Goal: Task Accomplishment & Management: Manage account settings

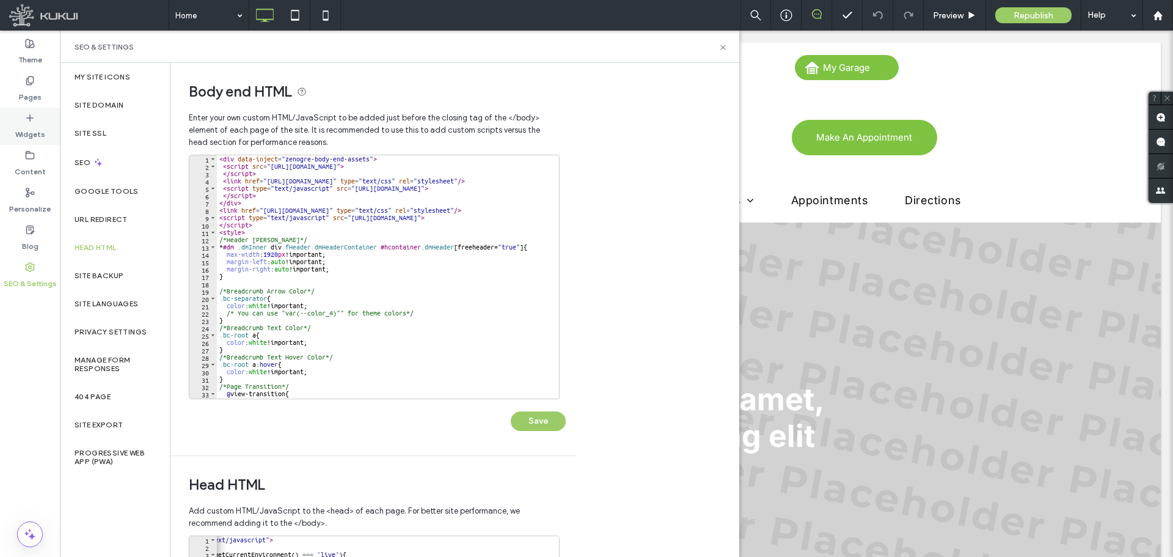
scroll to position [0, 60]
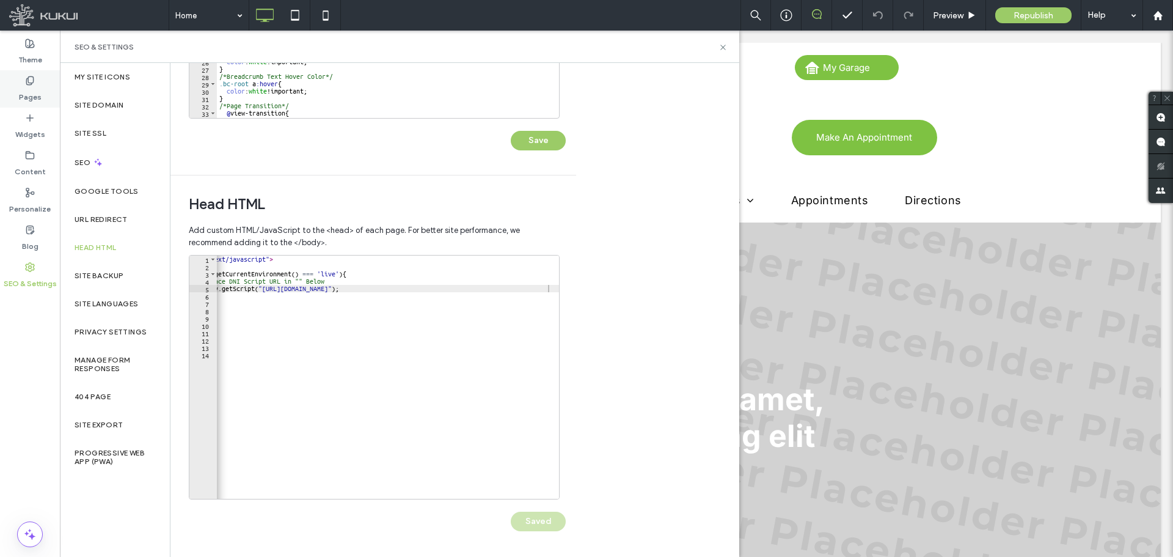
click at [37, 86] on label "Pages" at bounding box center [30, 94] width 23 height 17
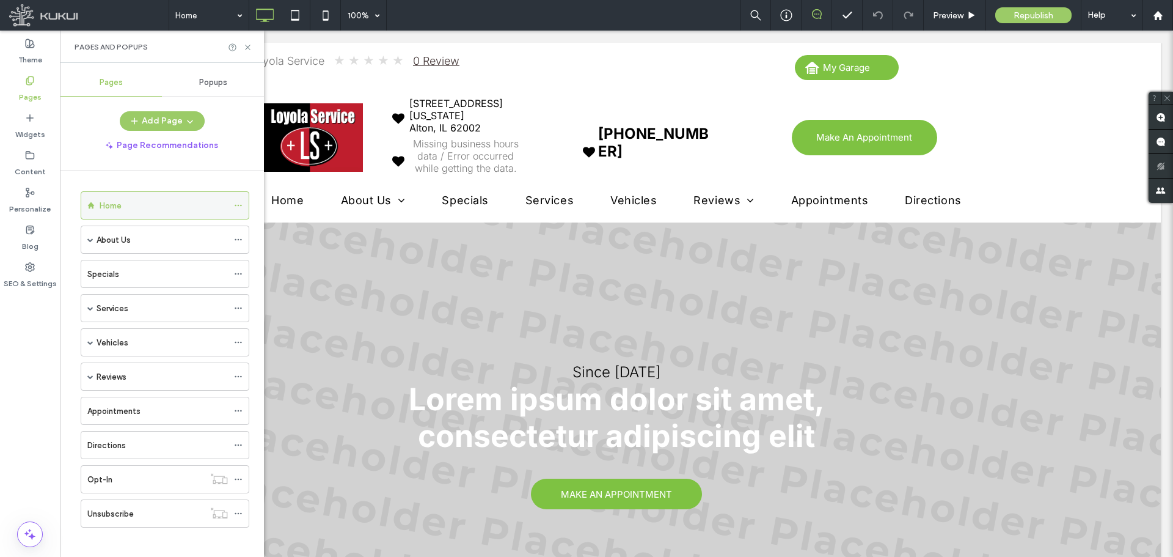
click at [242, 204] on icon at bounding box center [238, 205] width 9 height 9
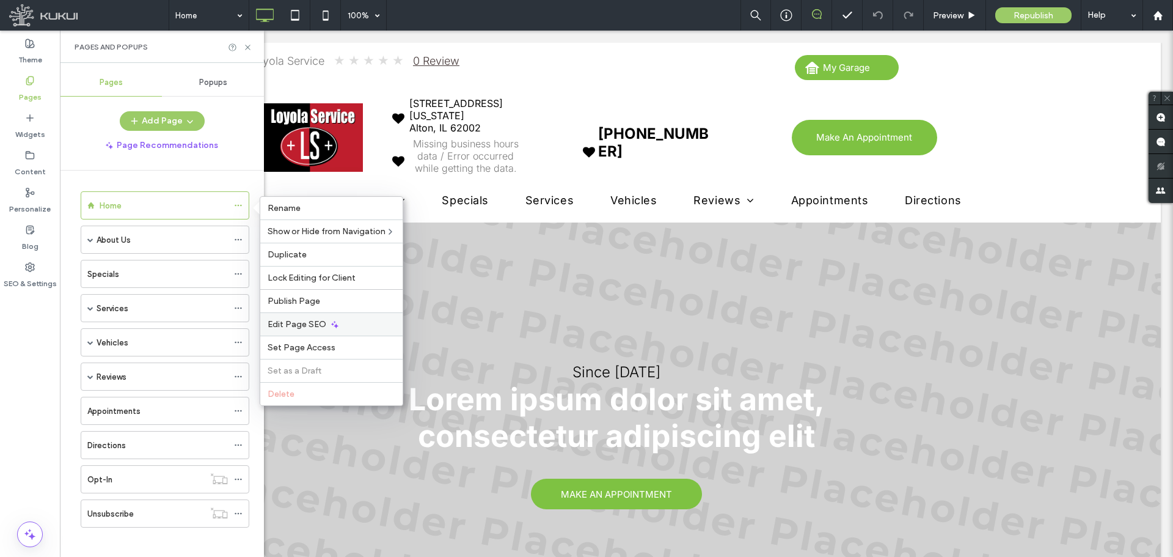
click at [312, 323] on span "Edit Page SEO" at bounding box center [297, 324] width 59 height 10
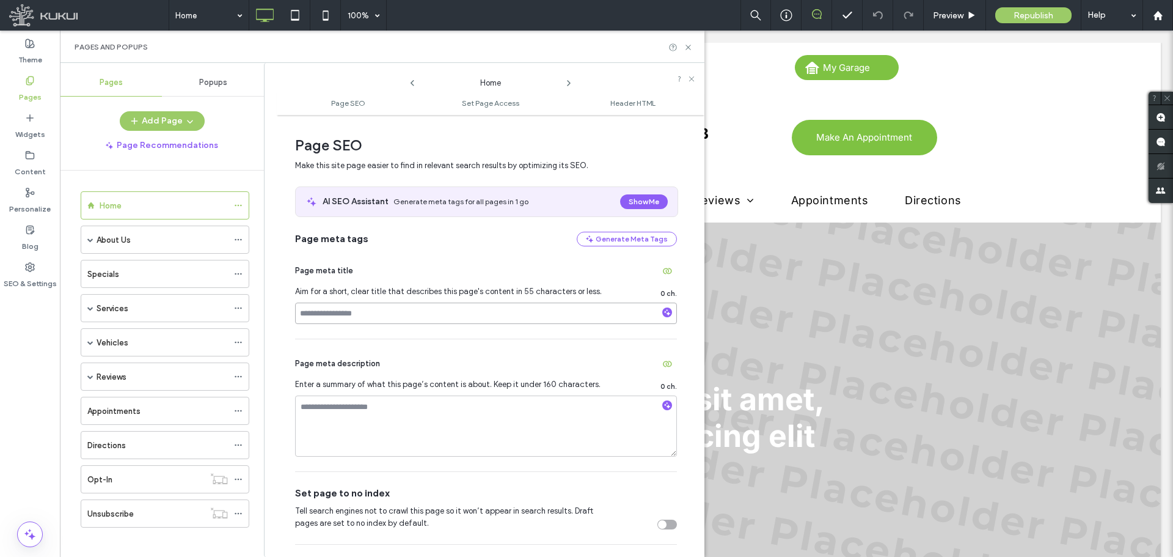
click at [376, 302] on input at bounding box center [486, 312] width 382 height 21
paste input "**********"
type input "**********"
click at [566, 81] on icon at bounding box center [569, 83] width 10 height 10
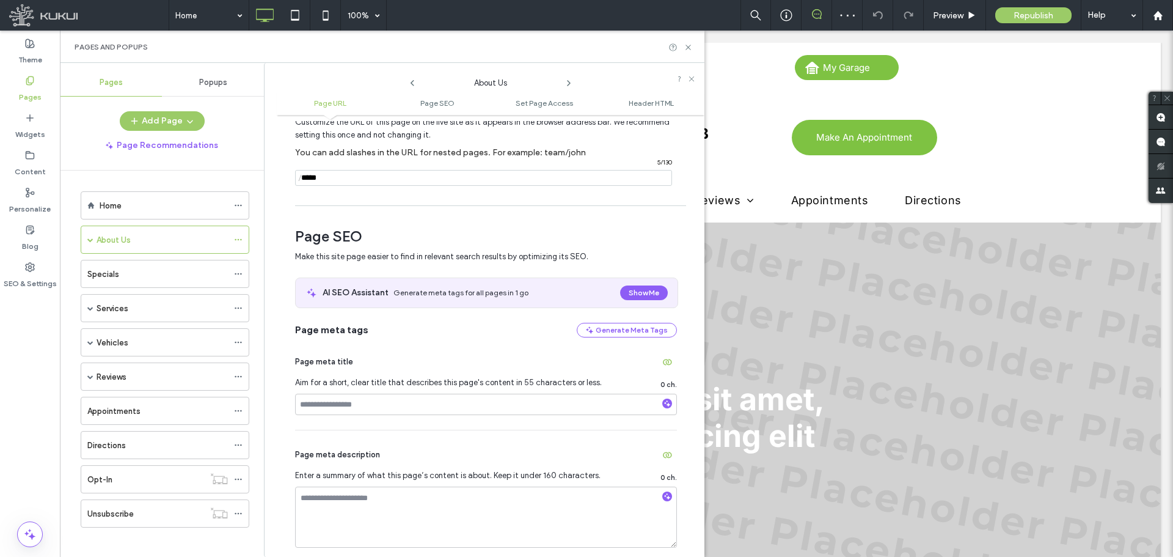
scroll to position [122, 0]
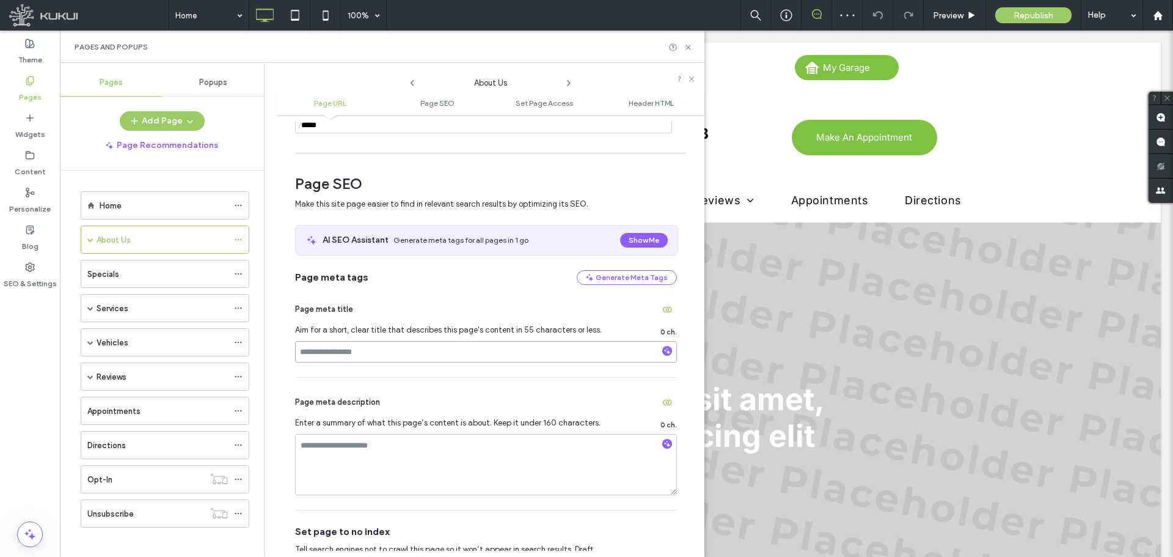
click at [385, 362] on input at bounding box center [486, 351] width 382 height 21
paste input "**********"
type input "**********"
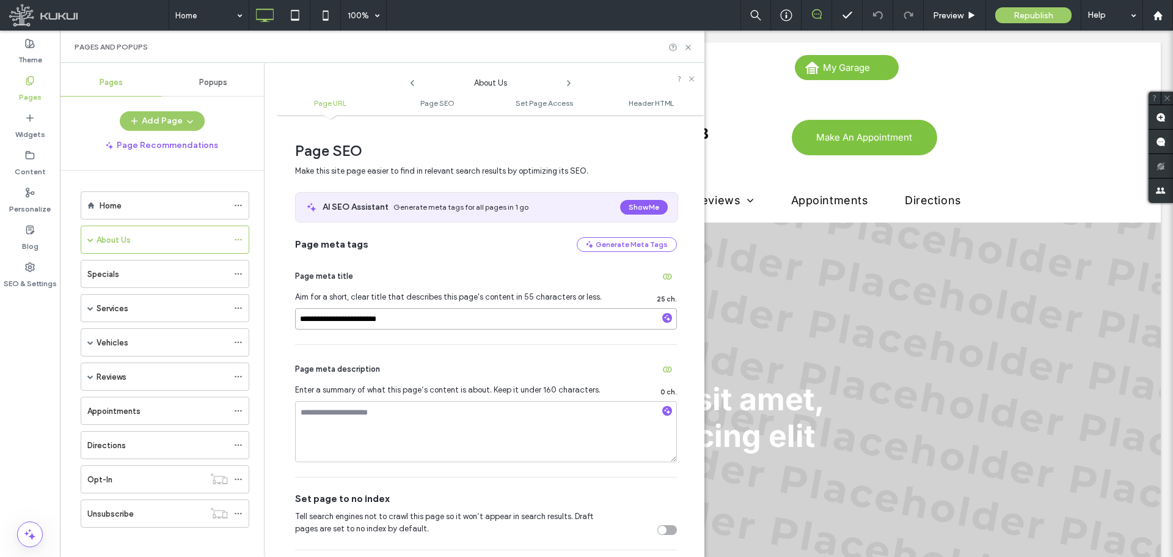
scroll to position [183, 0]
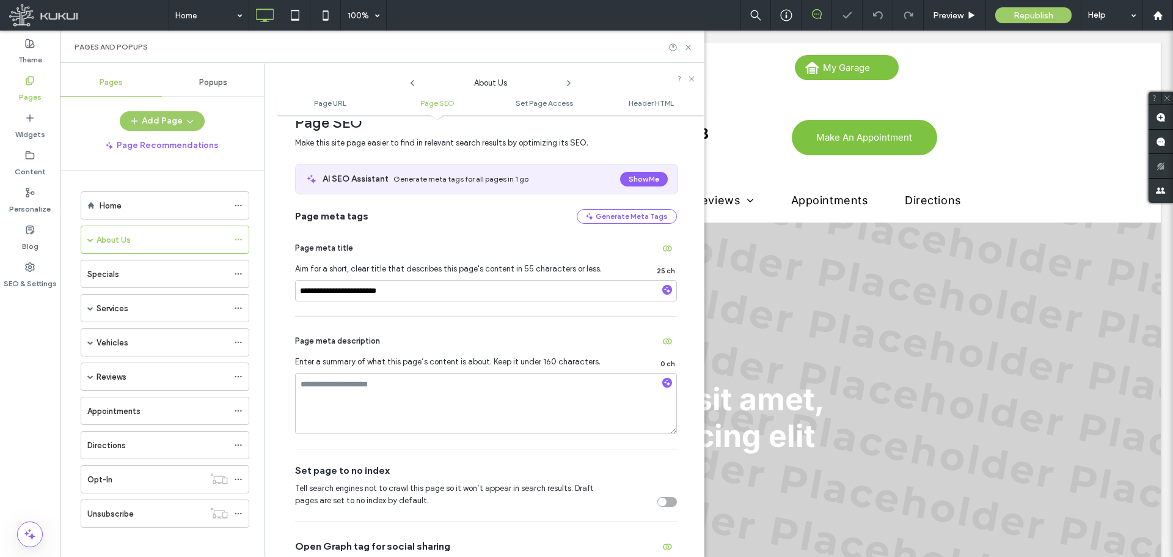
click at [568, 82] on icon at bounding box center [569, 83] width 10 height 10
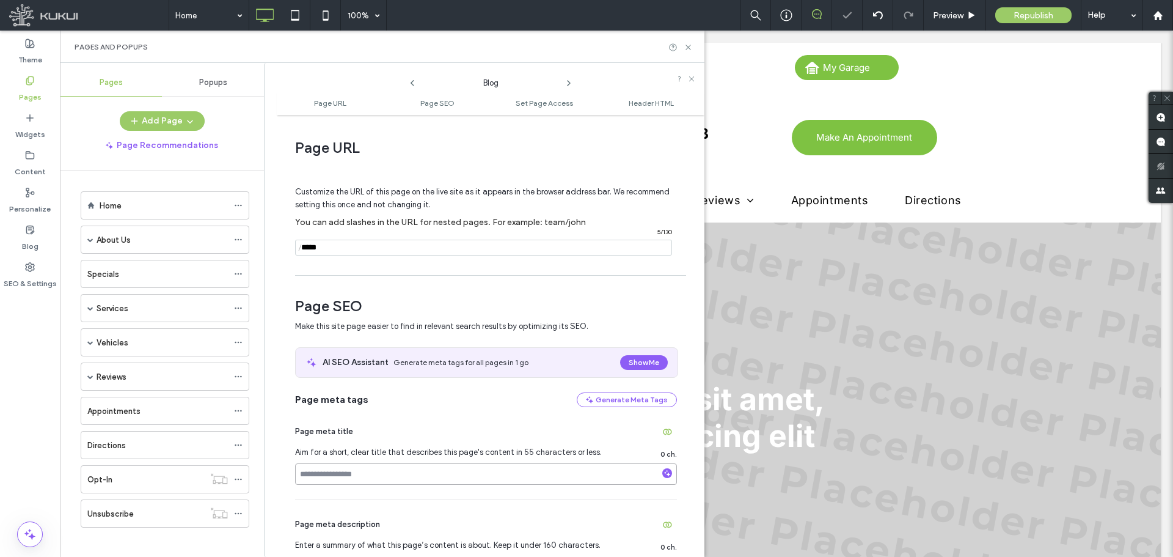
click at [337, 472] on input at bounding box center [486, 473] width 382 height 21
paste input "**********"
type input "**********"
click at [365, 254] on input "notEmpty" at bounding box center [483, 247] width 377 height 16
type input "****"
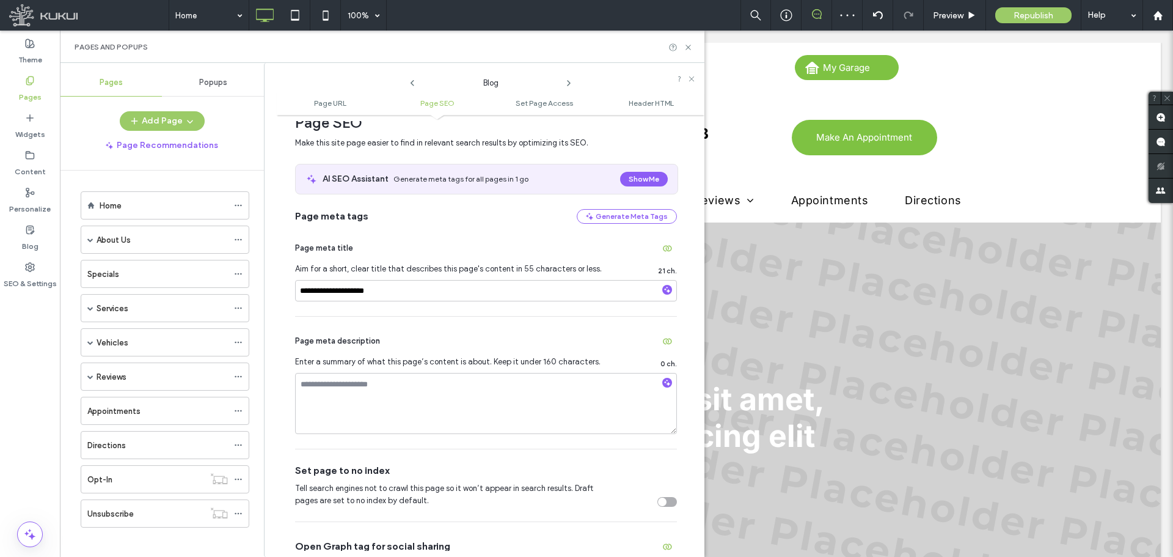
click at [661, 500] on div "toggle" at bounding box center [667, 502] width 20 height 10
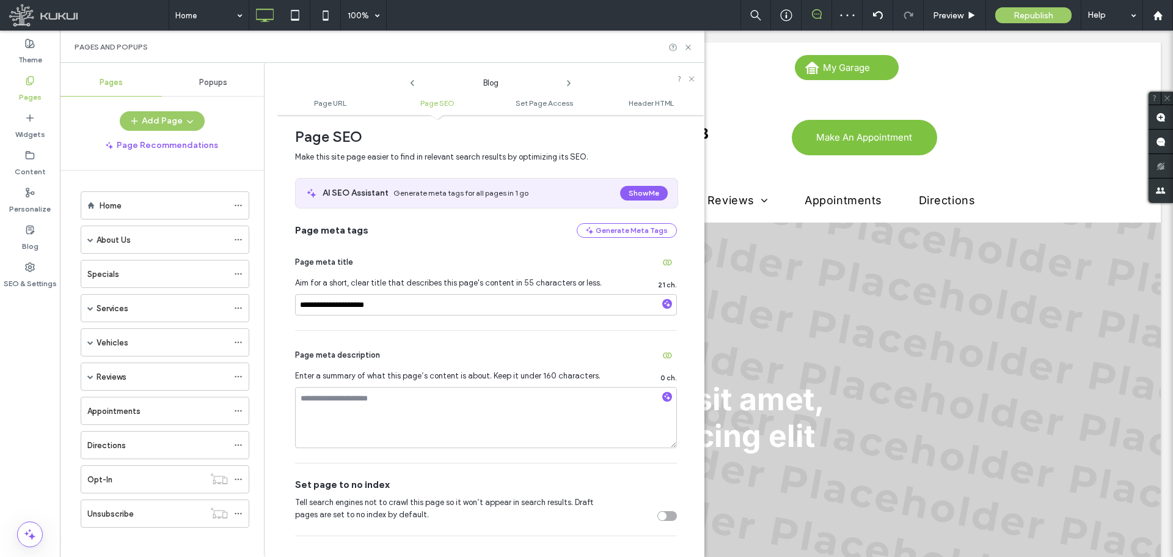
scroll to position [197, 0]
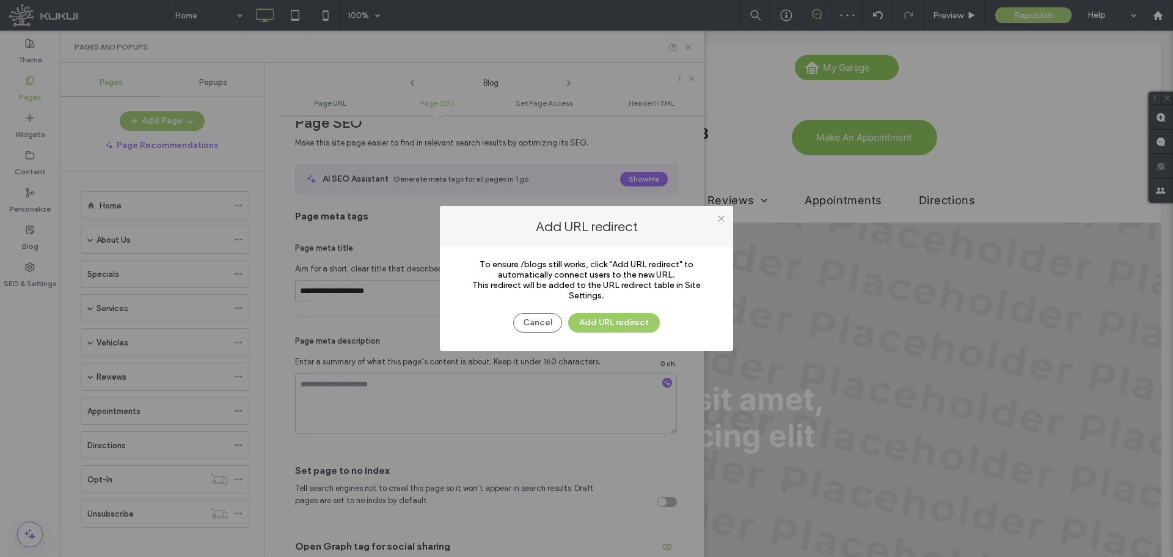
click at [541, 312] on div "Cancel Add URL redirect" at bounding box center [586, 317] width 257 height 32
click at [536, 318] on button "Cancel" at bounding box center [537, 323] width 49 height 20
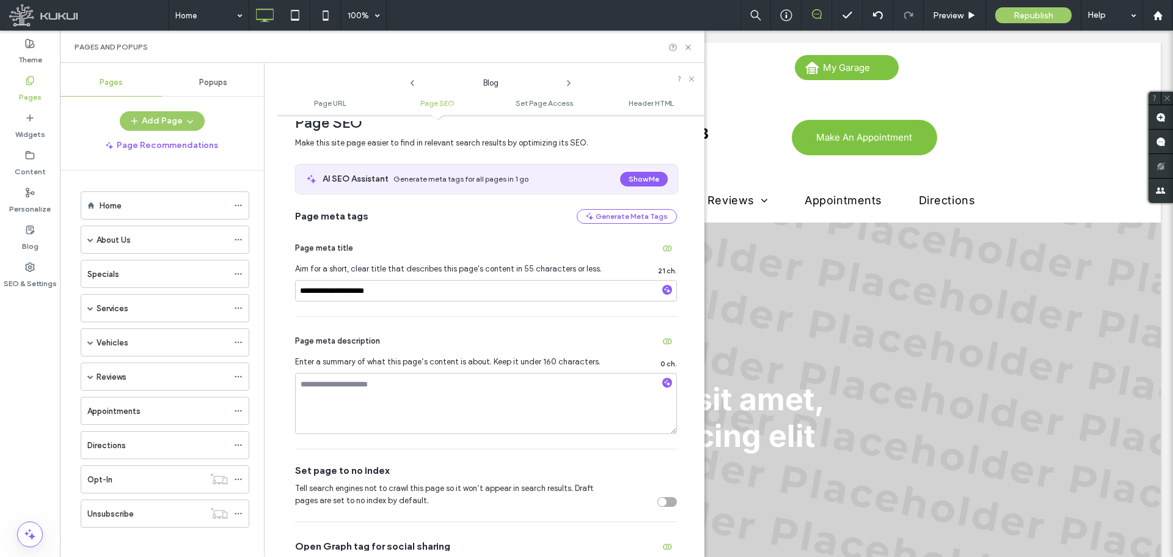
drag, startPoint x: 658, startPoint y: 505, endPoint x: 657, endPoint y: 497, distance: 8.6
click at [657, 502] on div "toggle" at bounding box center [667, 502] width 20 height 10
click at [657, 497] on div "Tell search engines not to crawl this page so it won’t appear in search results…" at bounding box center [486, 494] width 382 height 24
click at [571, 79] on icon at bounding box center [569, 83] width 10 height 10
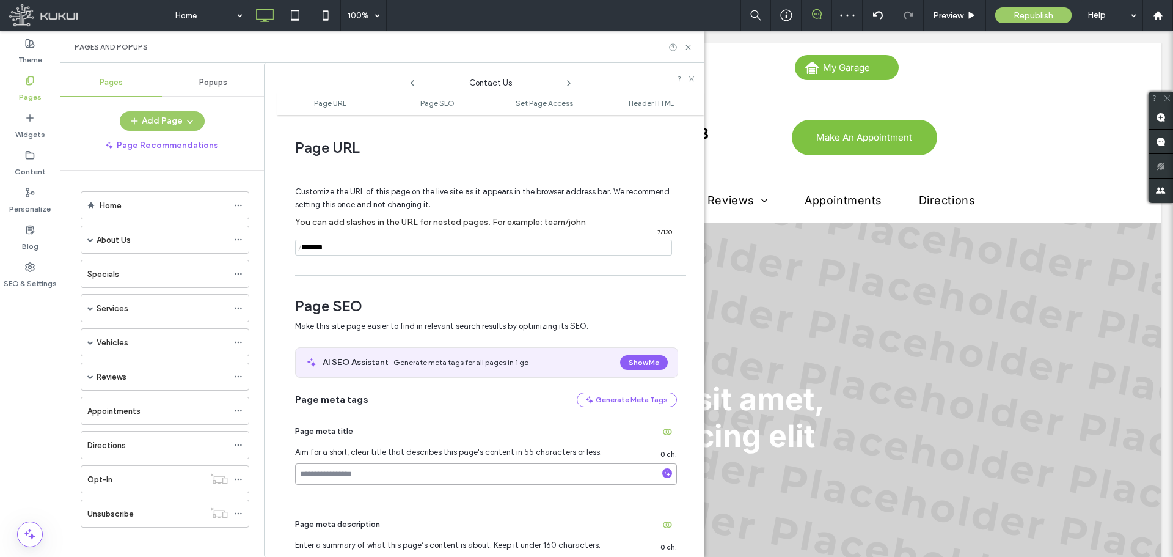
click at [382, 478] on input at bounding box center [486, 473] width 382 height 21
paste input "**********"
type input "**********"
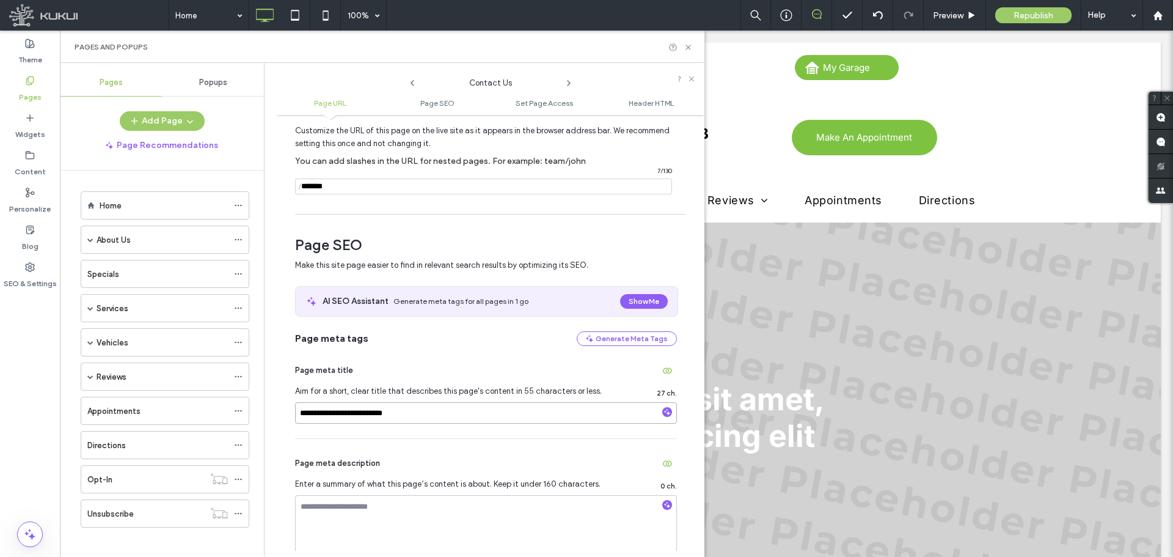
scroll to position [183, 0]
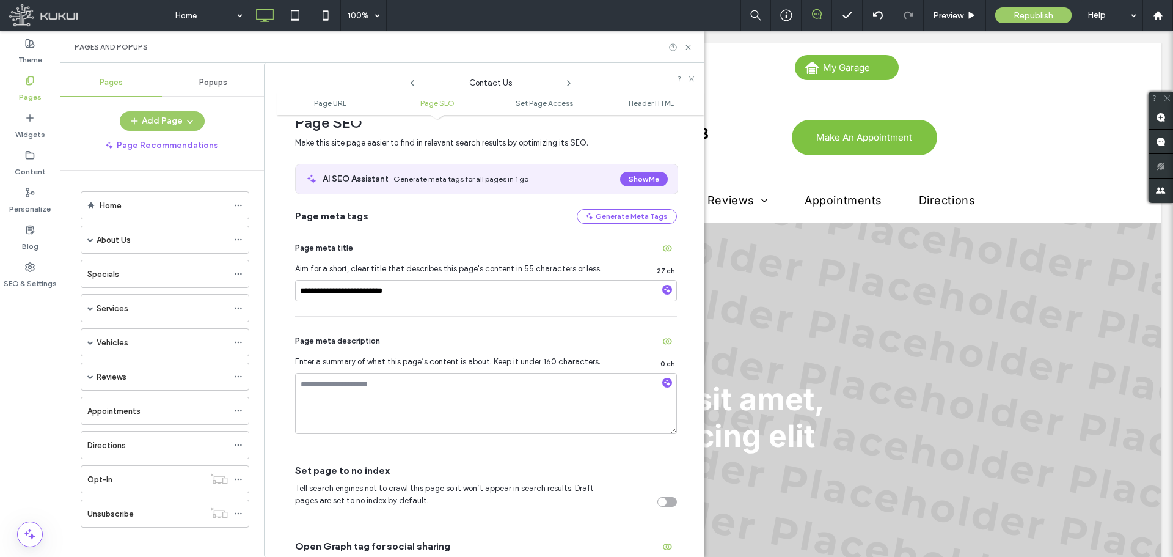
click at [658, 499] on div "toggle" at bounding box center [662, 501] width 9 height 9
click at [566, 82] on icon at bounding box center [569, 83] width 10 height 10
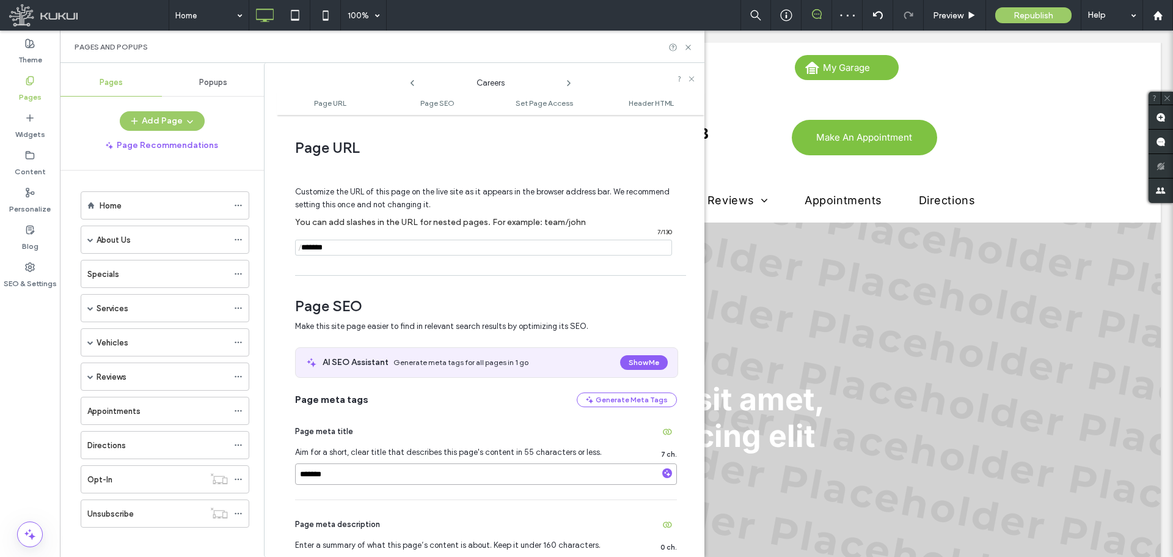
click at [356, 476] on input "*******" at bounding box center [486, 473] width 382 height 21
paste input "**********"
type input "**********"
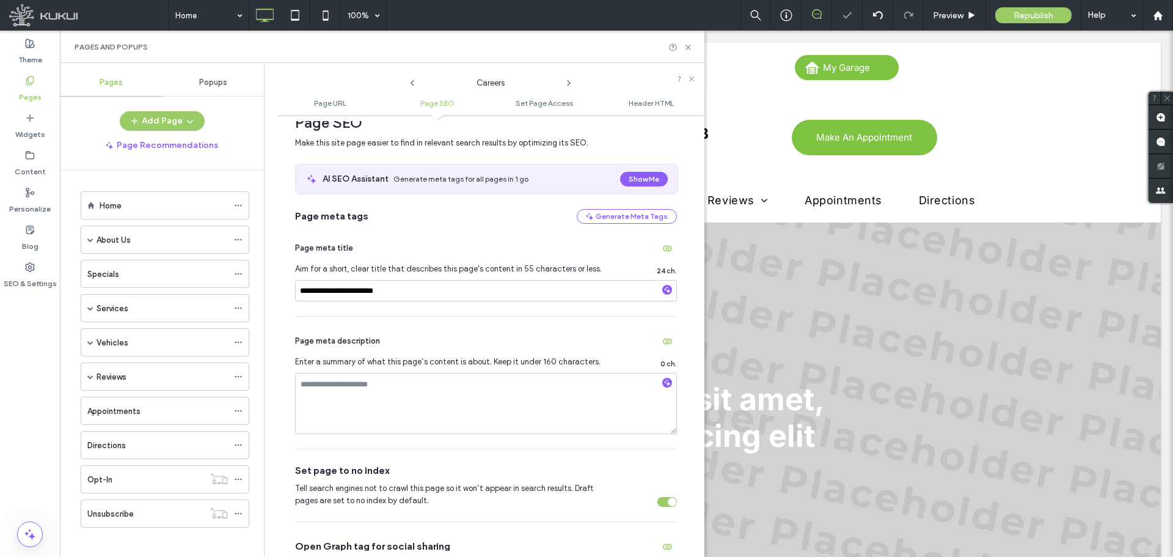
click at [574, 83] on div "Careers" at bounding box center [491, 79] width 428 height 21
click at [567, 83] on icon at bounding box center [569, 83] width 10 height 10
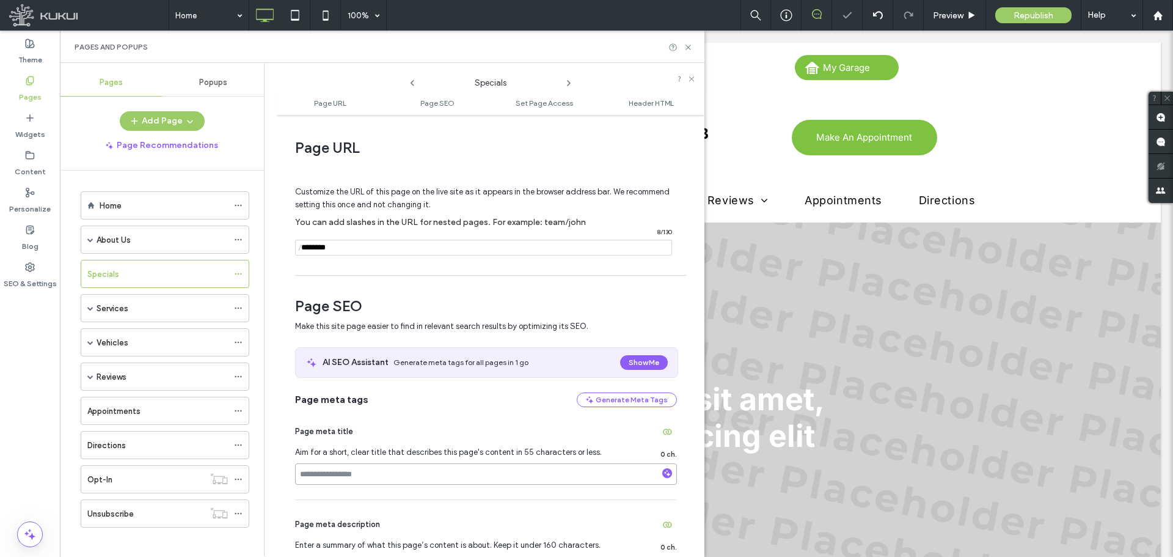
click at [342, 472] on input at bounding box center [486, 473] width 382 height 21
paste input "**********"
type input "**********"
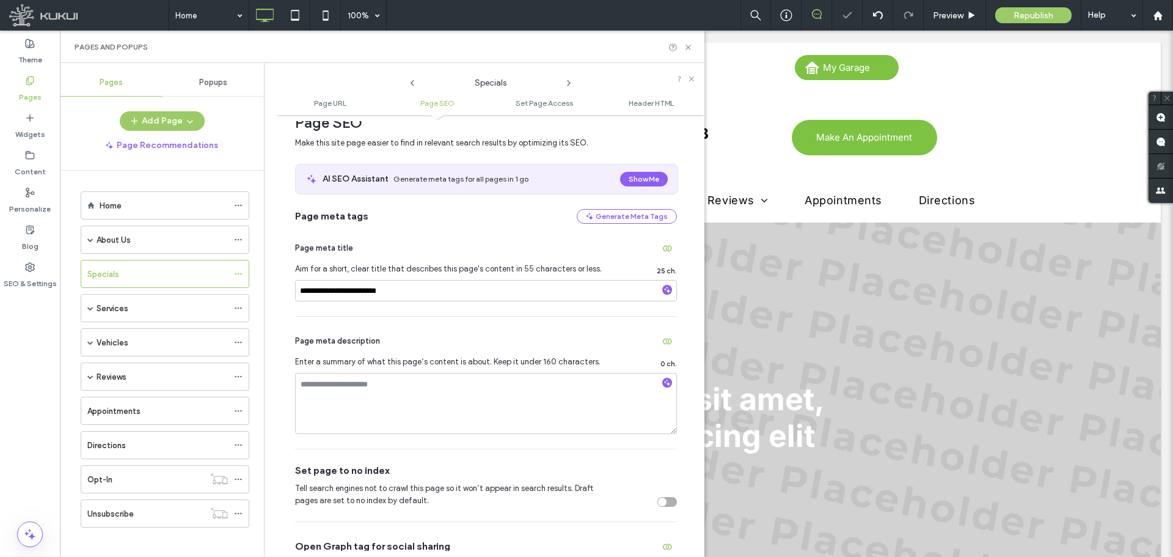
click at [667, 500] on div "toggle" at bounding box center [667, 502] width 20 height 10
click at [571, 78] on icon at bounding box center [569, 83] width 10 height 10
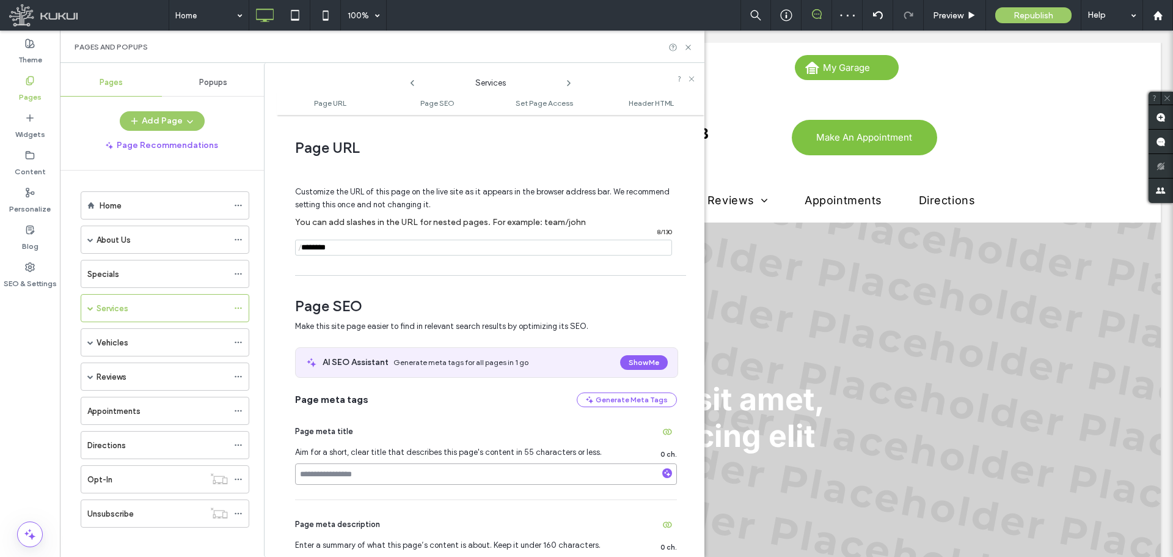
click at [353, 472] on input at bounding box center [486, 473] width 382 height 21
paste input "**********"
type input "**********"
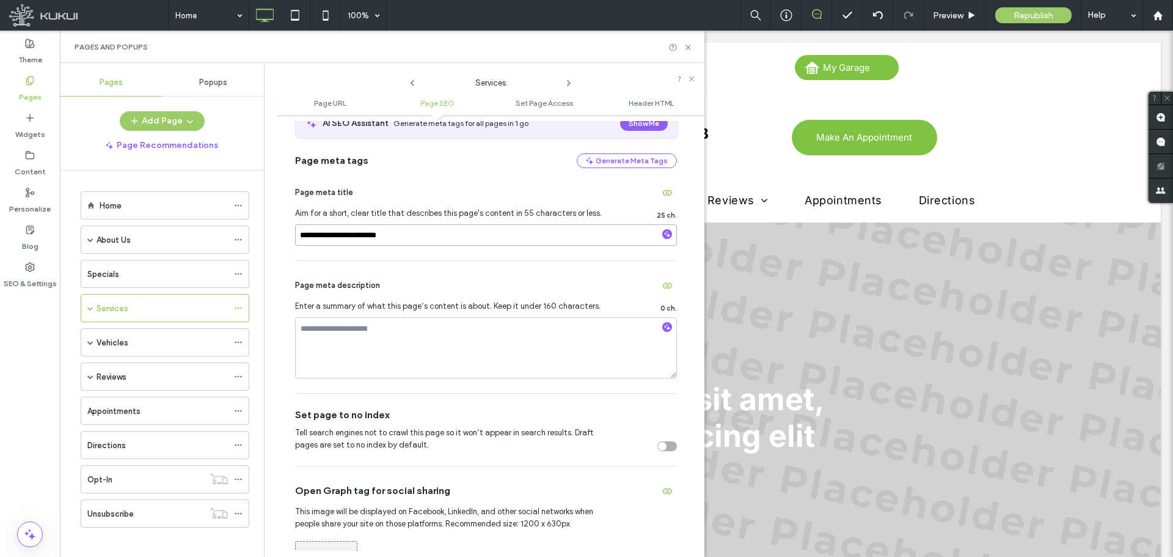
scroll to position [244, 0]
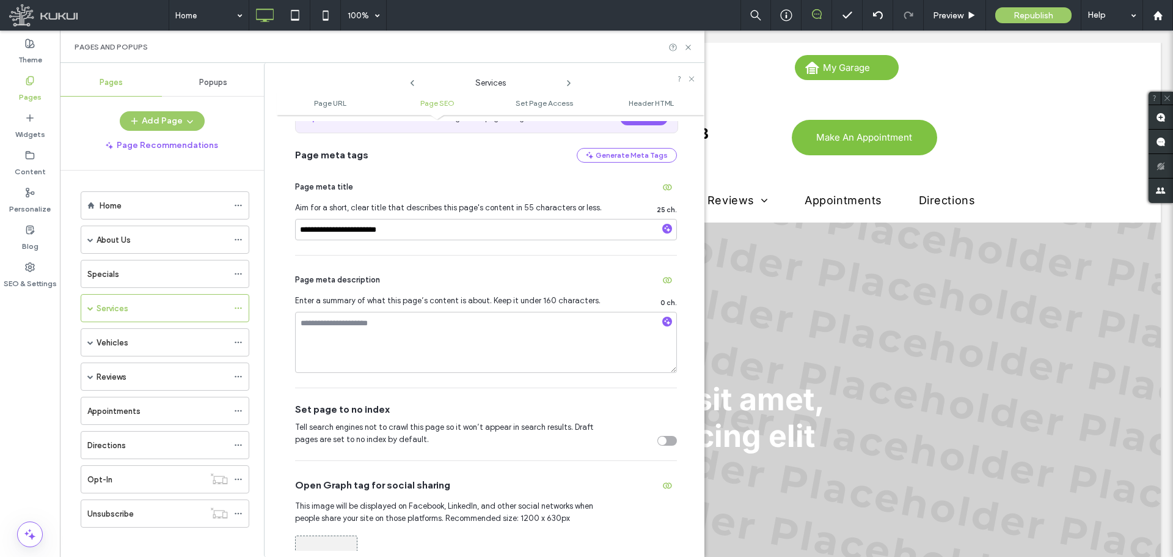
click at [568, 83] on icon at bounding box center [569, 83] width 10 height 10
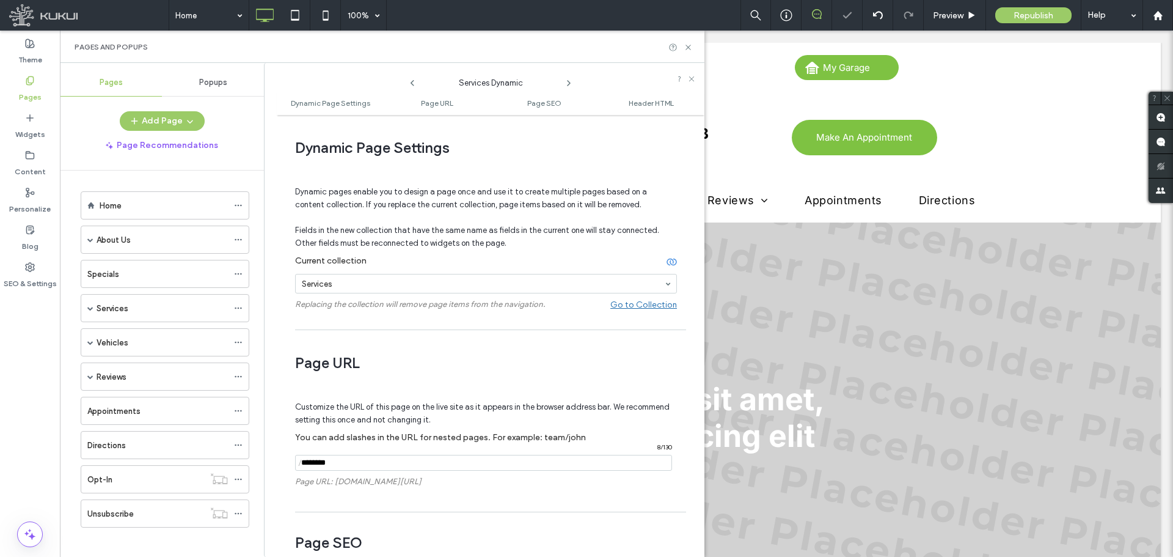
click at [568, 83] on icon at bounding box center [569, 83] width 10 height 10
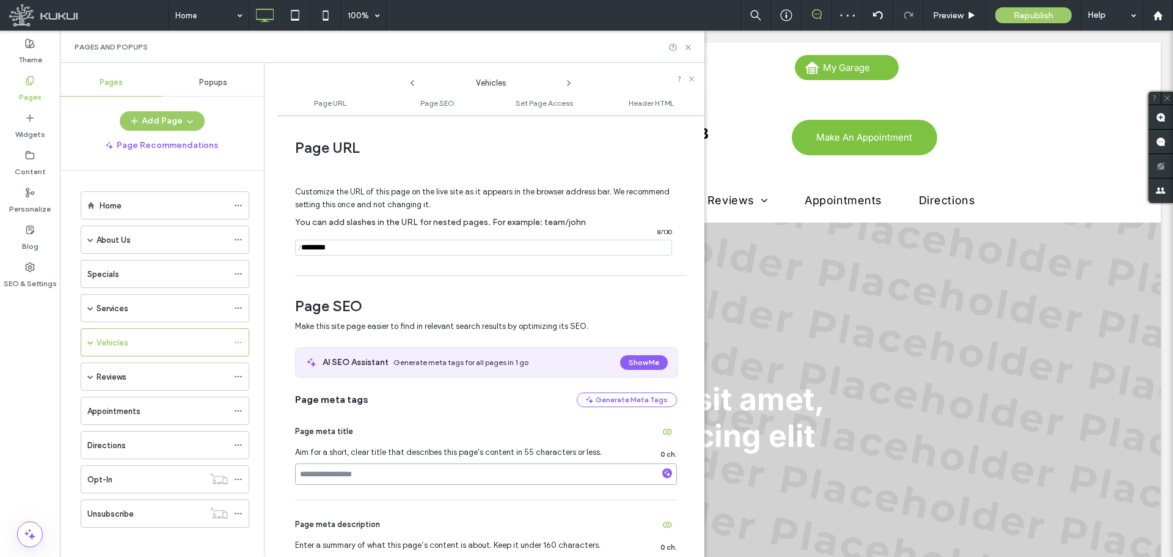
drag, startPoint x: 351, startPoint y: 477, endPoint x: 356, endPoint y: 486, distance: 9.9
click at [350, 478] on input at bounding box center [486, 473] width 382 height 21
paste input "**********"
type input "**********"
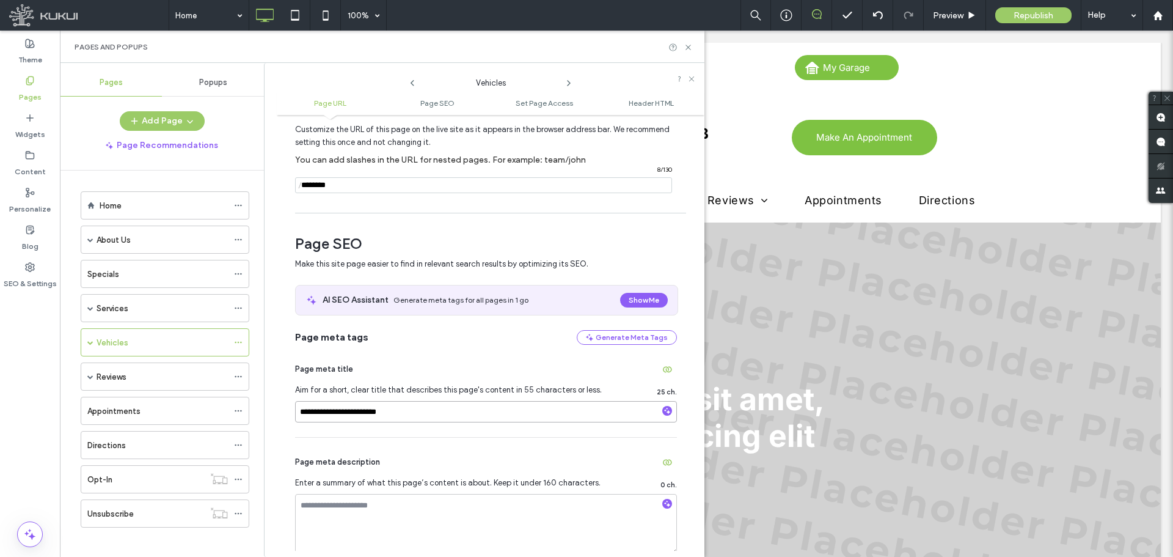
scroll to position [122, 0]
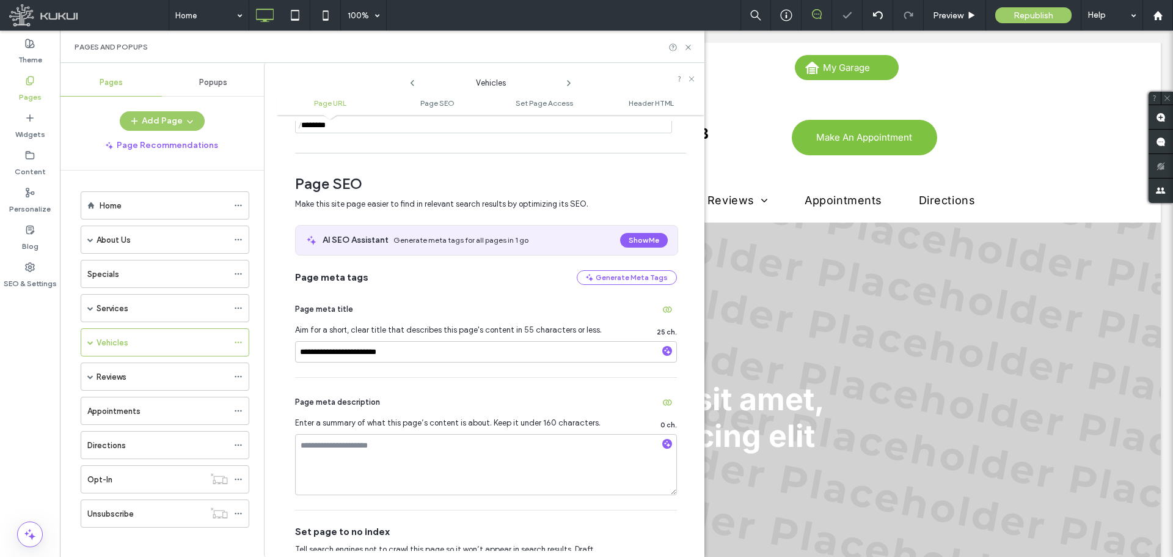
click at [567, 80] on icon at bounding box center [569, 83] width 10 height 10
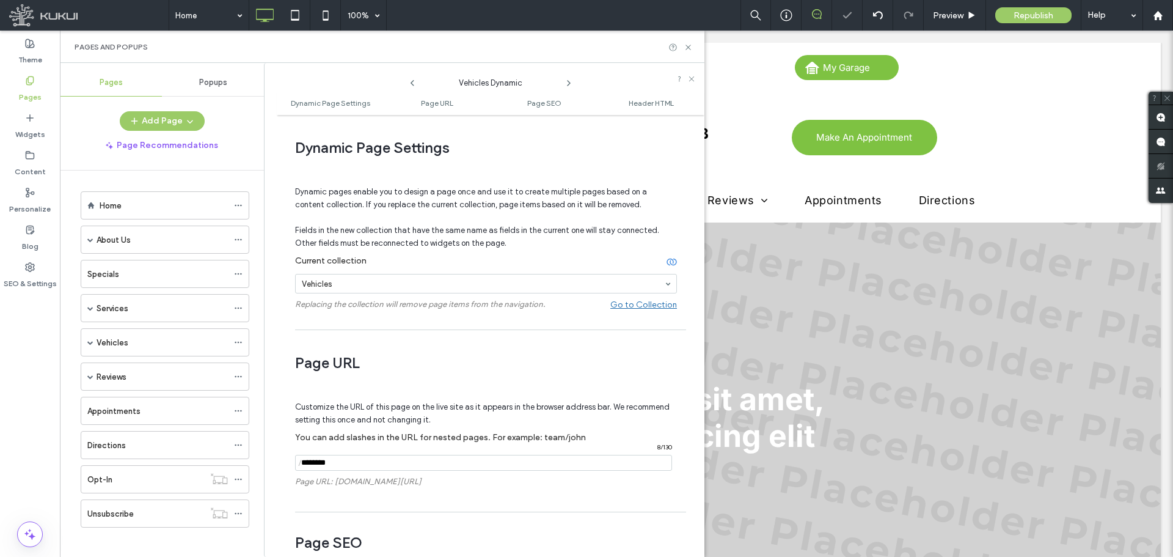
click at [567, 80] on icon at bounding box center [569, 83] width 10 height 10
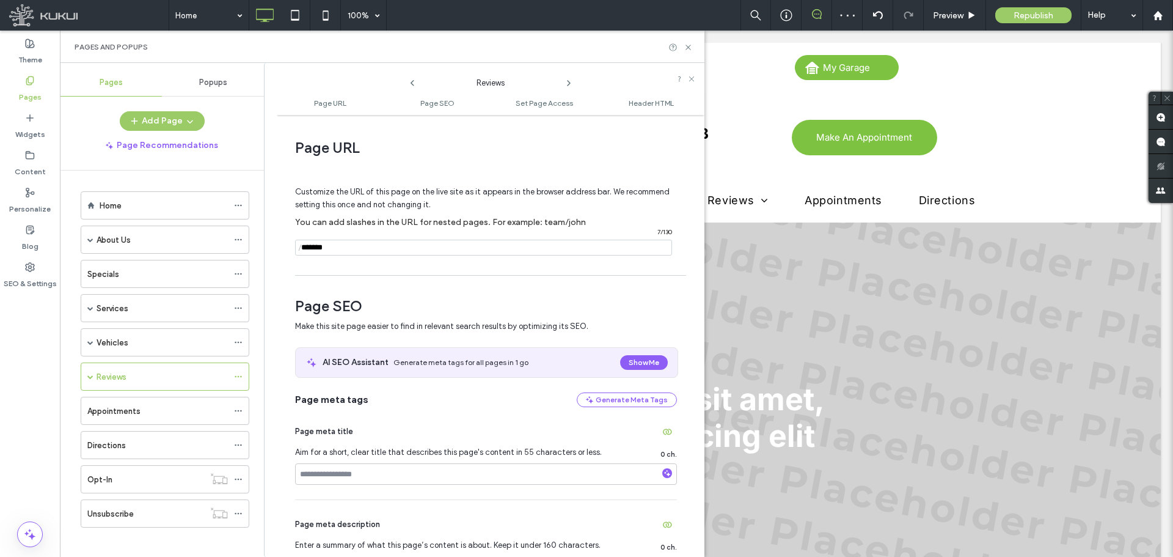
click at [417, 458] on span "Aim for a short, clear title that describes this page's content in 55 character…" at bounding box center [452, 452] width 314 height 12
click at [414, 469] on input at bounding box center [486, 473] width 382 height 21
paste input "**********"
type input "**********"
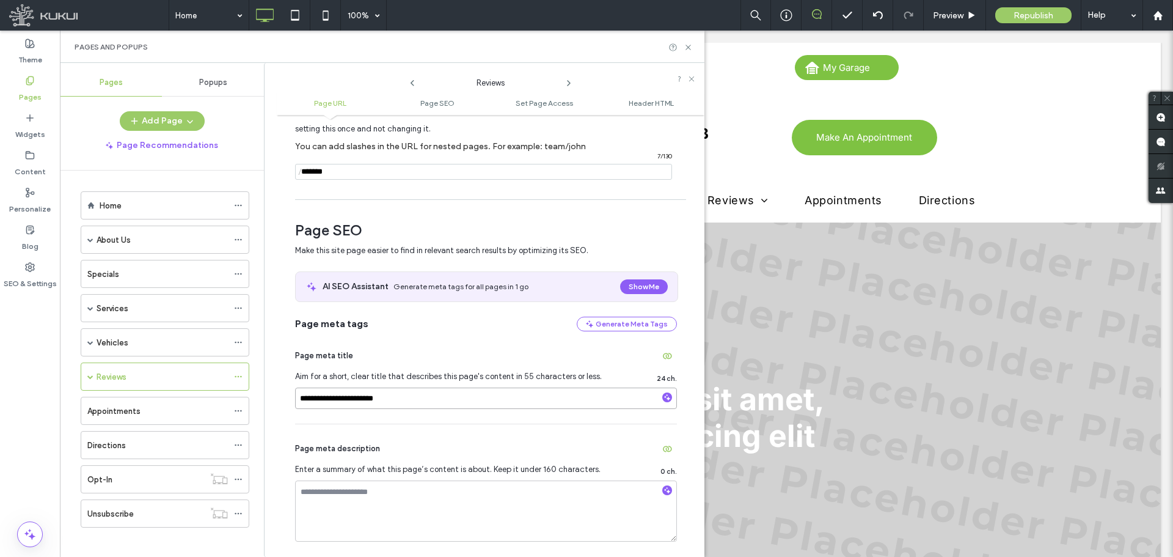
scroll to position [183, 0]
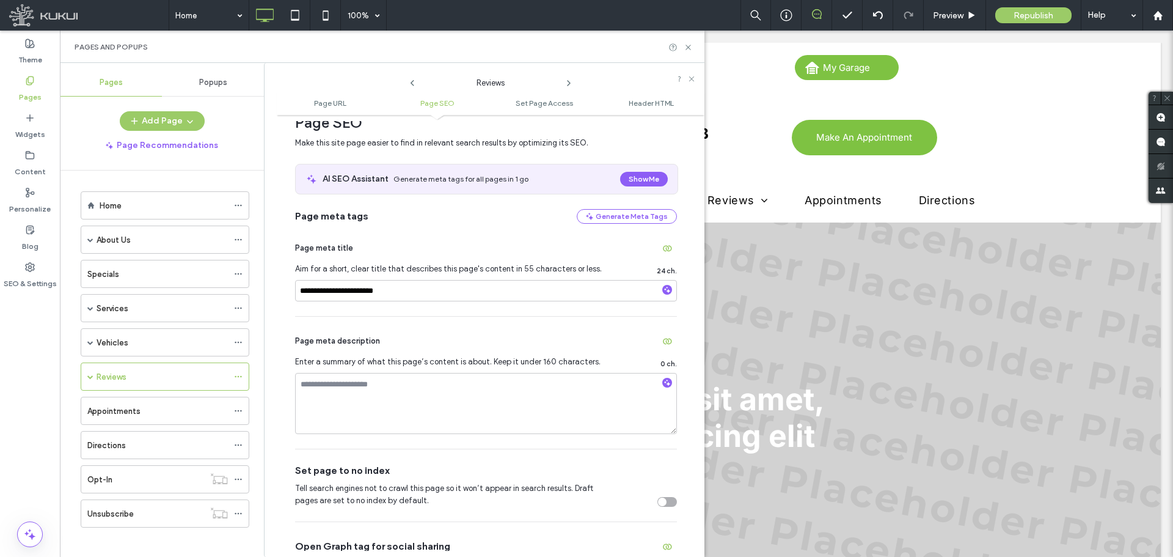
click at [662, 496] on div "Tell search engines not to crawl this page so it won’t appear in search results…" at bounding box center [486, 494] width 382 height 24
click at [662, 499] on div "toggle" at bounding box center [667, 502] width 20 height 10
click at [569, 82] on icon at bounding box center [569, 83] width 10 height 10
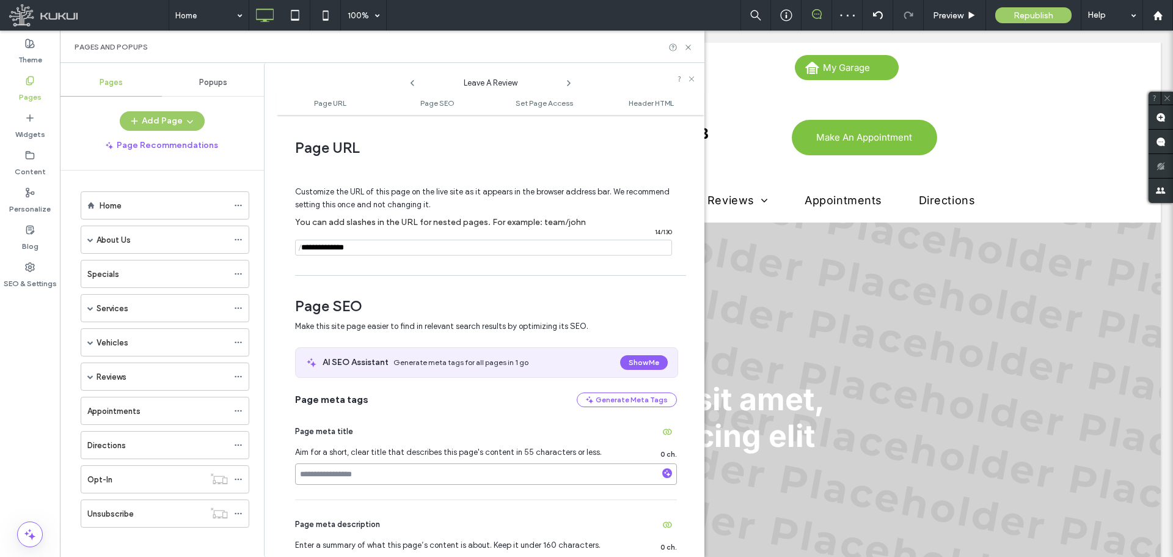
click at [341, 467] on input at bounding box center [486, 473] width 382 height 21
paste input "**********"
type input "**********"
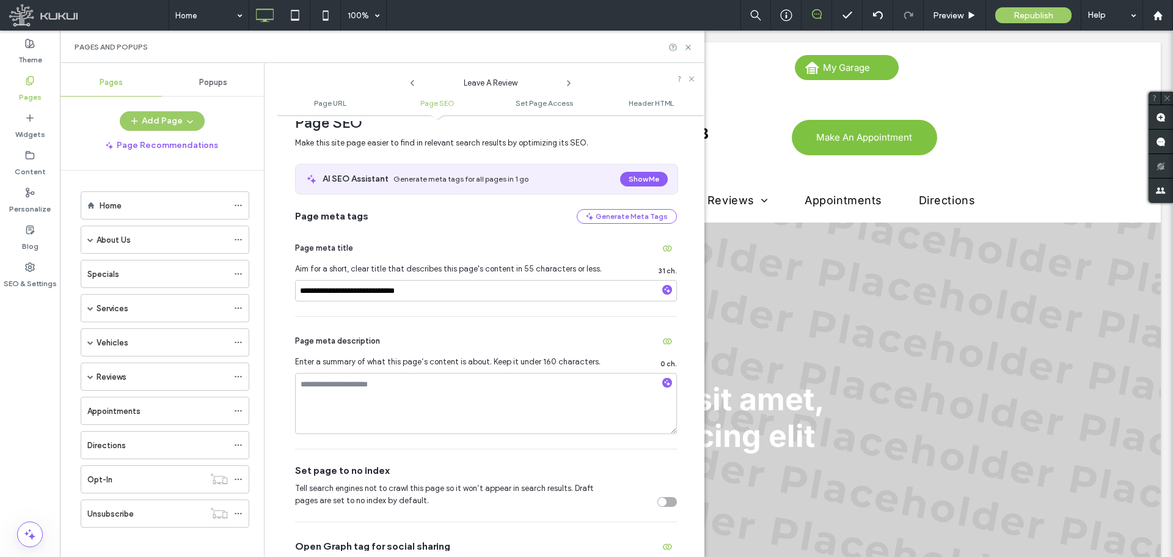
click at [658, 501] on div "toggle" at bounding box center [662, 501] width 9 height 9
drag, startPoint x: 657, startPoint y: 501, endPoint x: 582, endPoint y: 315, distance: 201.1
click at [582, 315] on div "**********" at bounding box center [486, 270] width 382 height 92
click at [571, 82] on span at bounding box center [569, 80] width 10 height 16
click at [571, 85] on icon at bounding box center [569, 83] width 10 height 10
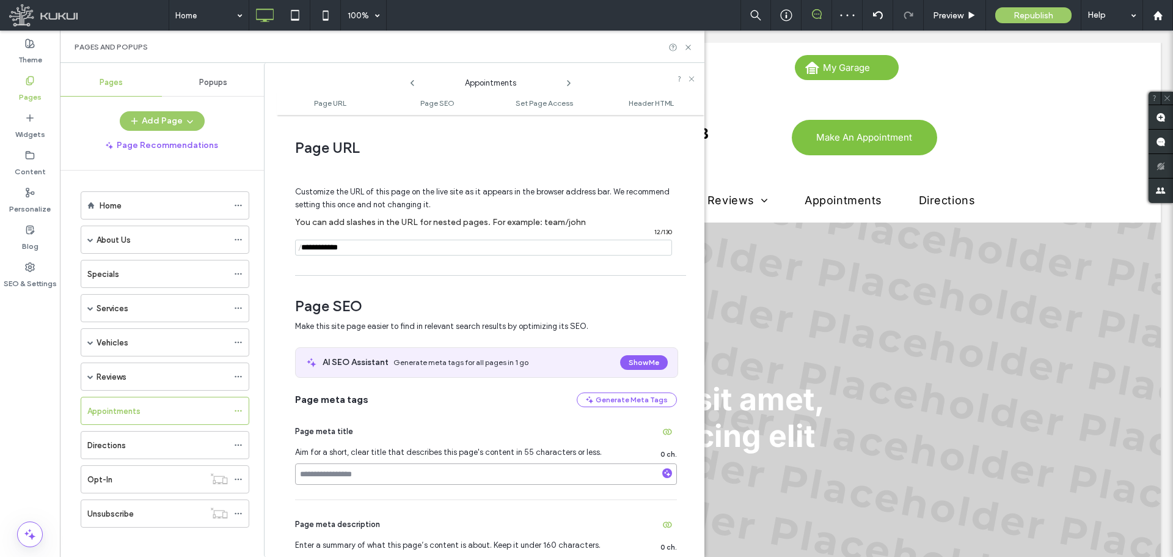
click at [448, 469] on input at bounding box center [486, 473] width 382 height 21
paste input "**********"
type input "**********"
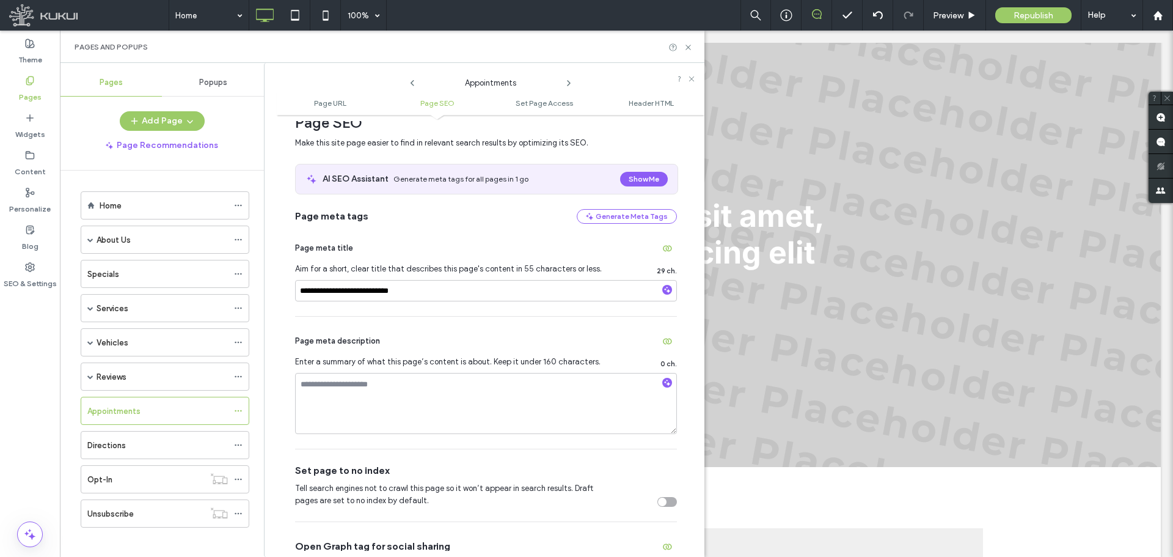
click at [658, 506] on div "toggle" at bounding box center [662, 501] width 9 height 9
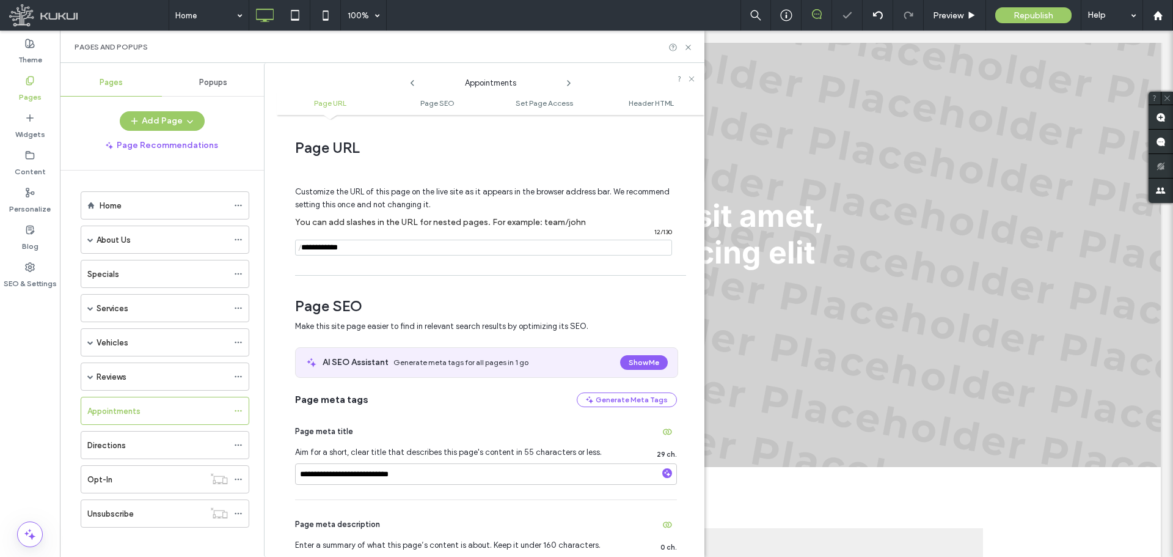
click at [569, 80] on icon at bounding box center [569, 83] width 10 height 10
click at [450, 477] on input at bounding box center [486, 473] width 382 height 21
paste input "**********"
type input "**********"
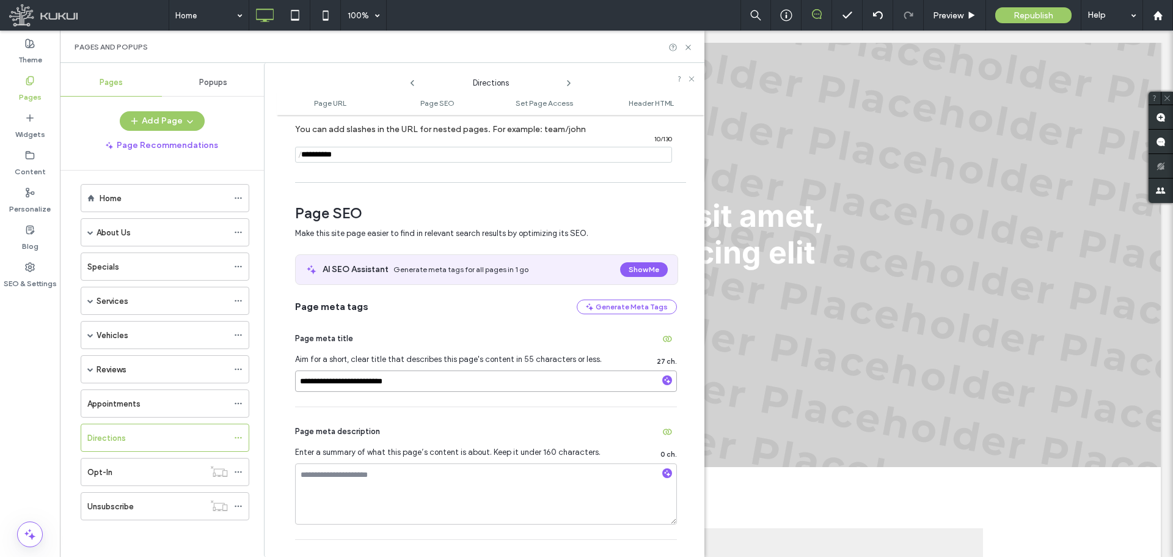
scroll to position [183, 0]
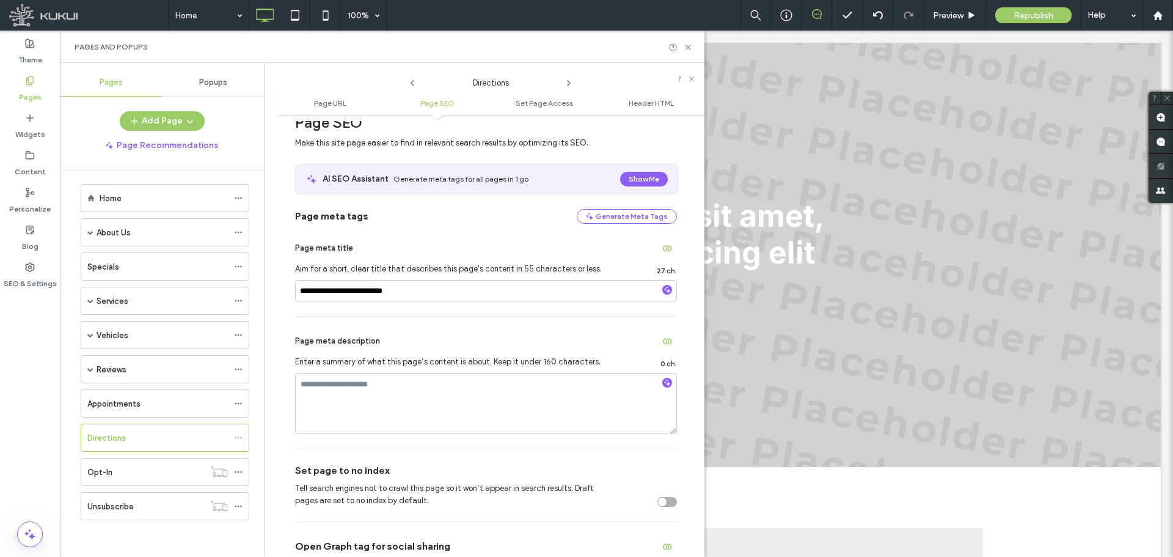
drag, startPoint x: 657, startPoint y: 503, endPoint x: 654, endPoint y: 497, distance: 6.8
click at [658, 502] on div "toggle" at bounding box center [662, 501] width 9 height 9
click at [563, 79] on div "Directions" at bounding box center [490, 80] width 147 height 18
click at [565, 79] on icon at bounding box center [569, 83] width 10 height 10
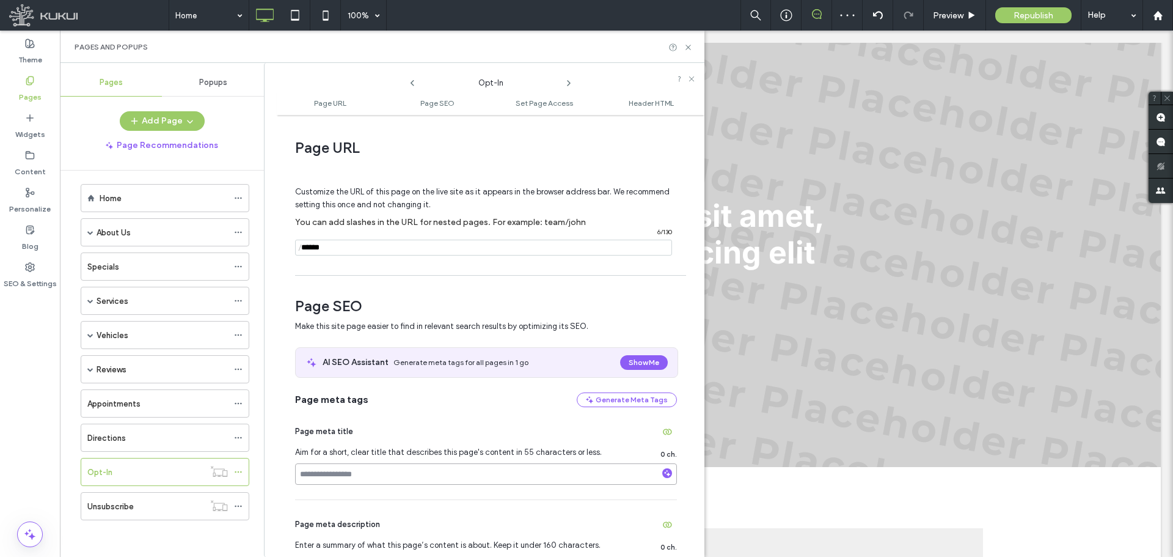
click at [325, 475] on input at bounding box center [486, 473] width 382 height 21
paste input "**********"
type input "**********"
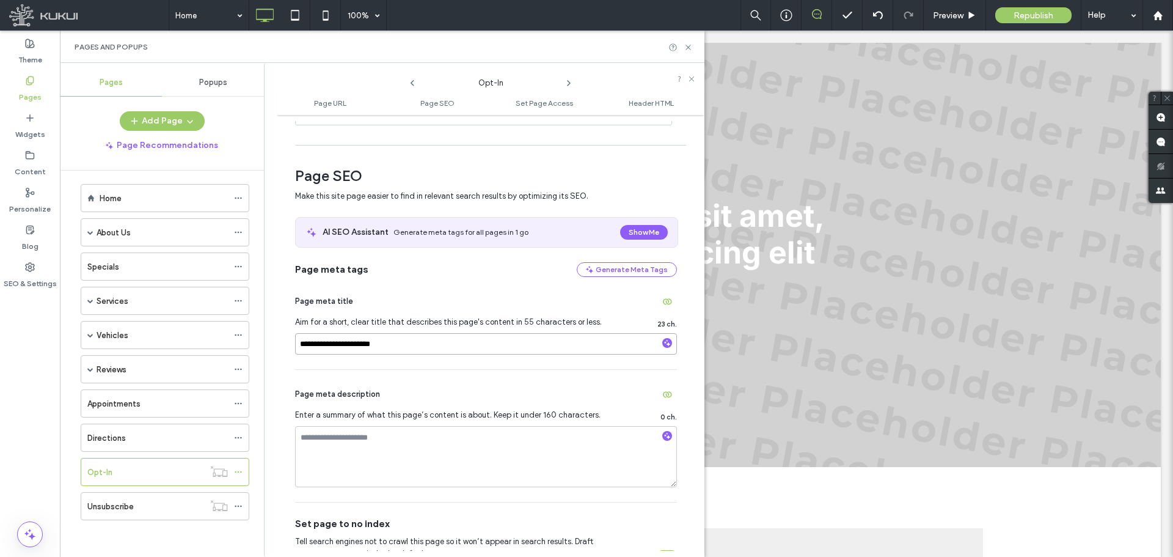
scroll to position [305, 0]
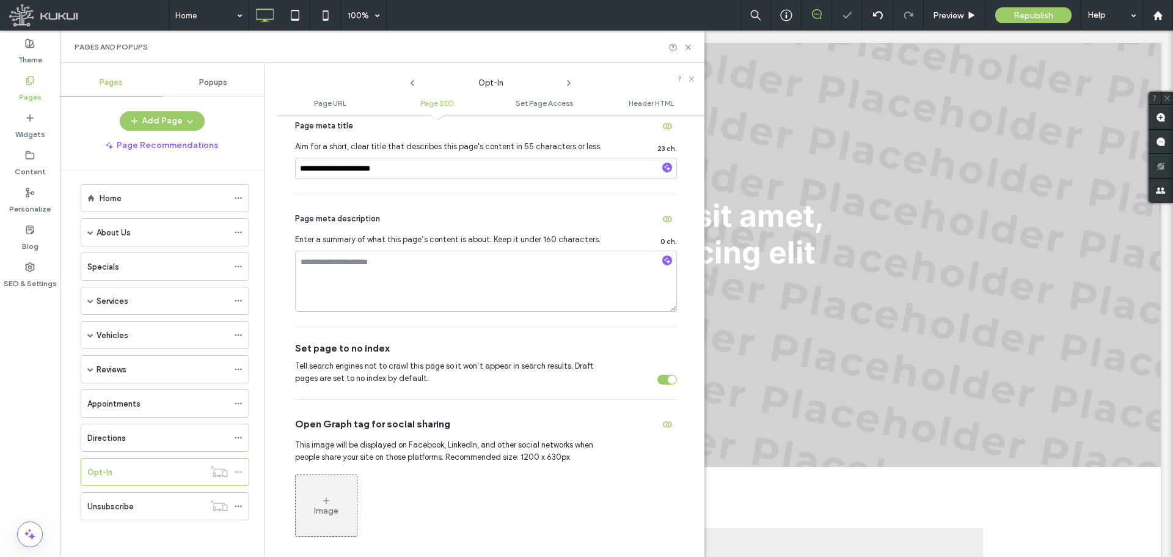
click at [569, 87] on icon at bounding box center [569, 83] width 10 height 10
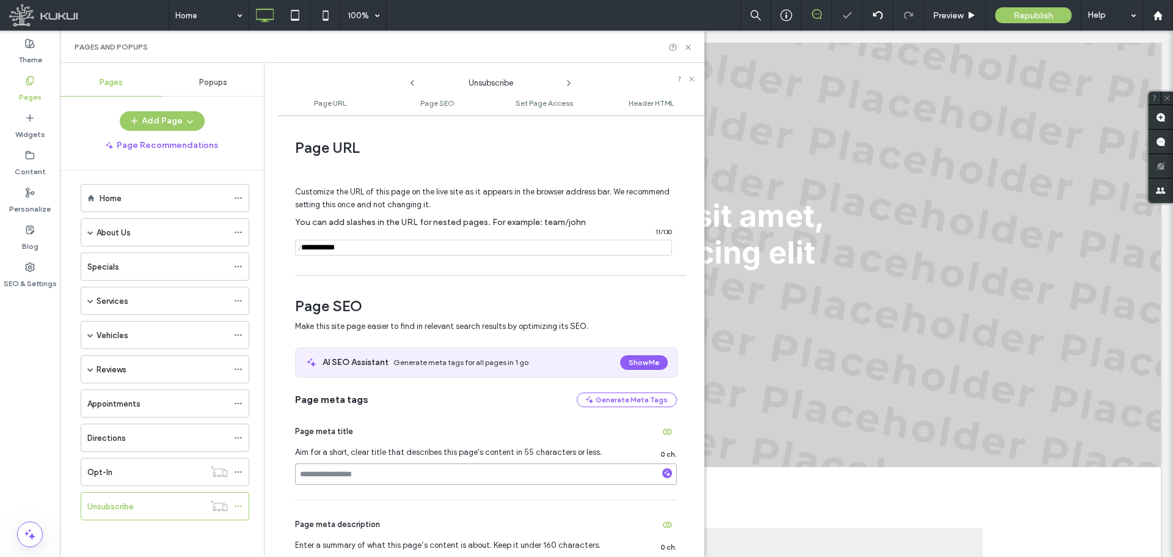
click at [335, 481] on input at bounding box center [486, 473] width 382 height 21
paste input "**********"
type input "**********"
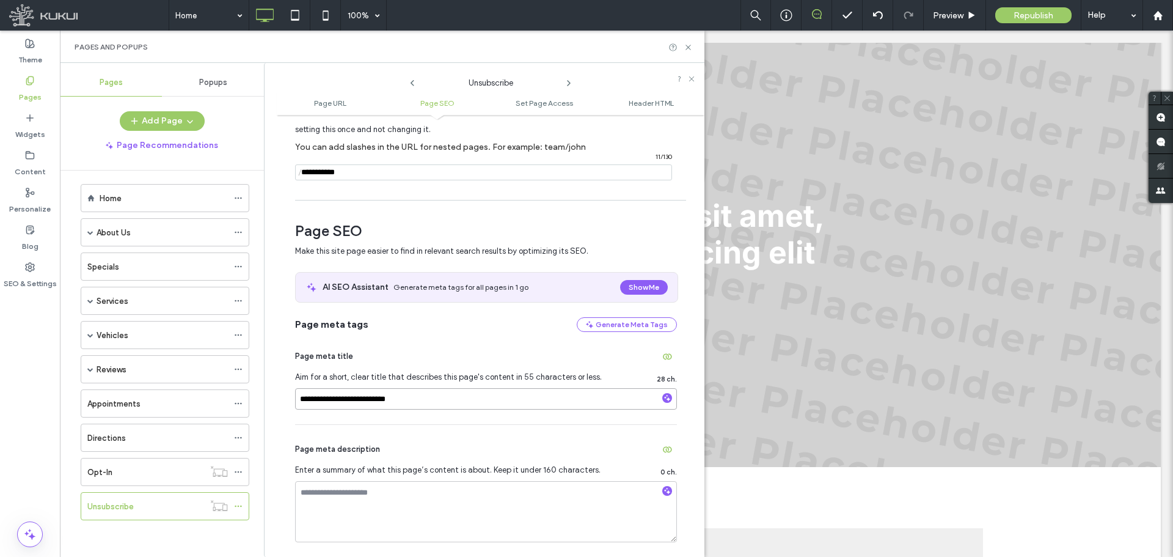
scroll to position [183, 0]
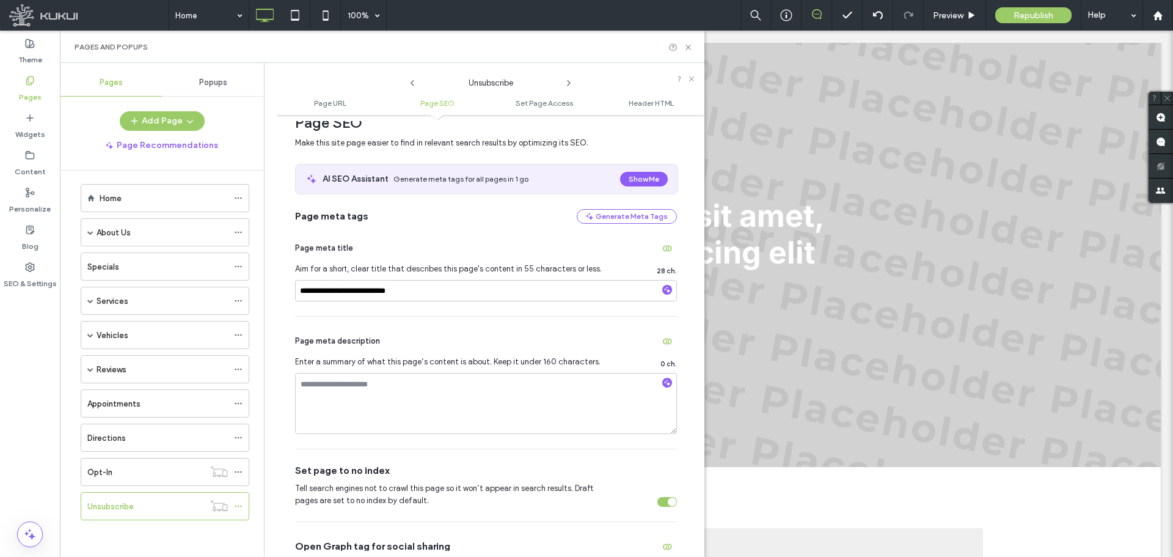
click at [567, 84] on icon at bounding box center [569, 83] width 10 height 10
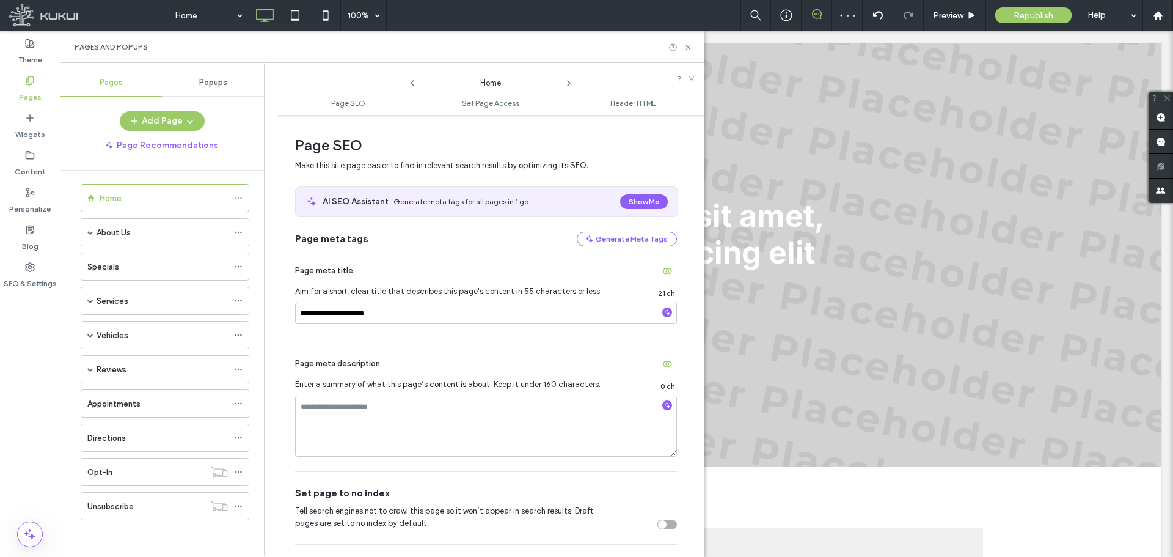
click at [568, 82] on icon at bounding box center [569, 83] width 10 height 10
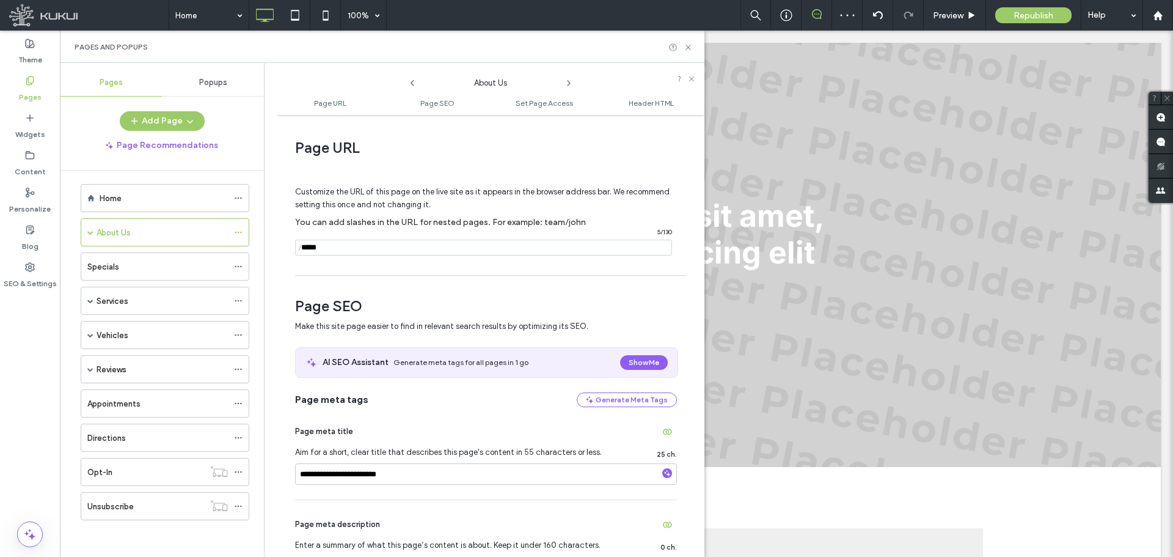
click at [568, 84] on icon at bounding box center [569, 83] width 10 height 10
click at [684, 44] on icon at bounding box center [688, 47] width 9 height 9
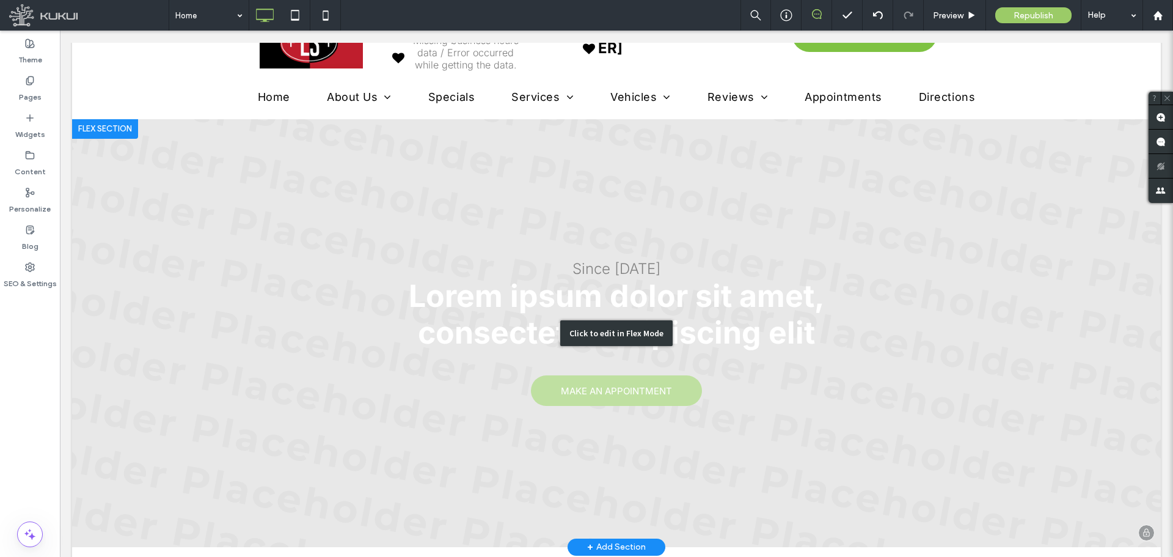
scroll to position [0, 0]
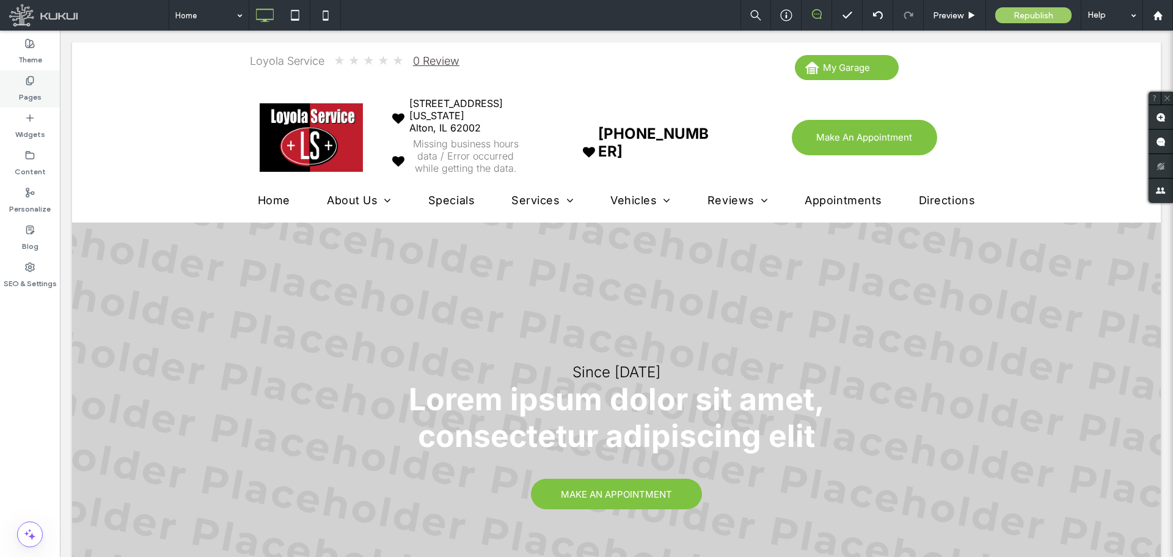
click at [41, 95] on div "Pages" at bounding box center [30, 88] width 60 height 37
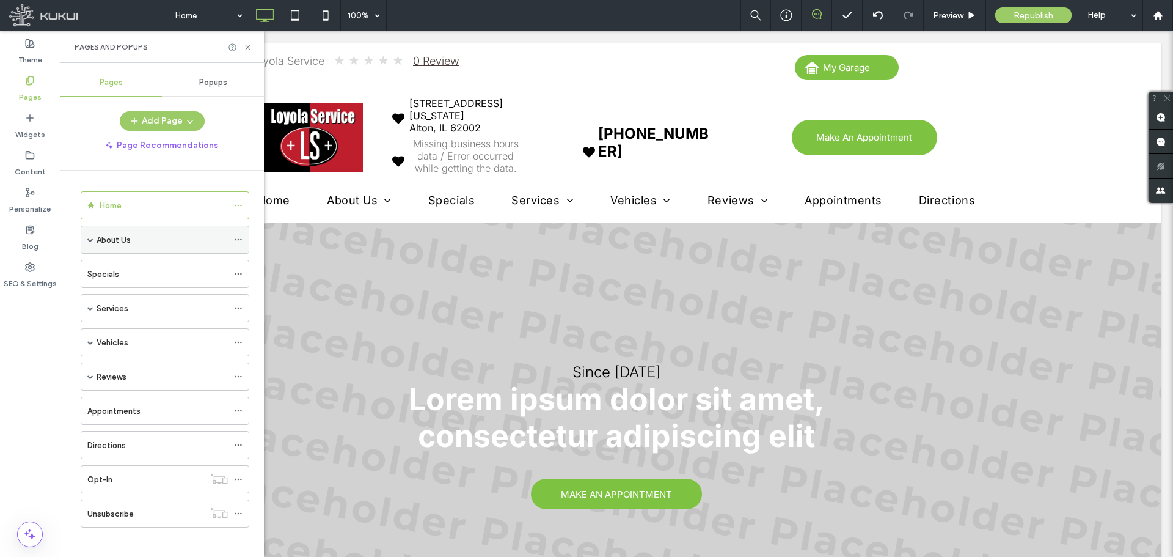
click at [240, 239] on icon at bounding box center [238, 239] width 9 height 9
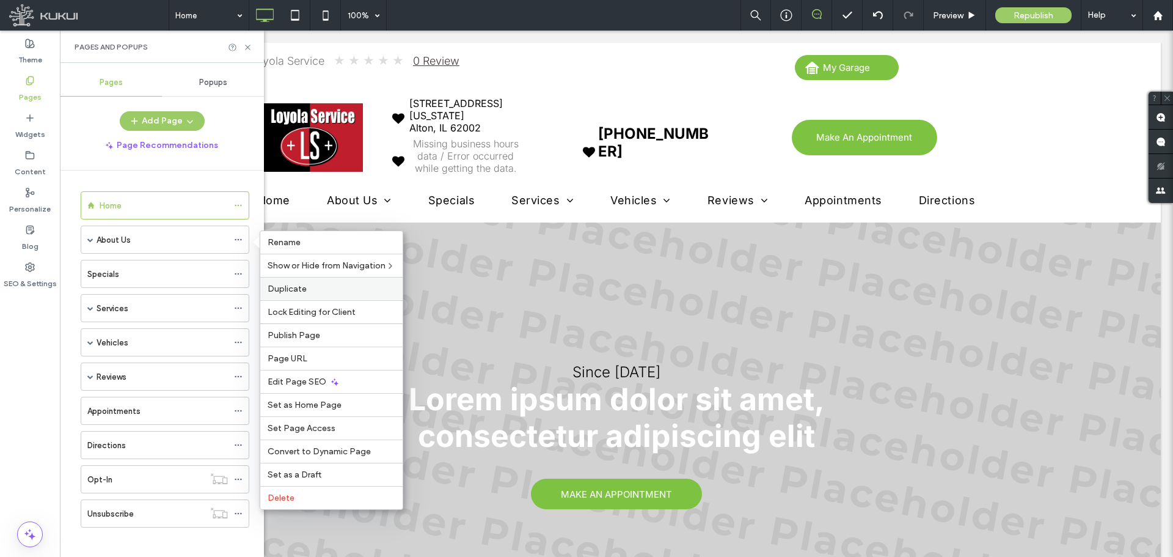
click at [323, 292] on div "Duplicate" at bounding box center [331, 288] width 142 height 23
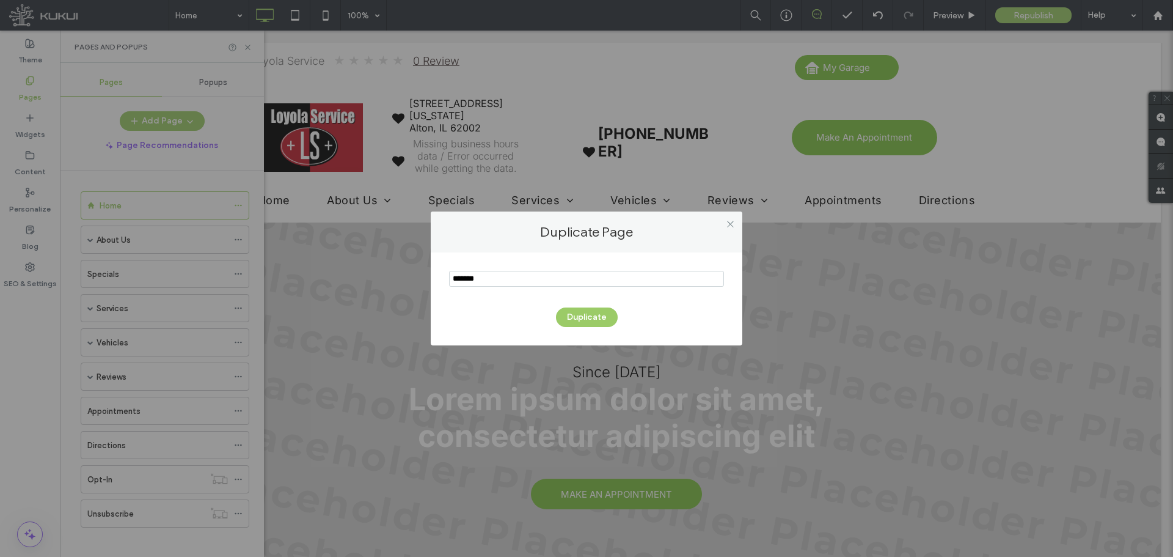
type input "*******"
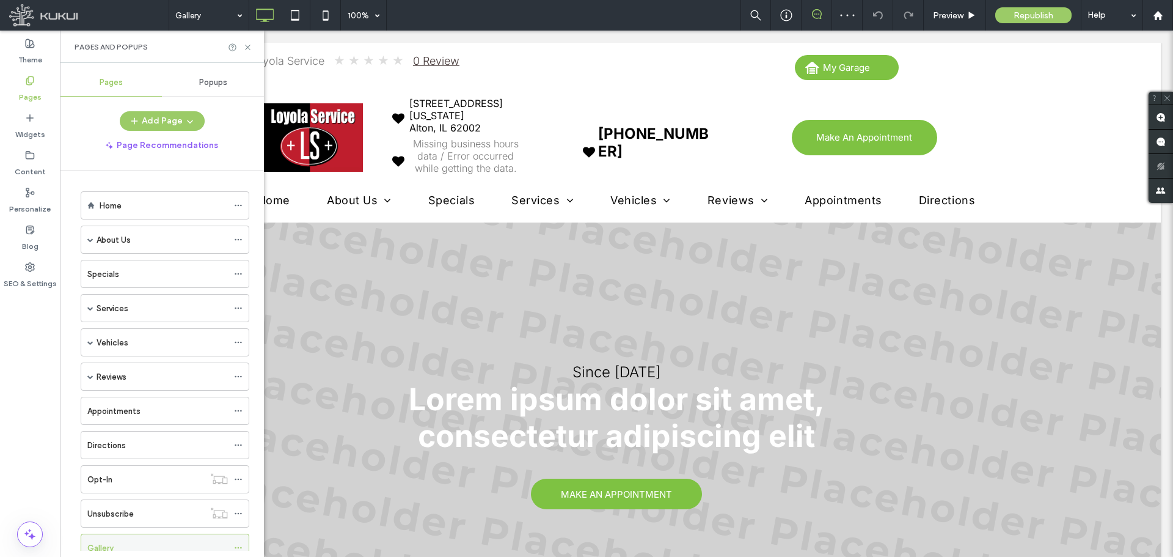
scroll to position [42, 0]
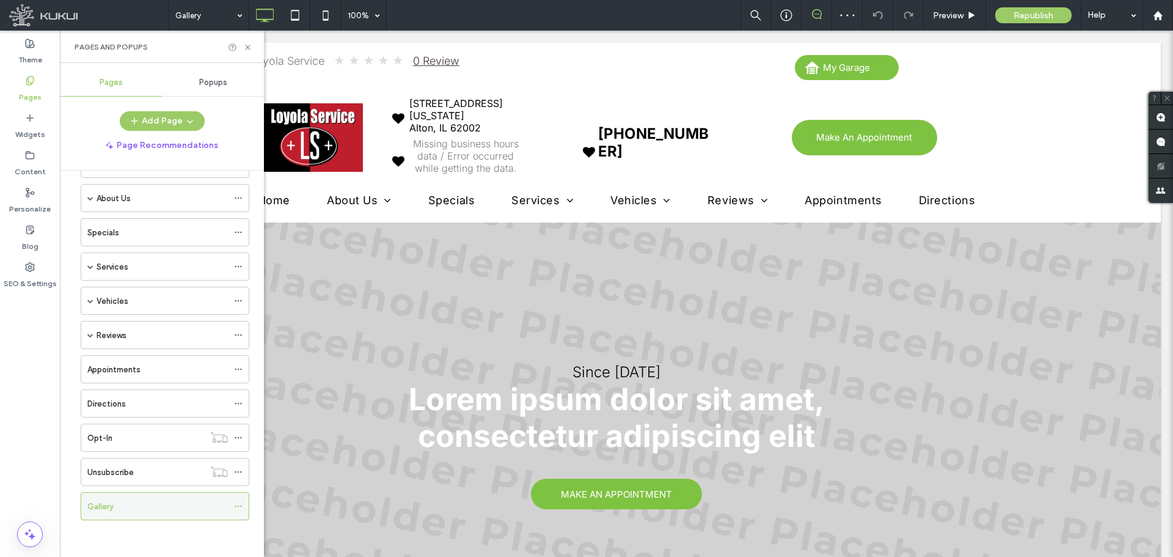
click at [235, 505] on use at bounding box center [238, 506] width 7 height 2
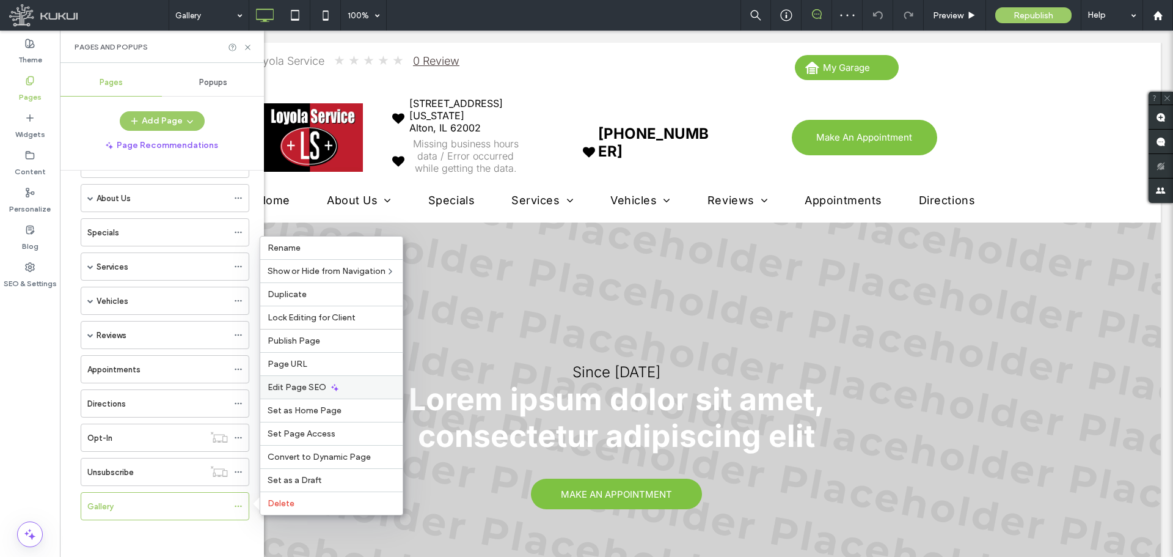
click at [320, 386] on span "Edit Page SEO" at bounding box center [297, 387] width 59 height 10
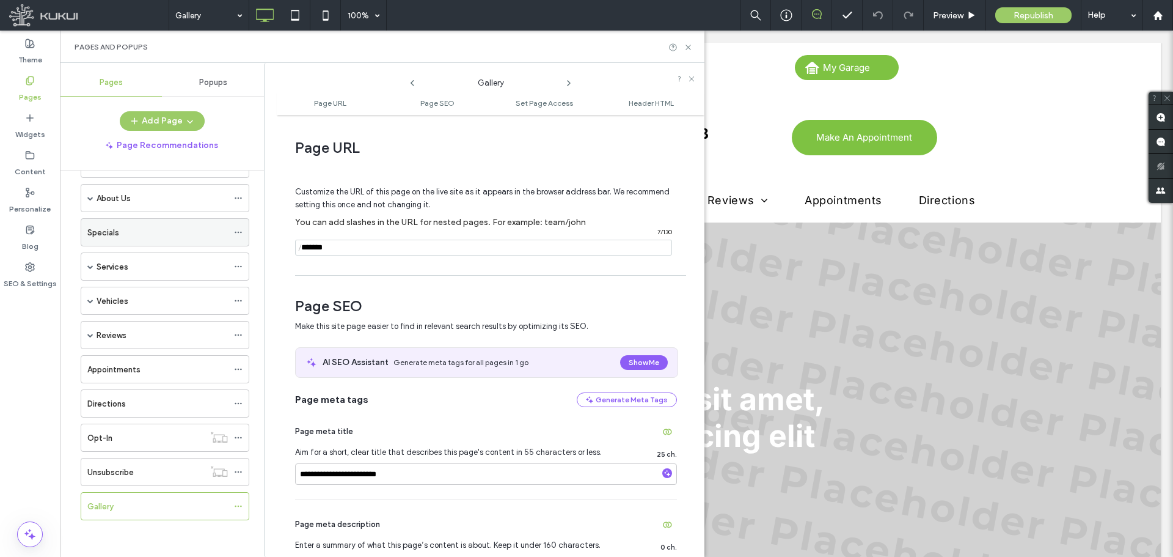
drag, startPoint x: 242, startPoint y: 244, endPoint x: 236, endPoint y: 247, distance: 6.8
click at [232, 246] on div "**********" at bounding box center [382, 310] width 645 height 494
drag, startPoint x: 333, startPoint y: 477, endPoint x: 177, endPoint y: 464, distance: 156.9
click at [177, 464] on div "**********" at bounding box center [382, 310] width 645 height 494
type input "**********"
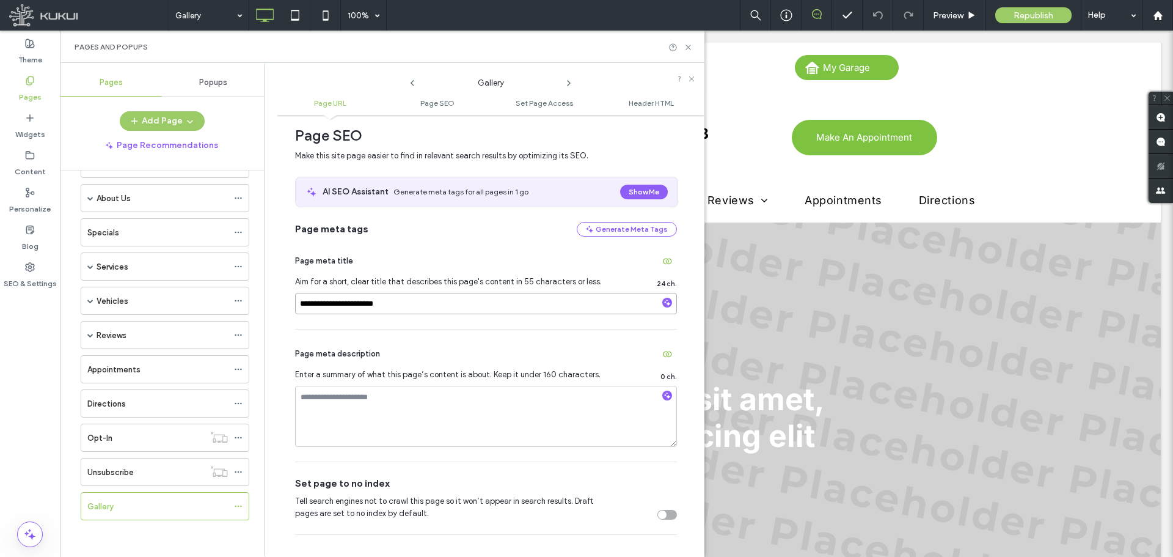
scroll to position [244, 0]
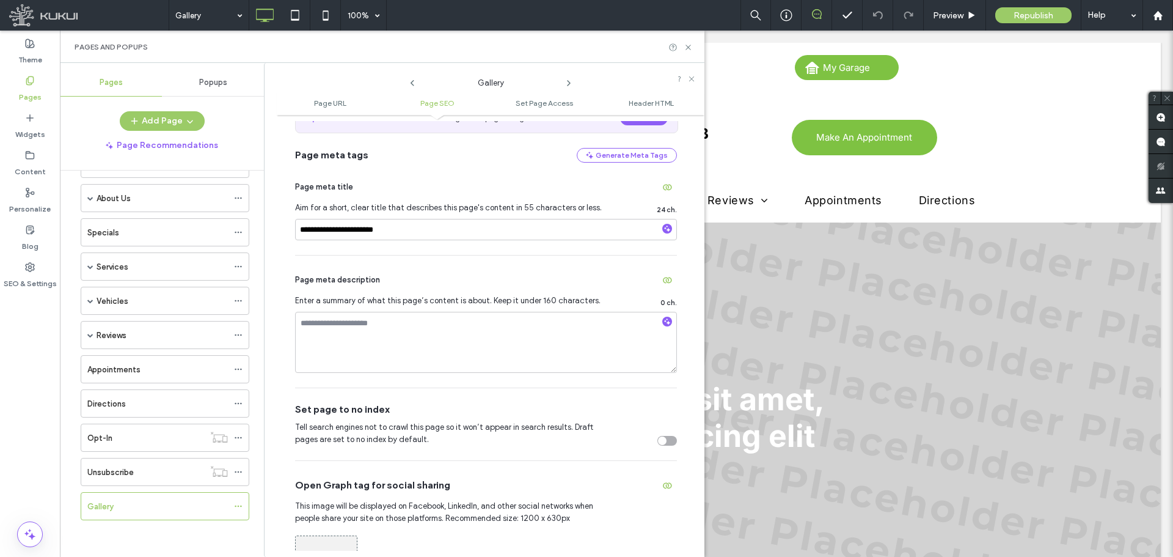
click at [659, 444] on div "toggle" at bounding box center [662, 440] width 9 height 9
drag, startPoint x: 371, startPoint y: 227, endPoint x: 331, endPoint y: 230, distance: 39.9
click at [331, 230] on input "**********" at bounding box center [486, 229] width 382 height 21
click at [685, 47] on icon at bounding box center [688, 47] width 9 height 9
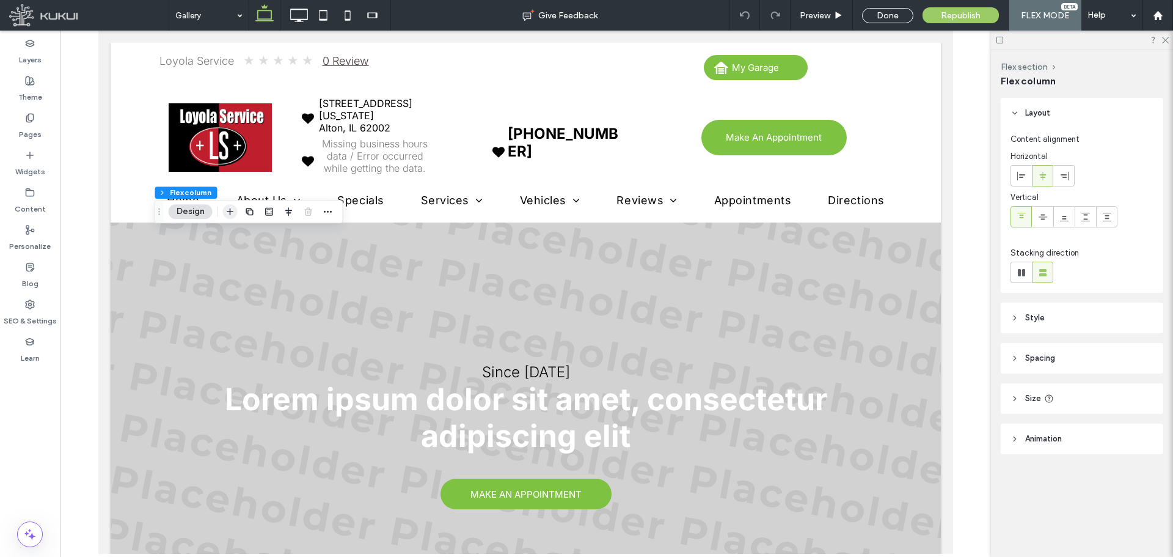
click at [236, 213] on span "button" at bounding box center [230, 211] width 15 height 15
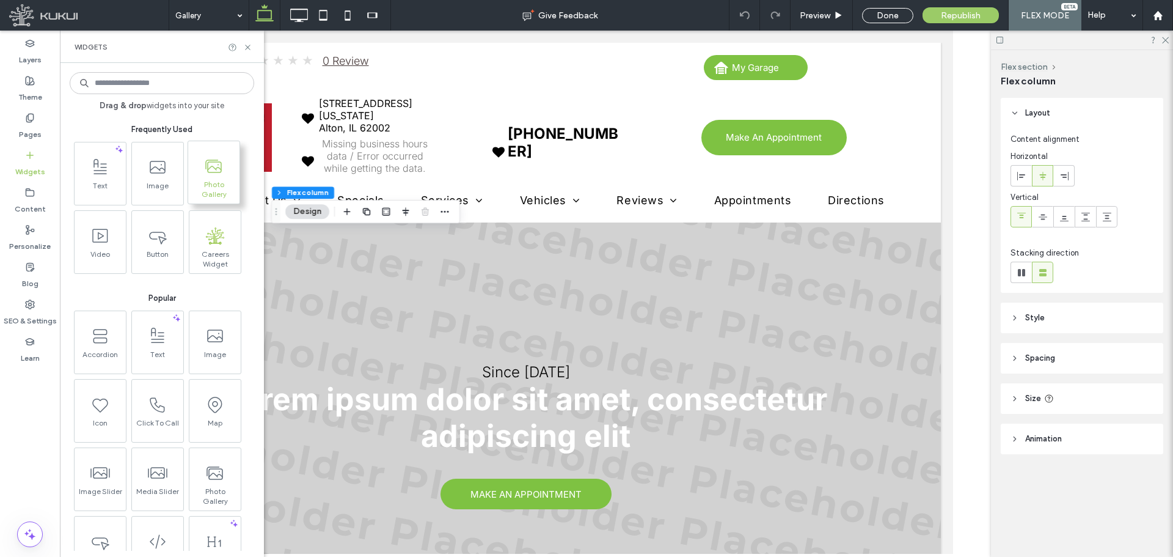
click at [209, 168] on icon at bounding box center [214, 166] width 20 height 20
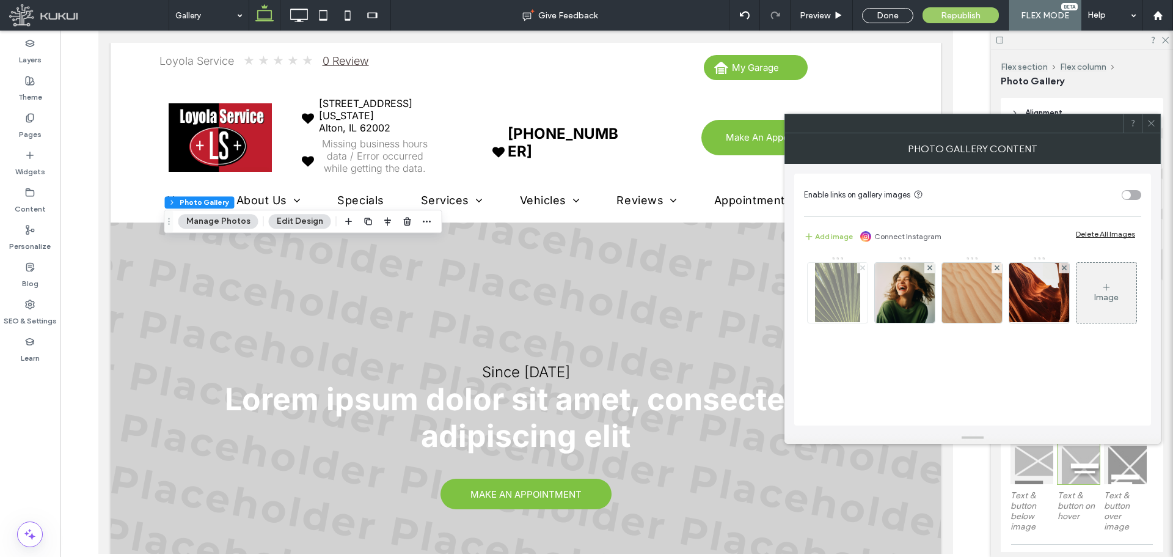
click at [864, 263] on div at bounding box center [862, 268] width 10 height 10
click at [927, 266] on span at bounding box center [929, 268] width 5 height 10
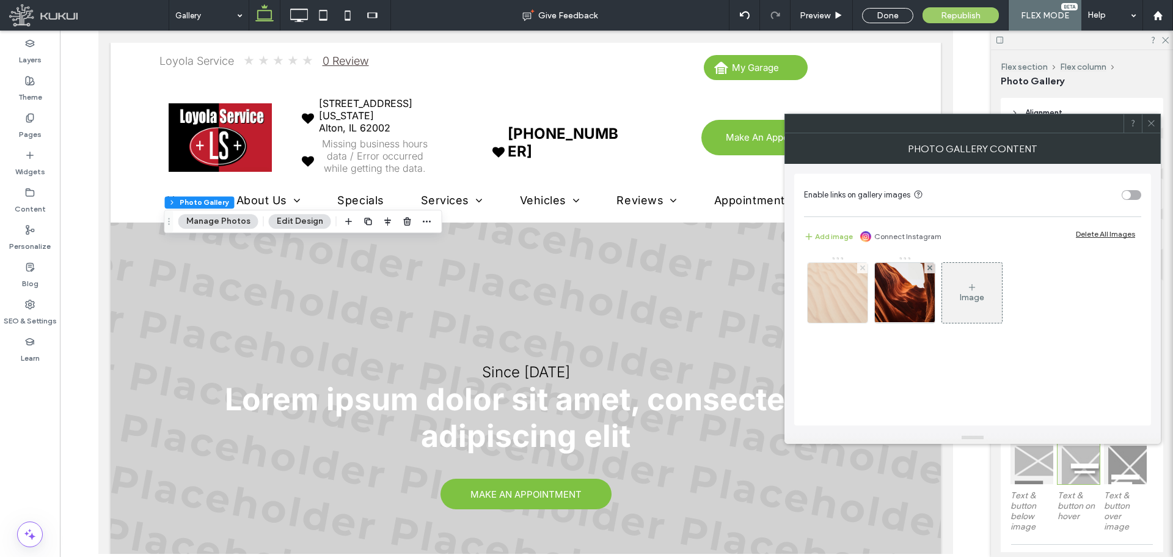
click at [864, 269] on use at bounding box center [862, 267] width 5 height 5
click at [864, 270] on span at bounding box center [862, 268] width 5 height 10
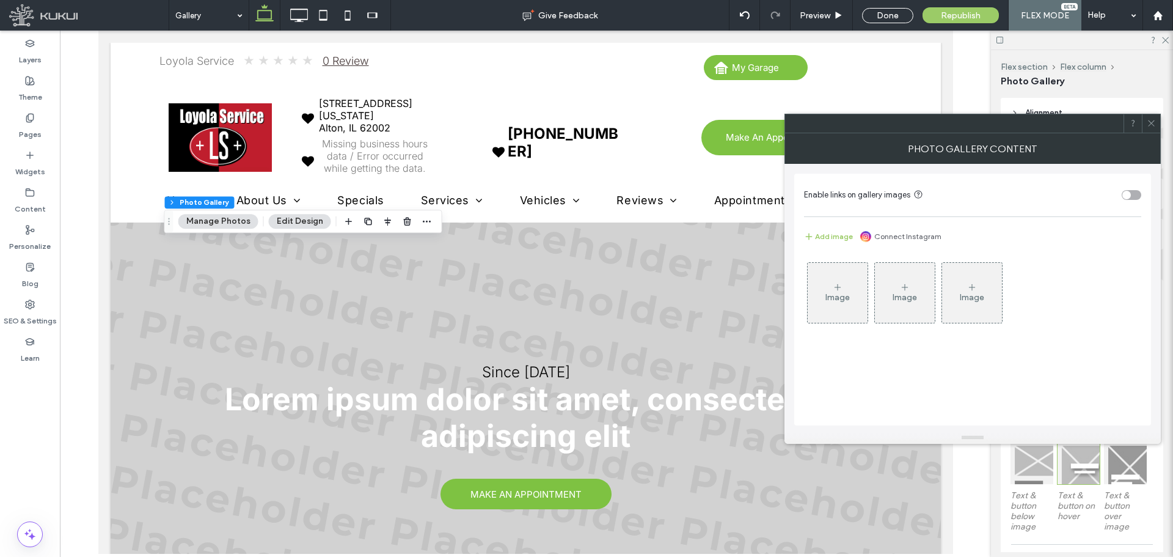
click at [851, 281] on div "Image" at bounding box center [838, 292] width 60 height 57
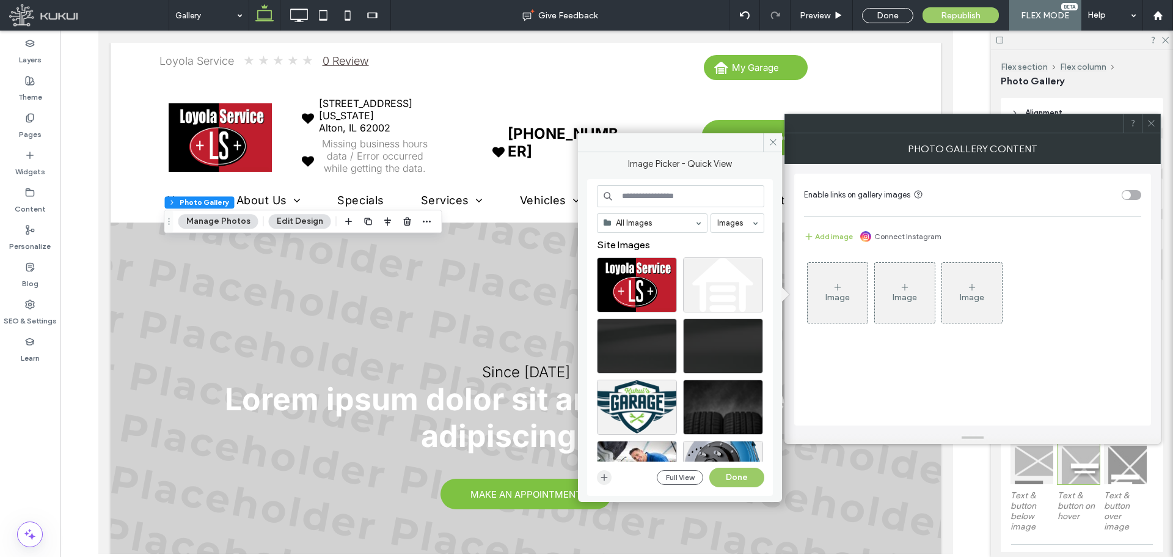
click at [604, 473] on icon "button" at bounding box center [604, 477] width 10 height 10
click at [605, 476] on icon "button" at bounding box center [604, 477] width 10 height 10
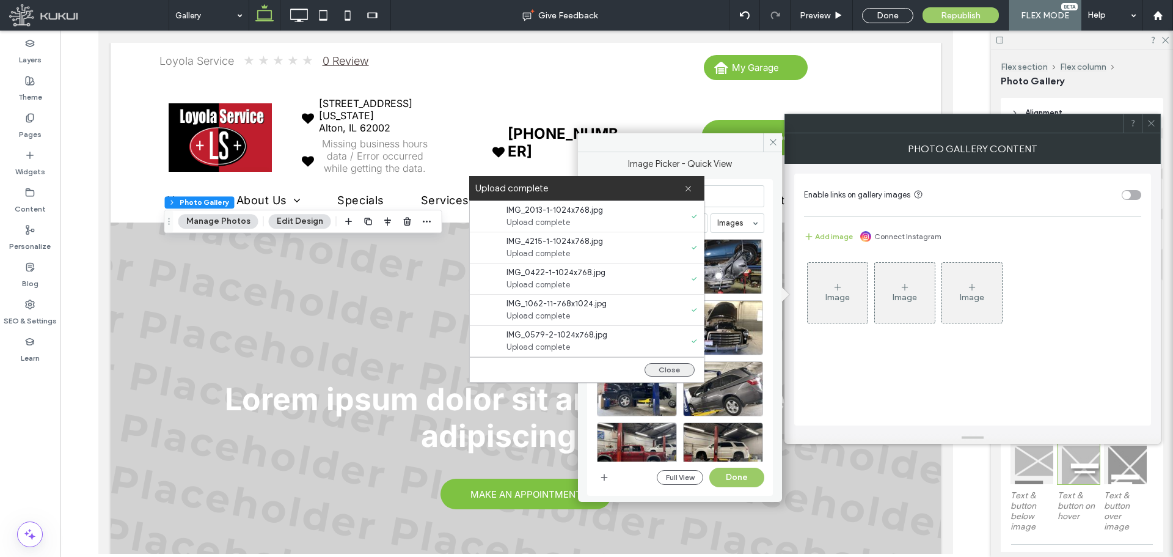
click at [660, 374] on button "Close" at bounding box center [670, 369] width 50 height 13
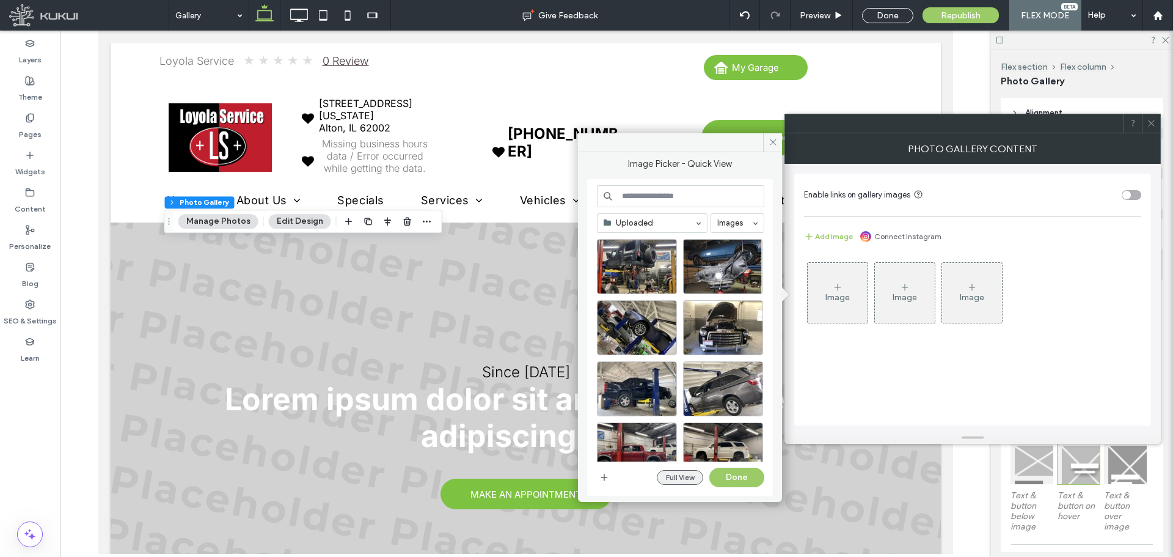
click at [675, 477] on button "Full View" at bounding box center [680, 477] width 46 height 15
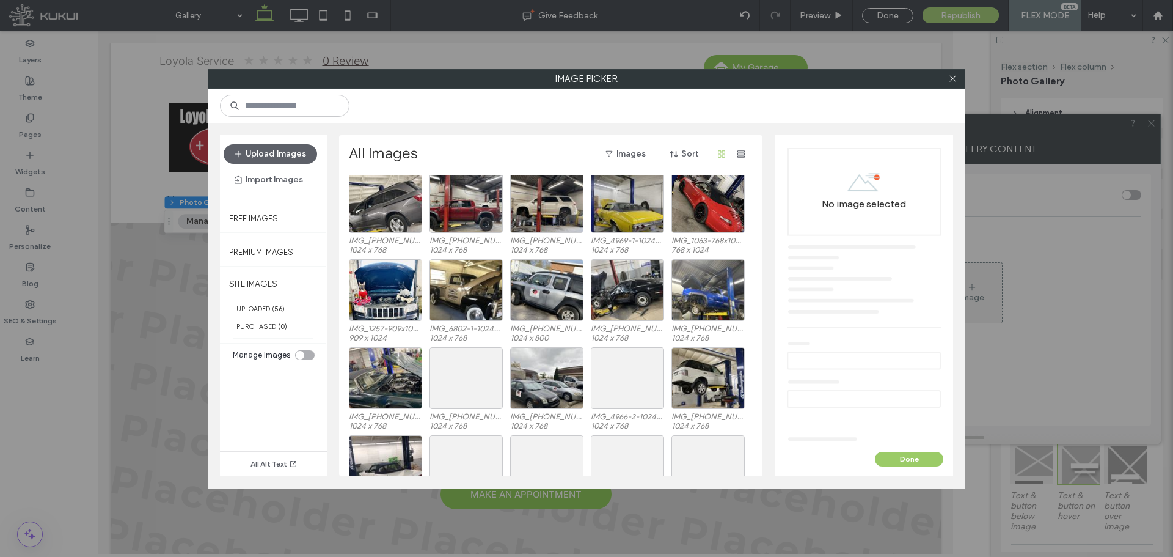
scroll to position [0, 0]
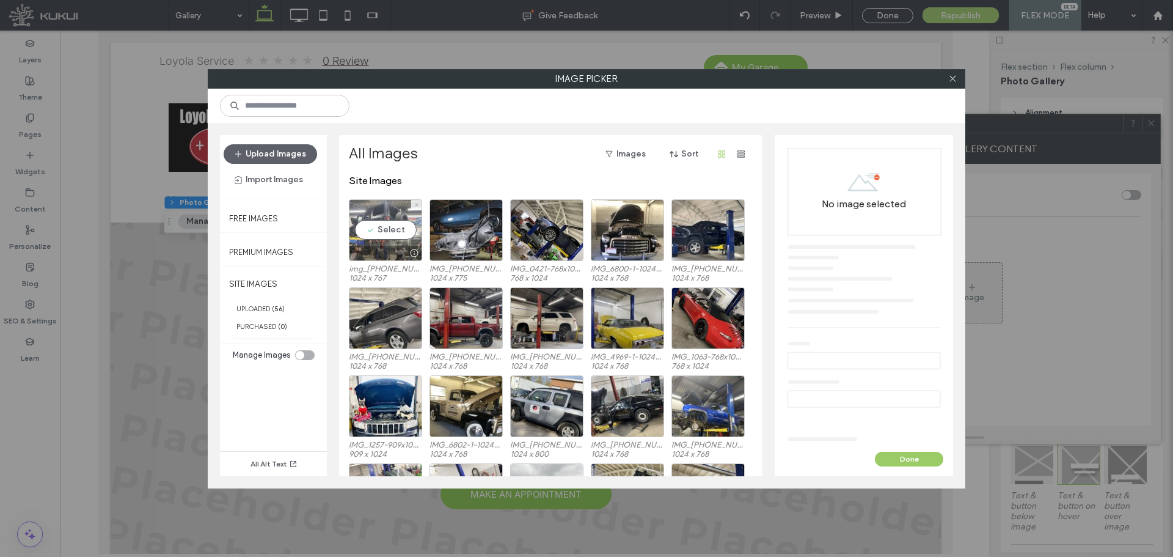
click at [384, 228] on div "Select" at bounding box center [385, 230] width 73 height 62
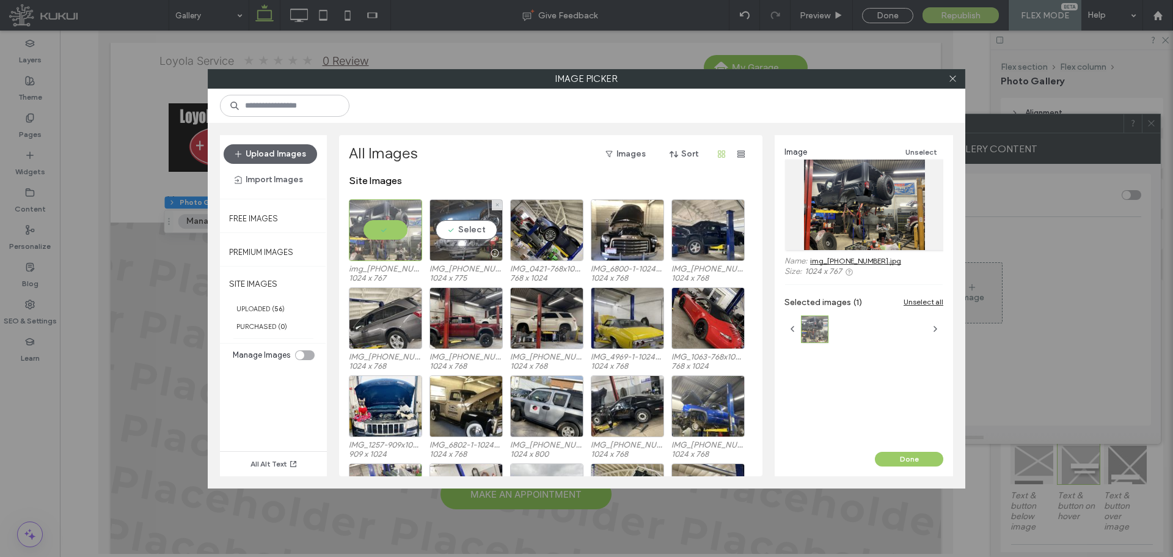
click at [456, 231] on div "Select" at bounding box center [465, 230] width 73 height 62
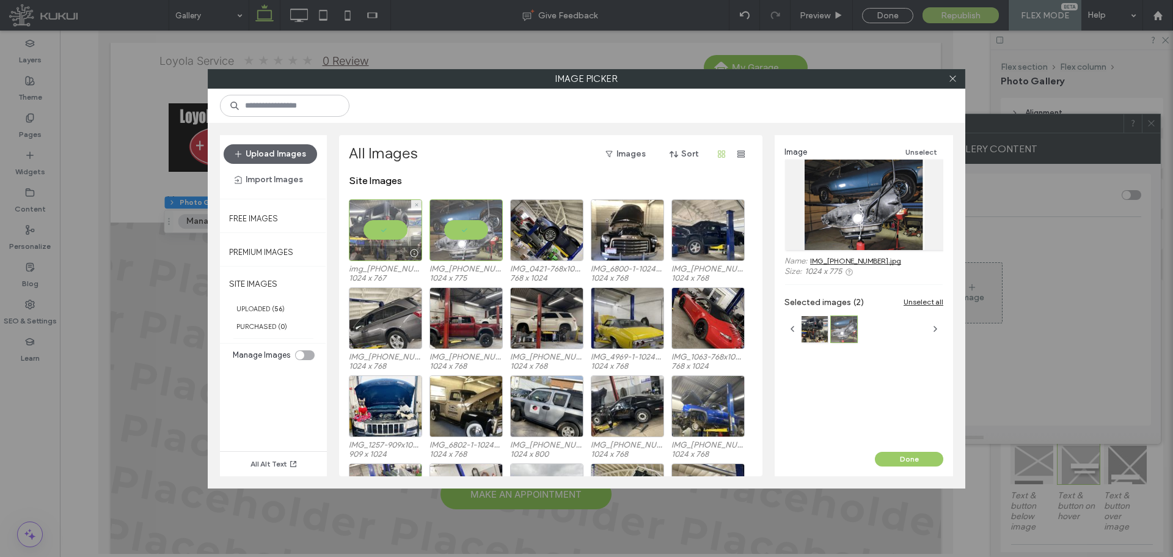
click at [392, 225] on div at bounding box center [385, 230] width 73 height 62
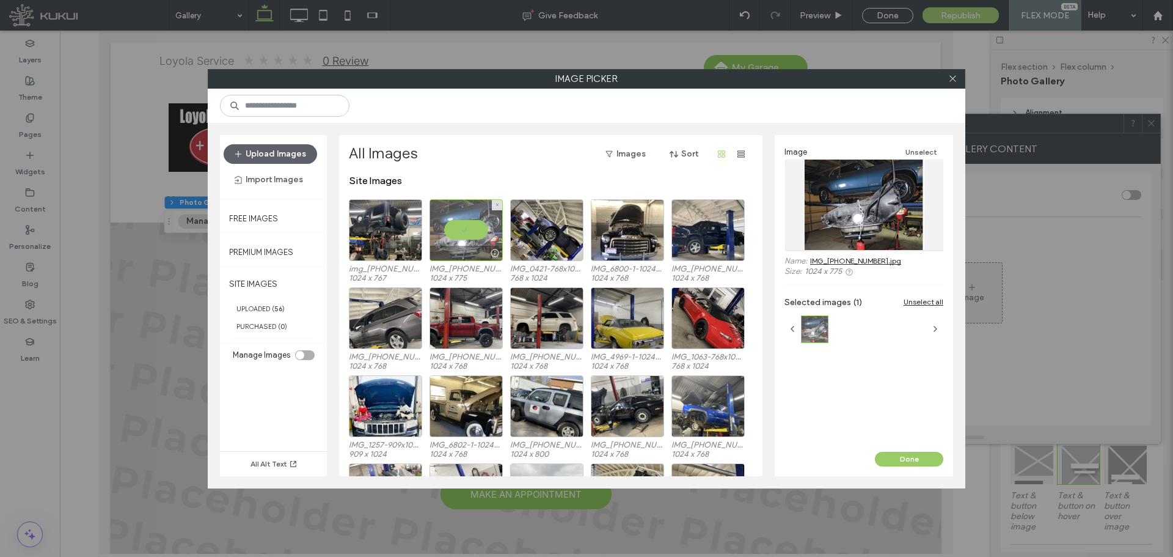
click at [464, 227] on div at bounding box center [465, 230] width 73 height 62
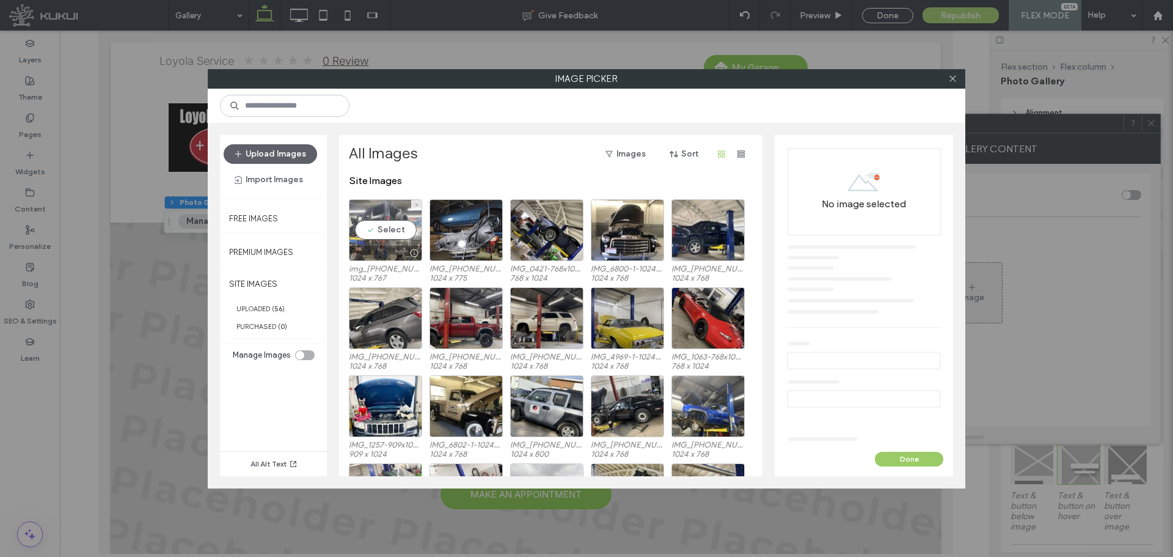
click at [389, 226] on div "Select" at bounding box center [385, 230] width 73 height 62
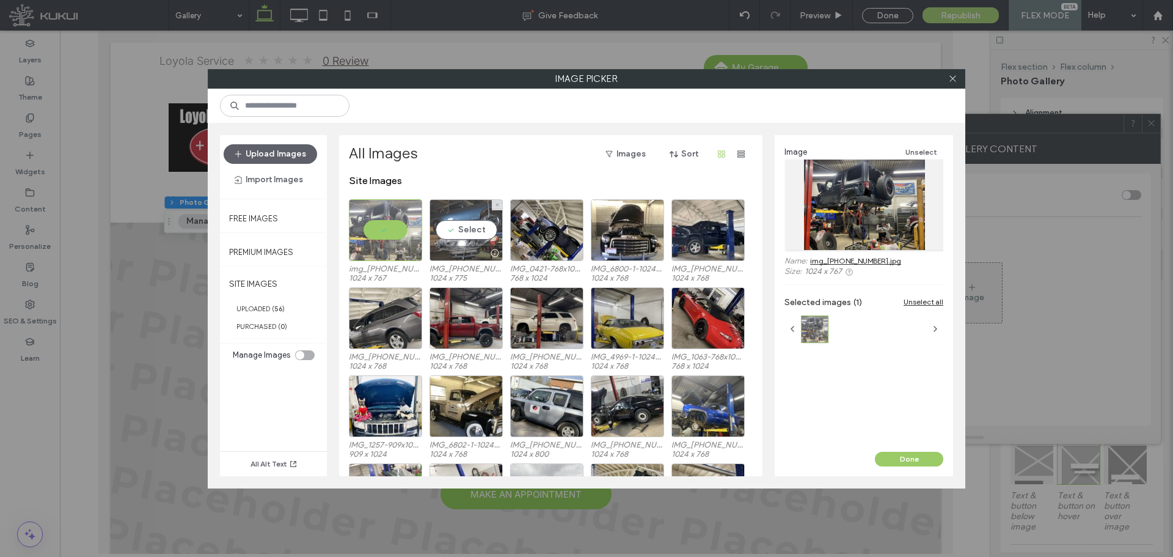
click at [490, 230] on div "Select" at bounding box center [465, 230] width 73 height 62
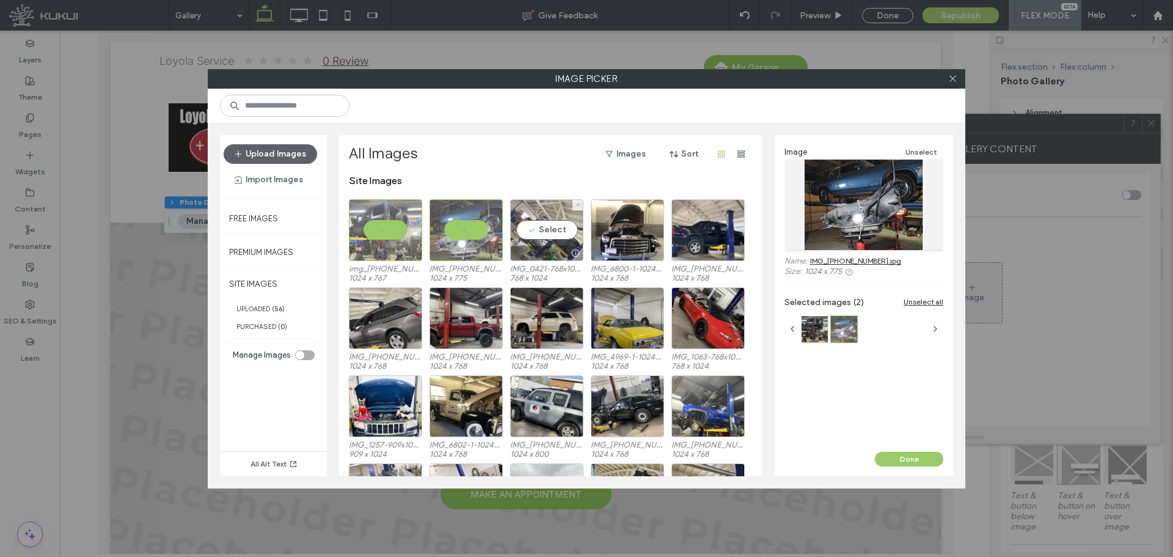
click at [540, 228] on div "Select" at bounding box center [546, 230] width 73 height 62
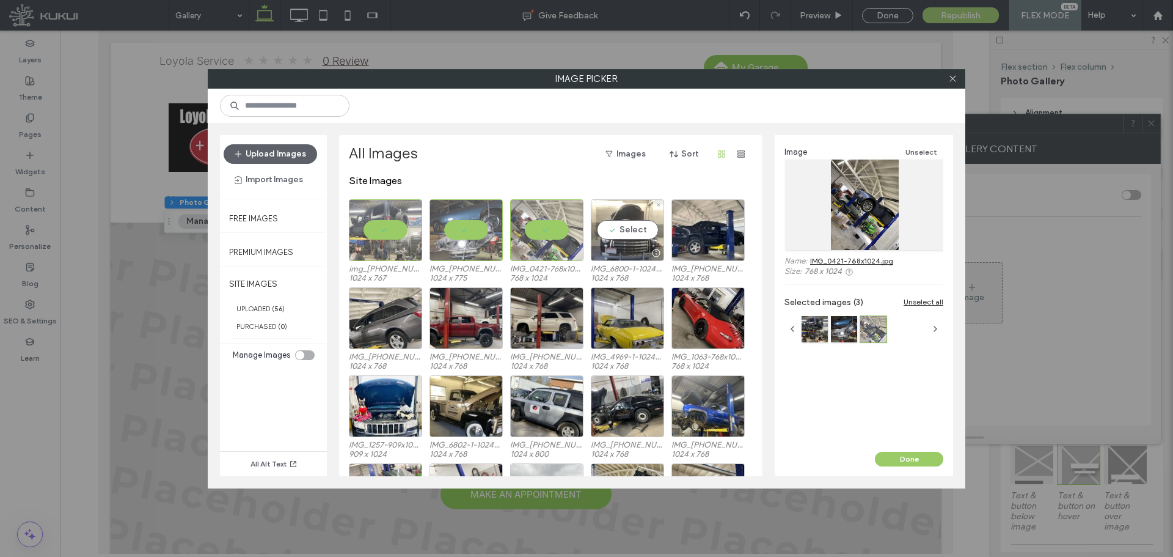
click at [640, 238] on div "Select" at bounding box center [627, 230] width 73 height 62
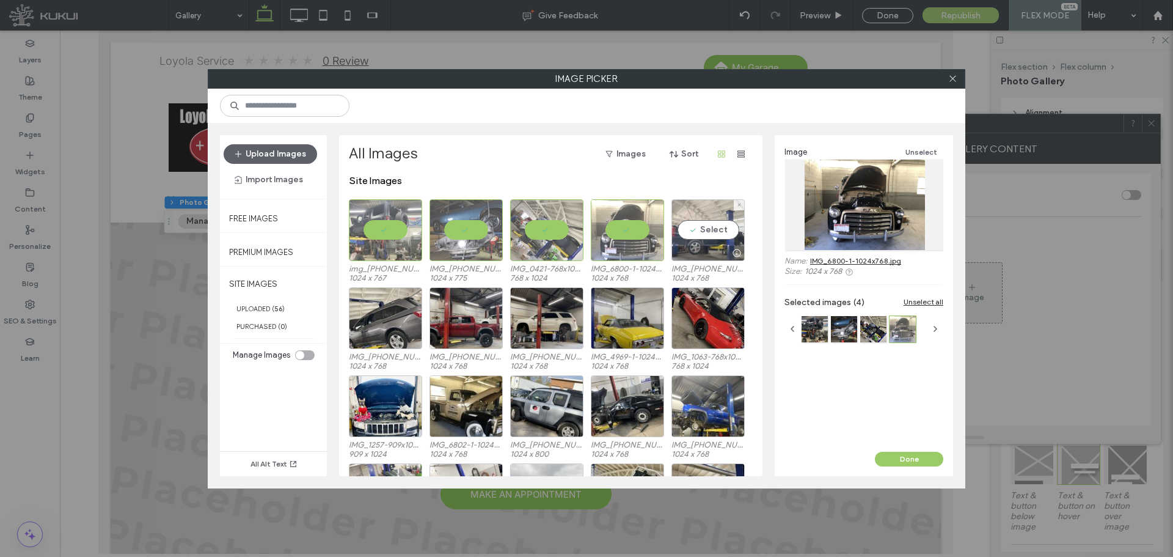
click at [704, 226] on div "Select" at bounding box center [707, 230] width 73 height 62
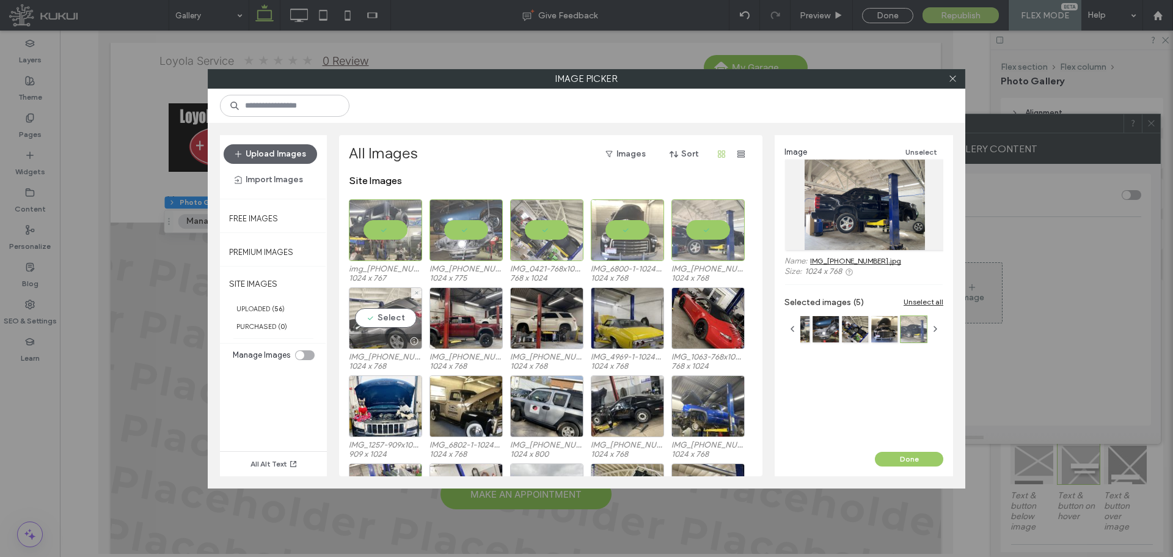
click at [386, 310] on div "Select" at bounding box center [385, 318] width 73 height 62
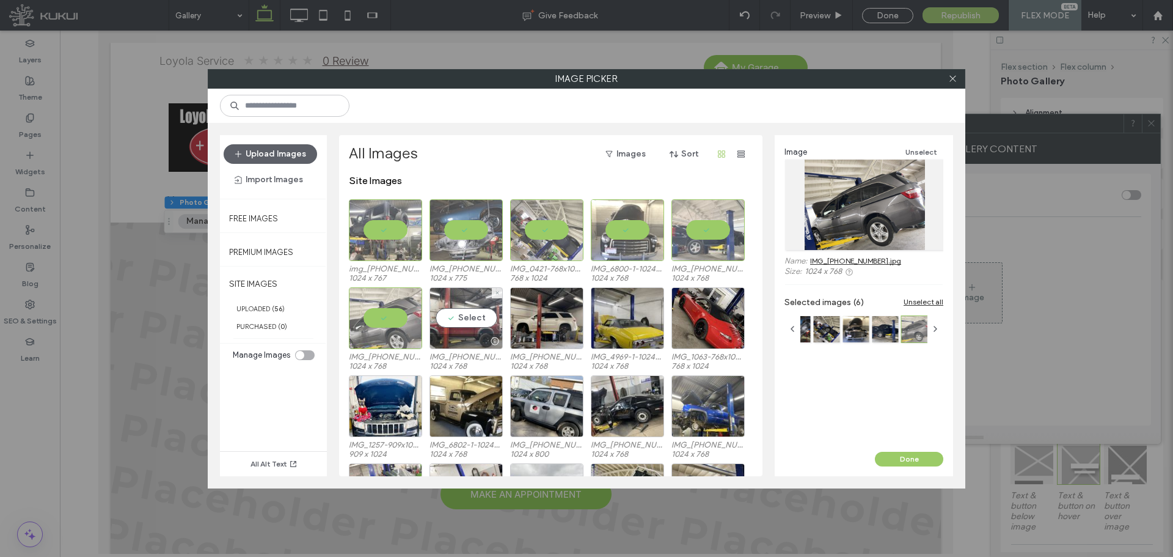
click at [463, 310] on div "Select" at bounding box center [465, 318] width 73 height 62
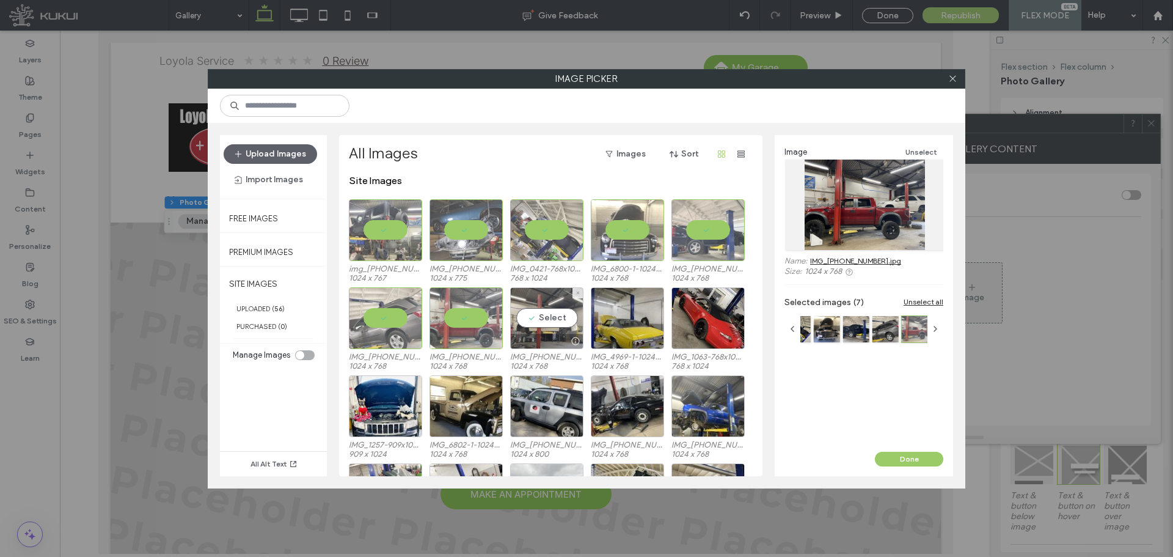
click at [555, 320] on div "Select" at bounding box center [546, 318] width 73 height 62
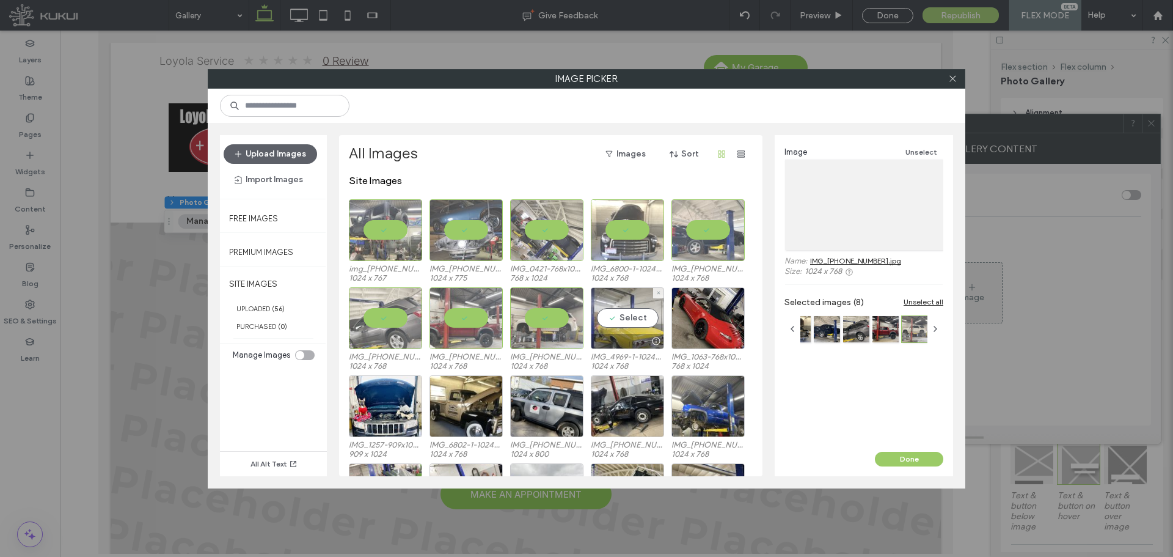
click at [610, 309] on div "Select" at bounding box center [627, 318] width 73 height 62
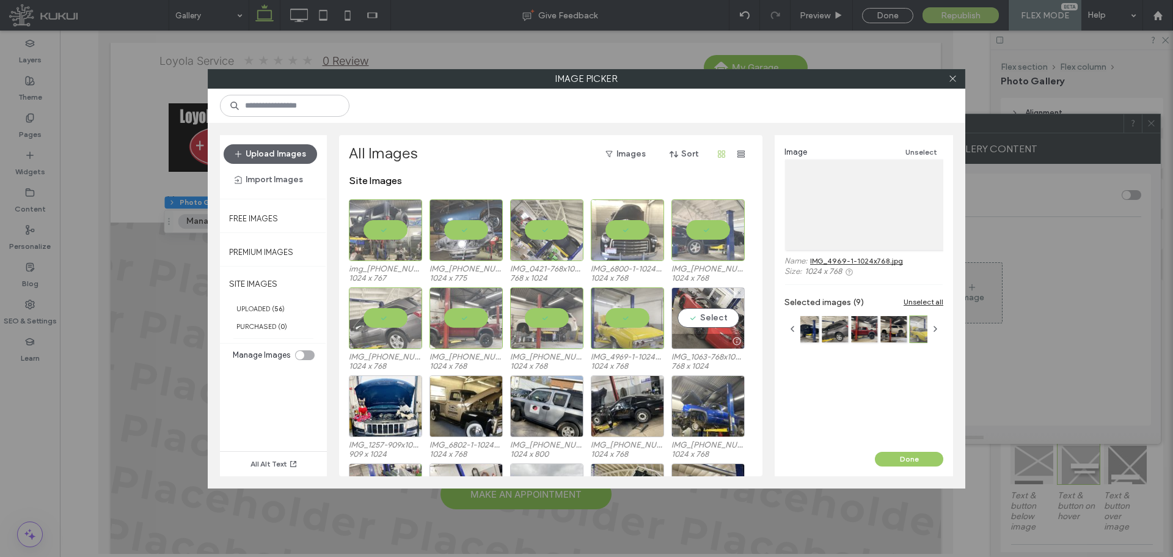
click at [696, 319] on div "Select" at bounding box center [707, 318] width 73 height 62
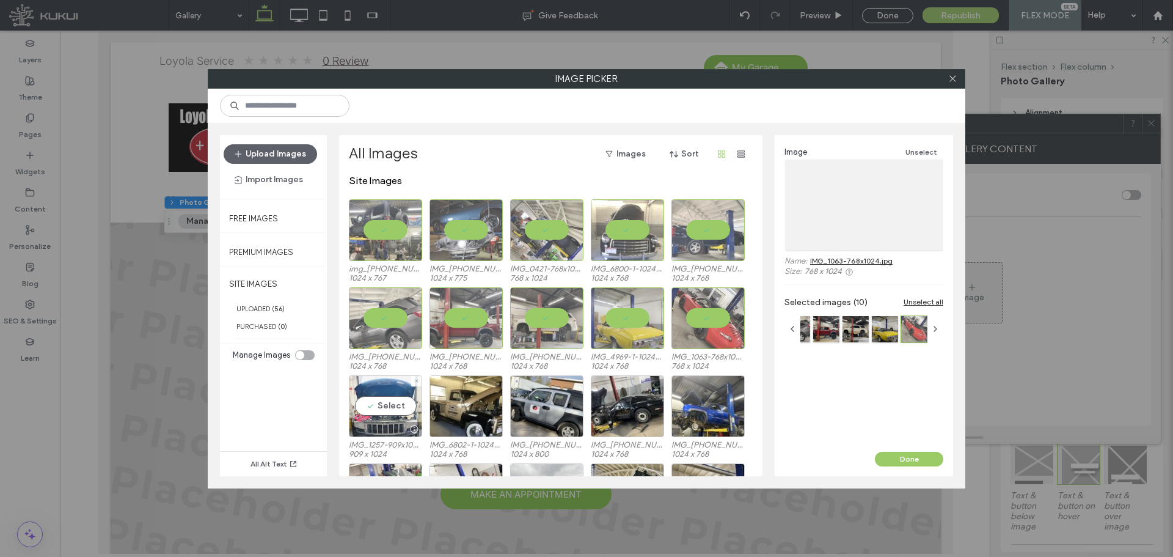
click at [403, 400] on div "Select" at bounding box center [385, 406] width 73 height 62
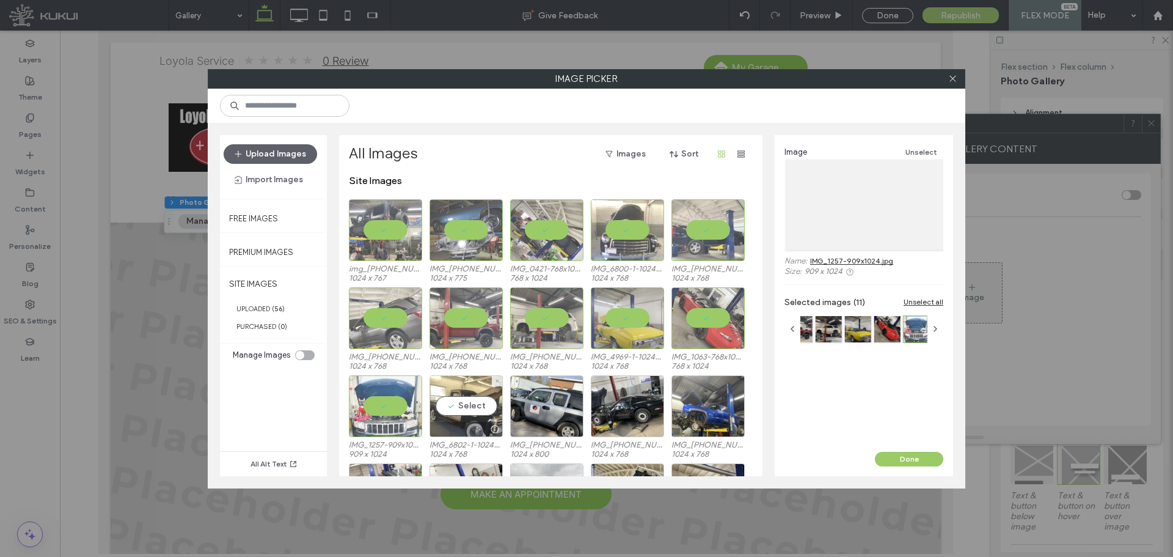
click at [459, 404] on div "Select" at bounding box center [465, 406] width 73 height 62
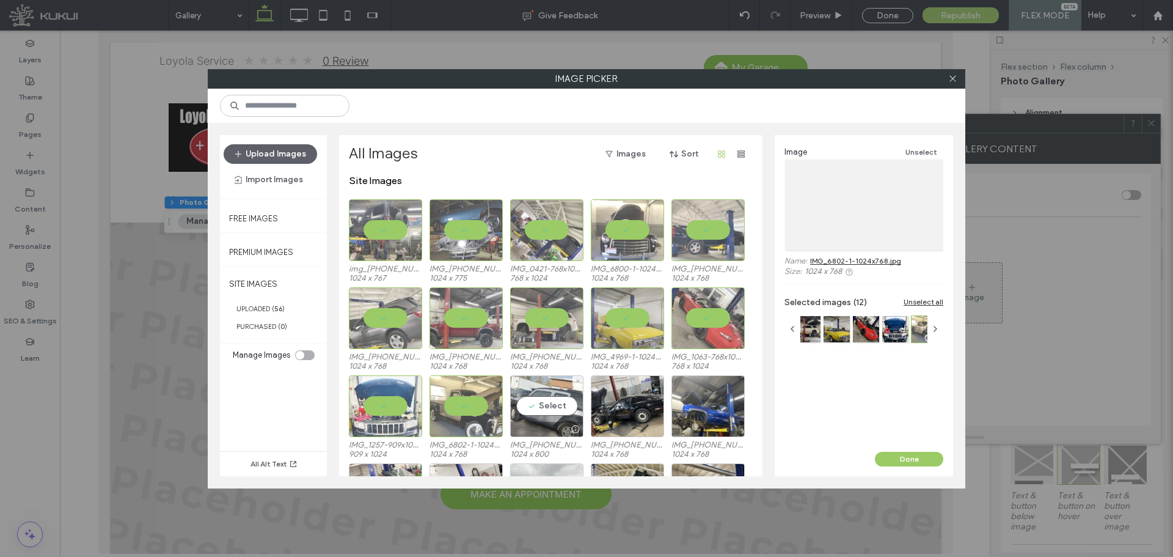
click at [563, 409] on div "Select" at bounding box center [546, 406] width 73 height 62
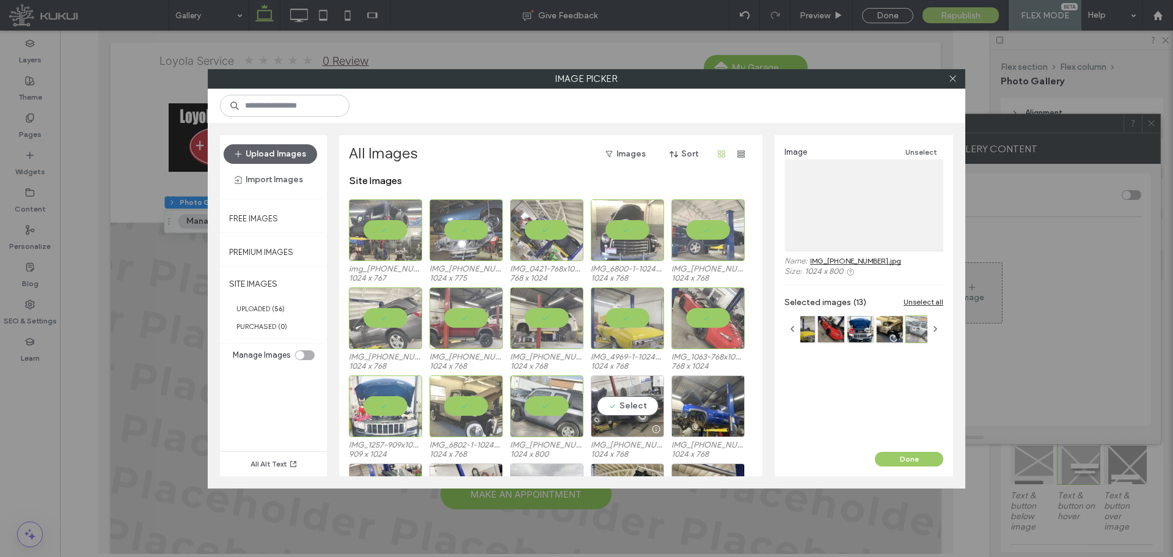
click at [620, 401] on div "Select" at bounding box center [627, 406] width 73 height 62
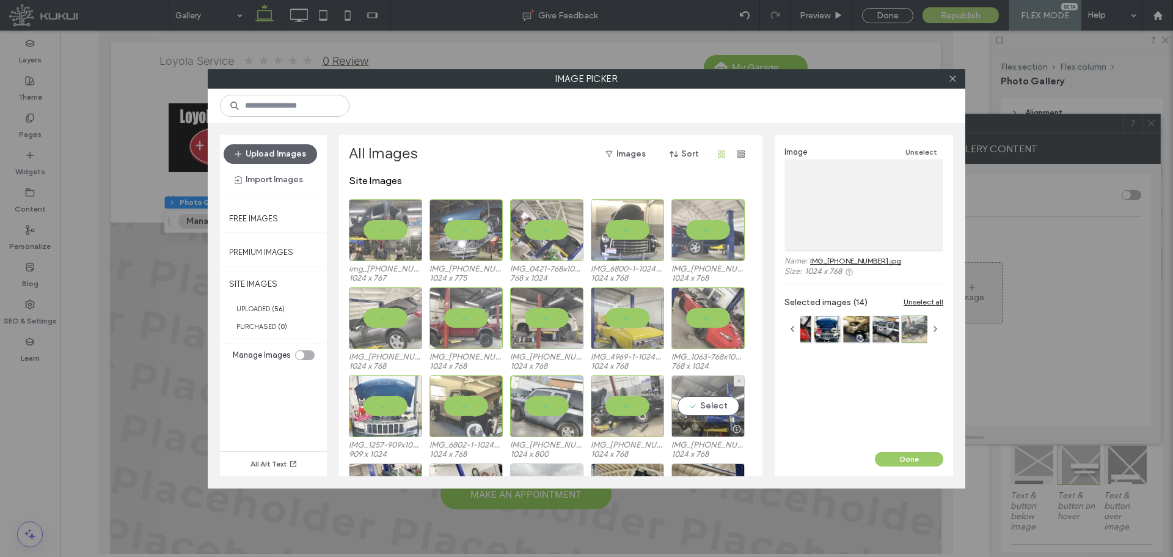
click at [740, 410] on div "Select" at bounding box center [707, 406] width 73 height 62
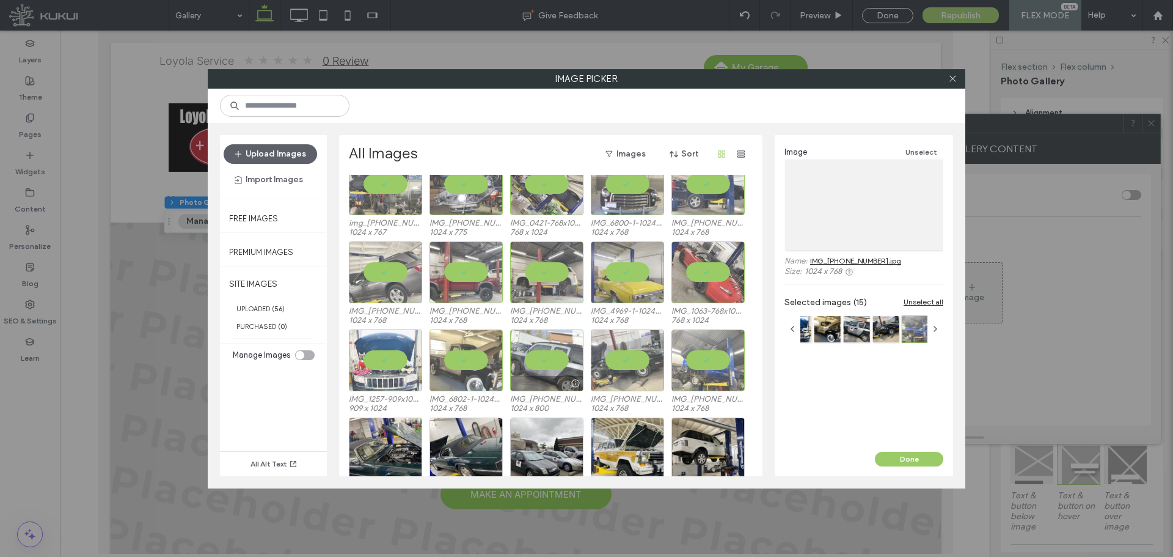
scroll to position [122, 0]
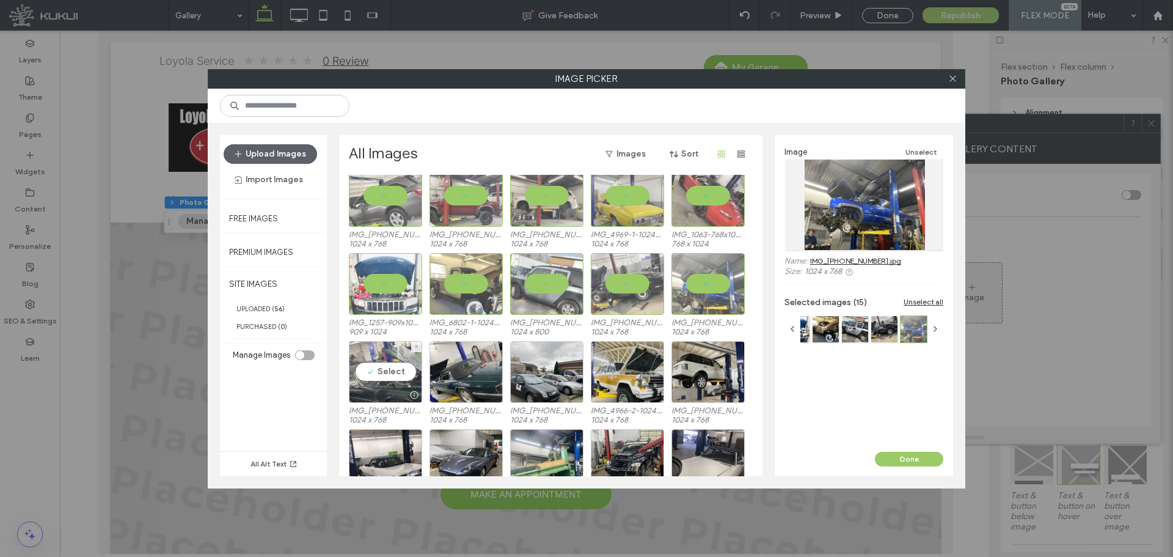
click at [392, 361] on div "Select" at bounding box center [385, 372] width 73 height 62
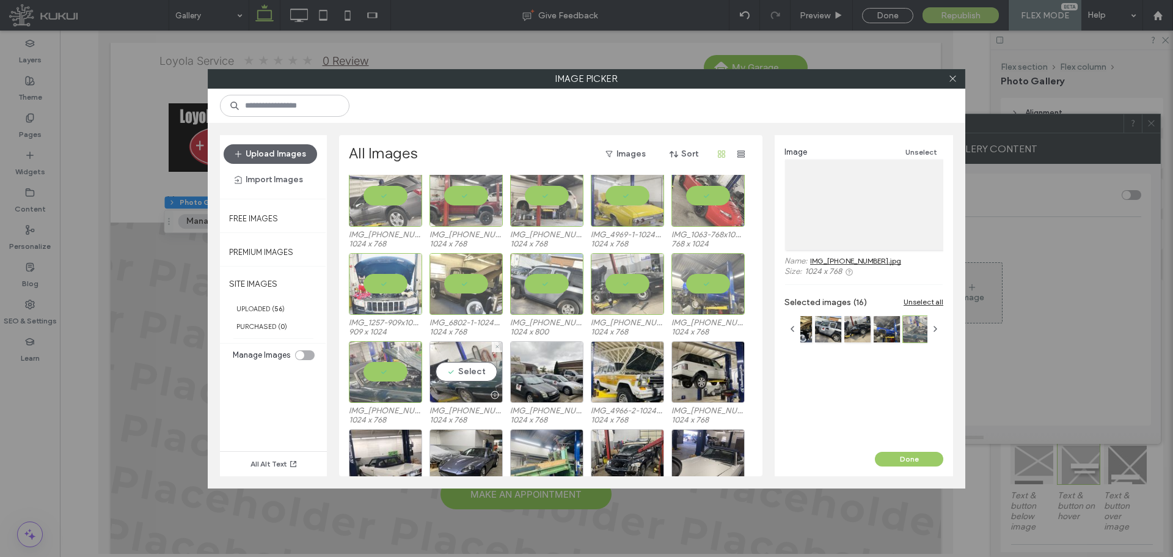
click at [459, 367] on div "Select" at bounding box center [465, 372] width 73 height 62
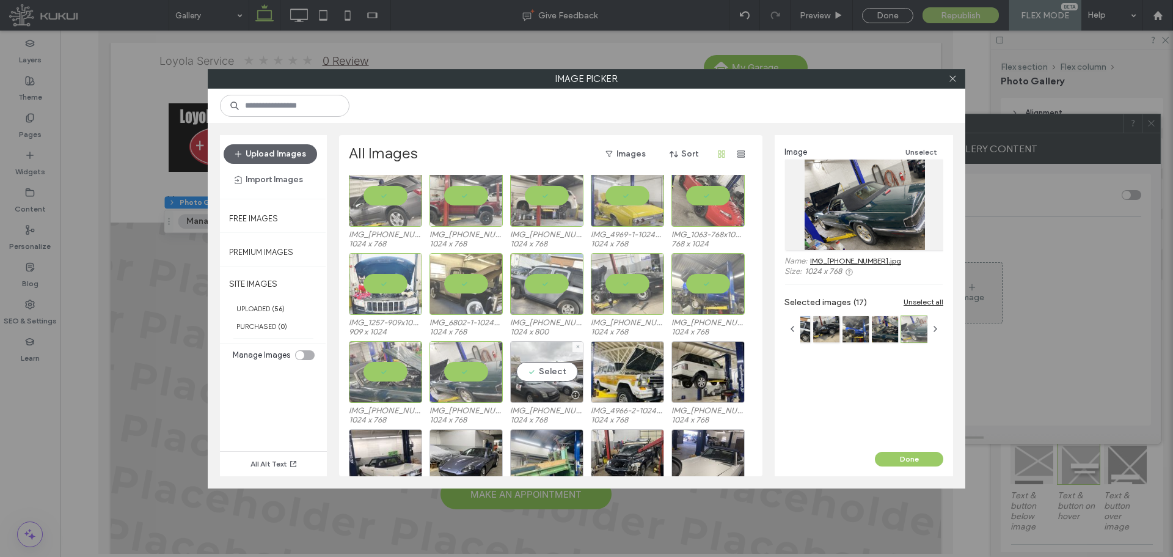
click at [576, 372] on div "Select" at bounding box center [546, 372] width 73 height 62
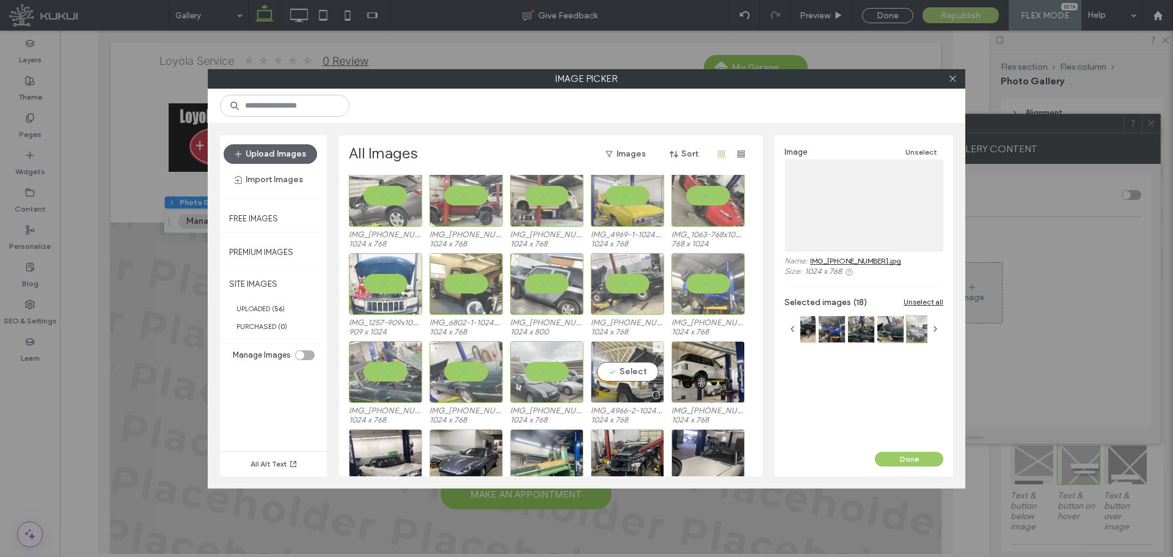
click at [622, 372] on div "Select" at bounding box center [627, 372] width 73 height 62
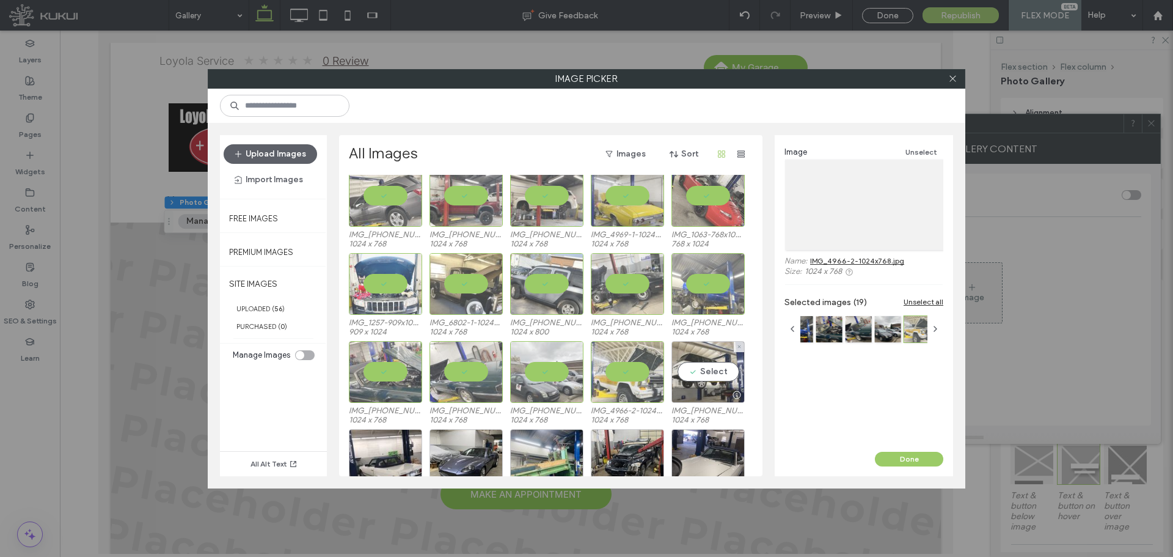
click at [688, 375] on div "Select" at bounding box center [707, 372] width 73 height 62
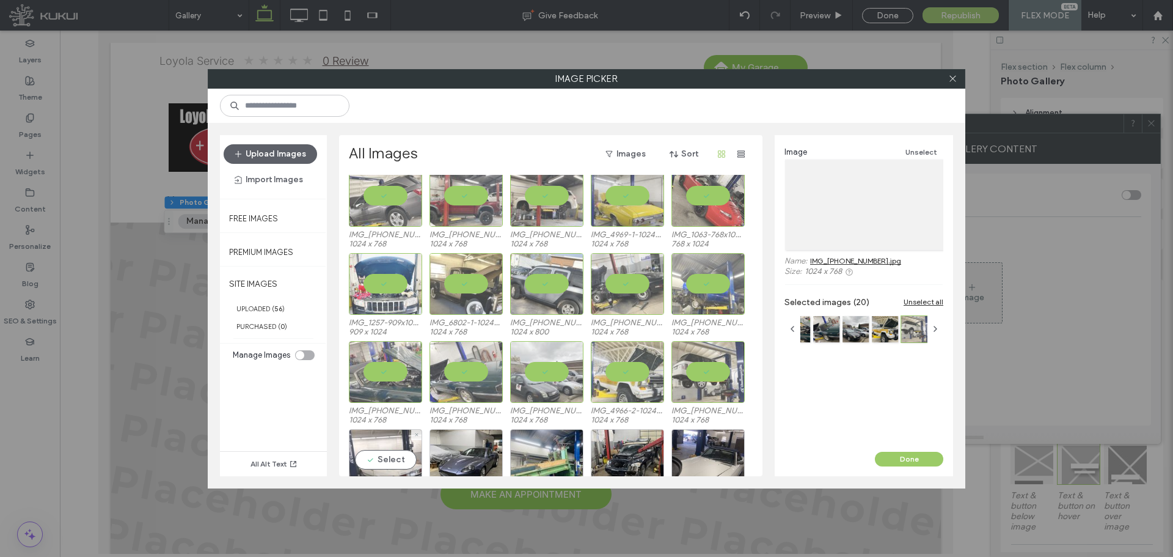
click at [390, 460] on div "Select" at bounding box center [385, 460] width 73 height 62
click at [470, 454] on div "Select" at bounding box center [465, 460] width 73 height 62
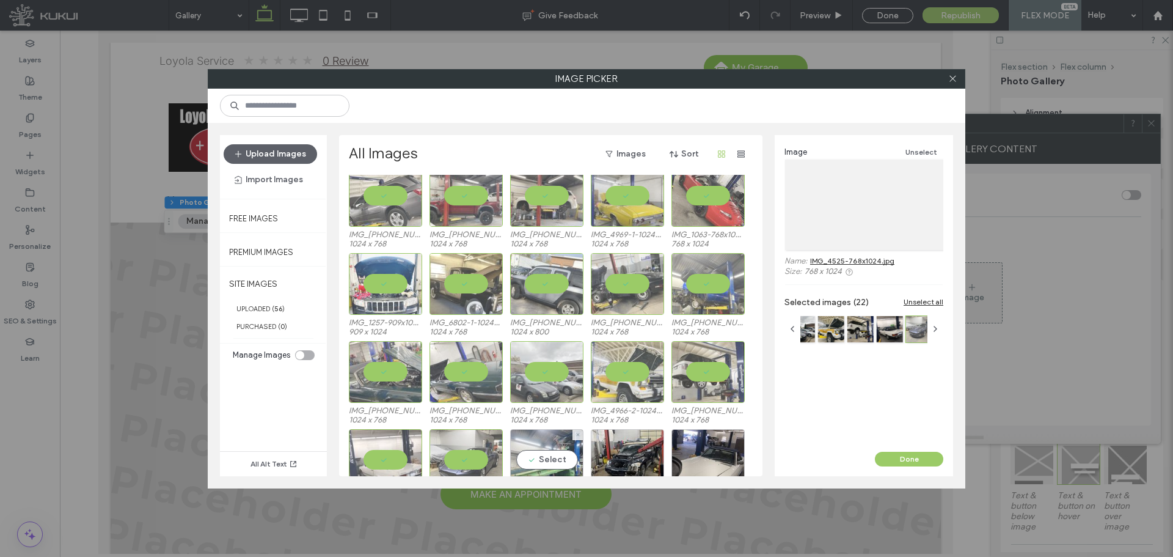
click at [540, 453] on div "Select" at bounding box center [546, 460] width 73 height 62
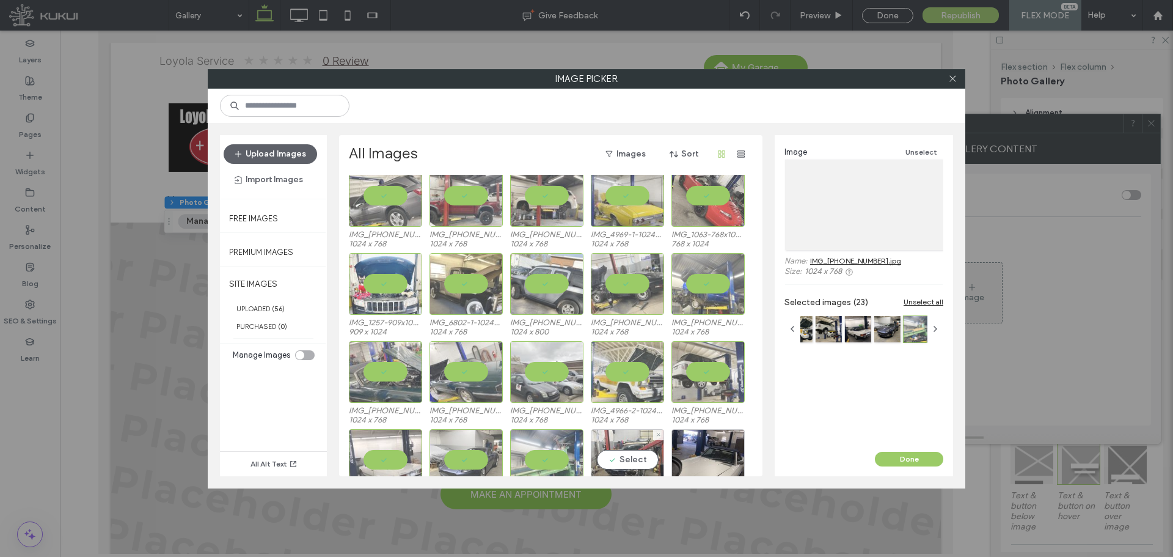
click at [599, 453] on div "Select" at bounding box center [627, 460] width 73 height 62
click at [687, 446] on div "Select" at bounding box center [707, 460] width 73 height 62
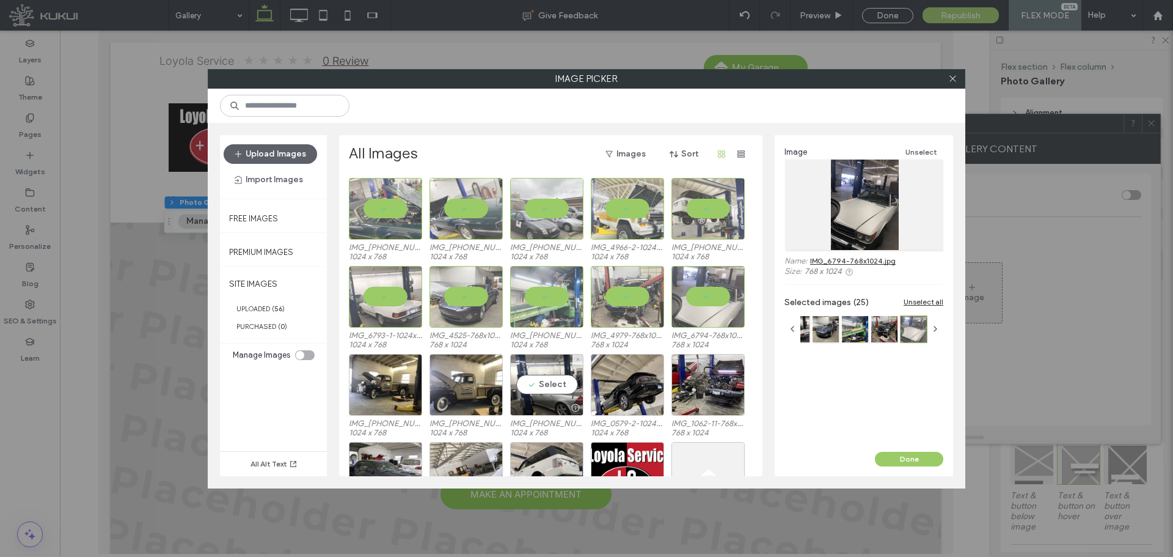
scroll to position [305, 0]
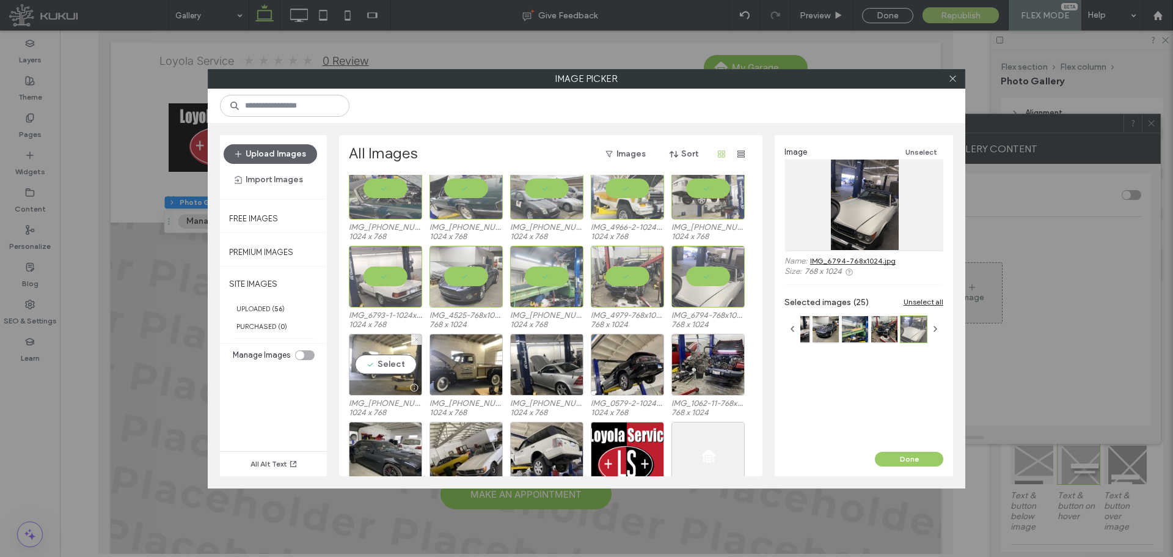
click at [390, 375] on div "Select" at bounding box center [385, 365] width 73 height 62
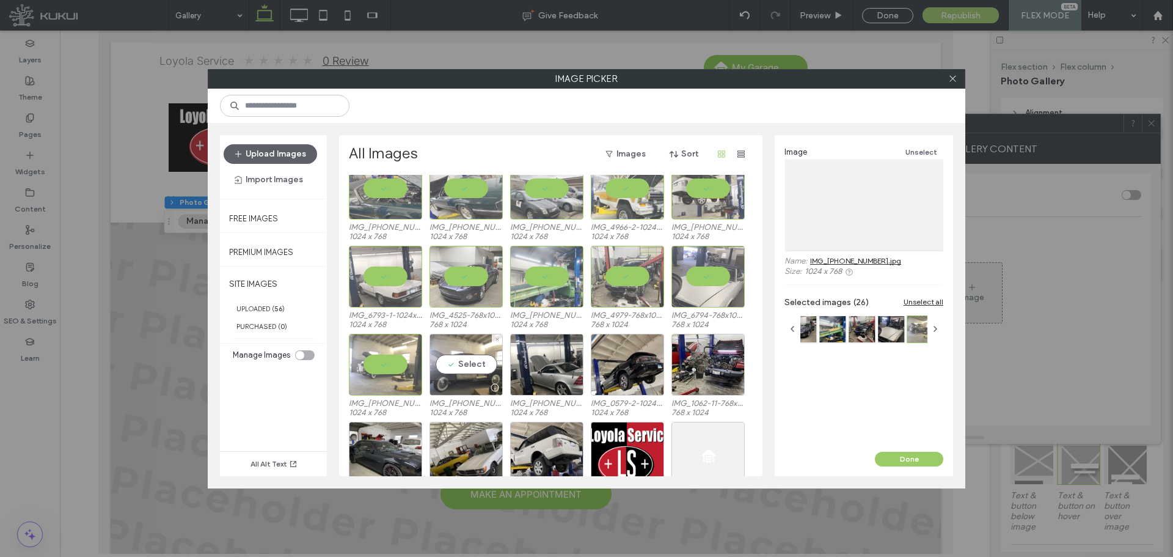
click at [453, 367] on div "Select" at bounding box center [465, 365] width 73 height 62
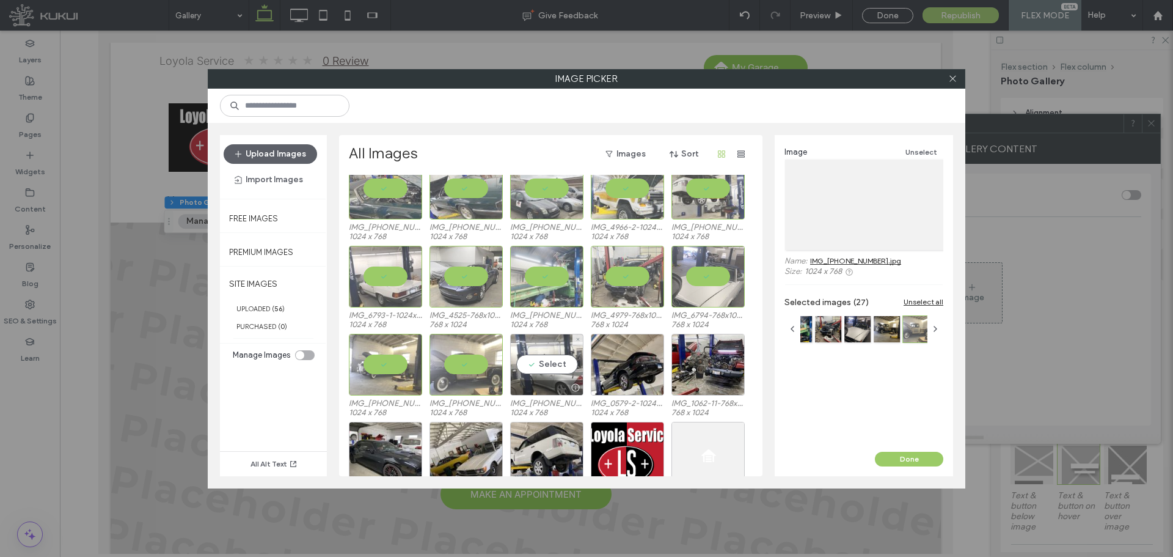
click at [558, 365] on div "Select" at bounding box center [546, 365] width 73 height 62
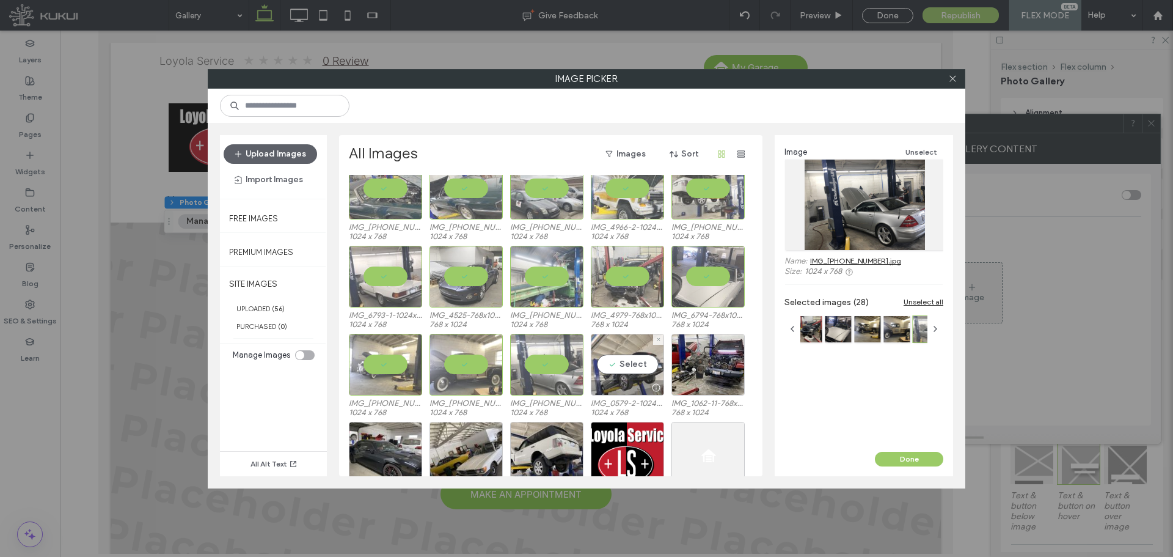
click at [615, 367] on div "Select" at bounding box center [627, 365] width 73 height 62
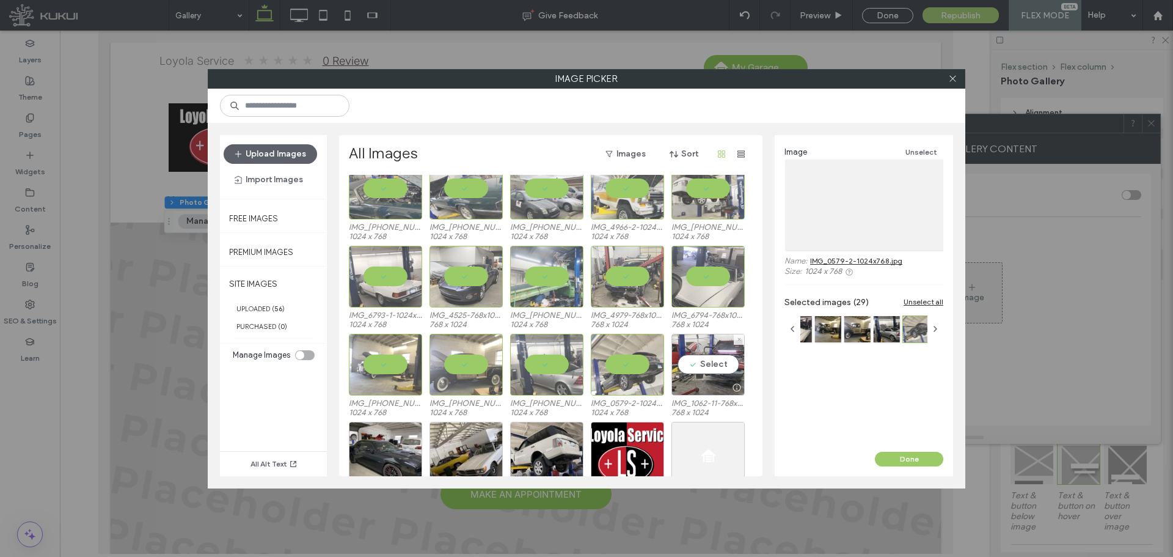
click at [713, 363] on div "Select" at bounding box center [707, 365] width 73 height 62
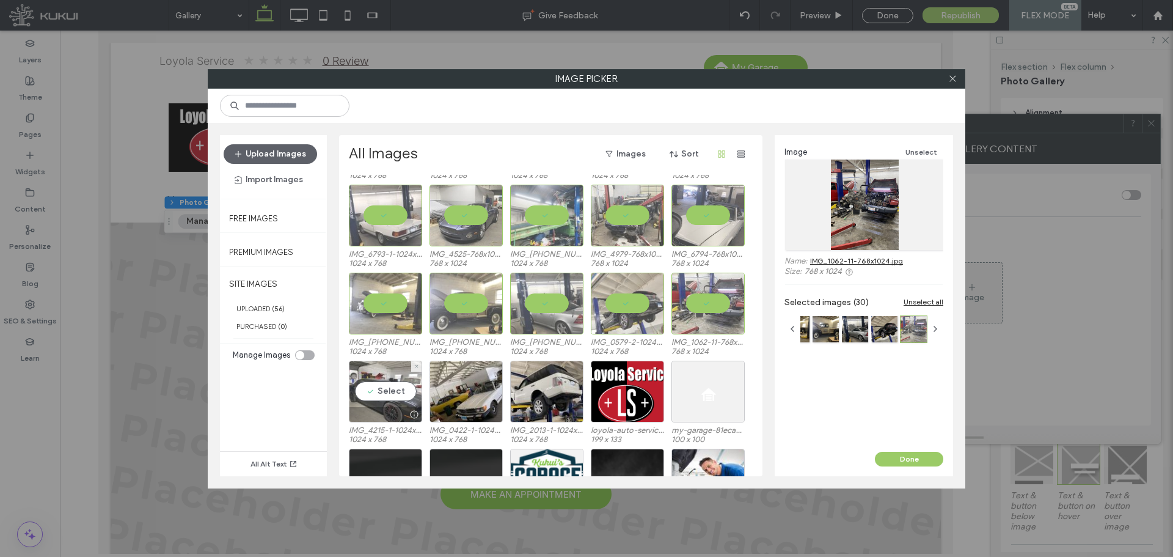
click at [384, 395] on div "Select" at bounding box center [385, 391] width 73 height 62
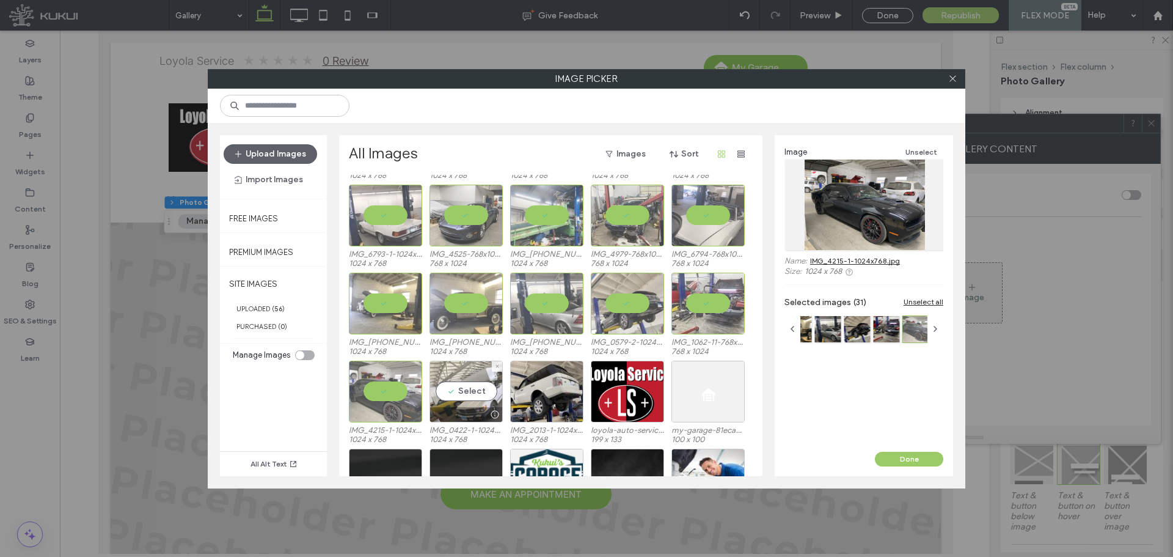
click at [454, 390] on div "Select" at bounding box center [465, 391] width 73 height 62
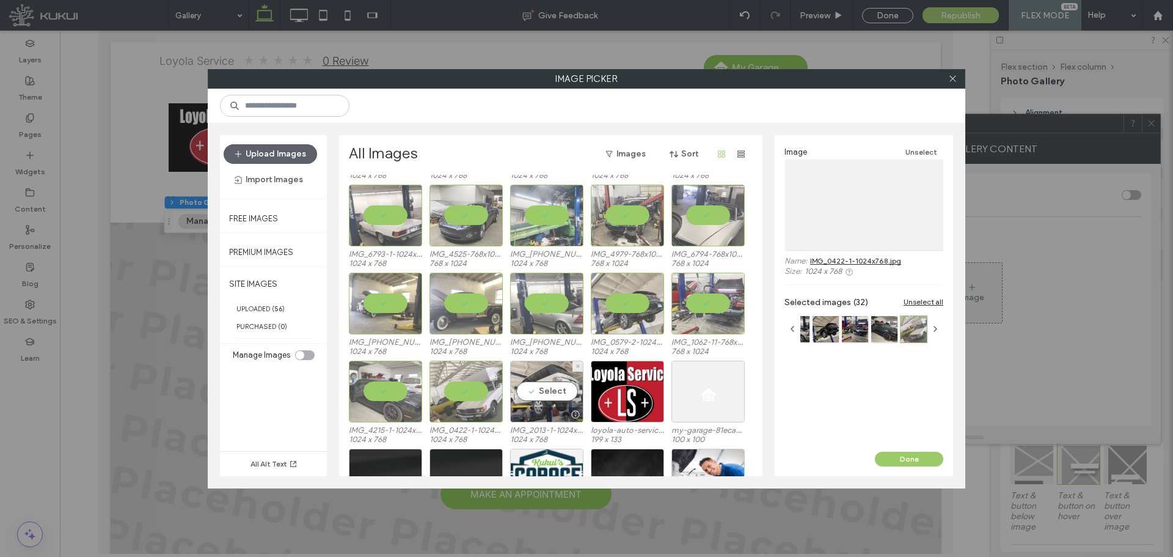
click at [566, 397] on div "Select" at bounding box center [546, 391] width 73 height 62
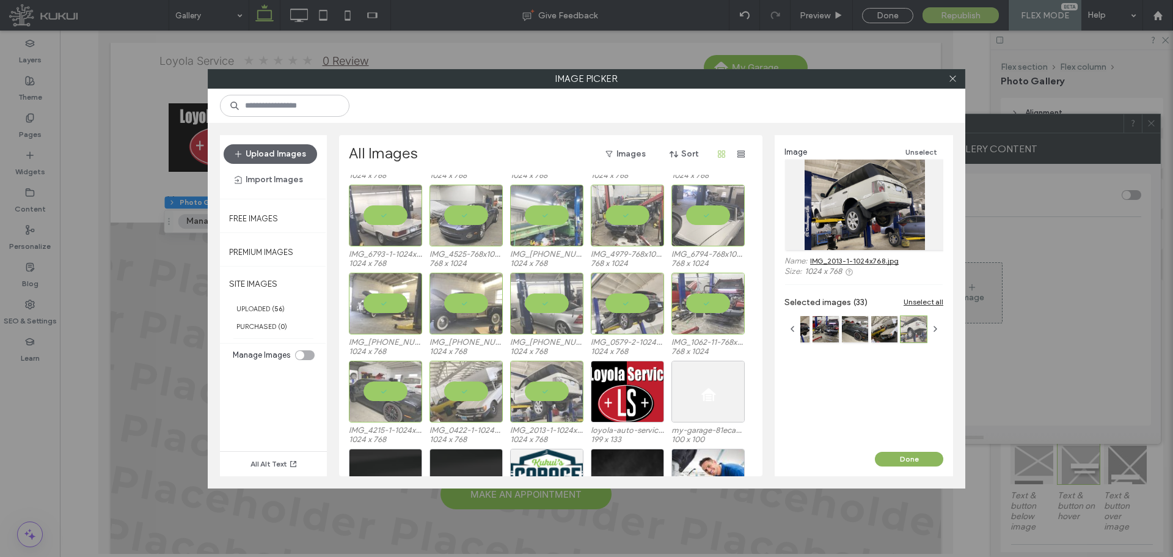
click at [902, 458] on button "Done" at bounding box center [909, 458] width 68 height 15
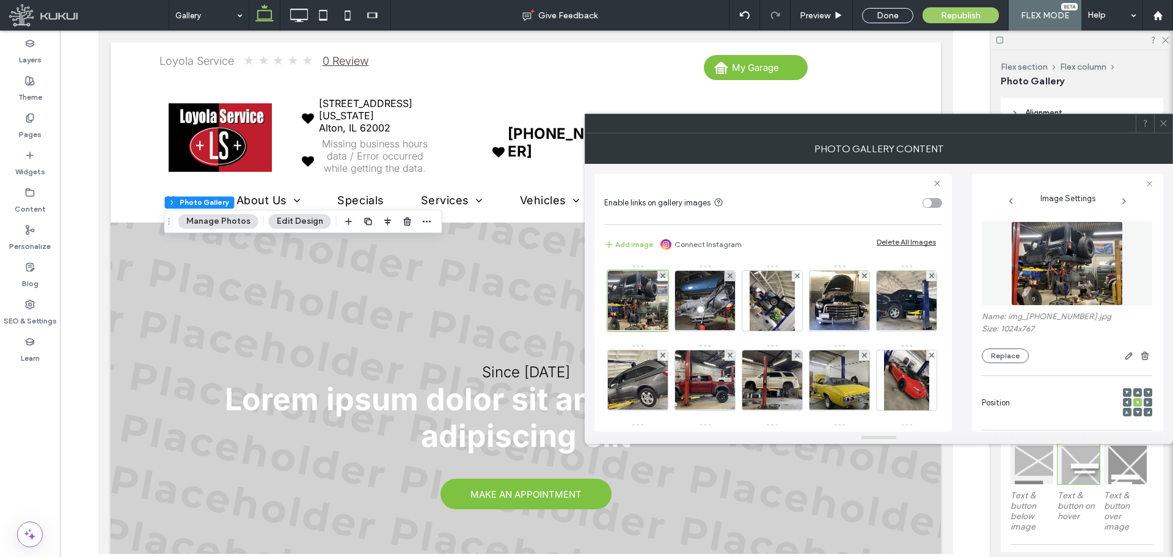
drag, startPoint x: 1161, startPoint y: 126, endPoint x: 1150, endPoint y: 163, distance: 38.3
click at [1161, 126] on icon at bounding box center [1163, 123] width 9 height 9
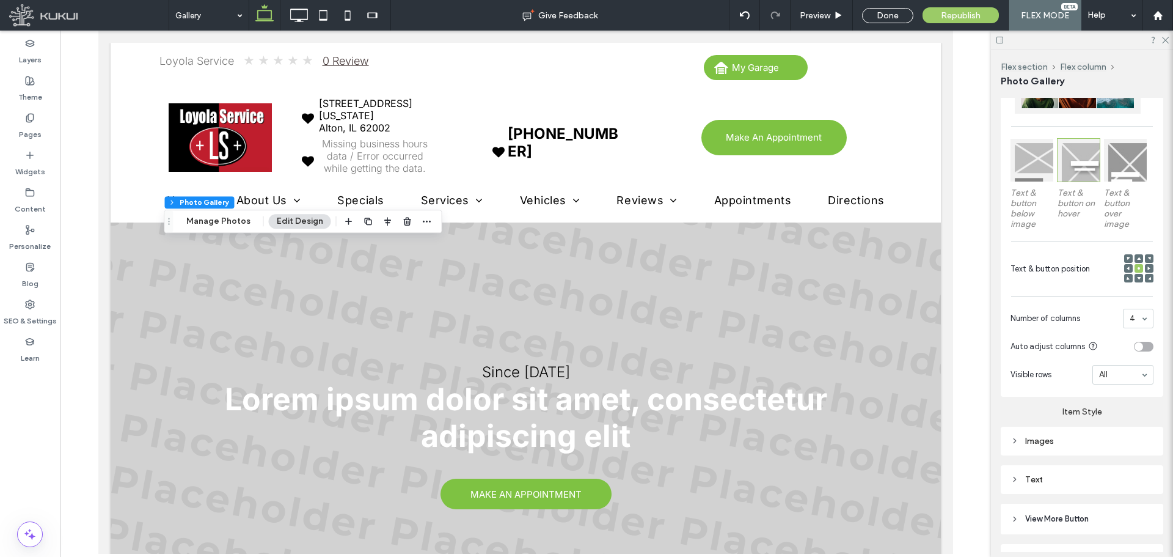
scroll to position [305, 0]
click at [1089, 437] on div "Images" at bounding box center [1081, 438] width 143 height 10
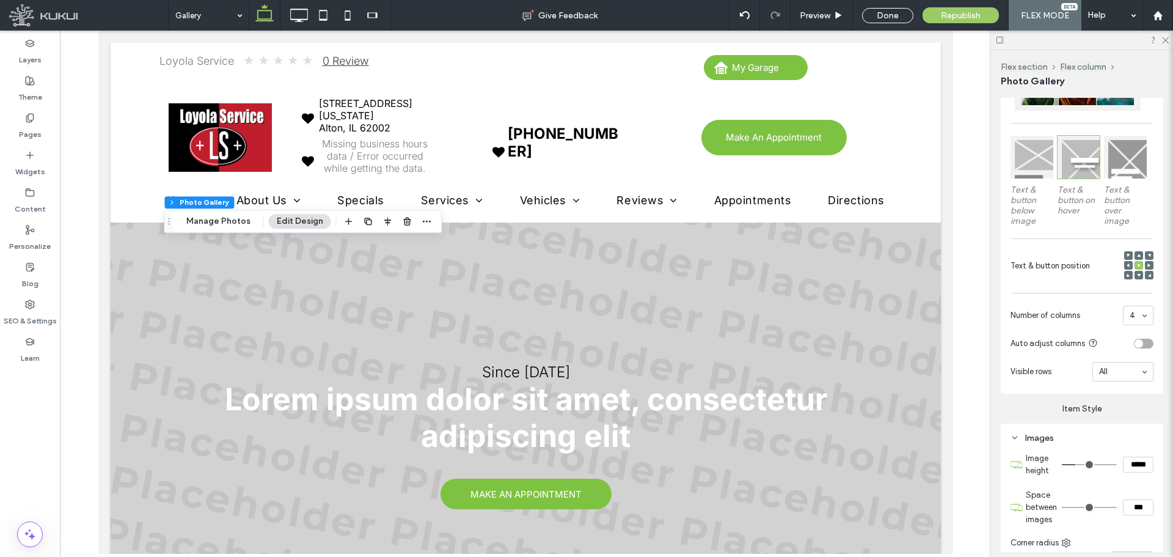
type input "*"
type input "***"
type input "*"
type input "***"
type input "*"
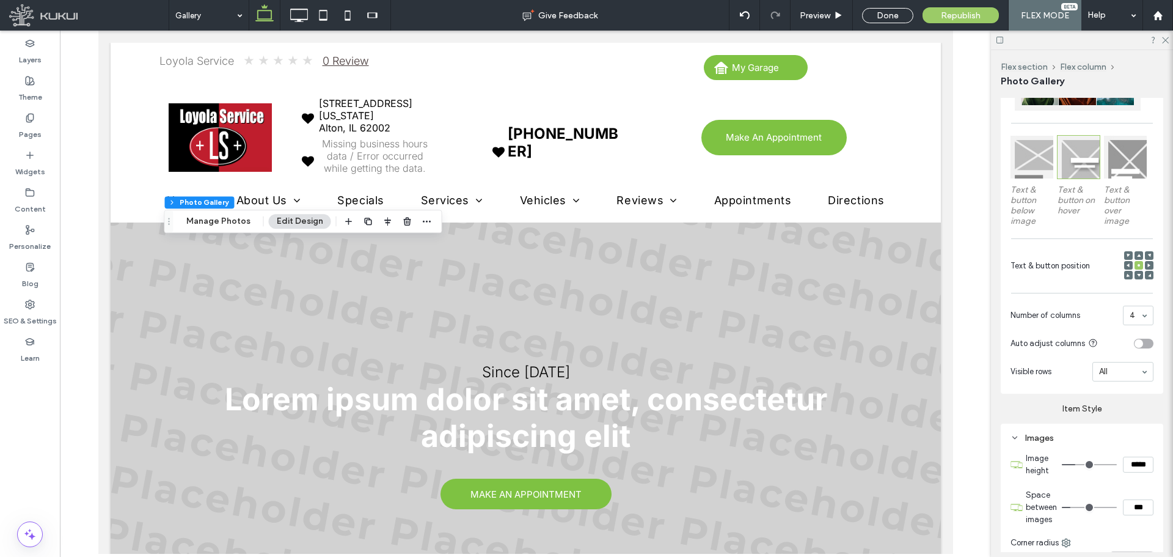
type input "***"
type input "*"
type input "***"
type input "*"
type input "***"
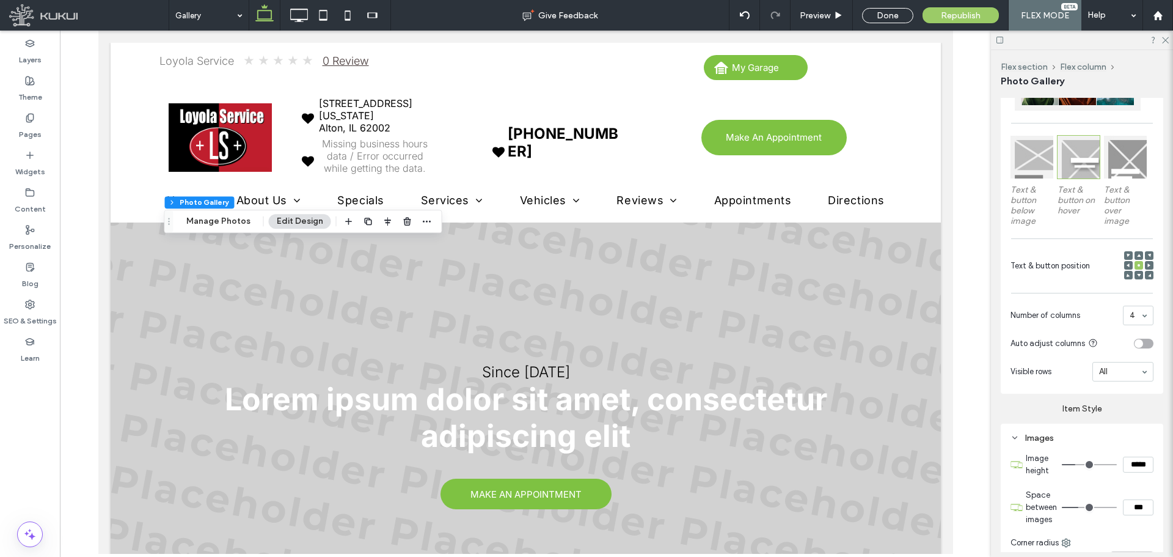
type input "*"
type input "***"
type input "*"
type input "***"
type input "*"
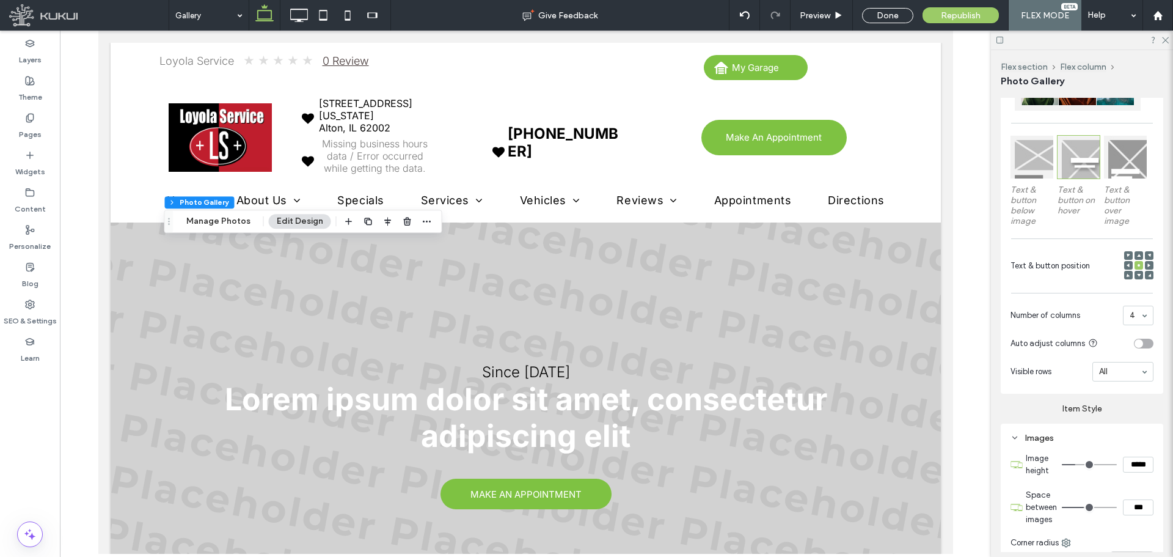
type input "***"
type input "**"
type input "****"
type input "**"
type input "****"
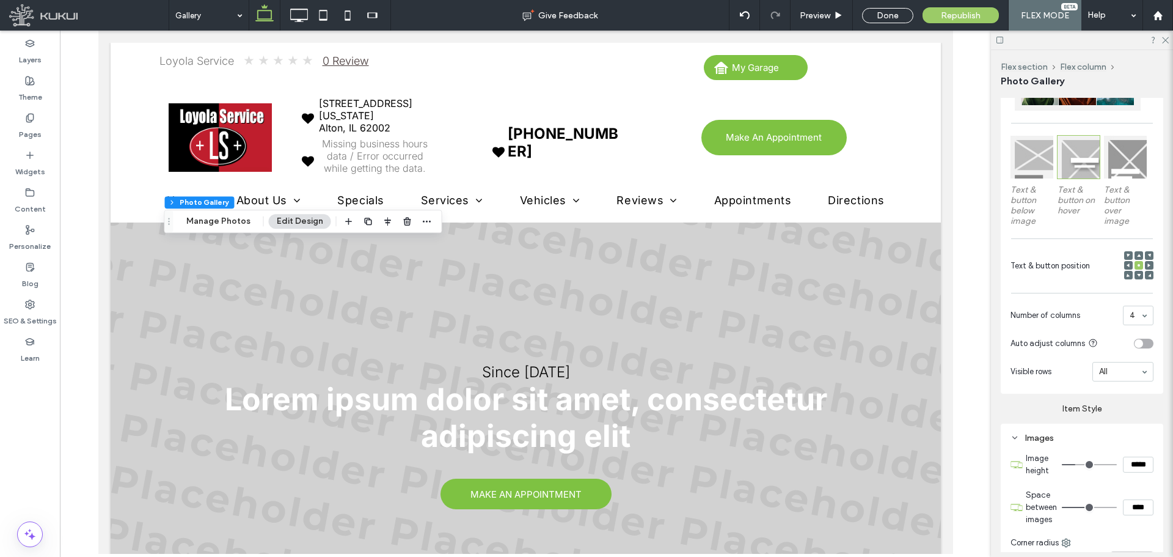
type input "**"
type input "****"
type input "**"
type input "****"
type input "**"
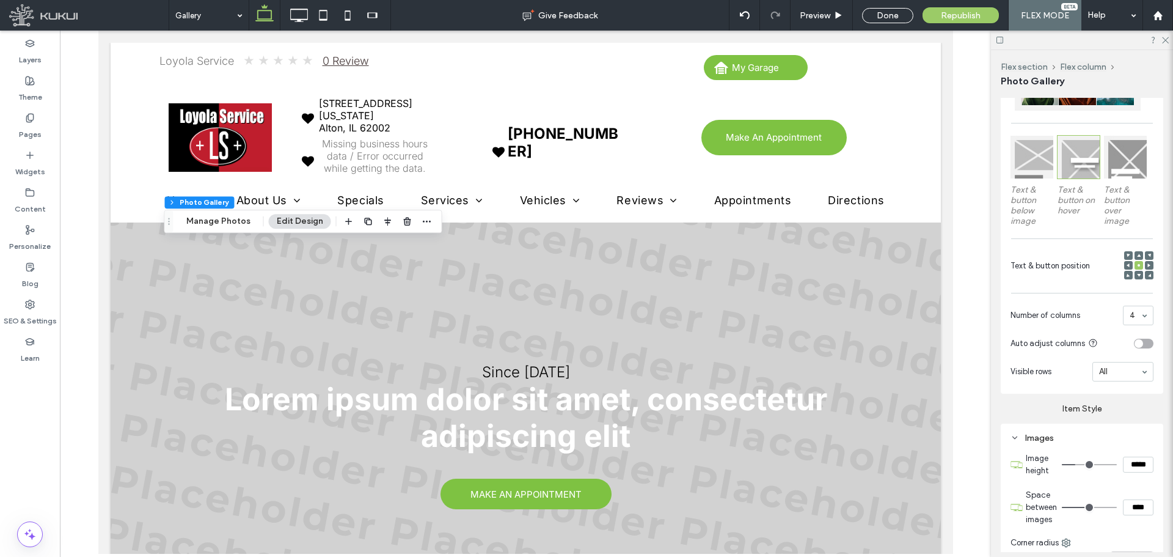
type input "****"
type input "**"
type input "****"
drag, startPoint x: 1071, startPoint y: 507, endPoint x: 1094, endPoint y: 506, distance: 23.2
click at [1094, 506] on input "range" at bounding box center [1089, 506] width 55 height 1
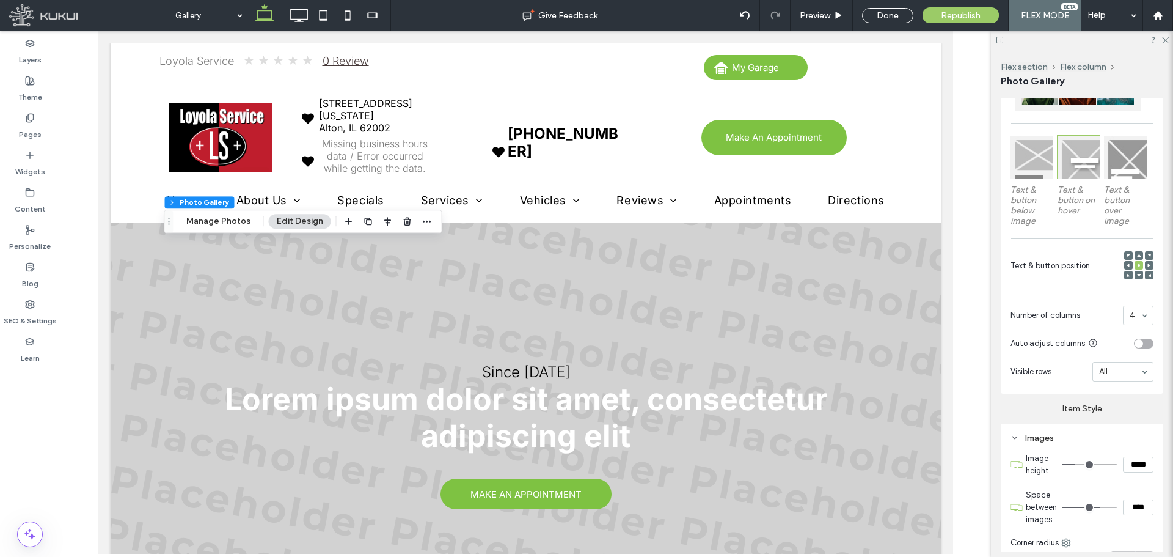
type input "**"
type input "****"
type input "**"
type input "****"
type input "**"
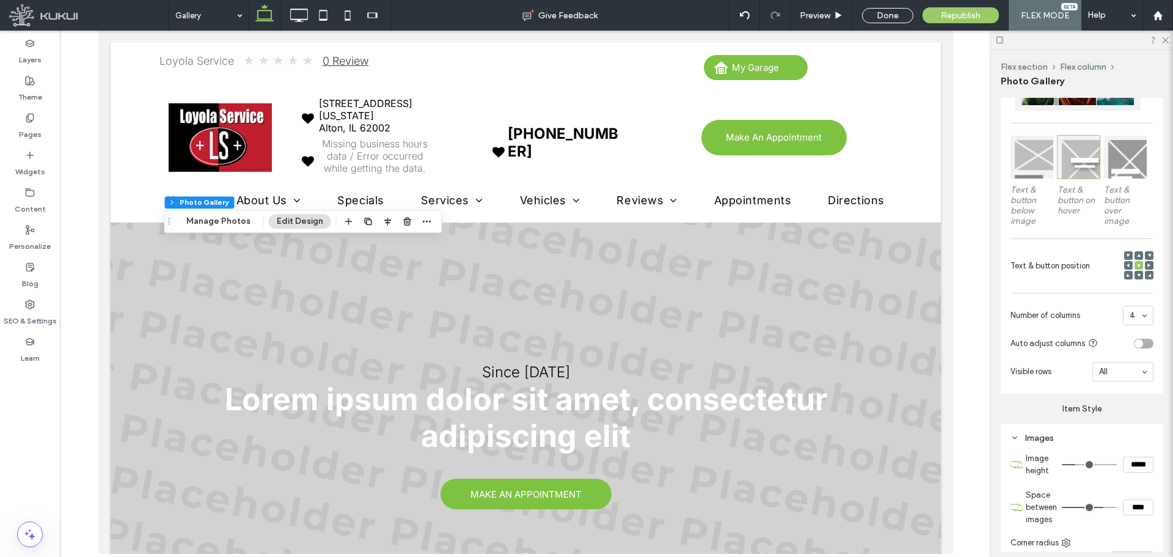
click at [1097, 507] on input "range" at bounding box center [1089, 506] width 55 height 1
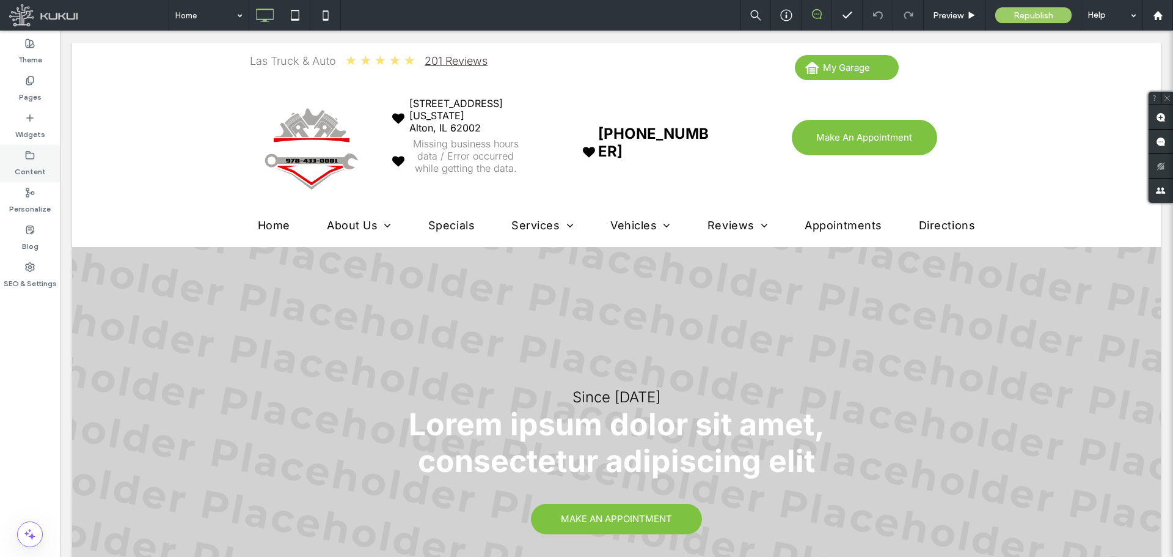
click at [32, 167] on label "Content" at bounding box center [30, 168] width 31 height 17
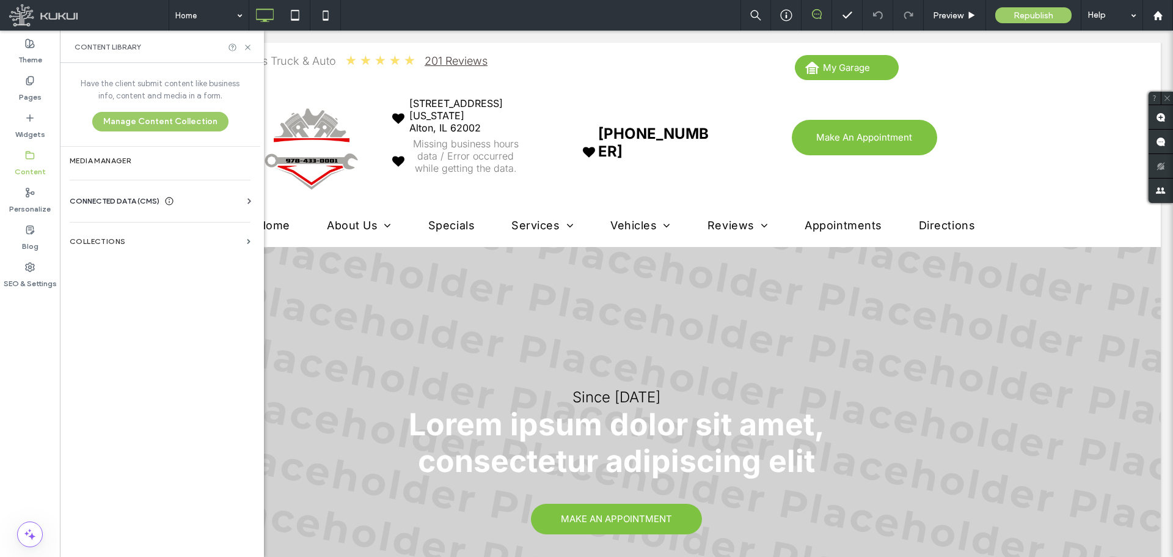
click at [221, 201] on div "CONNECTED DATA (CMS)" at bounding box center [163, 201] width 186 height 12
click at [209, 217] on section "Business Info" at bounding box center [163, 231] width 186 height 28
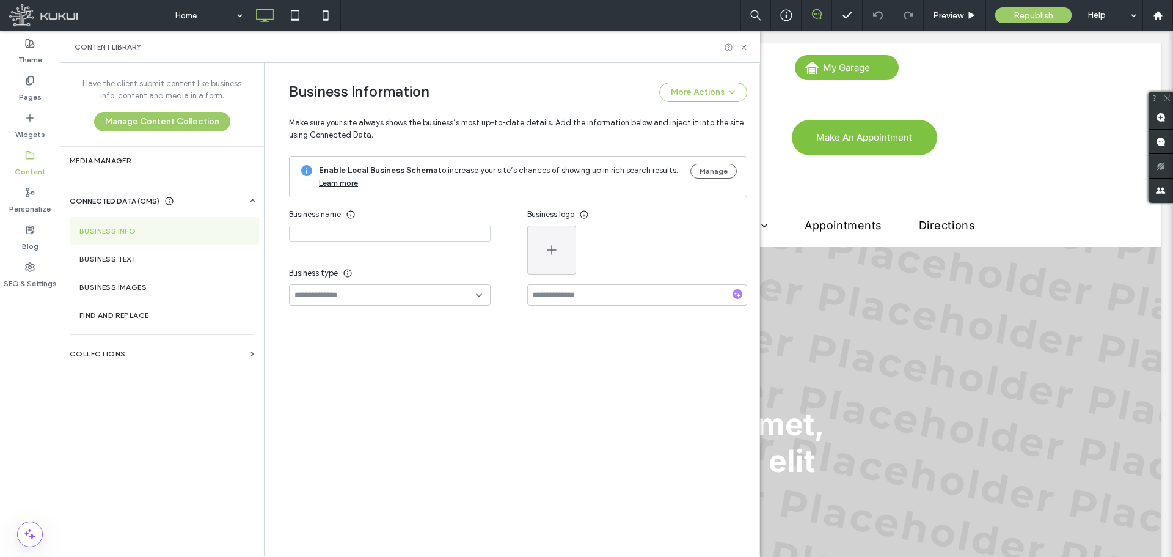
type input "**********"
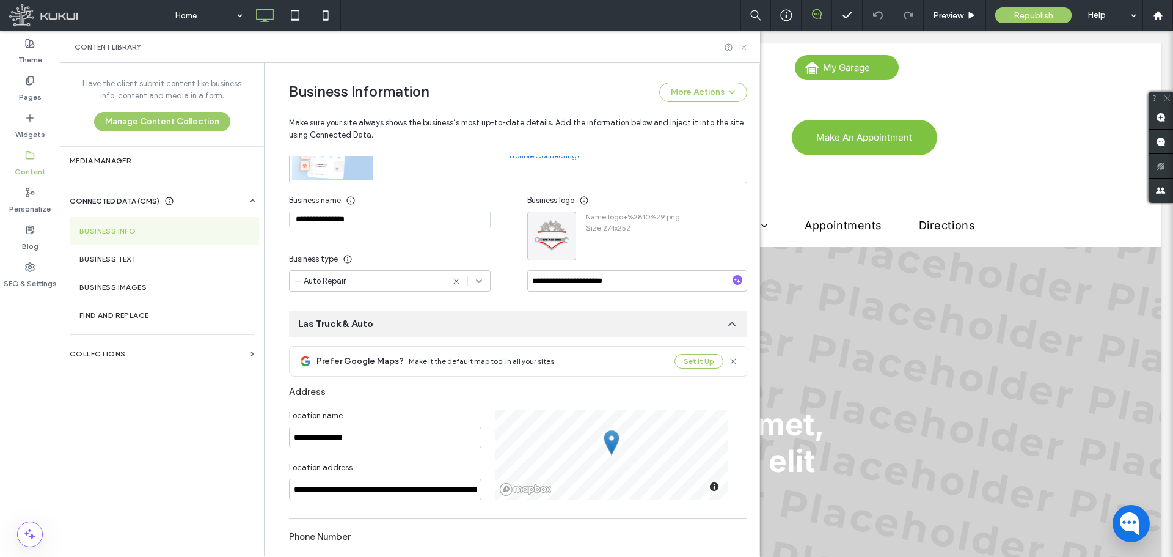
click at [743, 45] on icon at bounding box center [743, 47] width 9 height 9
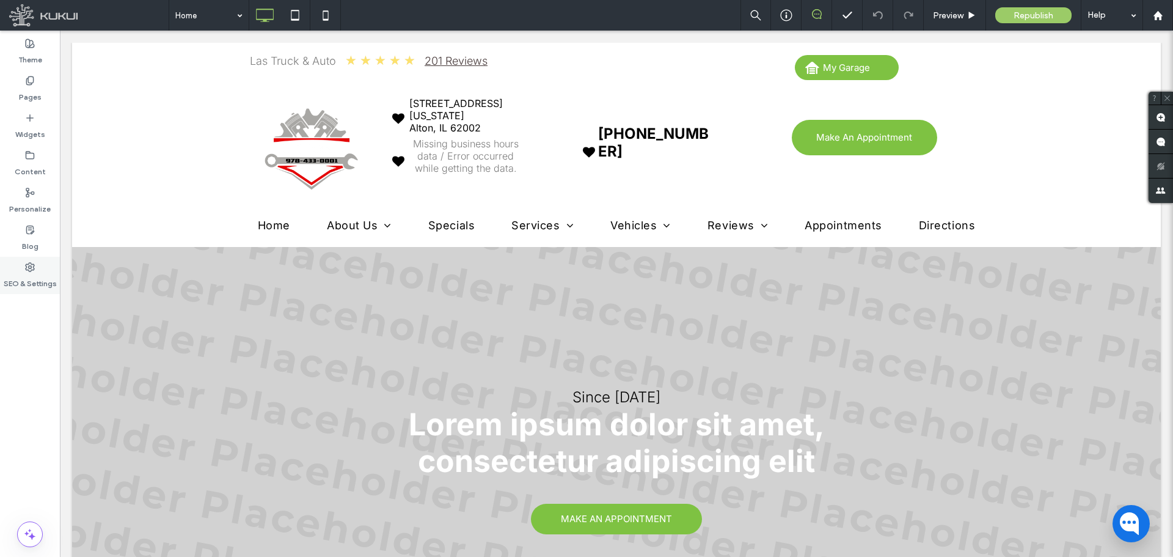
click at [12, 271] on div "SEO & Settings" at bounding box center [30, 275] width 60 height 37
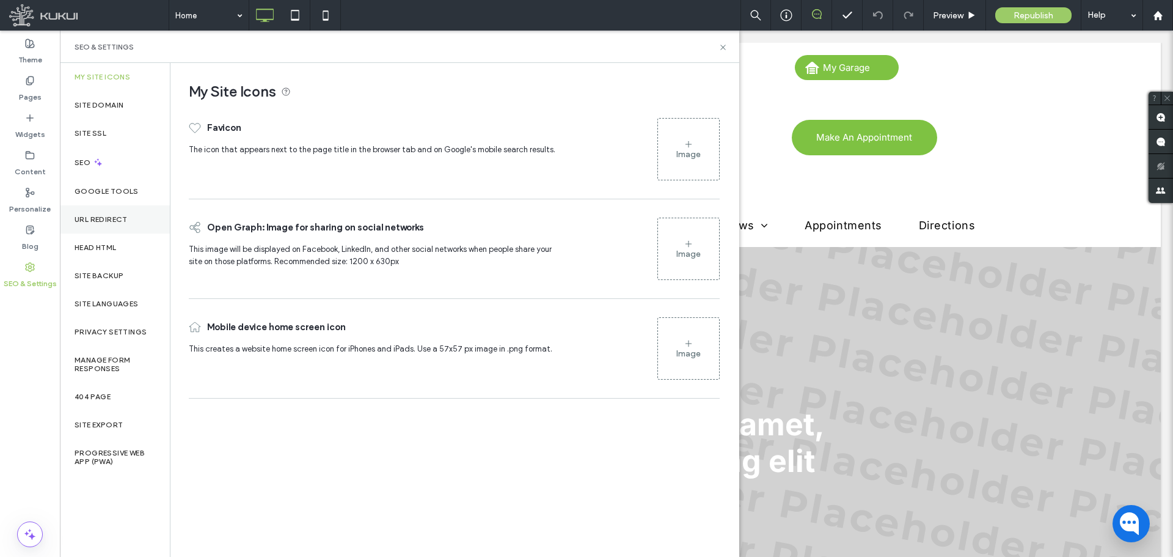
click at [105, 219] on label "URL Redirect" at bounding box center [101, 219] width 53 height 9
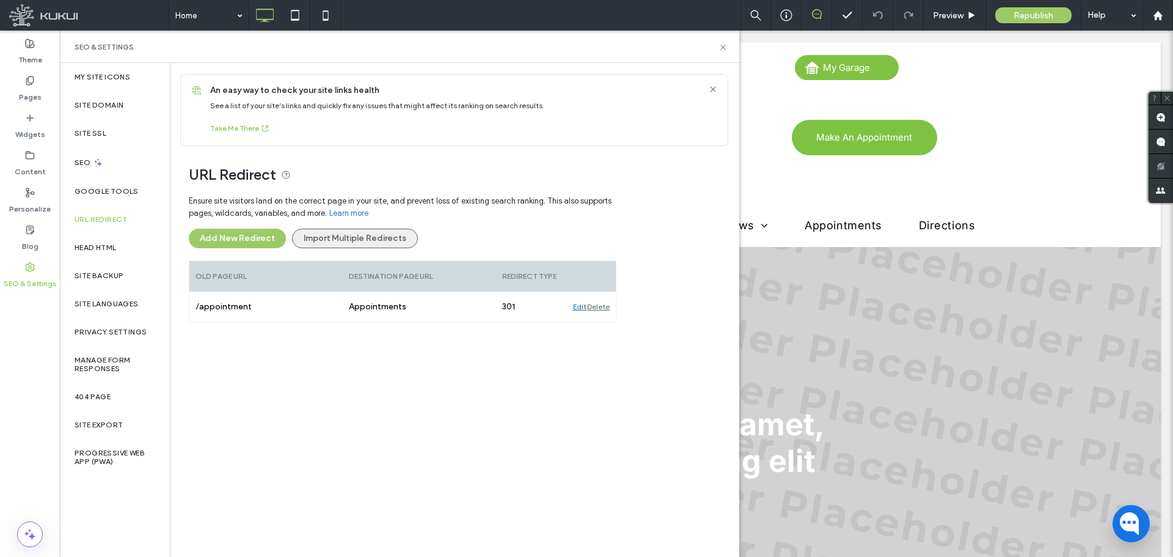
click at [335, 239] on button "Import Multiple Redirects" at bounding box center [355, 238] width 126 height 20
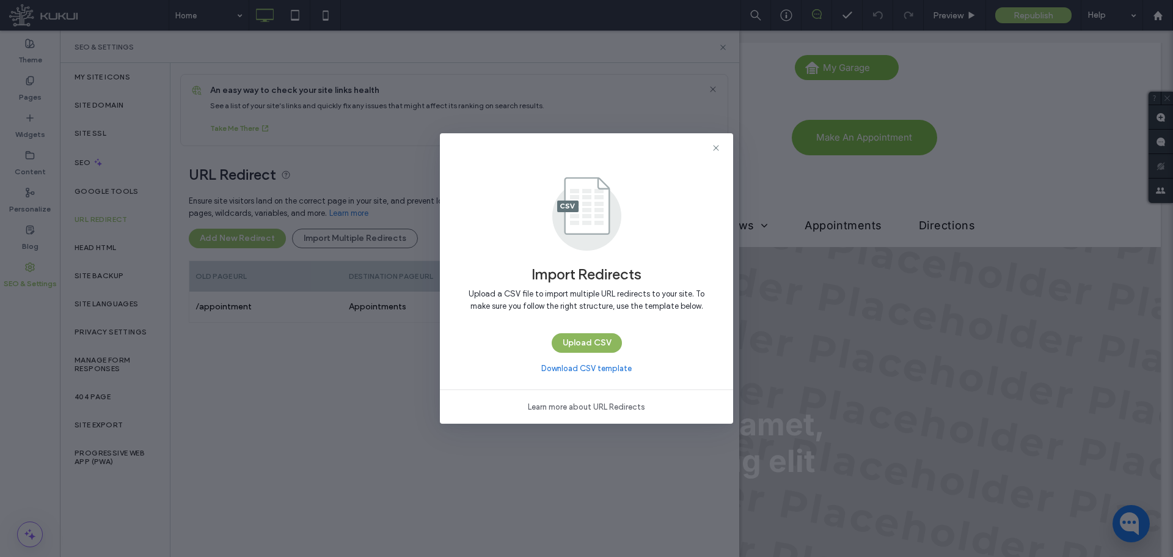
click at [611, 345] on button "Upload CSV" at bounding box center [587, 343] width 70 height 20
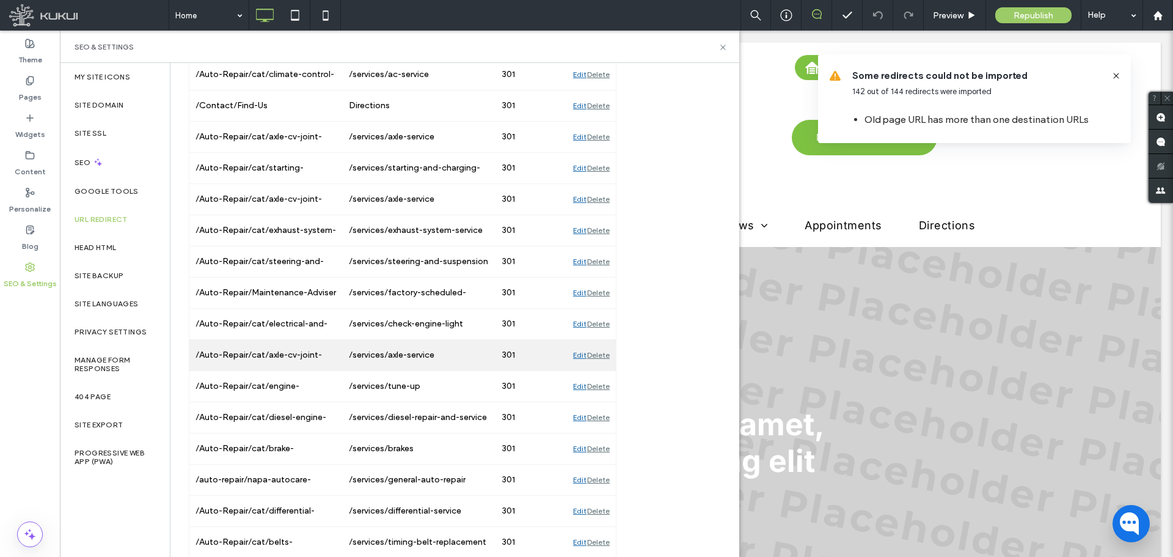
scroll to position [4201, 0]
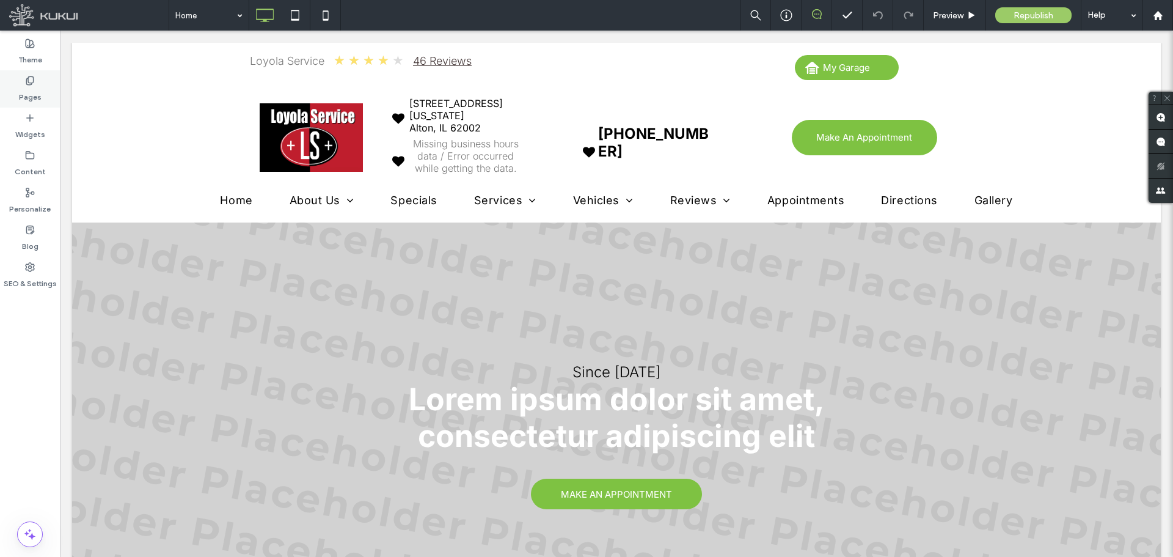
click at [34, 97] on label "Pages" at bounding box center [30, 94] width 23 height 17
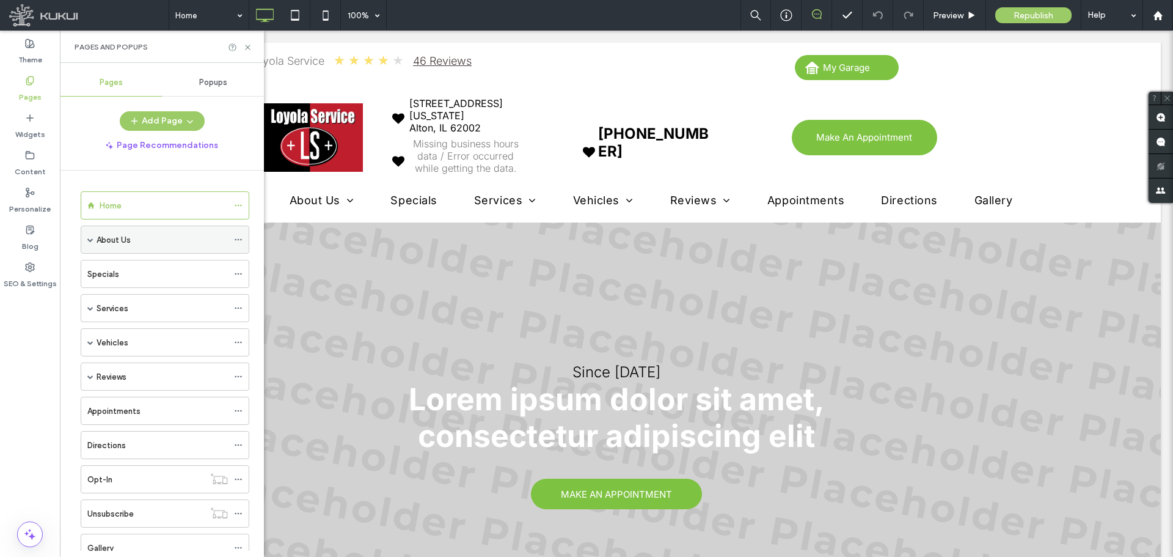
click at [93, 232] on div "About Us" at bounding box center [165, 239] width 169 height 28
click at [93, 240] on span at bounding box center [90, 239] width 6 height 6
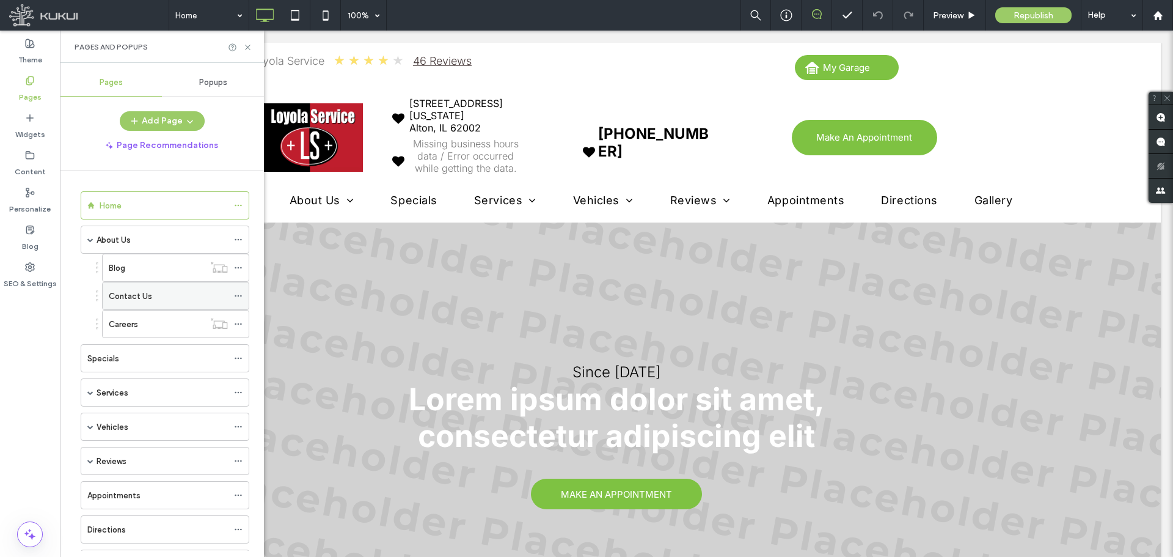
click at [139, 294] on label "Contact Us" at bounding box center [130, 295] width 43 height 21
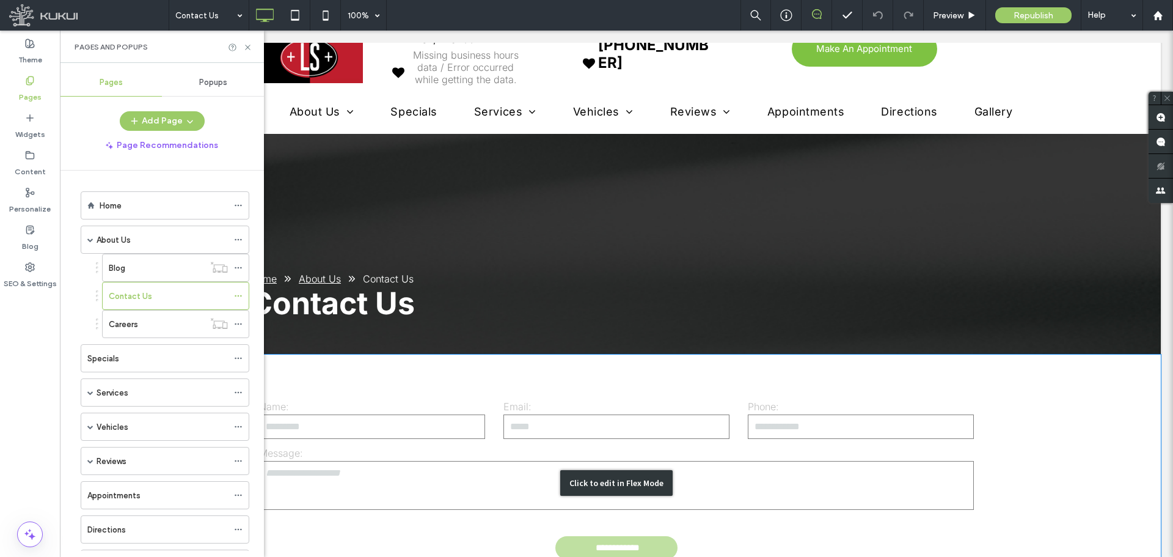
scroll to position [183, 0]
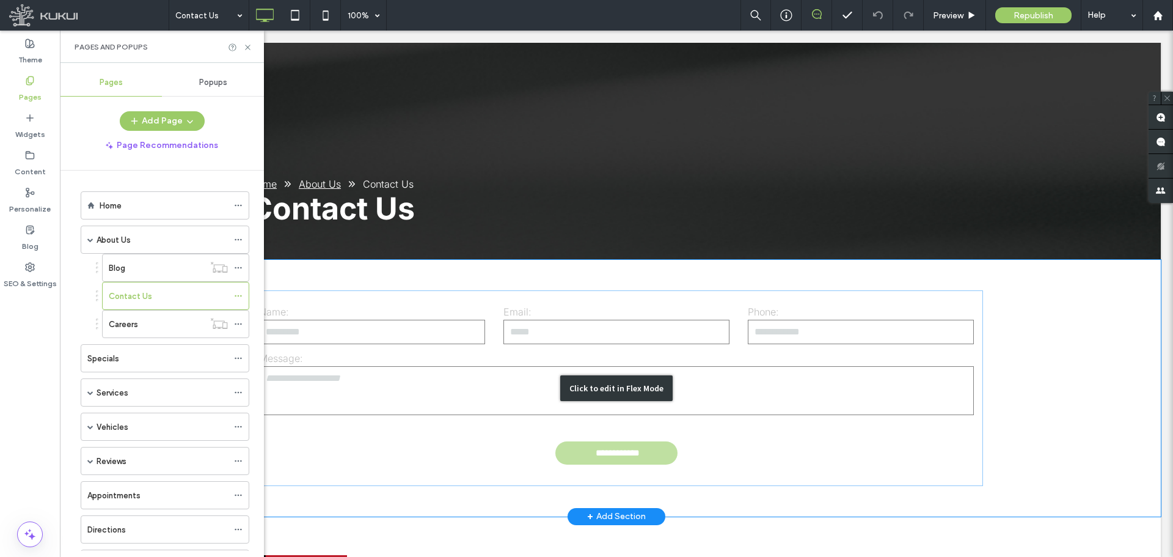
click at [432, 323] on div "Click to edit in Flex Mode" at bounding box center [616, 388] width 1089 height 257
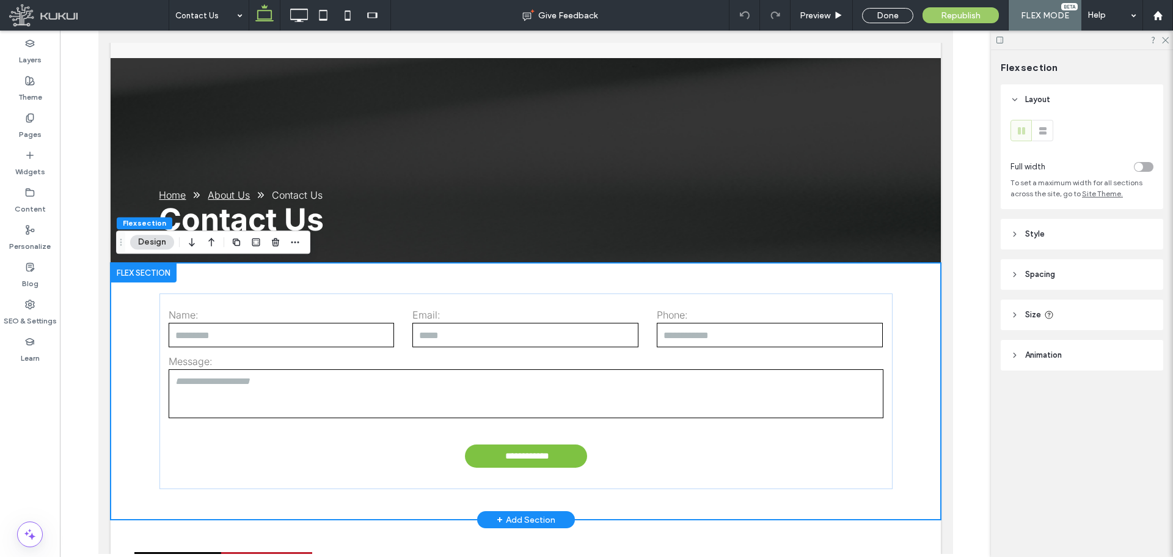
click at [395, 288] on div "**********" at bounding box center [525, 391] width 733 height 257
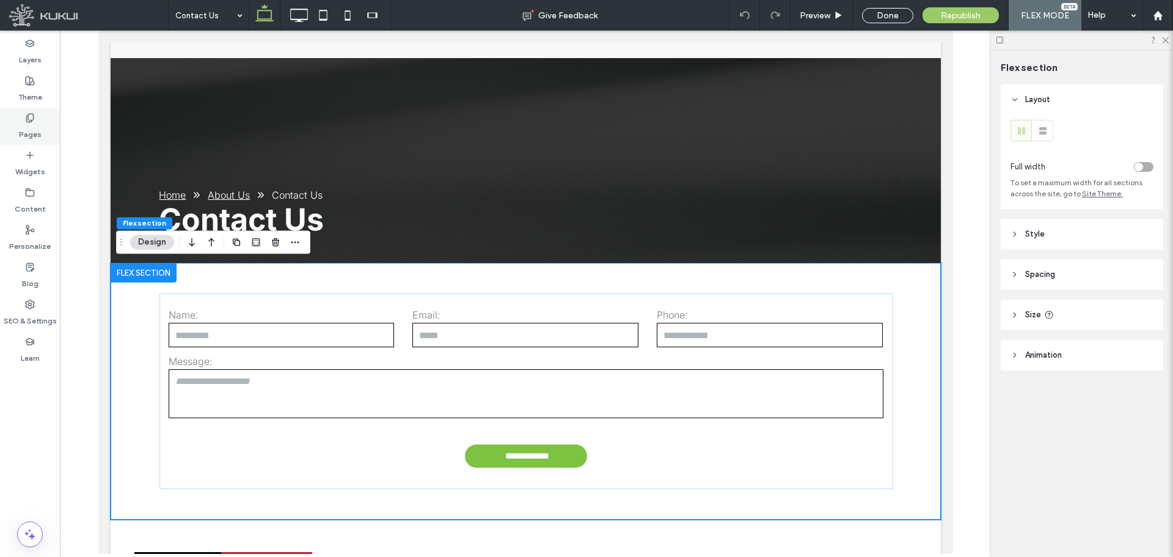
click at [45, 125] on div "Pages" at bounding box center [30, 126] width 60 height 37
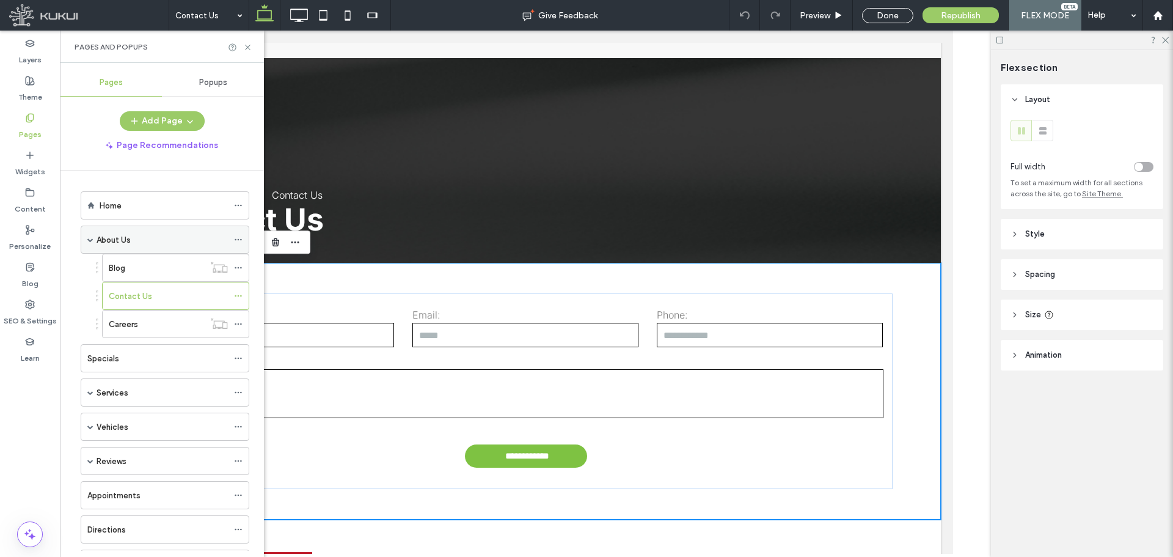
click at [111, 237] on label "About Us" at bounding box center [114, 239] width 34 height 21
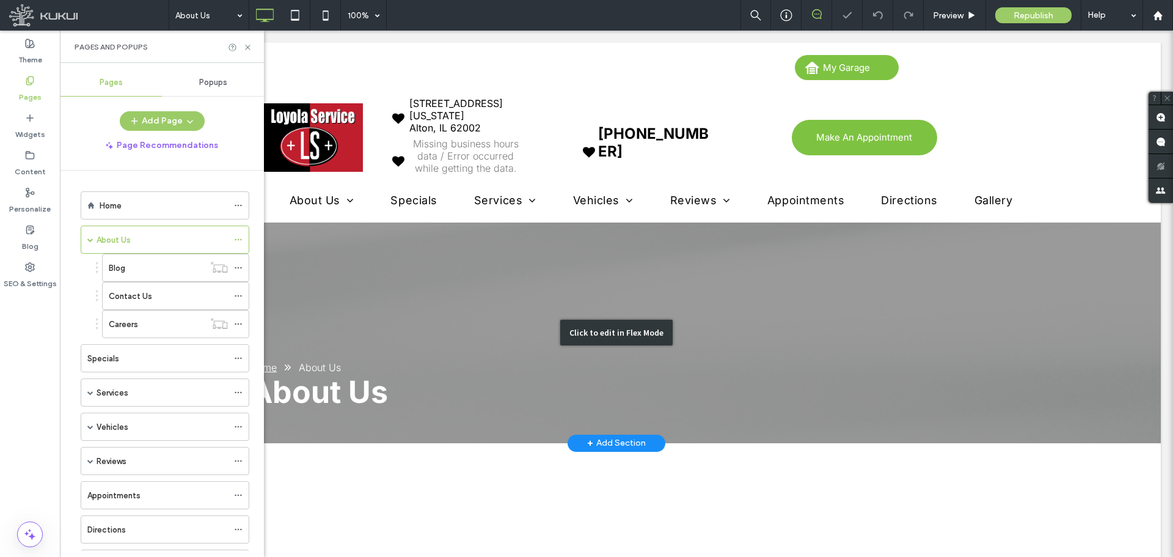
scroll to position [367, 0]
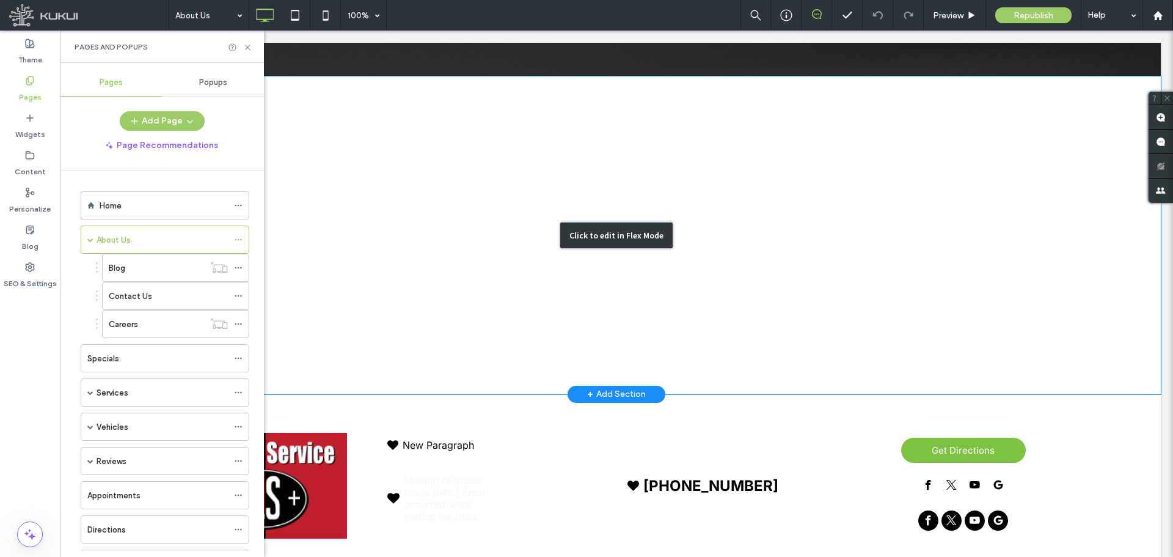
click at [456, 271] on div "Click to edit in Flex Mode" at bounding box center [616, 235] width 1089 height 318
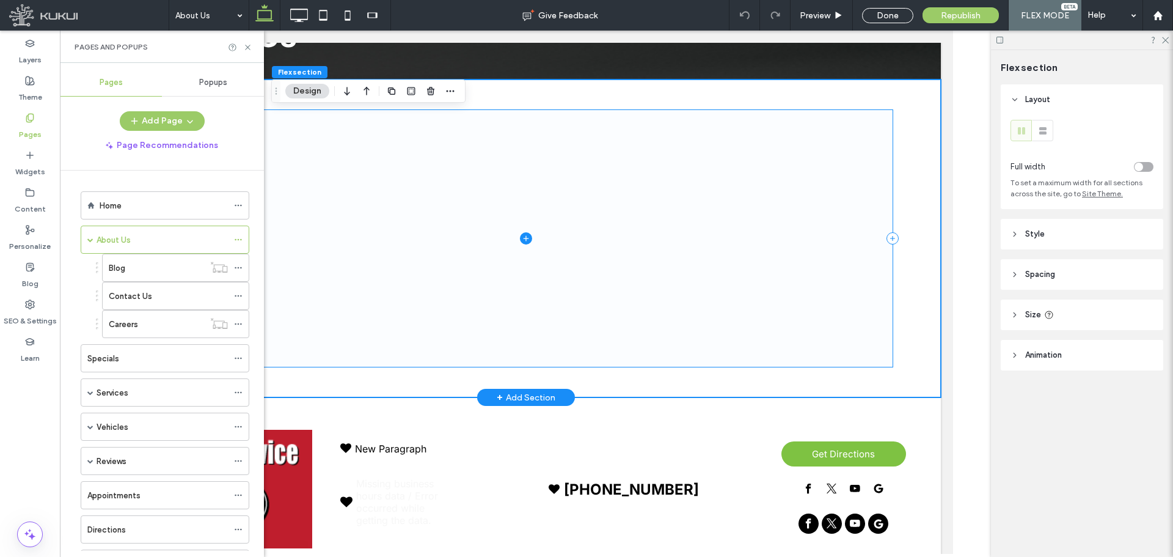
click at [455, 271] on span at bounding box center [525, 238] width 733 height 257
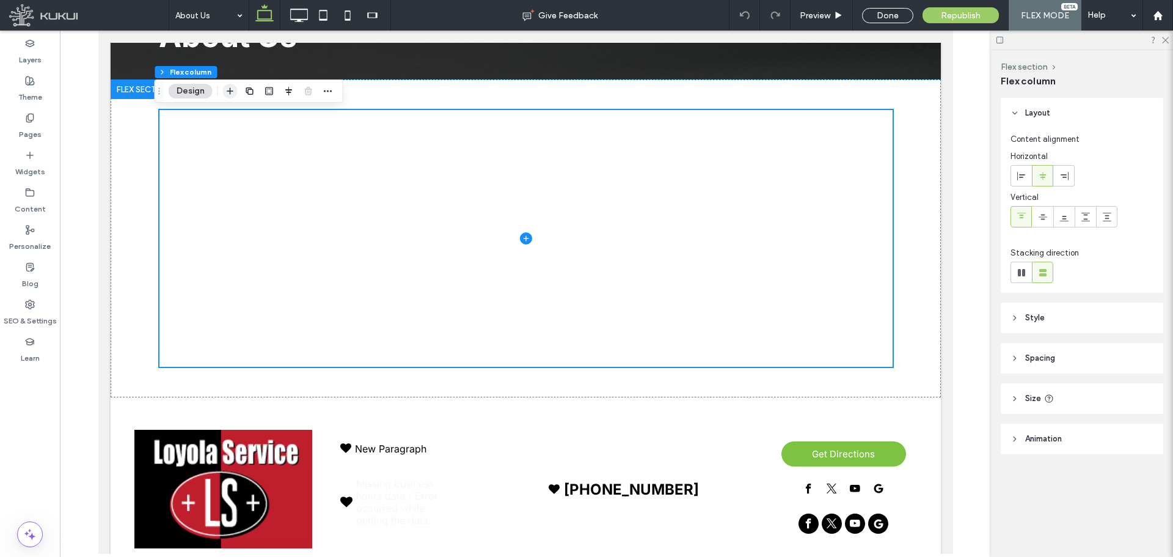
click at [228, 92] on icon "button" at bounding box center [230, 91] width 10 height 10
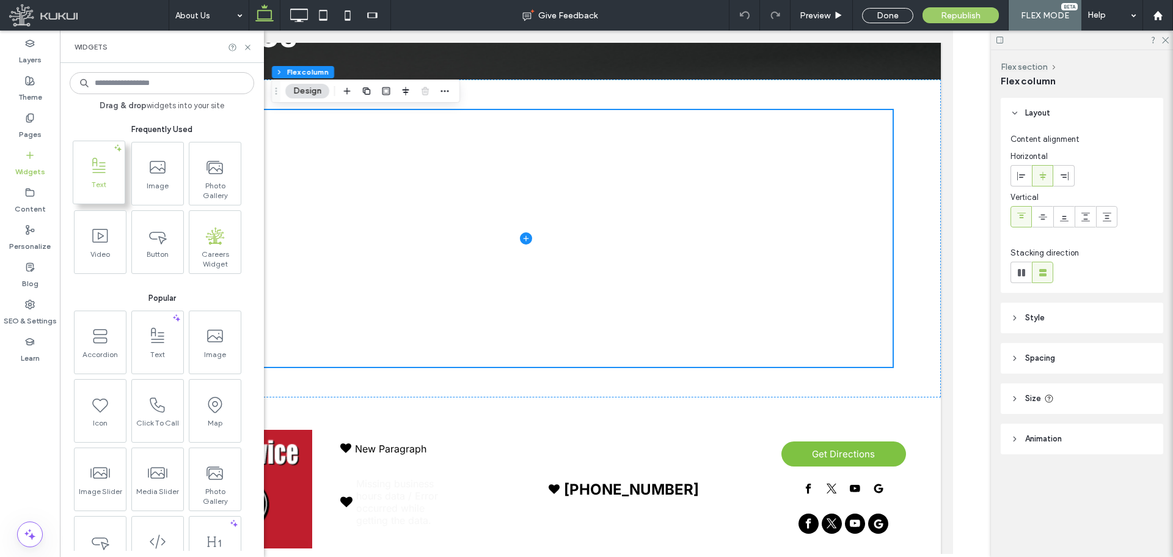
click at [97, 167] on icon at bounding box center [99, 166] width 20 height 20
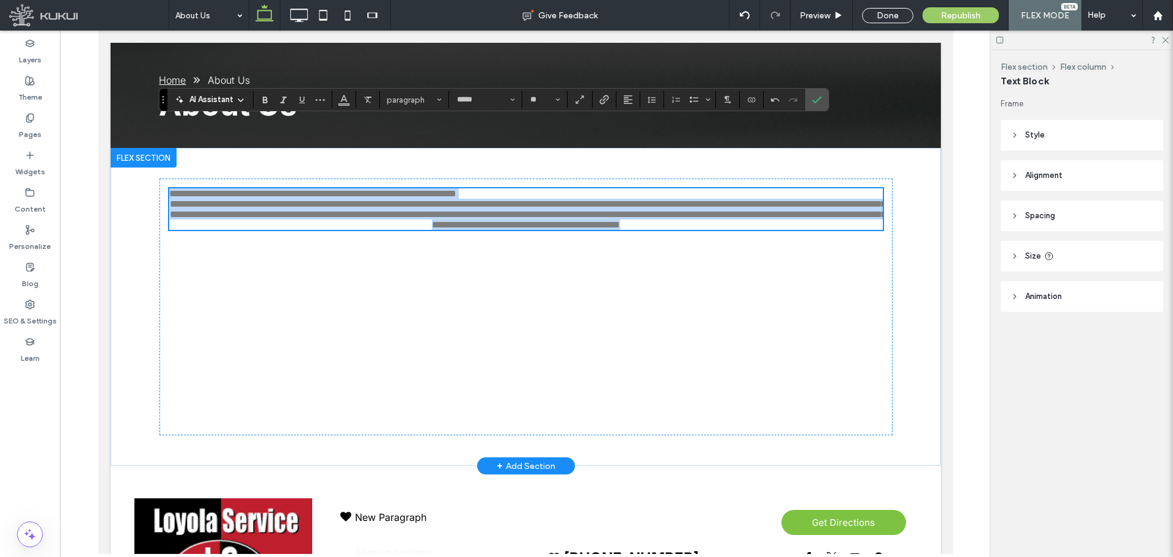
scroll to position [183, 0]
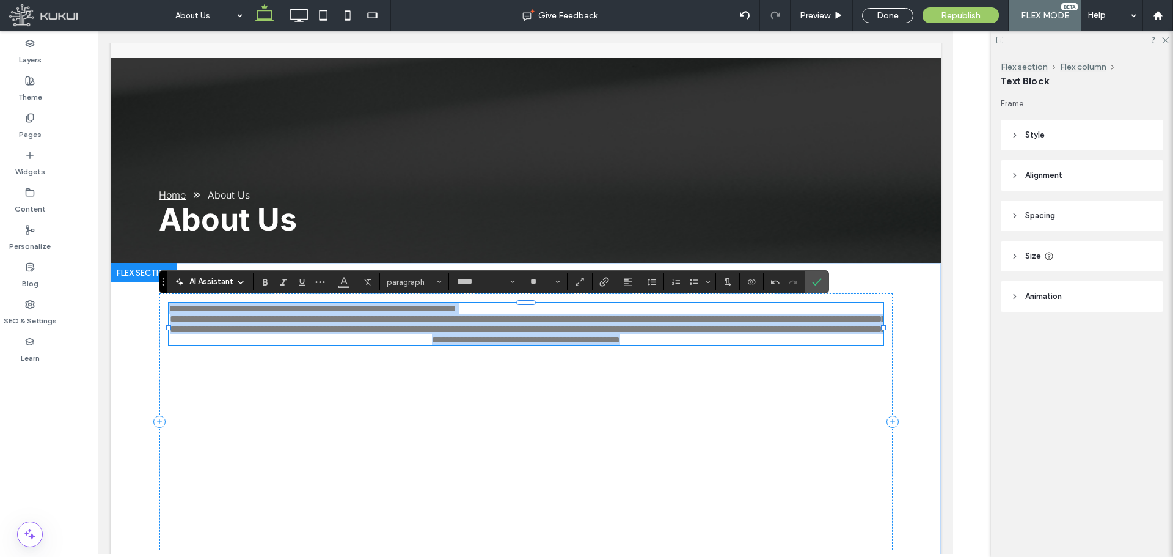
click at [513, 327] on span "**********" at bounding box center [527, 329] width 716 height 30
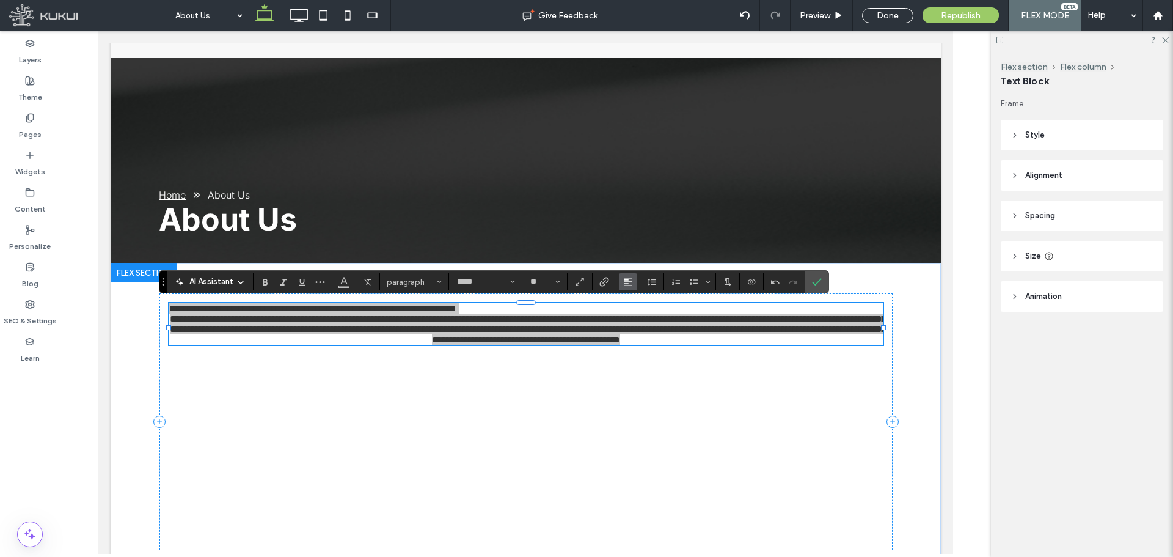
click at [626, 280] on use "Alignment" at bounding box center [628, 281] width 9 height 9
click at [635, 302] on use "ui.textEditor.alignment.left" at bounding box center [637, 302] width 9 height 9
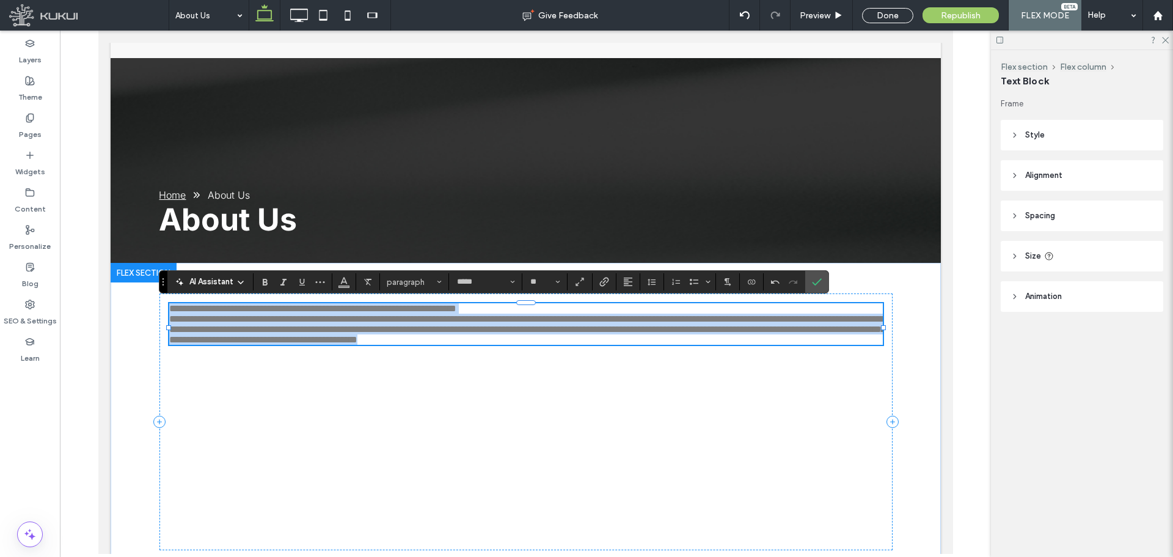
click at [602, 303] on p "**********" at bounding box center [526, 308] width 714 height 10
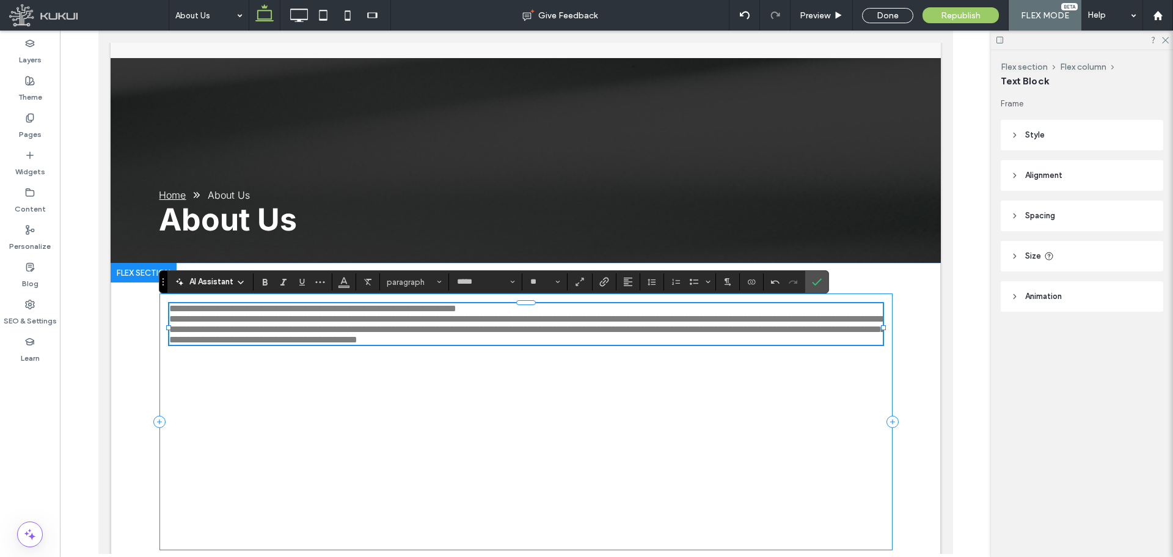
click at [587, 303] on div at bounding box center [526, 303] width 714 height 1
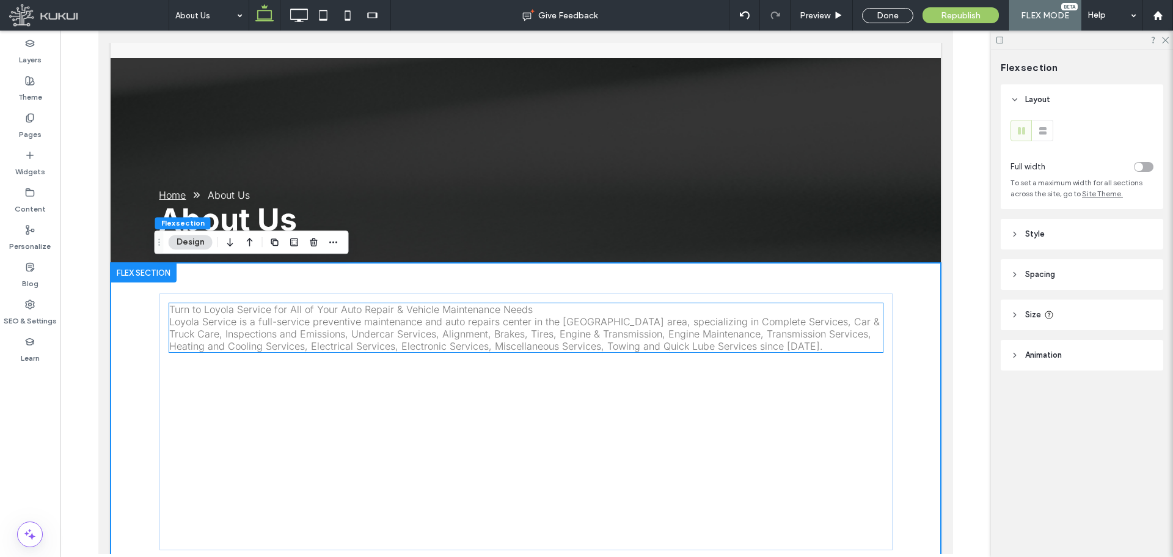
click at [572, 310] on p "Turn to Loyola Service for All of Your Auto Repair & Vehicle Maintenance Needs" at bounding box center [526, 309] width 714 height 12
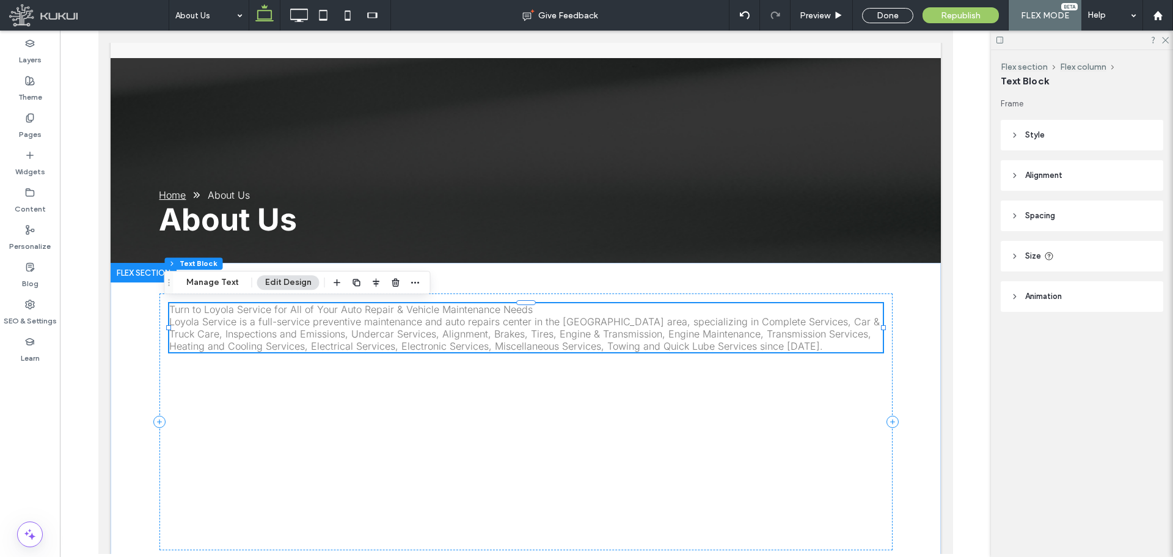
click at [572, 310] on p "Turn to Loyola Service for All of Your Auto Repair & Vehicle Maintenance Needs" at bounding box center [526, 309] width 714 height 12
type input "*****"
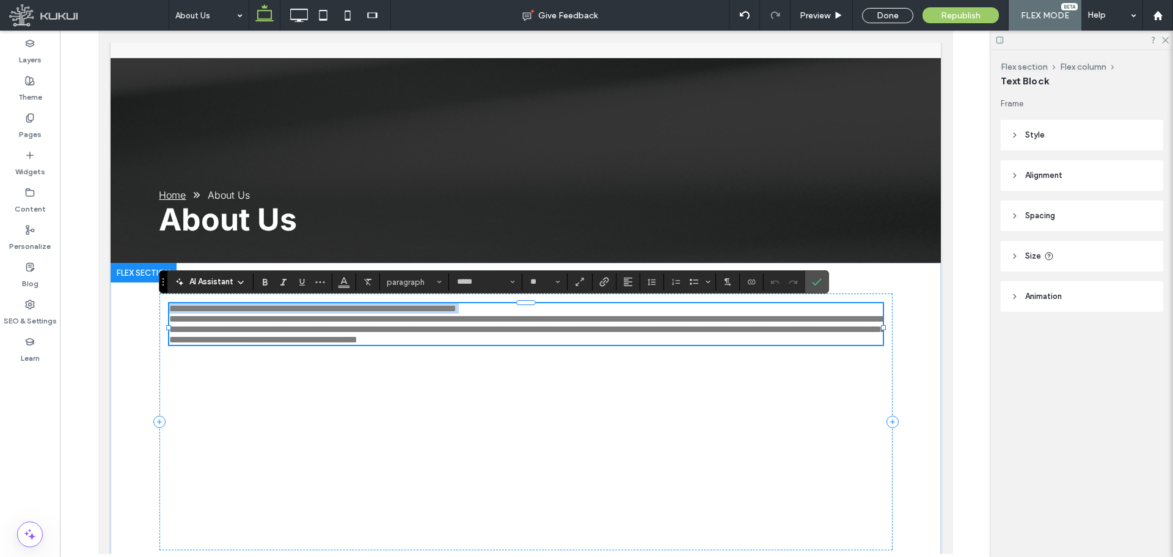
click at [572, 309] on p "**********" at bounding box center [526, 308] width 714 height 10
click at [408, 274] on button "paragraph" at bounding box center [414, 281] width 64 height 17
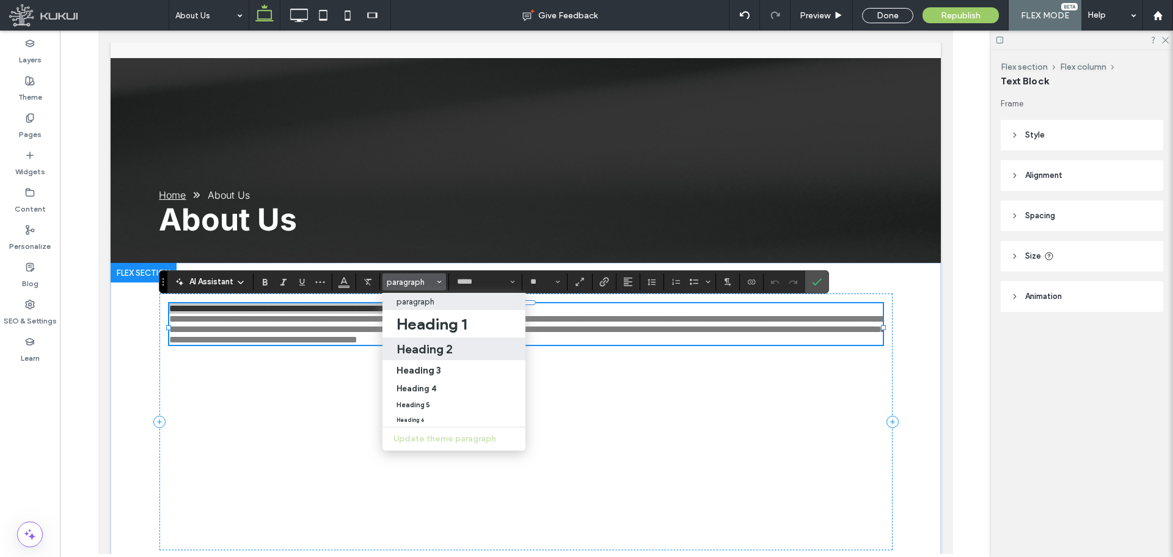
click at [424, 350] on h2 "Heading 2" at bounding box center [424, 348] width 56 height 15
type input "**"
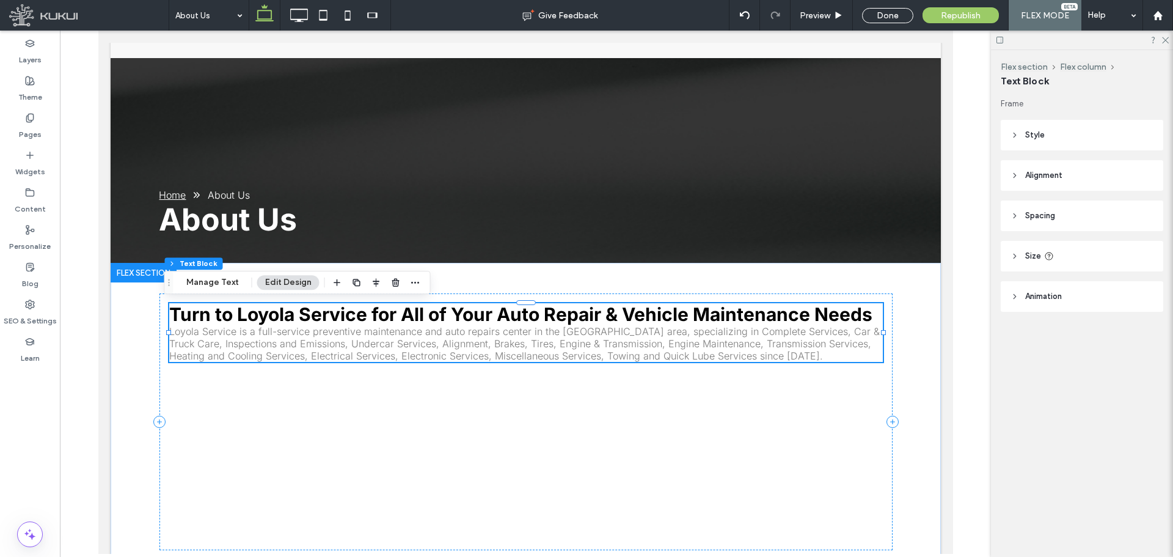
click at [172, 325] on span "Loyola Service is a full-service preventive maintenance and auto repairs center…" at bounding box center [524, 343] width 710 height 37
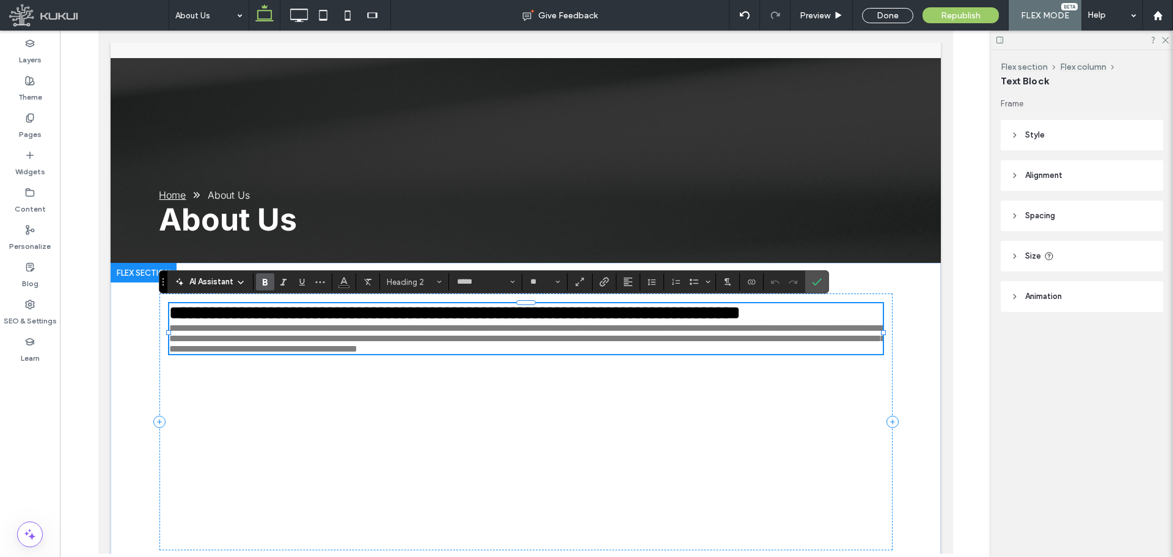
type input "**"
click at [170, 330] on span "**********" at bounding box center [527, 338] width 716 height 30
click at [169, 330] on span "**********" at bounding box center [527, 338] width 716 height 30
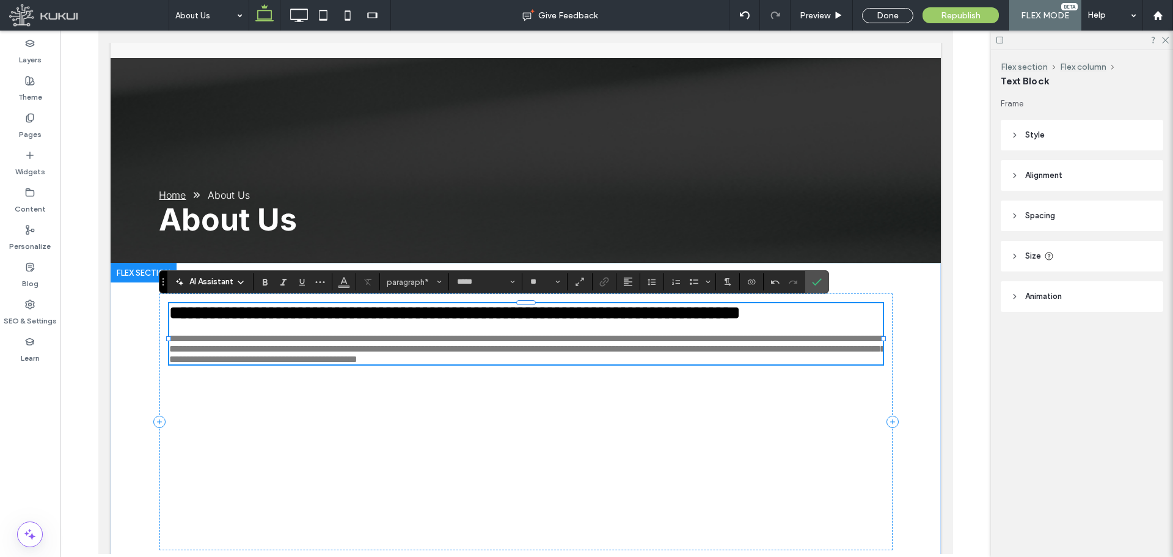
click at [324, 360] on span "**********" at bounding box center [527, 349] width 716 height 30
drag, startPoint x: 821, startPoint y: 282, endPoint x: 693, endPoint y: 265, distance: 129.3
click at [821, 282] on icon "Confirm" at bounding box center [817, 282] width 10 height 10
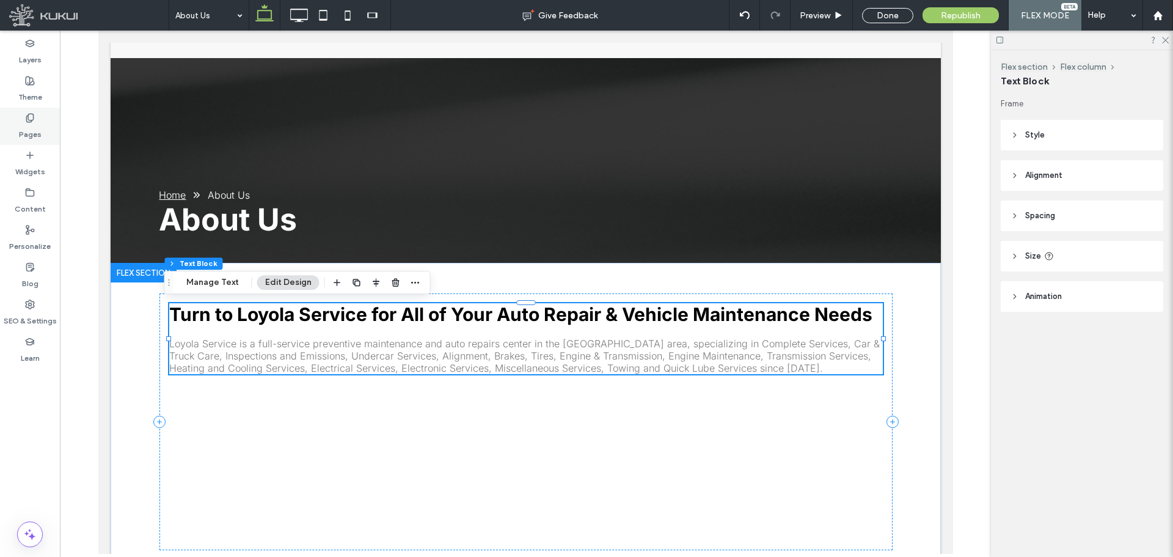
click at [46, 126] on div "Pages" at bounding box center [30, 126] width 60 height 37
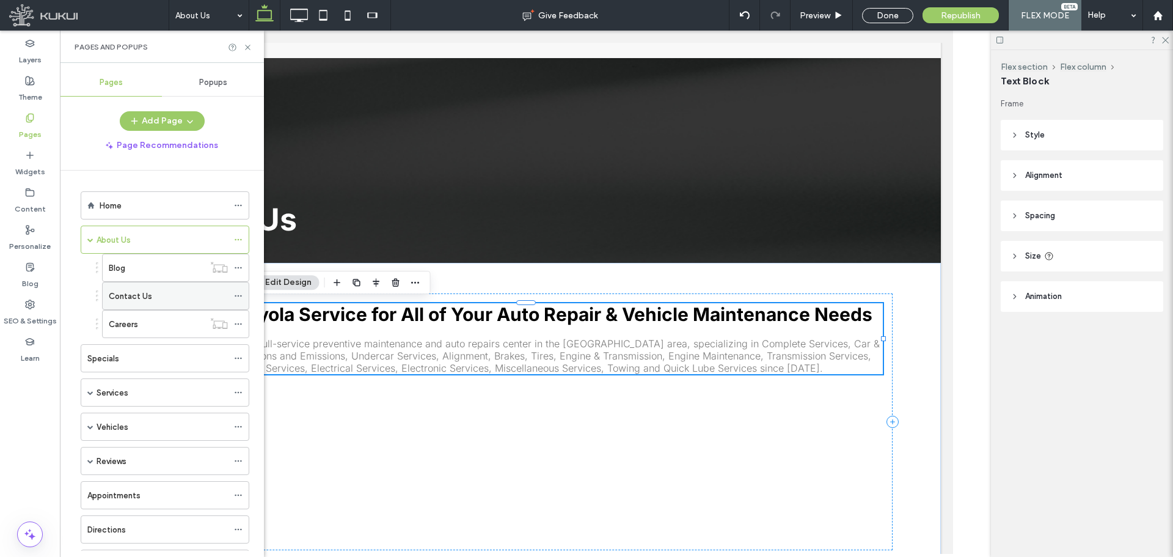
click at [155, 292] on div "Contact Us" at bounding box center [168, 296] width 119 height 13
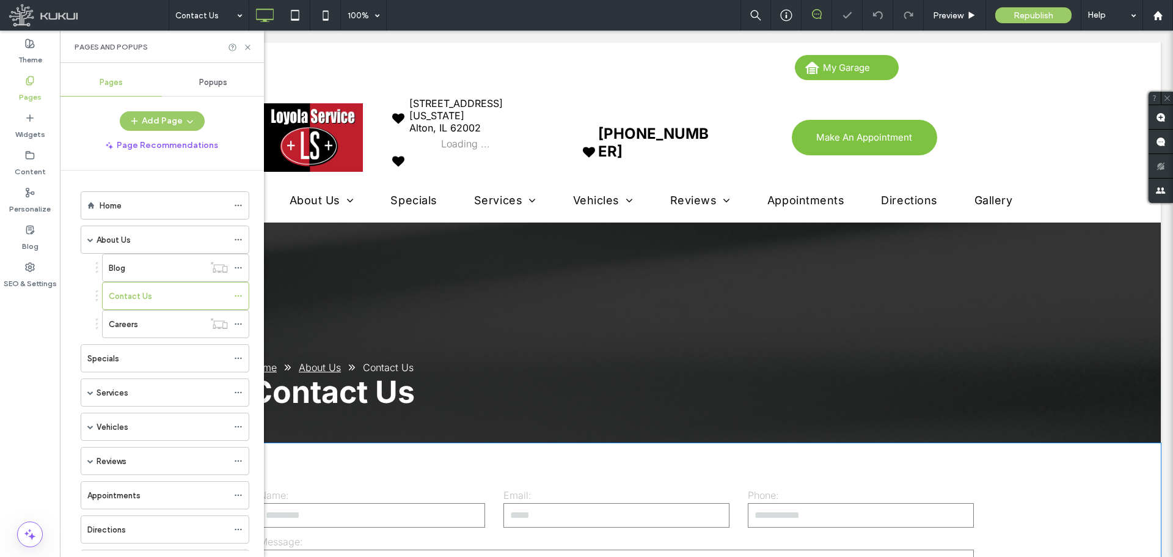
scroll to position [183, 0]
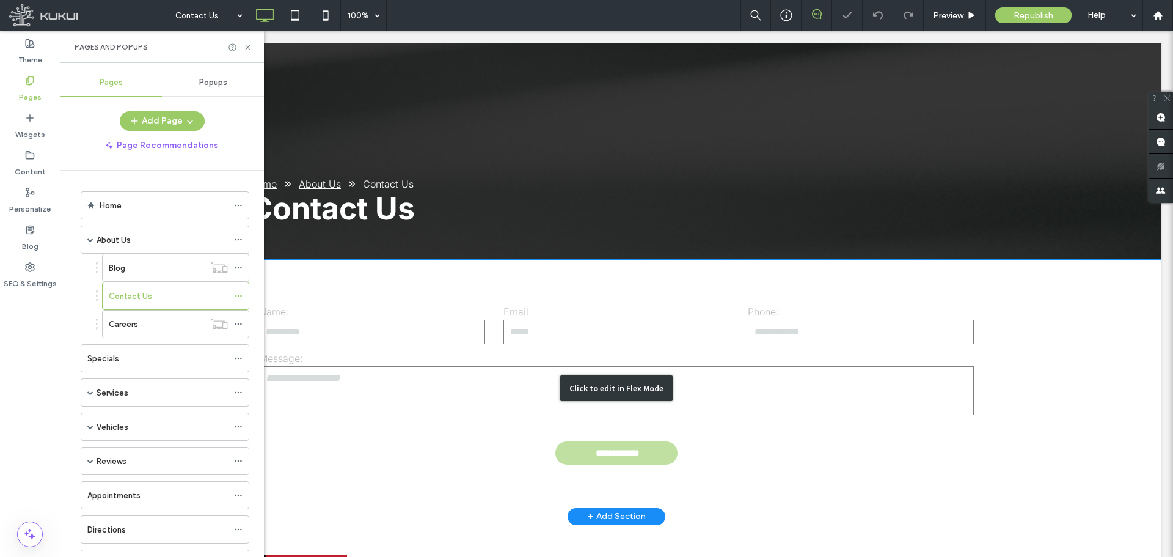
click at [422, 397] on div "Click to edit in Flex Mode" at bounding box center [616, 388] width 1089 height 257
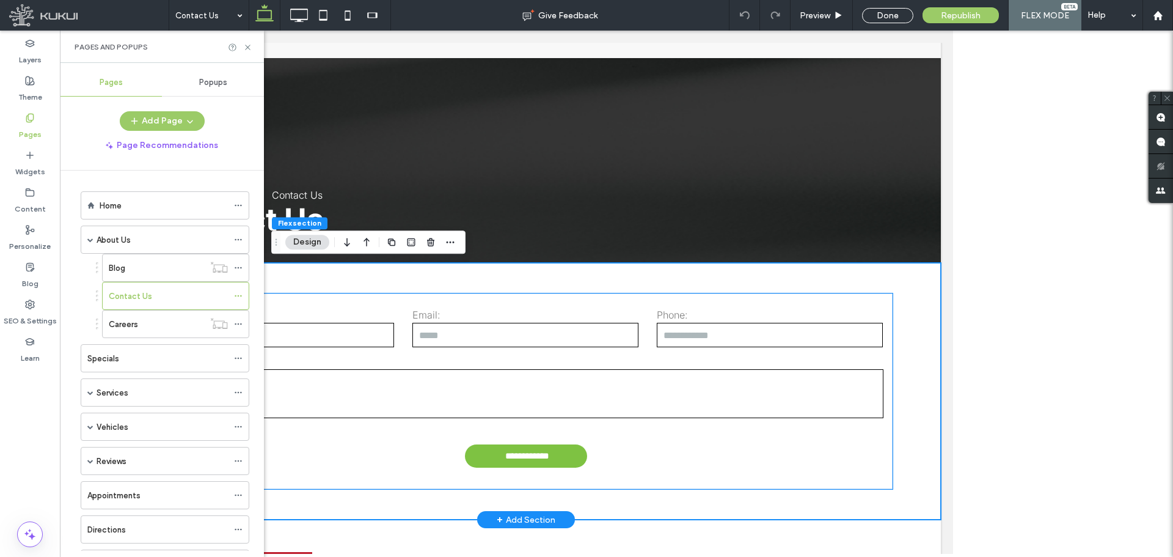
click at [421, 386] on textarea at bounding box center [525, 393] width 715 height 49
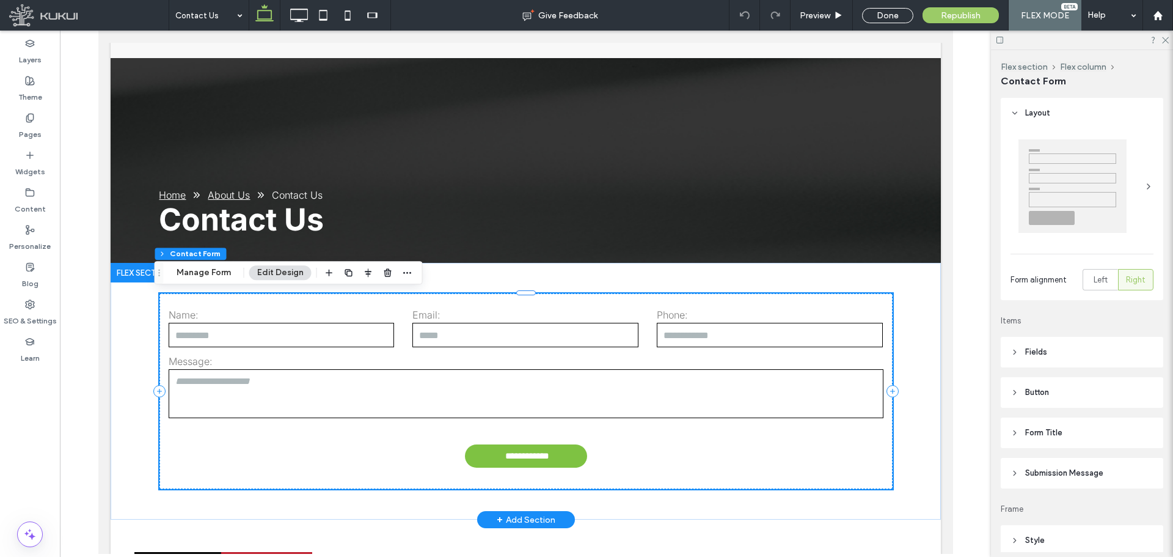
type input "*"
type input "***"
type input "*"
type input "***"
click at [329, 268] on icon "button" at bounding box center [329, 273] width 10 height 10
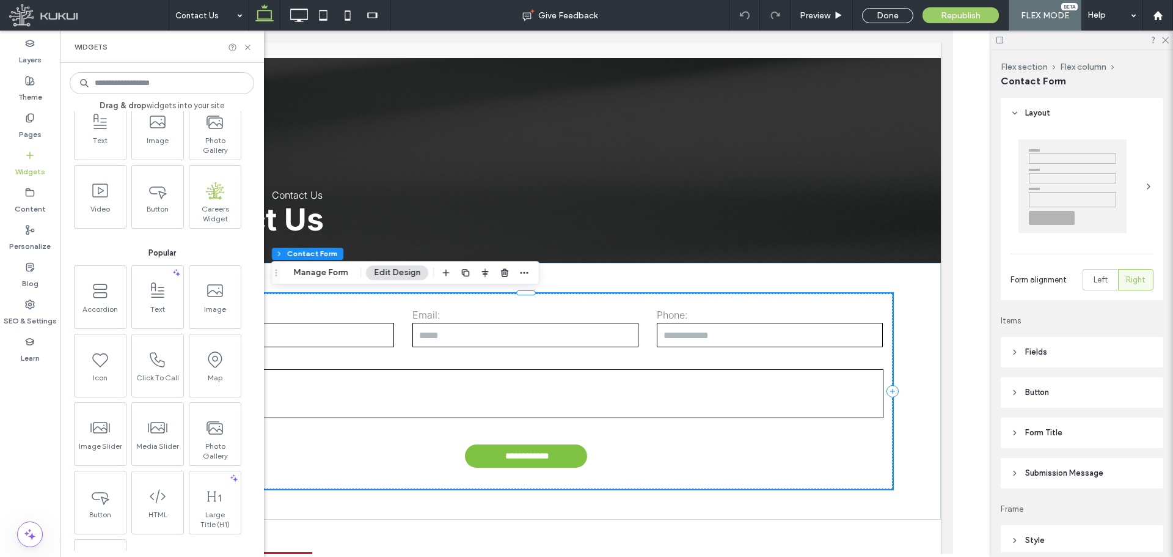
scroll to position [122, 0]
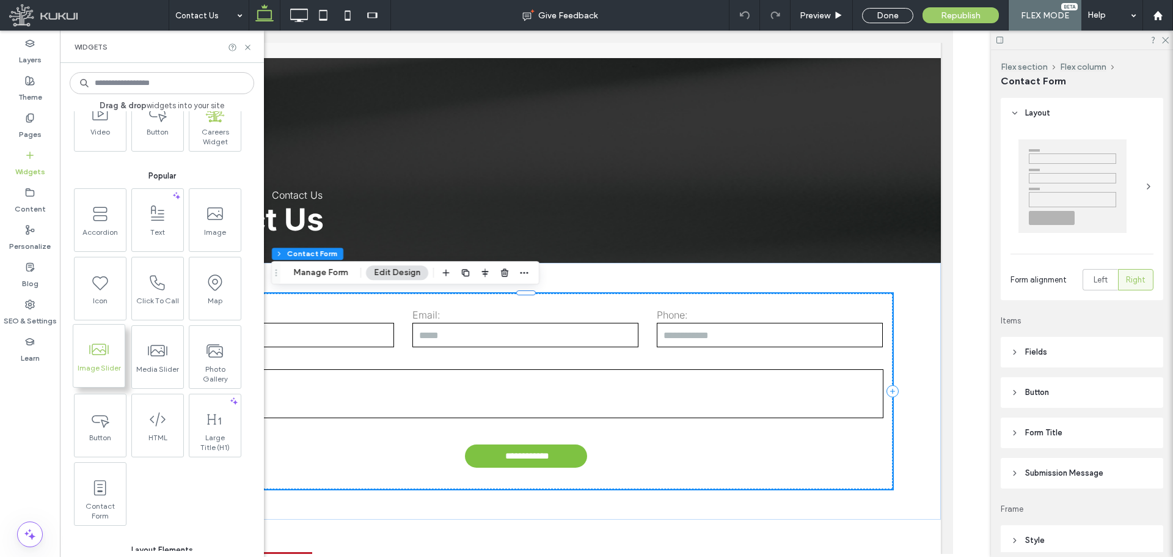
click at [110, 351] on span at bounding box center [98, 348] width 51 height 27
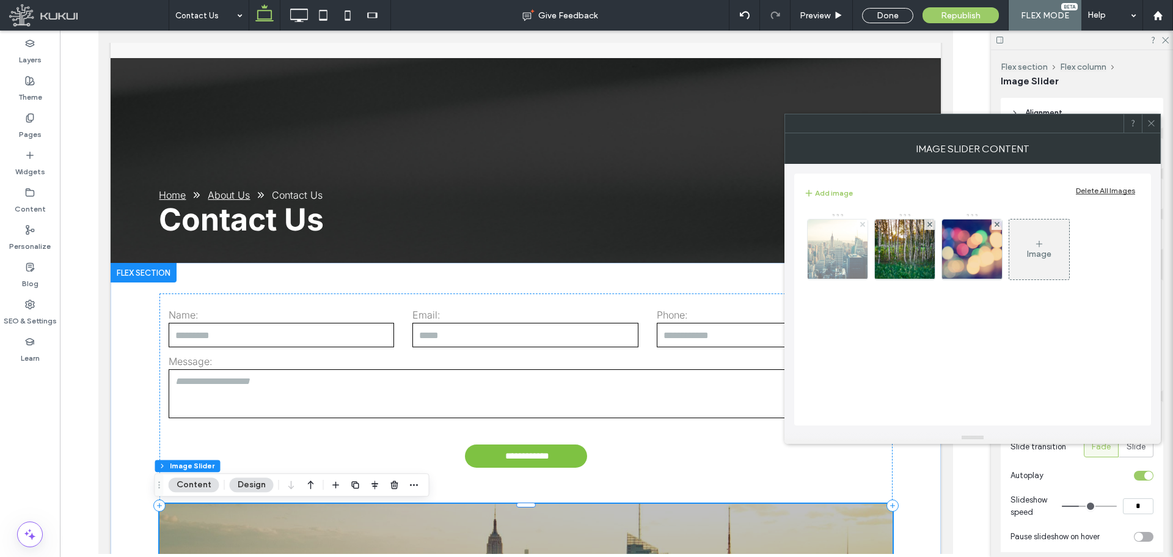
click at [864, 227] on span at bounding box center [862, 224] width 5 height 10
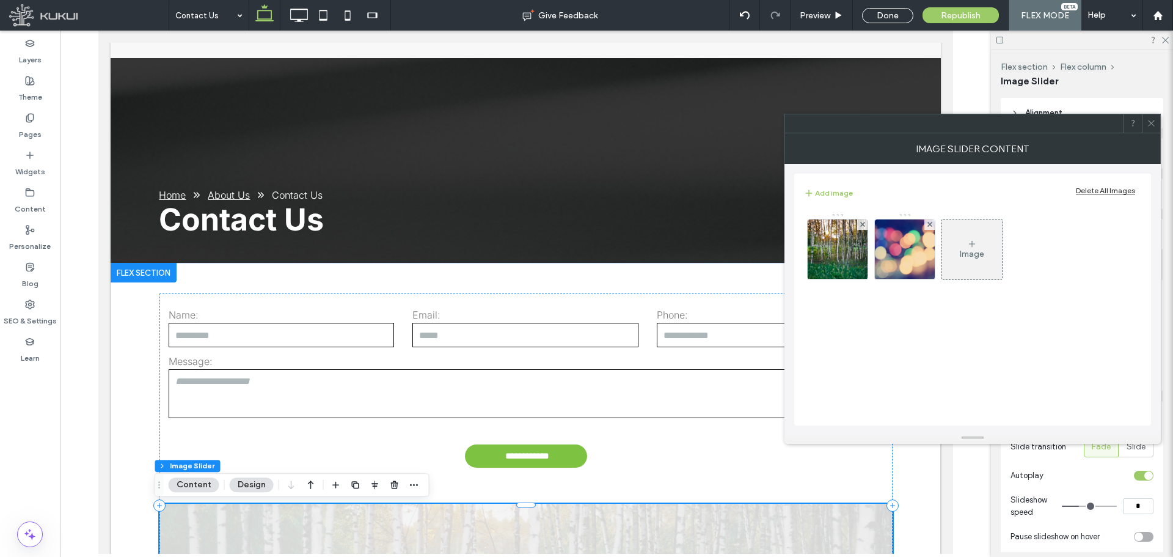
click at [864, 227] on span at bounding box center [862, 224] width 5 height 10
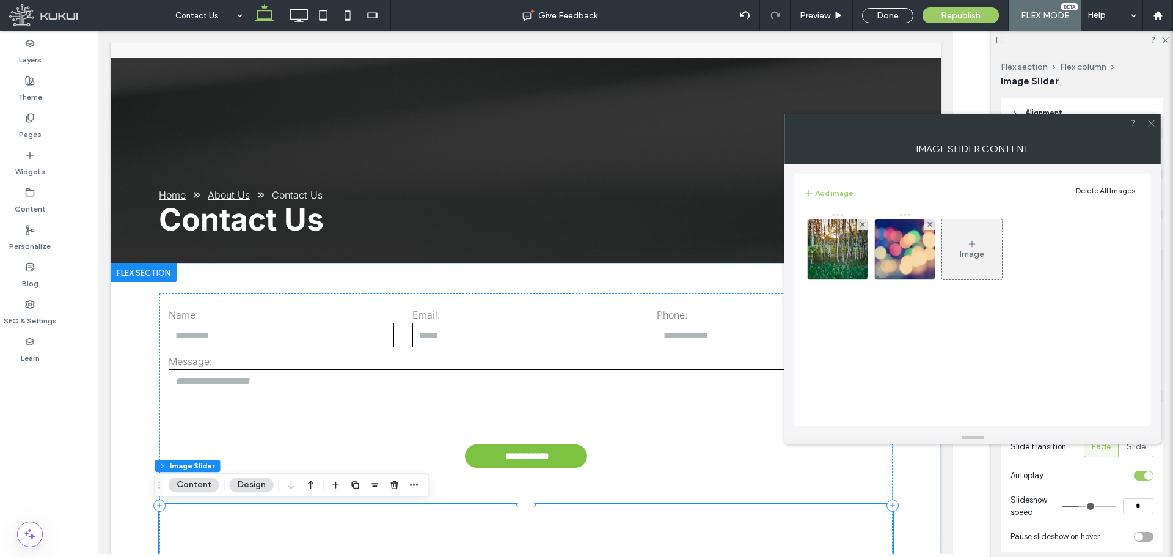
click at [864, 227] on span at bounding box center [862, 224] width 5 height 10
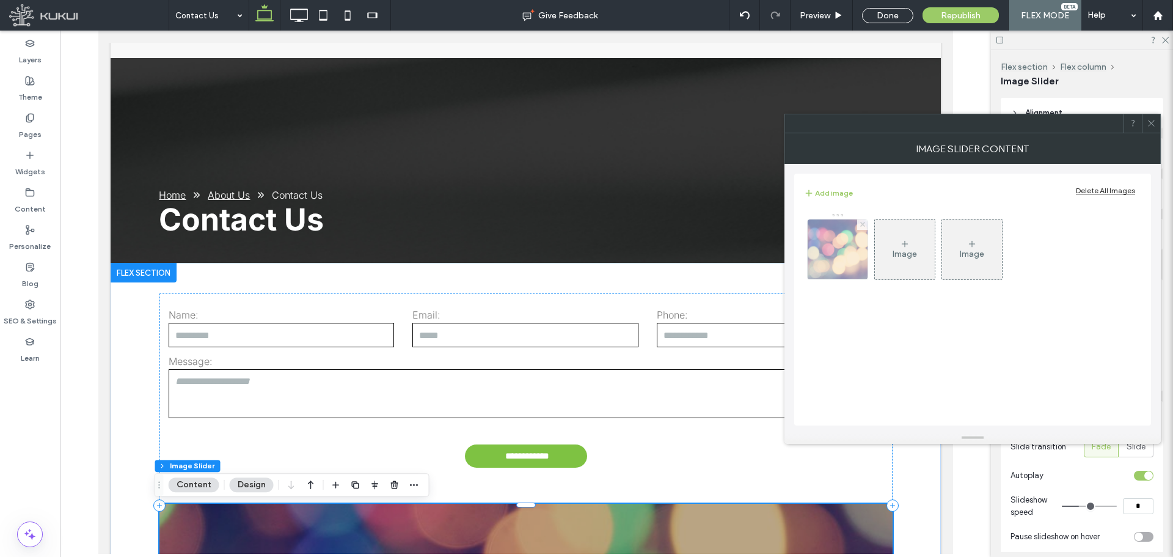
click at [863, 227] on span at bounding box center [862, 224] width 5 height 10
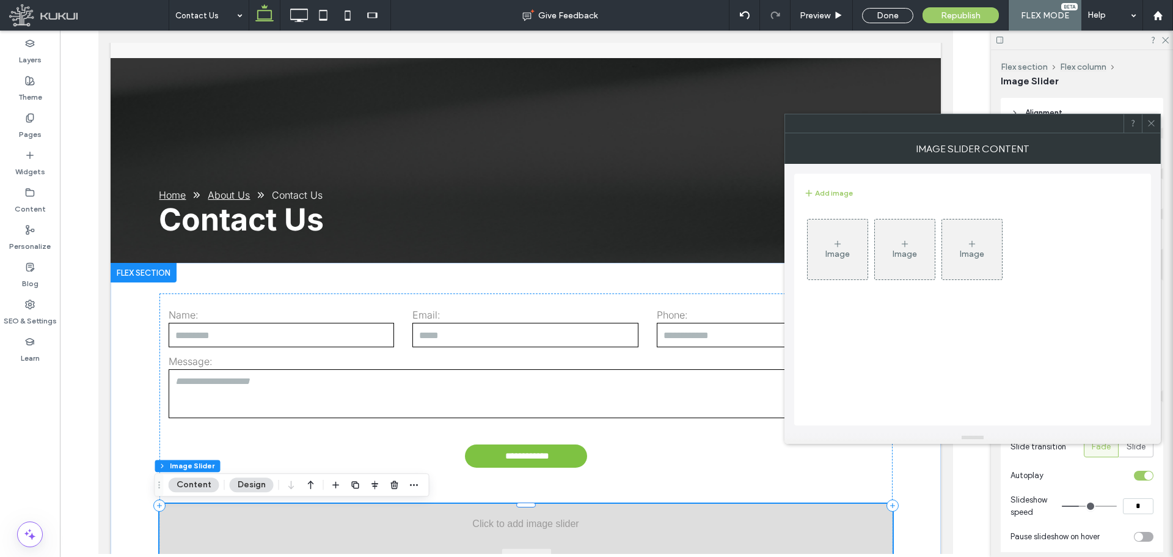
click at [852, 247] on div "Image" at bounding box center [838, 249] width 60 height 57
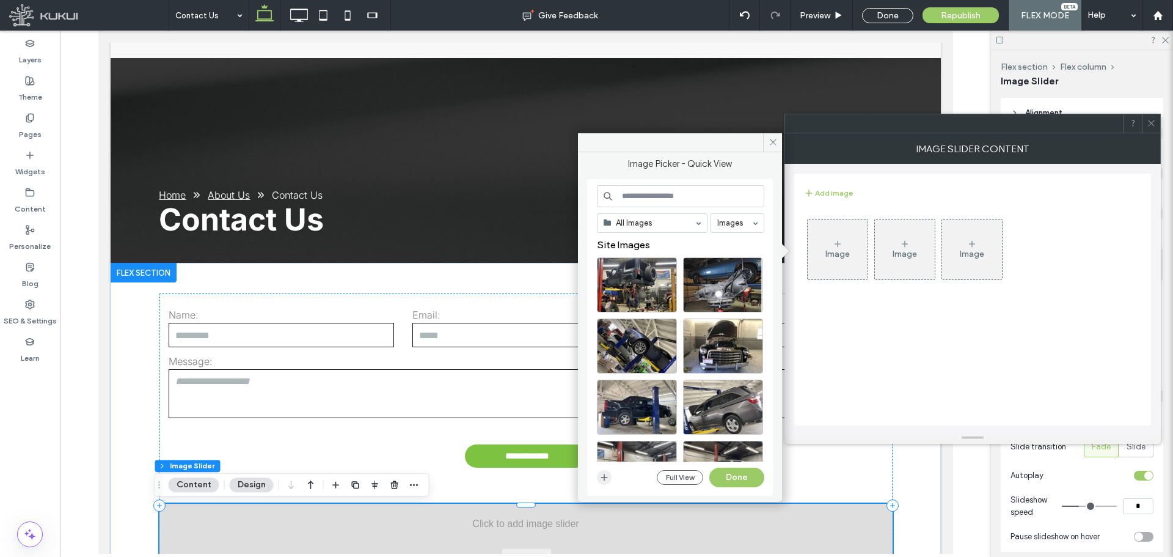
click at [607, 475] on icon "button" at bounding box center [604, 477] width 10 height 10
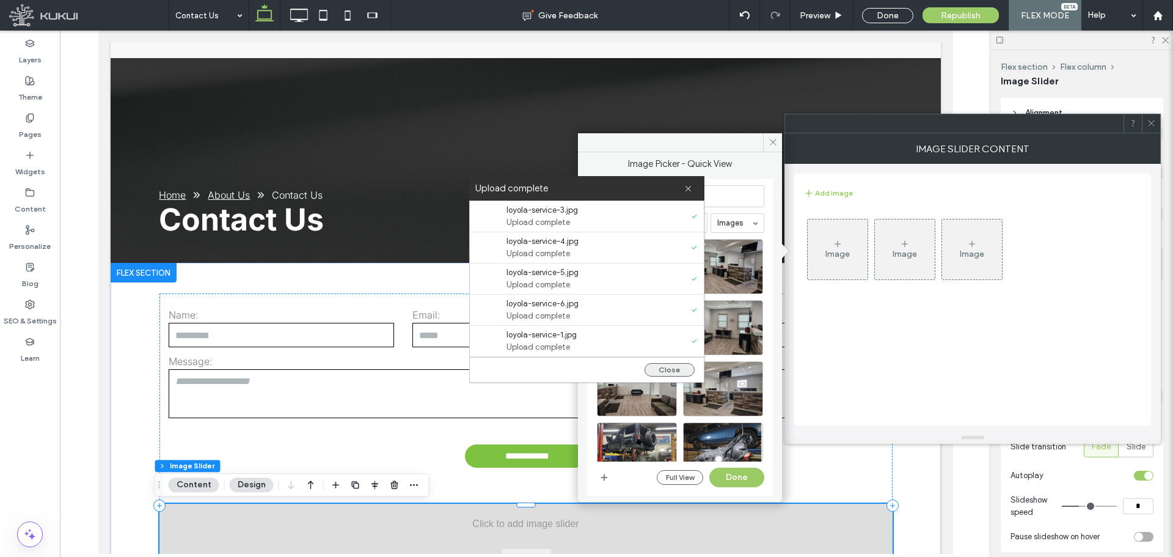
click at [681, 365] on button "Close" at bounding box center [670, 369] width 50 height 13
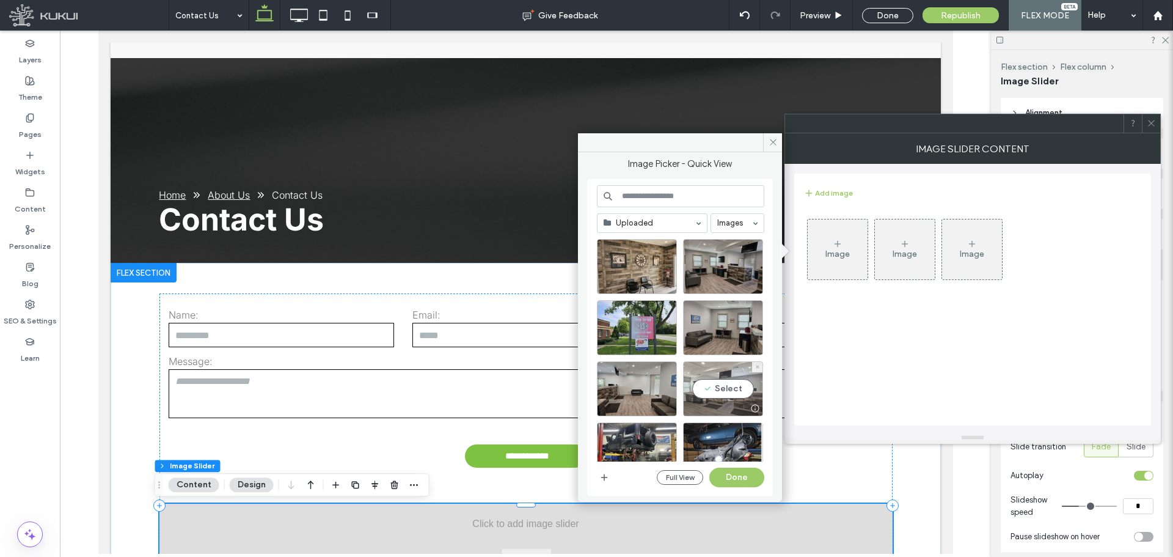
click at [721, 392] on div "Select" at bounding box center [723, 388] width 80 height 55
click at [652, 387] on div "Select" at bounding box center [637, 388] width 80 height 55
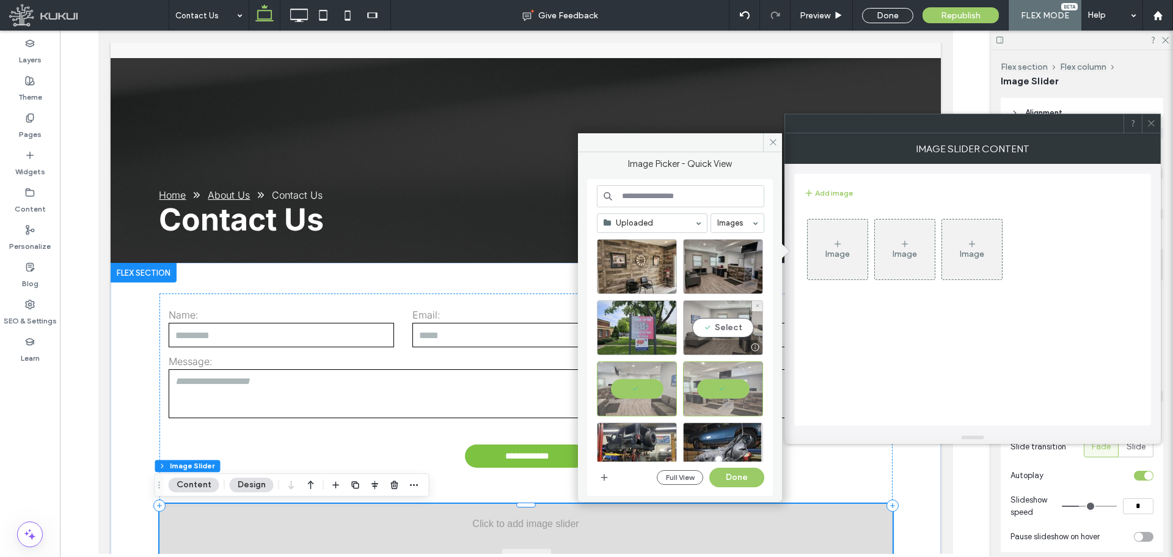
click at [726, 327] on div "Select" at bounding box center [723, 327] width 80 height 55
drag, startPoint x: 638, startPoint y: 323, endPoint x: 668, endPoint y: 316, distance: 30.8
click at [638, 323] on div "Select" at bounding box center [637, 327] width 80 height 55
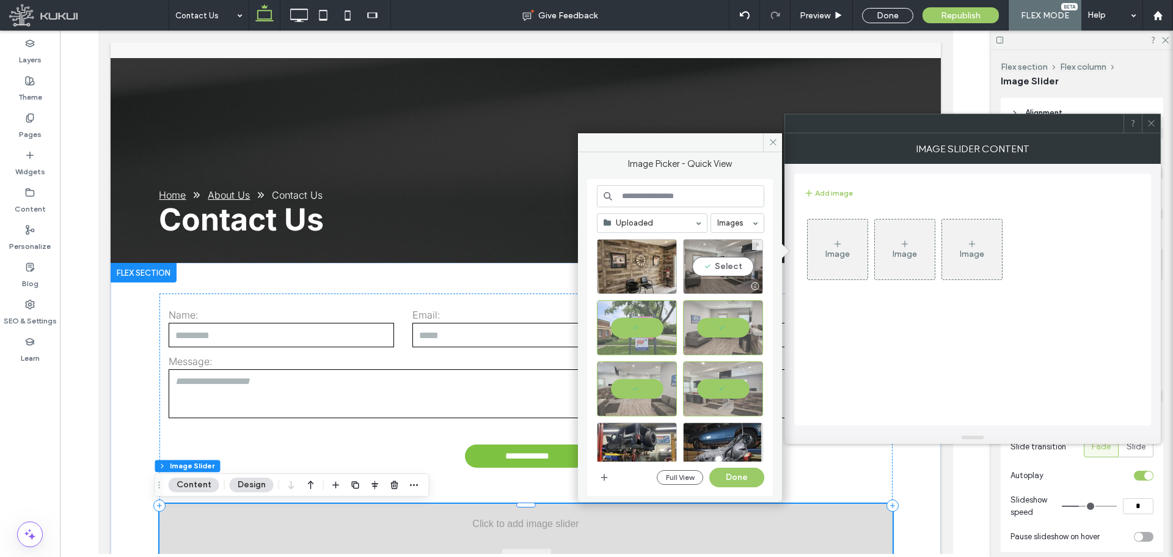
click at [725, 259] on div "Select" at bounding box center [723, 266] width 80 height 55
click at [644, 269] on div "Select" at bounding box center [637, 266] width 80 height 55
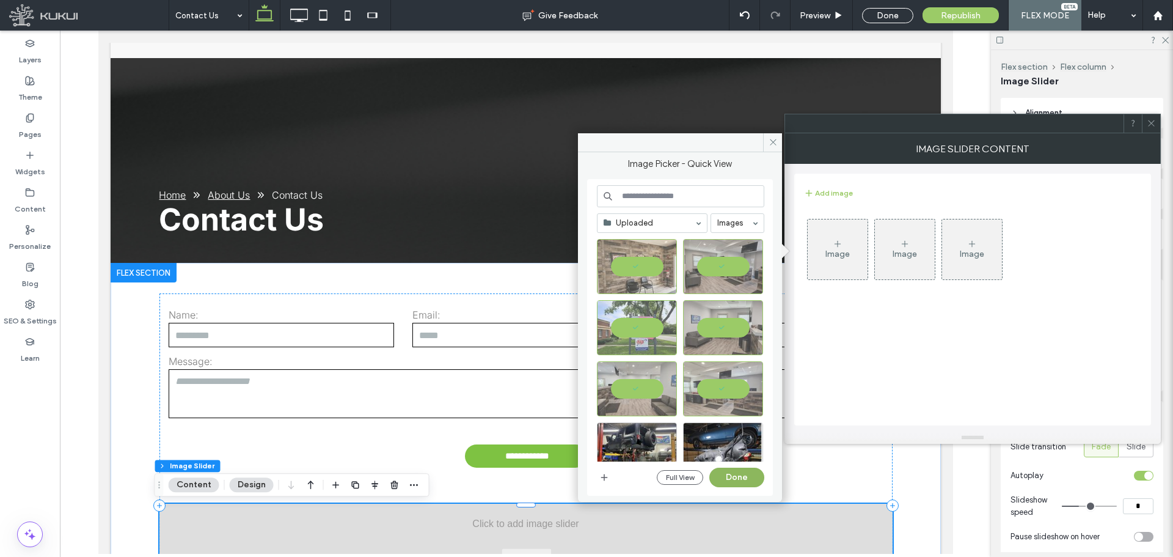
click at [745, 477] on button "Done" at bounding box center [736, 477] width 55 height 20
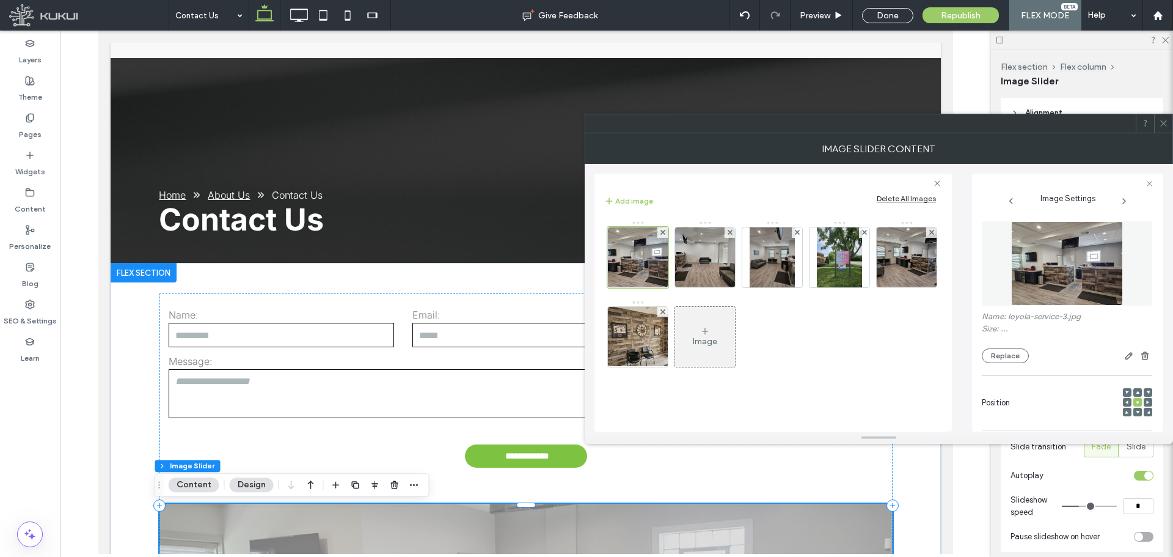
scroll to position [0, 0]
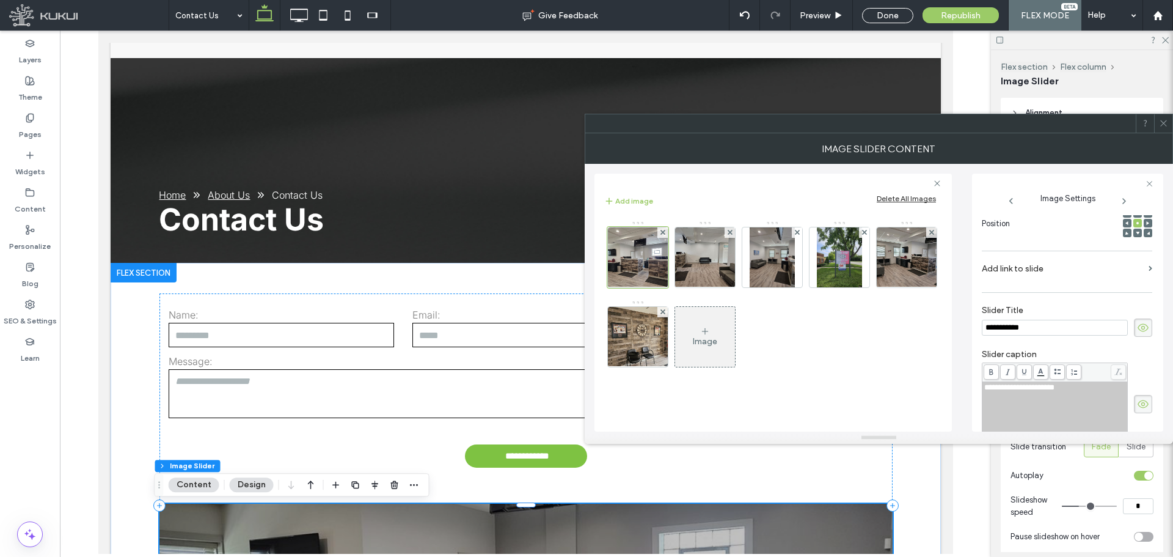
click at [709, 346] on div "Image" at bounding box center [705, 341] width 24 height 10
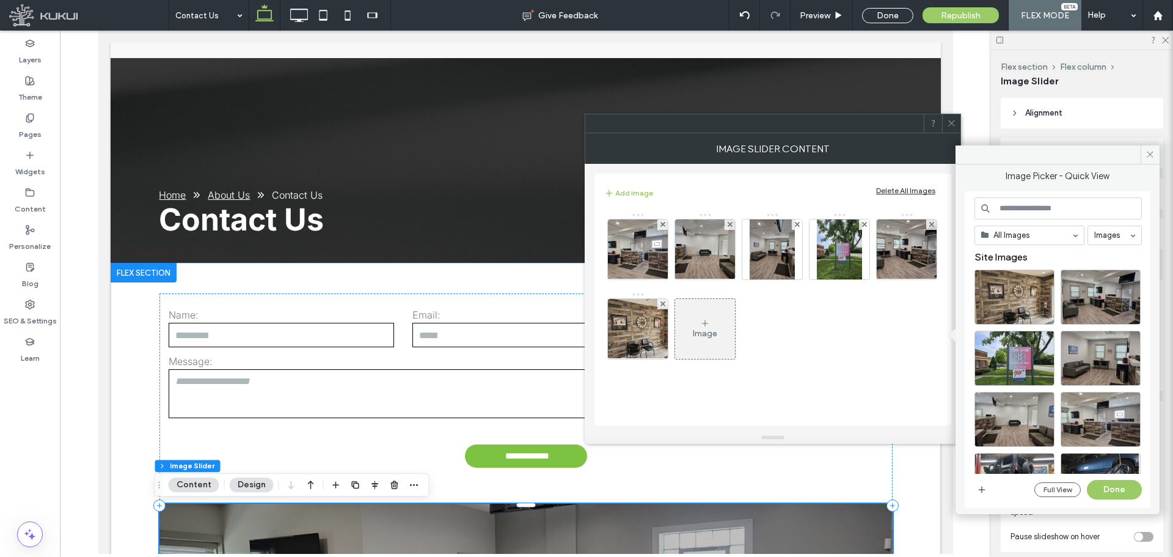
click at [983, 481] on div "Full View Done" at bounding box center [1057, 490] width 167 height 20
click at [983, 484] on icon "button" at bounding box center [982, 489] width 10 height 10
click at [1104, 489] on button "Done" at bounding box center [1114, 490] width 55 height 20
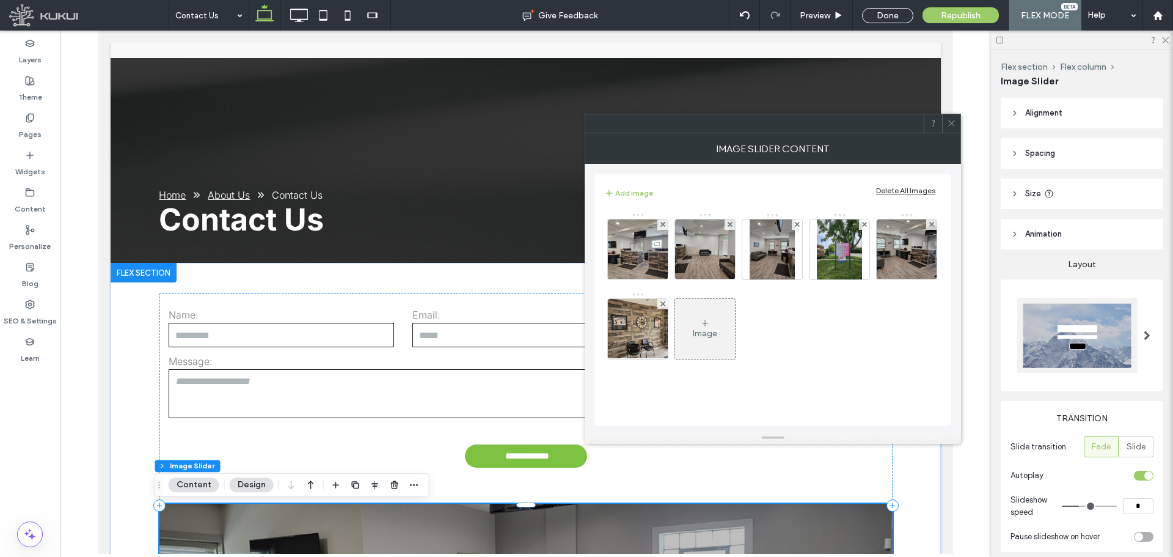
click at [951, 116] on span at bounding box center [951, 123] width 9 height 18
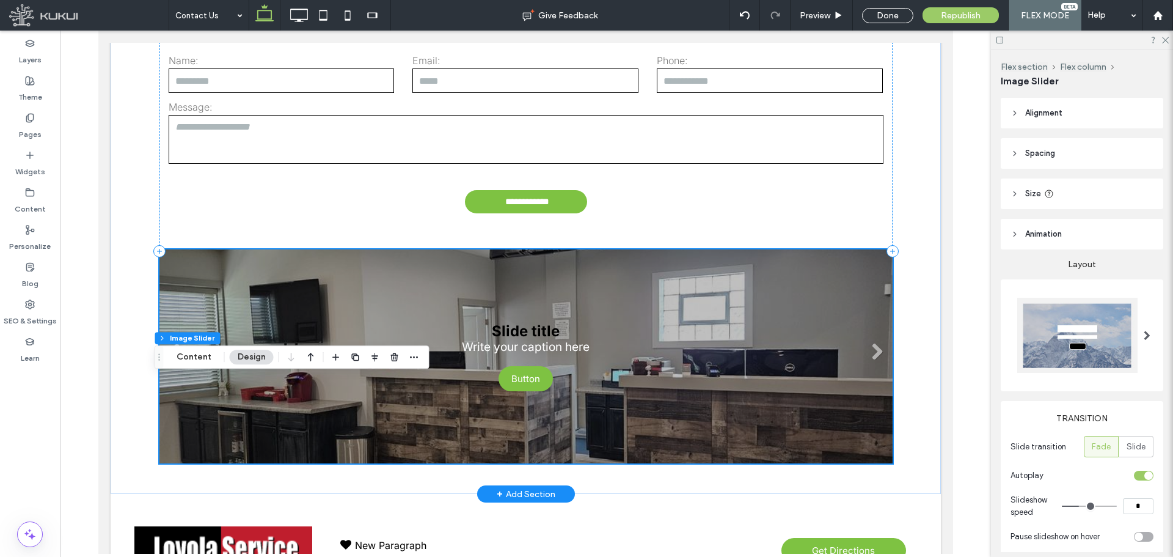
scroll to position [489, 0]
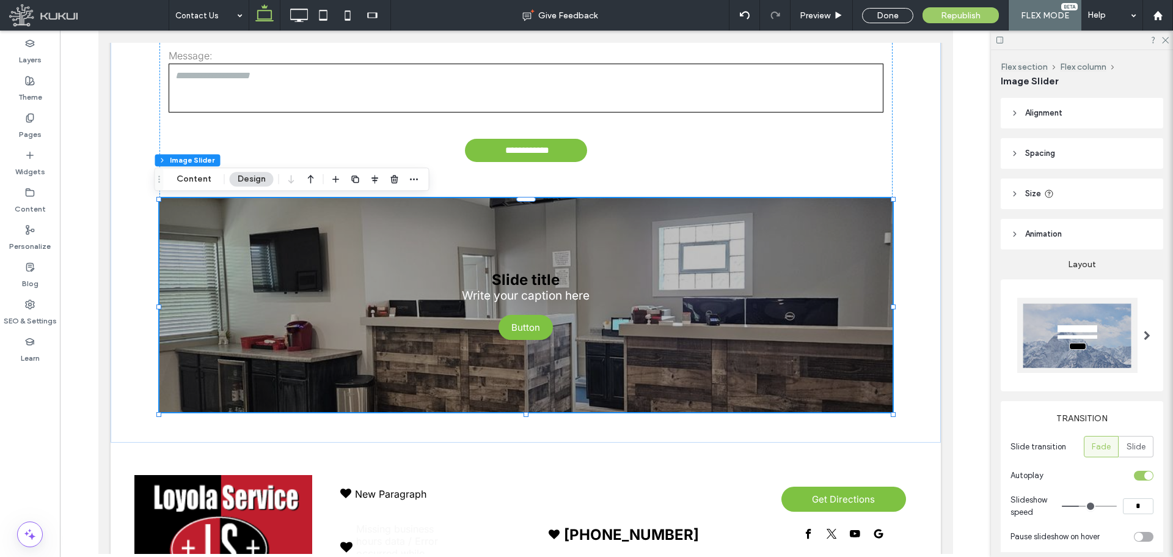
click at [1073, 360] on div at bounding box center [1077, 335] width 120 height 75
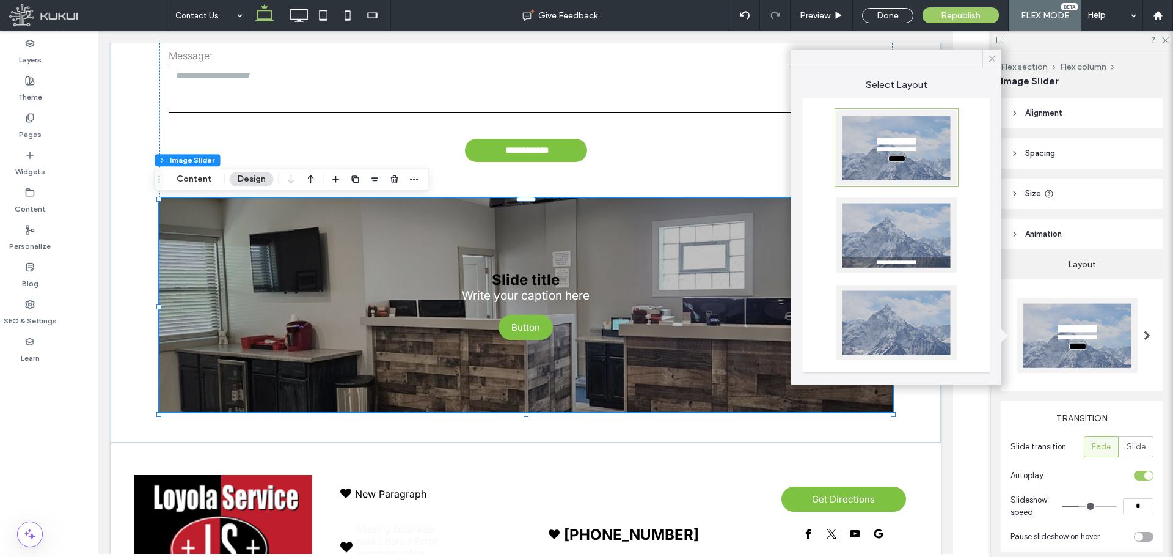
click at [987, 56] on div at bounding box center [991, 58] width 19 height 18
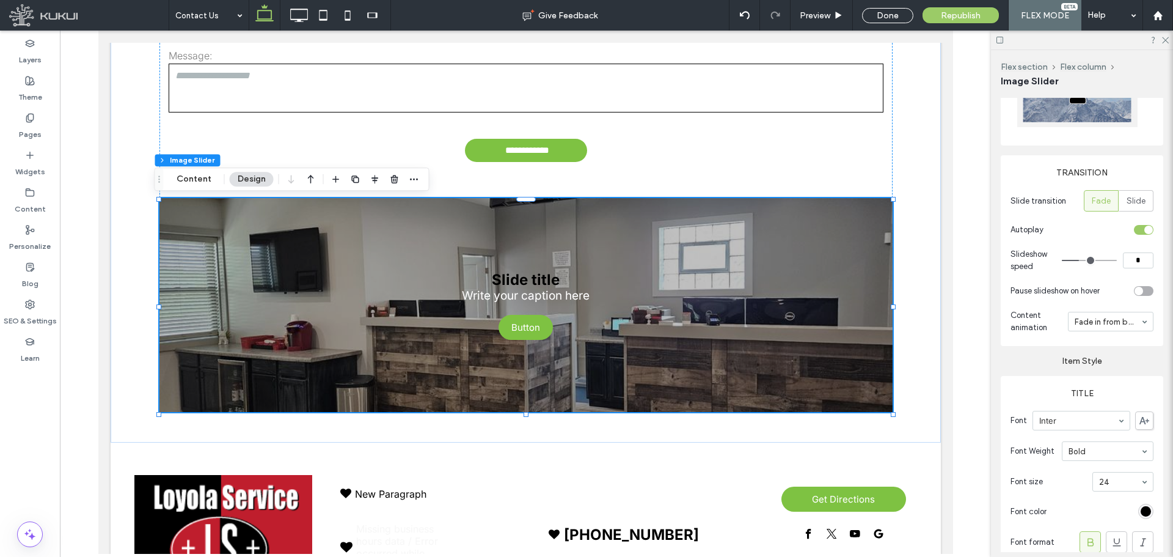
scroll to position [367, 0]
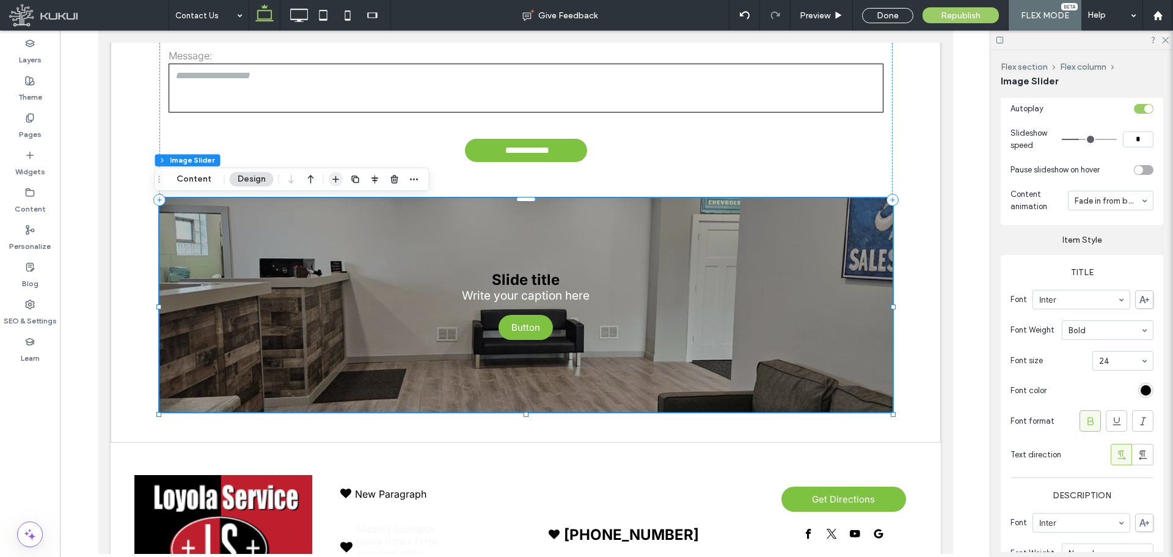
click at [336, 182] on icon "button" at bounding box center [336, 179] width 10 height 10
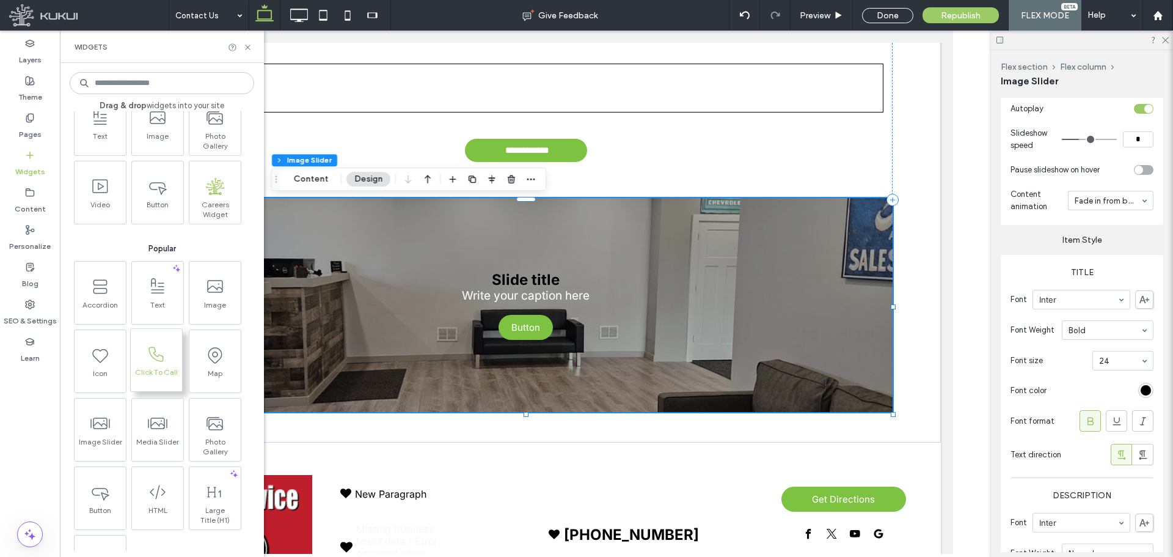
scroll to position [61, 0]
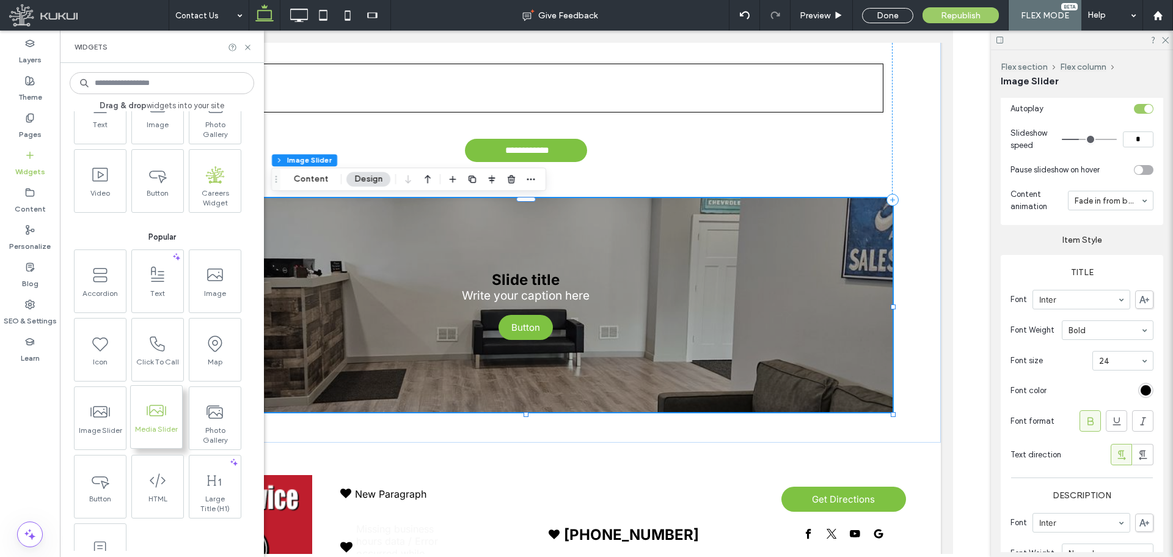
click at [160, 414] on icon at bounding box center [157, 411] width 20 height 20
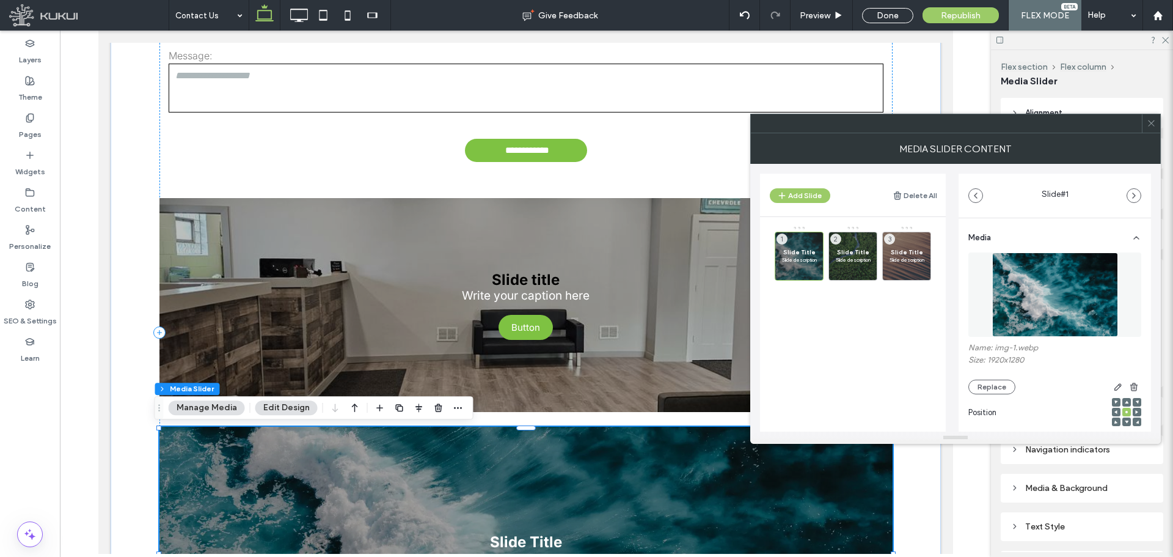
click at [1152, 121] on icon at bounding box center [1151, 123] width 9 height 9
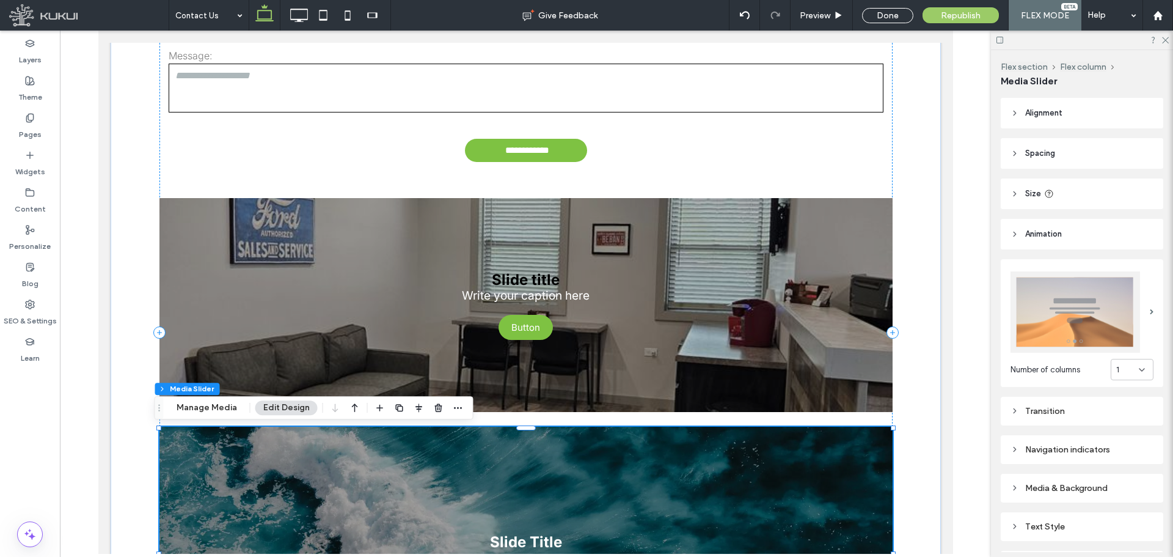
click at [1137, 365] on icon at bounding box center [1142, 370] width 10 height 10
click at [1119, 429] on div "3" at bounding box center [1126, 428] width 42 height 21
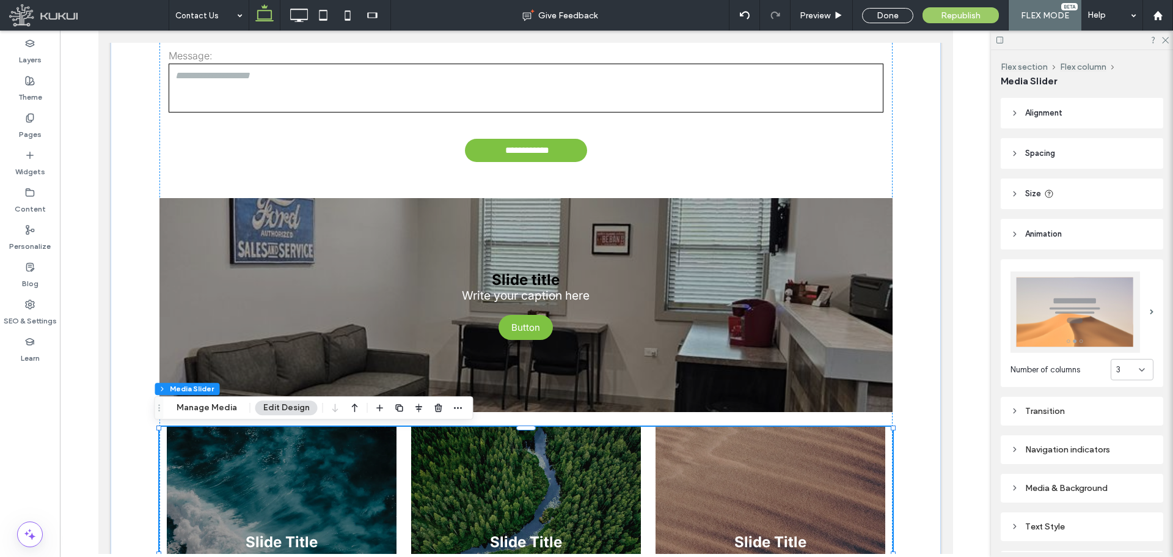
click at [1139, 365] on icon at bounding box center [1142, 370] width 10 height 10
click at [1114, 493] on span "6" at bounding box center [1112, 494] width 5 height 12
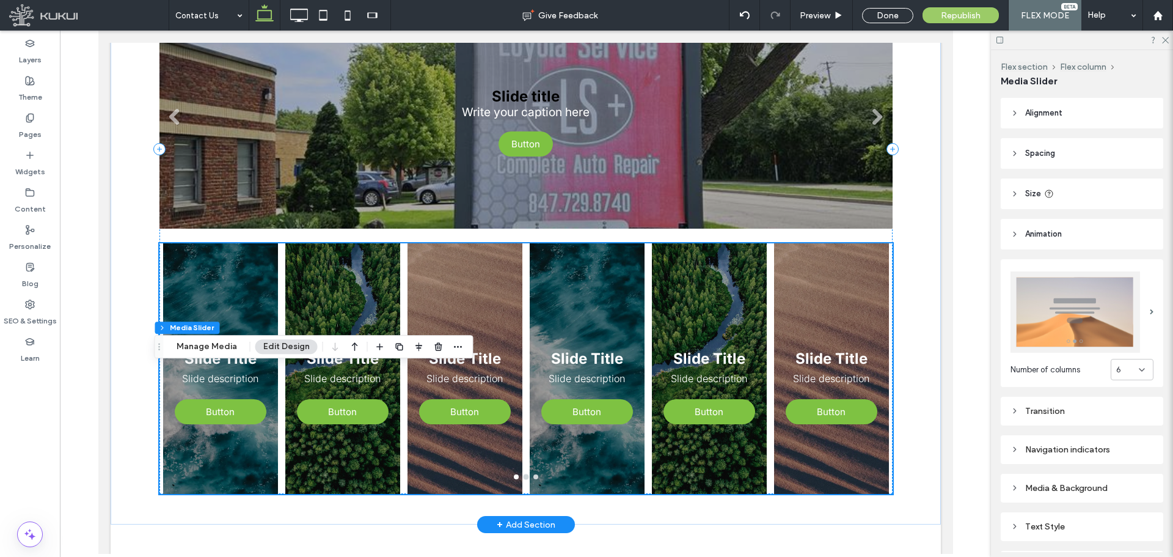
scroll to position [550, 0]
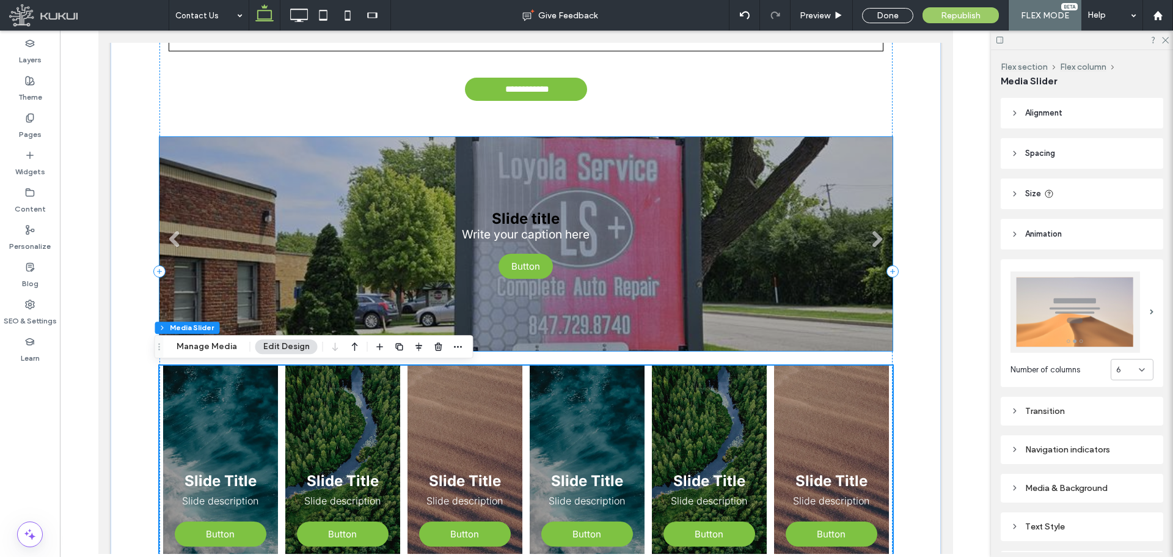
click at [594, 281] on li "Slide title Write your caption here Button" at bounding box center [525, 244] width 733 height 214
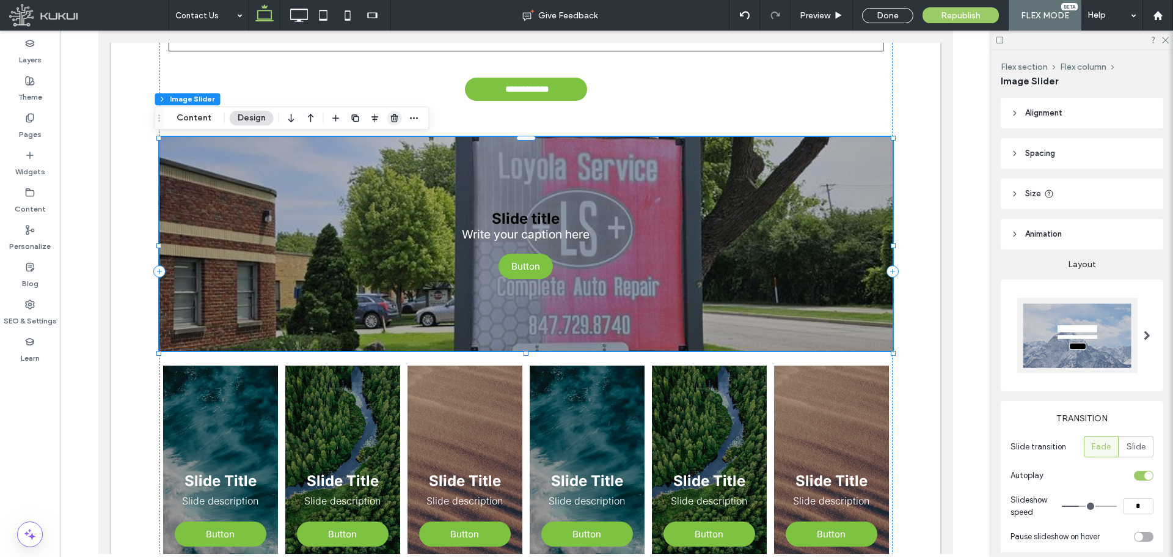
drag, startPoint x: 392, startPoint y: 117, endPoint x: 295, endPoint y: 97, distance: 98.6
click at [392, 117] on icon "button" at bounding box center [395, 118] width 10 height 10
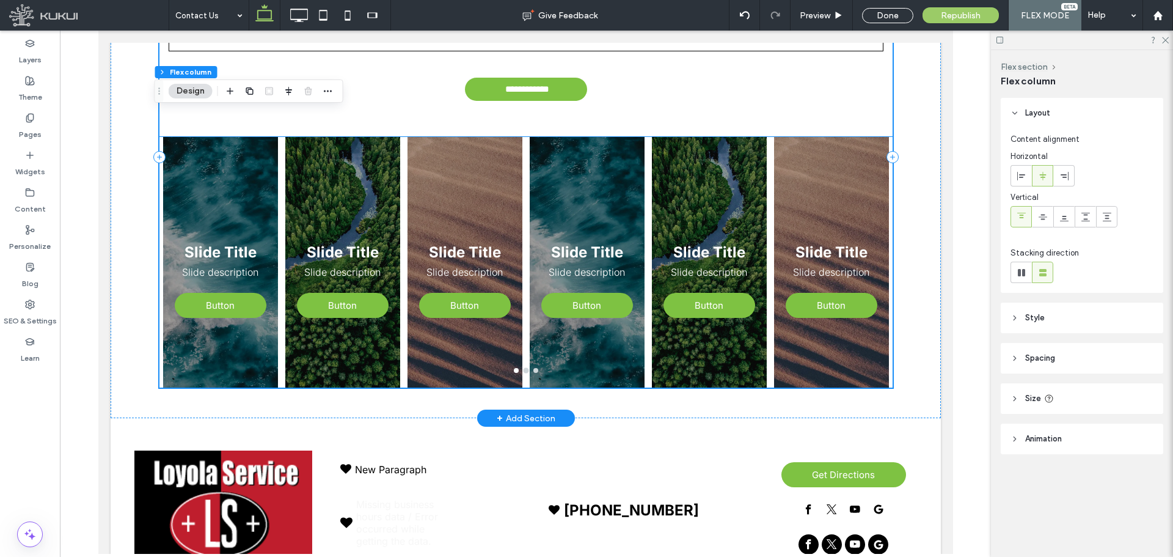
click at [386, 349] on div "Slide Title Slide description Button Button" at bounding box center [342, 269] width 115 height 192
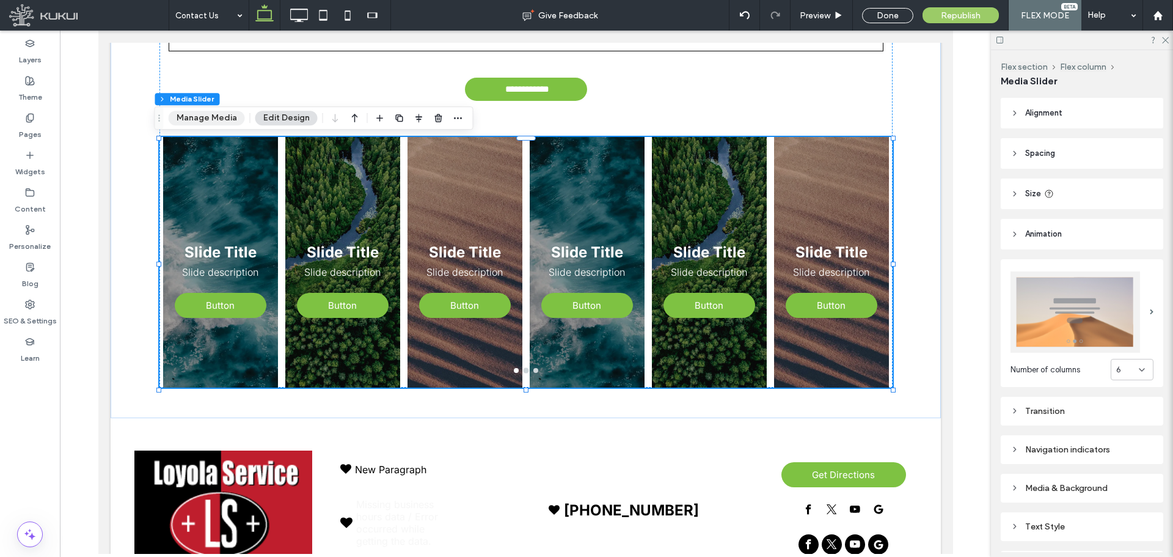
click at [202, 119] on button "Manage Media" at bounding box center [207, 118] width 76 height 15
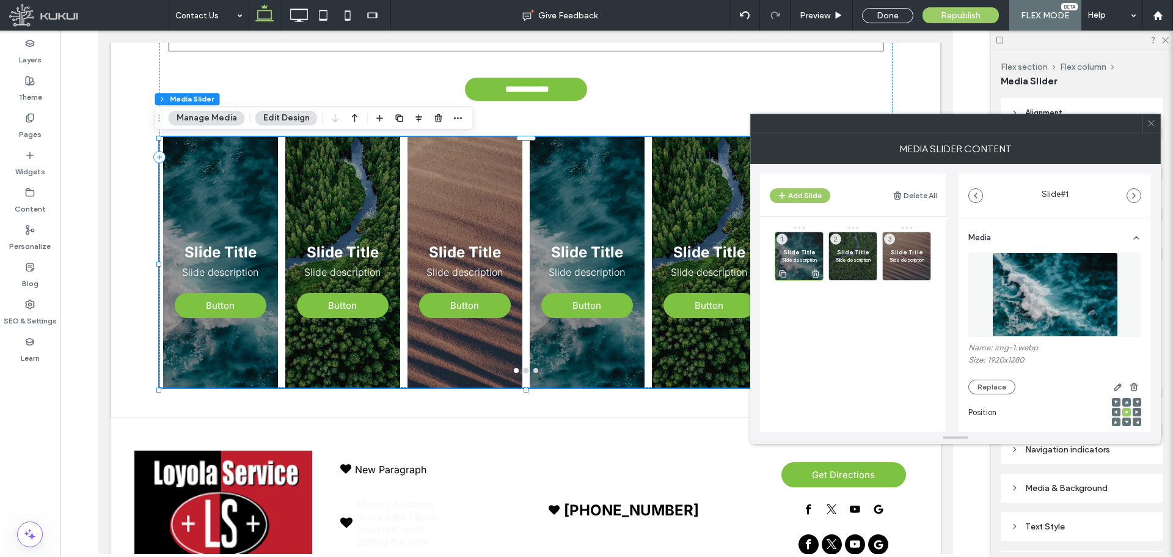
click at [816, 271] on icon at bounding box center [816, 273] width 10 height 11
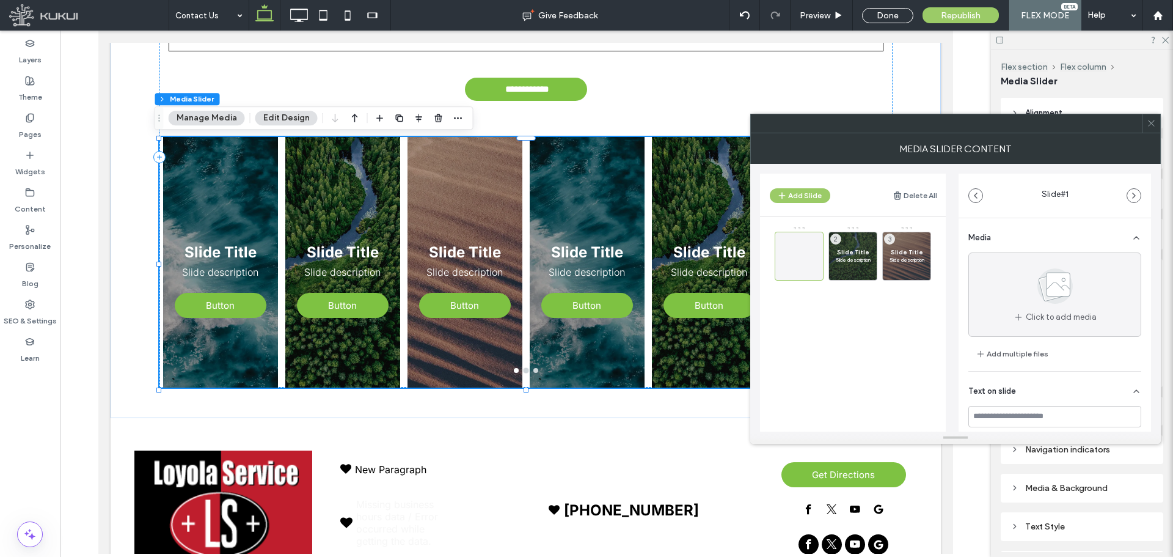
click at [816, 271] on div at bounding box center [799, 256] width 49 height 49
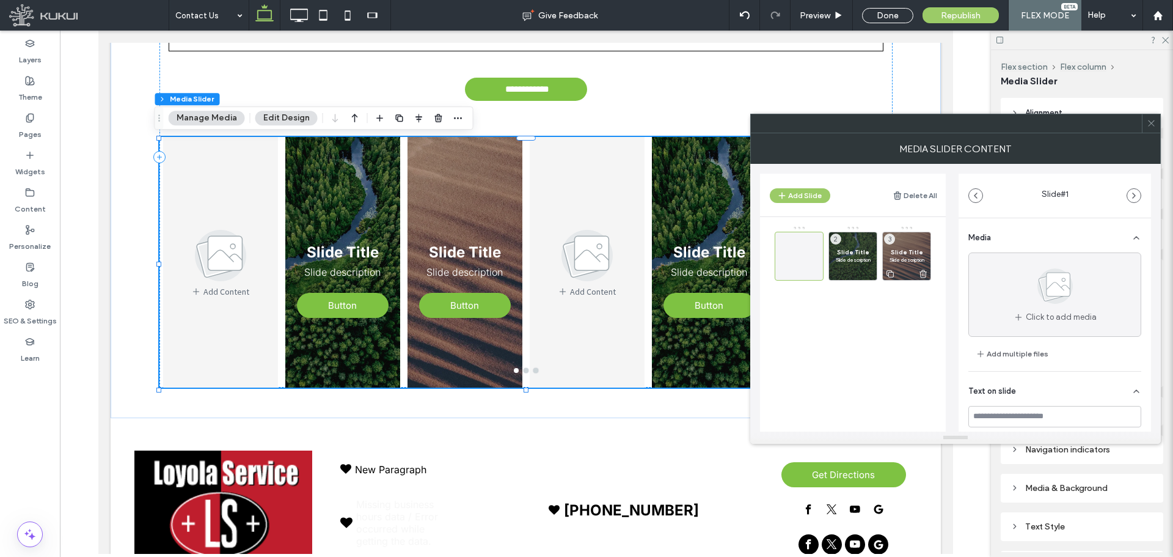
drag, startPoint x: 862, startPoint y: 275, endPoint x: 870, endPoint y: 275, distance: 7.9
click at [0, 0] on div at bounding box center [0, 0] width 0 height 0
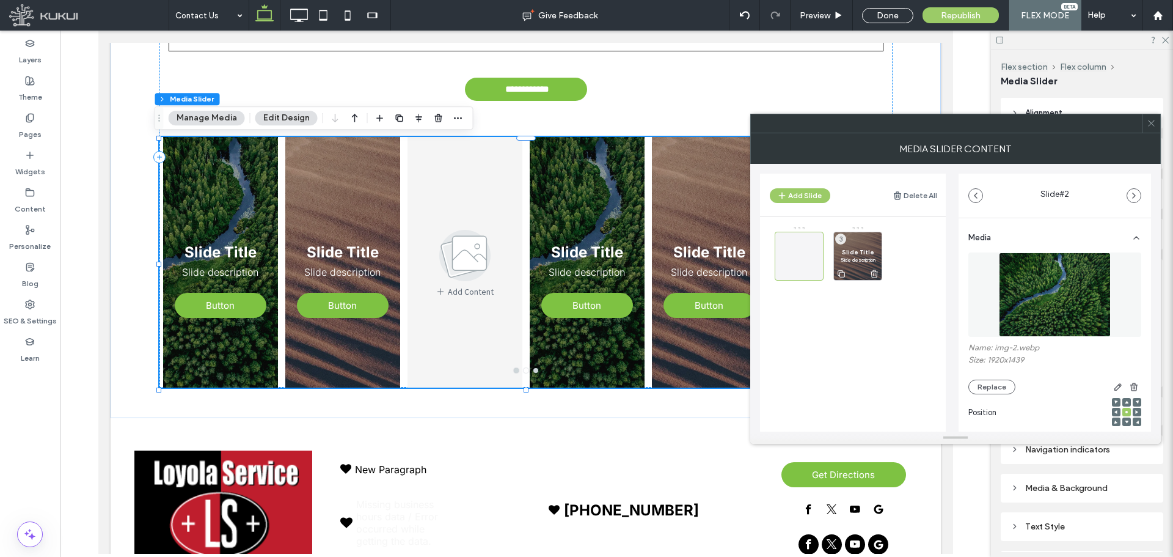
click at [872, 275] on use at bounding box center [874, 273] width 7 height 8
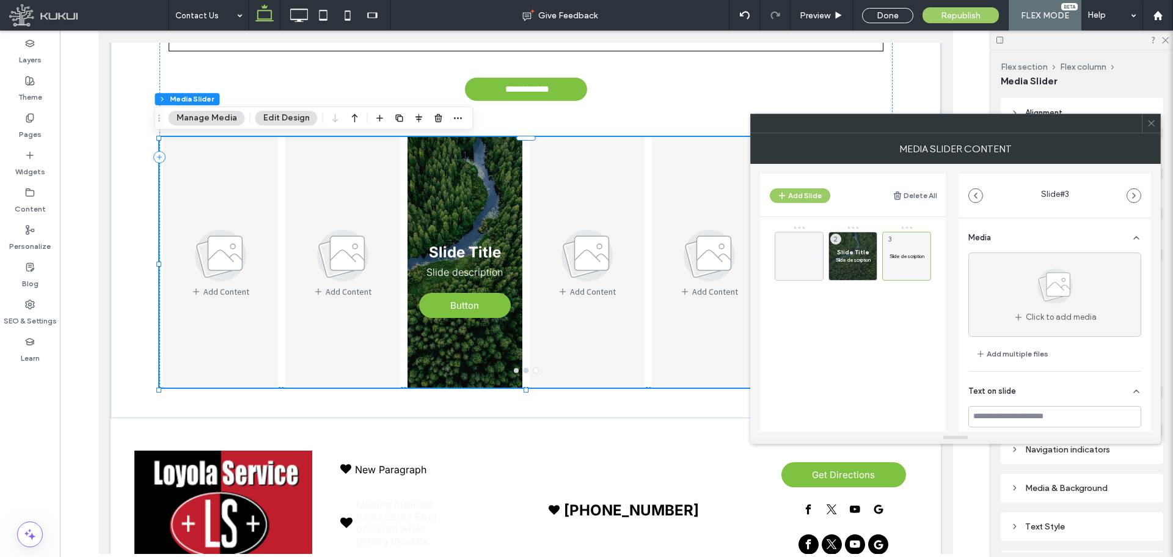
click at [0, 0] on use at bounding box center [0, 0] width 0 height 0
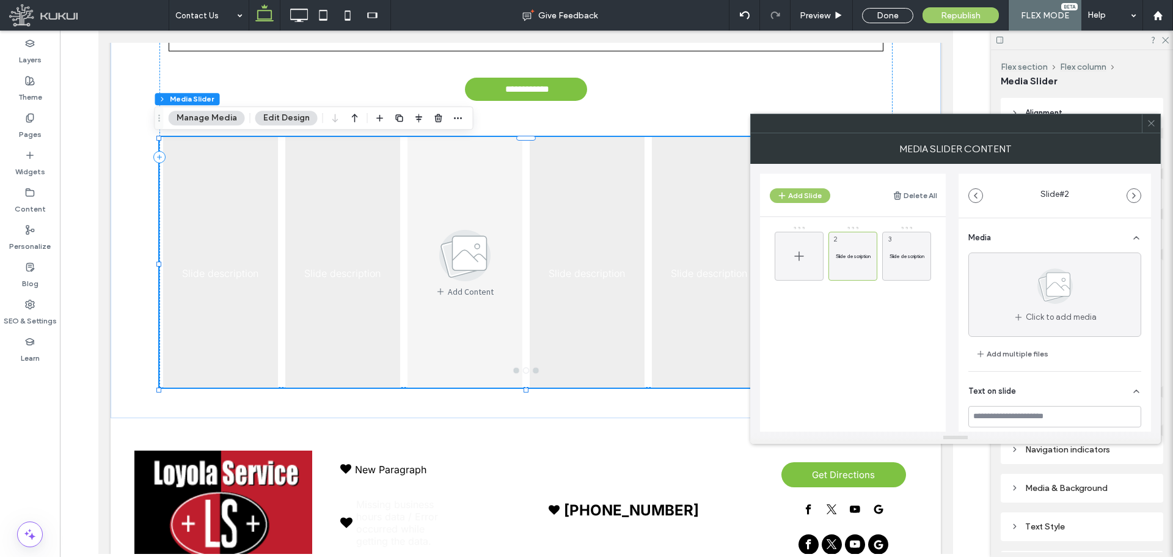
click at [792, 260] on icon at bounding box center [799, 256] width 15 height 15
click at [866, 278] on icon at bounding box center [869, 273] width 10 height 11
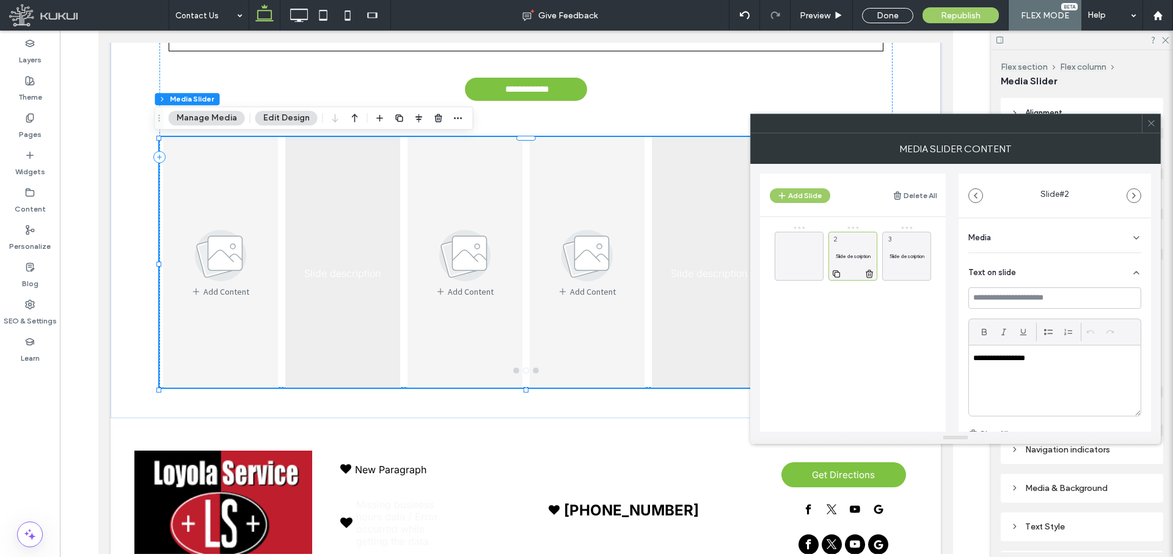
click at [870, 275] on use at bounding box center [869, 273] width 7 height 8
click at [921, 278] on icon at bounding box center [923, 273] width 10 height 11
click at [922, 274] on icon at bounding box center [923, 273] width 10 height 11
click at [801, 258] on icon at bounding box center [799, 256] width 15 height 15
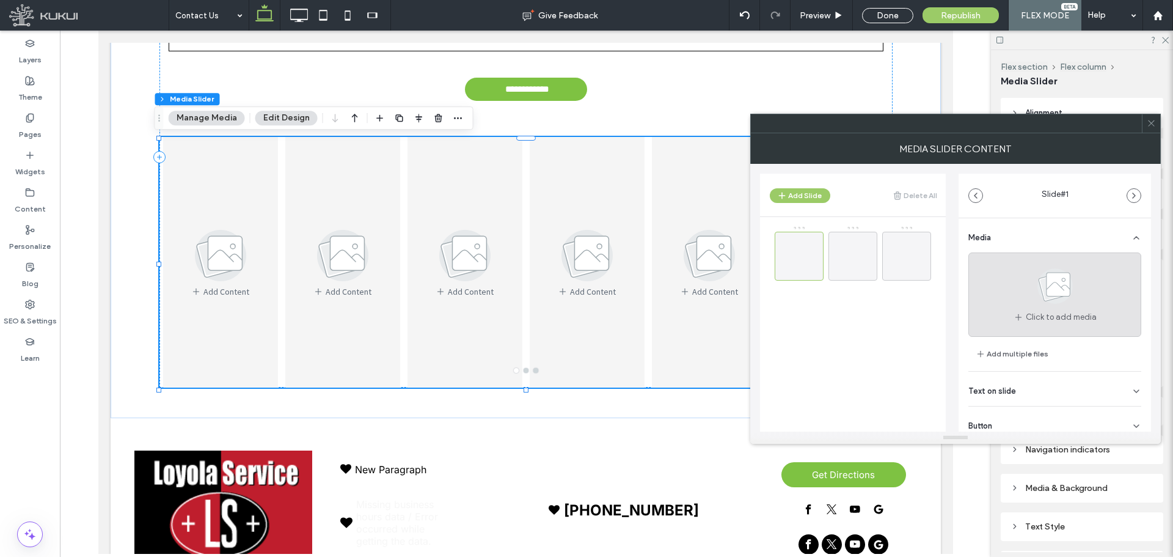
click at [1098, 309] on div "Click to add media" at bounding box center [1054, 294] width 173 height 84
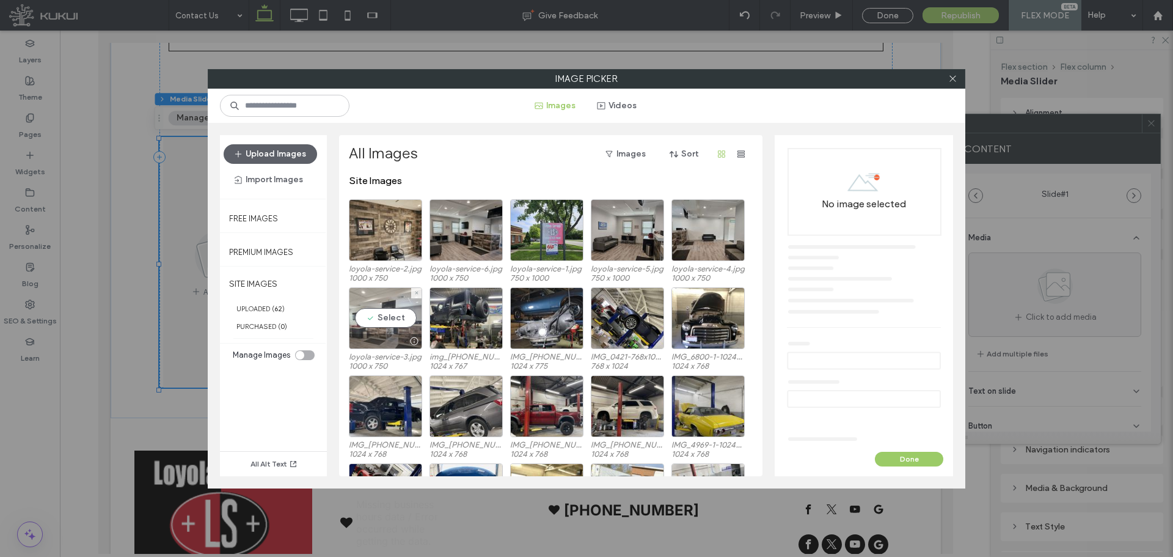
click at [376, 320] on div "Select" at bounding box center [385, 318] width 73 height 62
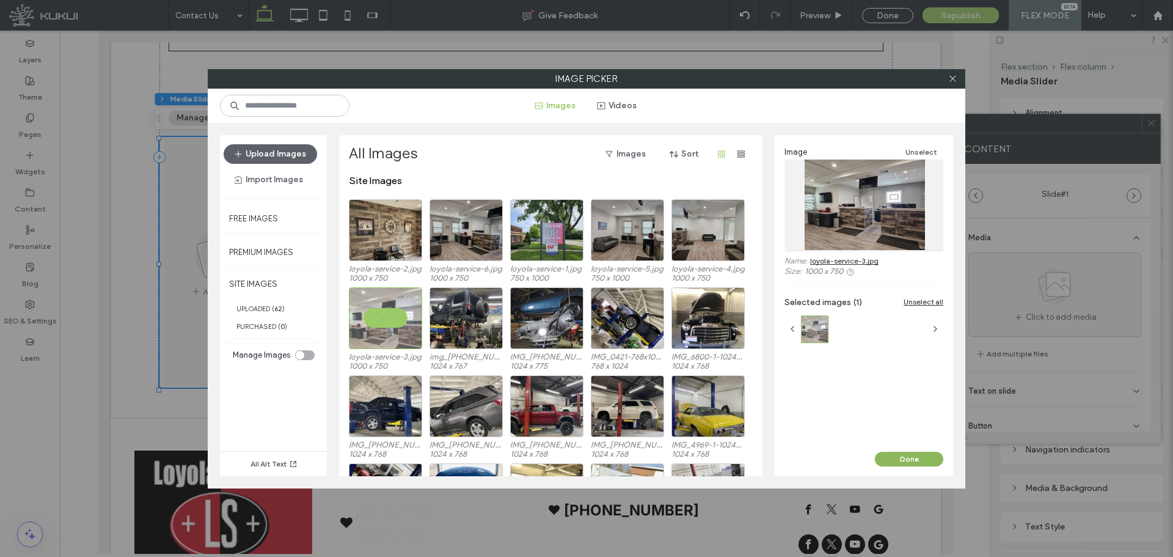
click at [930, 456] on button "Done" at bounding box center [909, 458] width 68 height 15
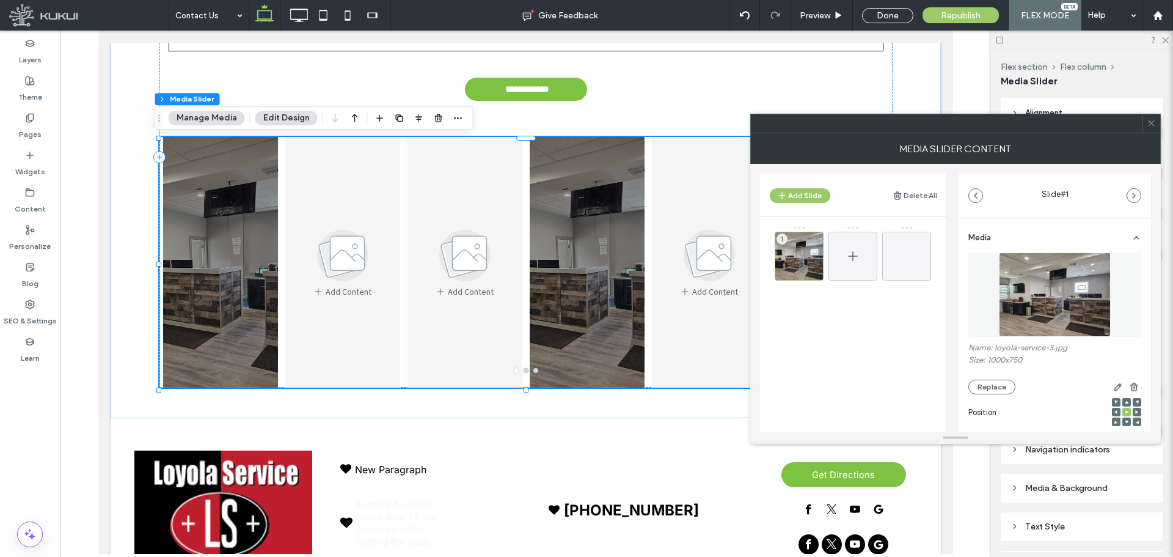
click at [864, 254] on div at bounding box center [852, 256] width 49 height 49
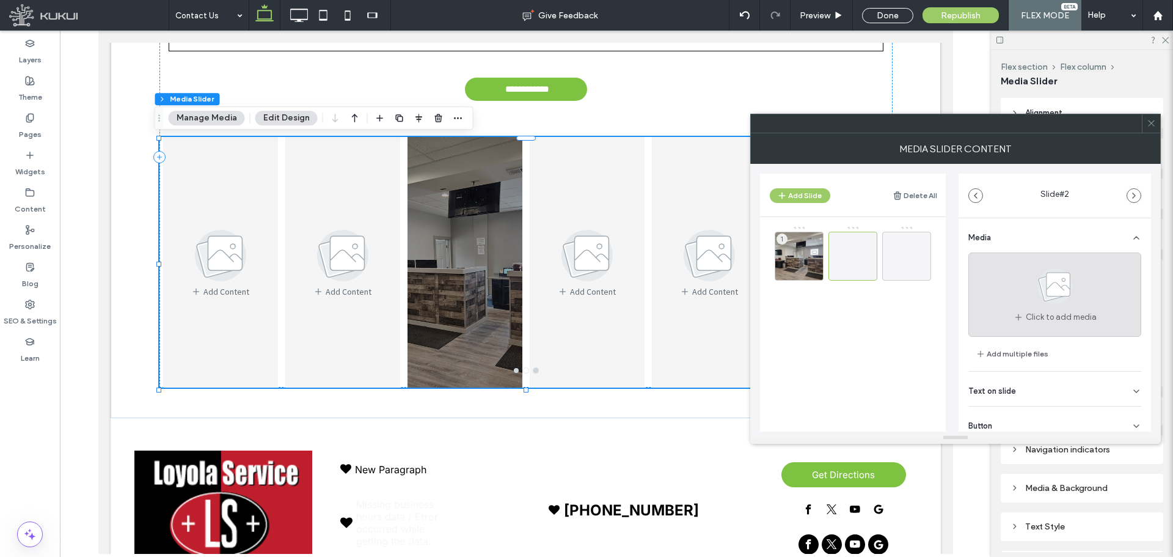
click at [1052, 315] on span "Click to add media" at bounding box center [1061, 317] width 71 height 12
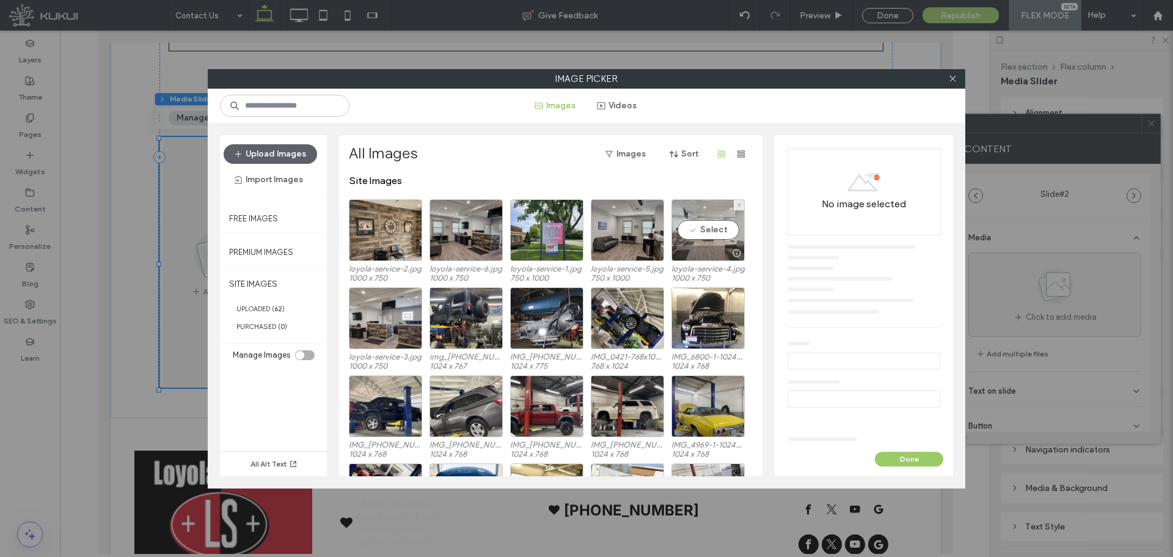
click at [712, 233] on div "Select" at bounding box center [707, 230] width 73 height 62
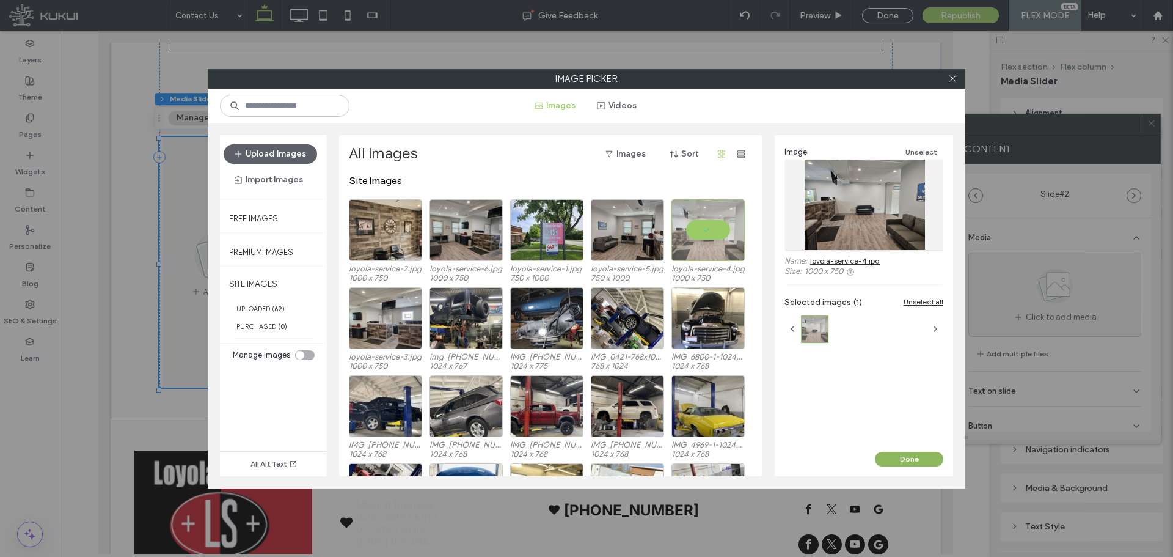
click at [893, 451] on div "Image Unselect Name: loyola-service-4.jpg Size: 1000 x 750 Selected images (1) …" at bounding box center [864, 305] width 178 height 341
click at [895, 455] on button "Done" at bounding box center [909, 458] width 68 height 15
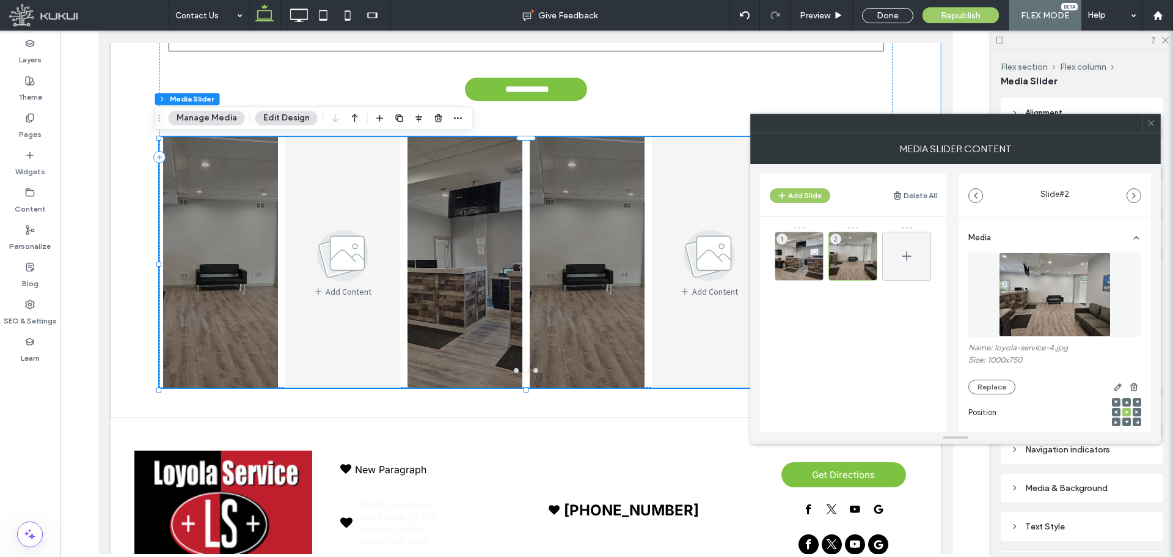
click at [910, 257] on icon at bounding box center [906, 256] width 15 height 15
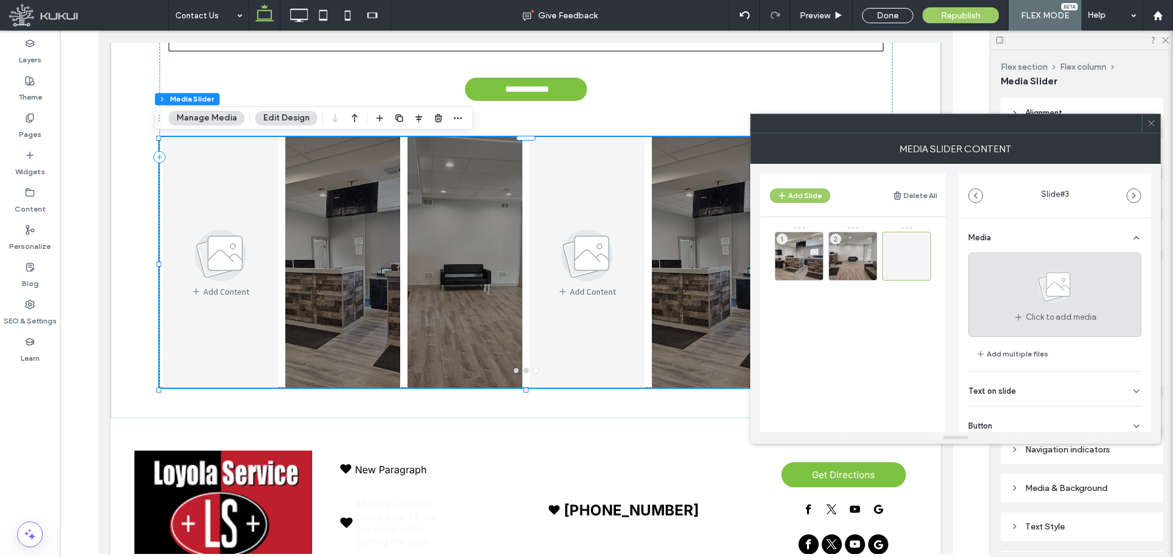
click at [1037, 301] on icon at bounding box center [1054, 286] width 61 height 40
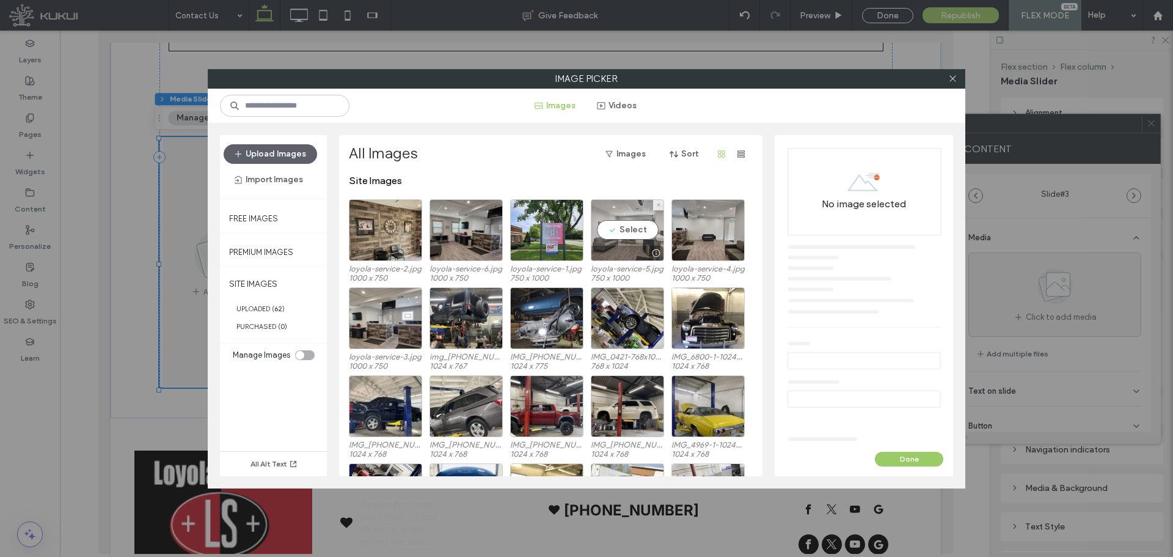
click at [631, 227] on div "Select" at bounding box center [627, 230] width 73 height 62
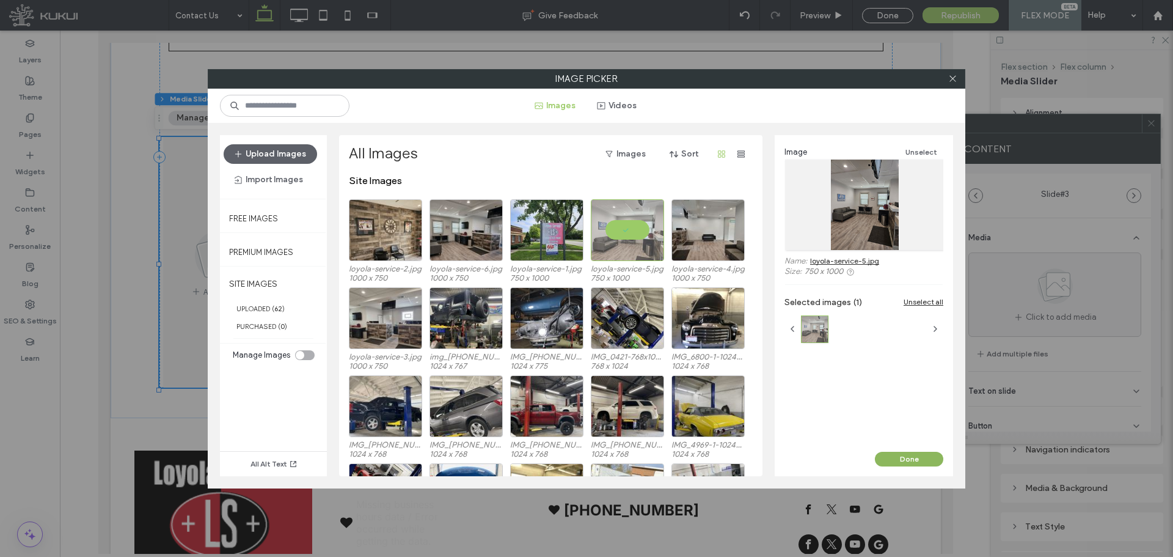
drag, startPoint x: 921, startPoint y: 461, endPoint x: 822, endPoint y: 428, distance: 103.7
click at [921, 461] on button "Done" at bounding box center [909, 458] width 68 height 15
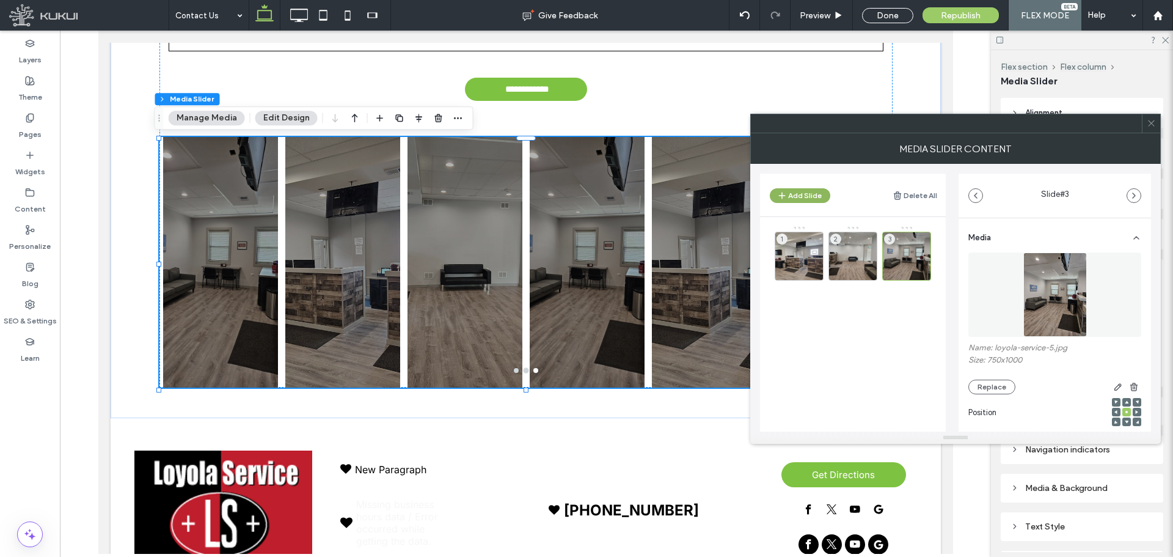
click at [800, 194] on button "Add Slide" at bounding box center [800, 195] width 60 height 15
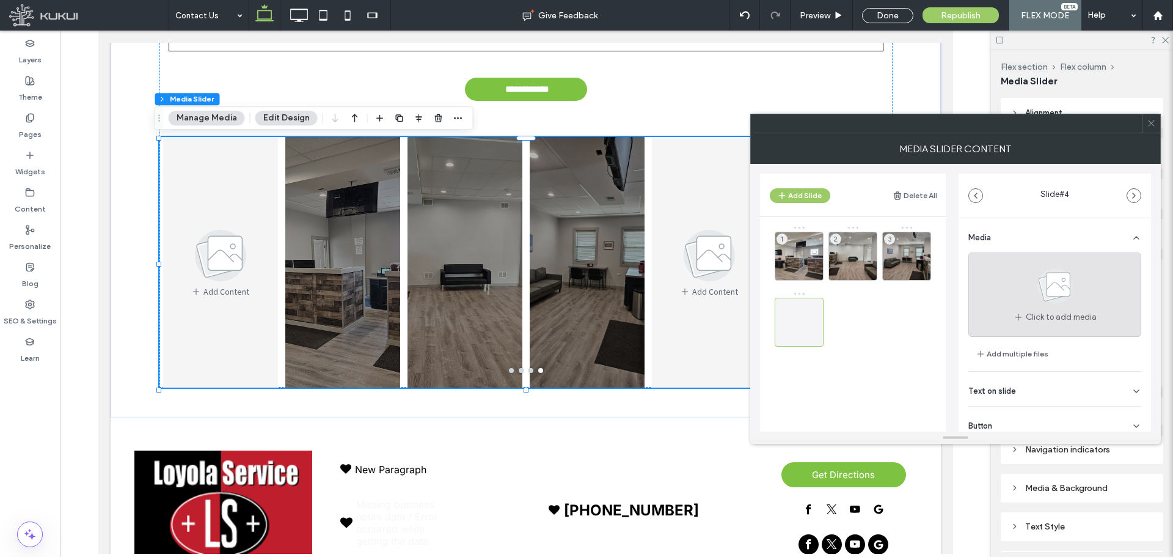
click at [1035, 299] on icon at bounding box center [1054, 286] width 61 height 40
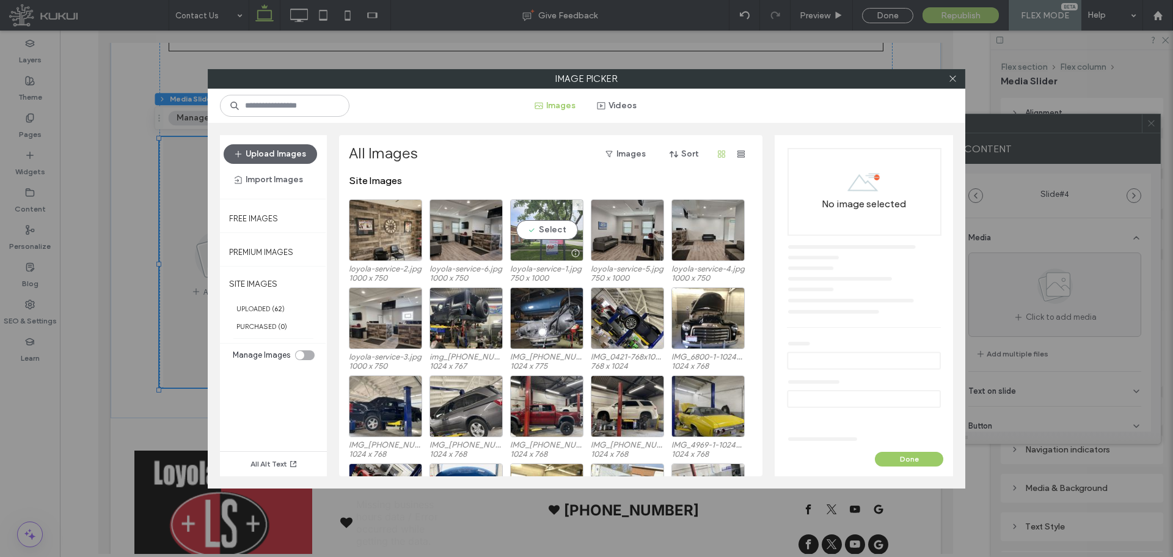
click at [565, 225] on div "Select" at bounding box center [546, 230] width 73 height 62
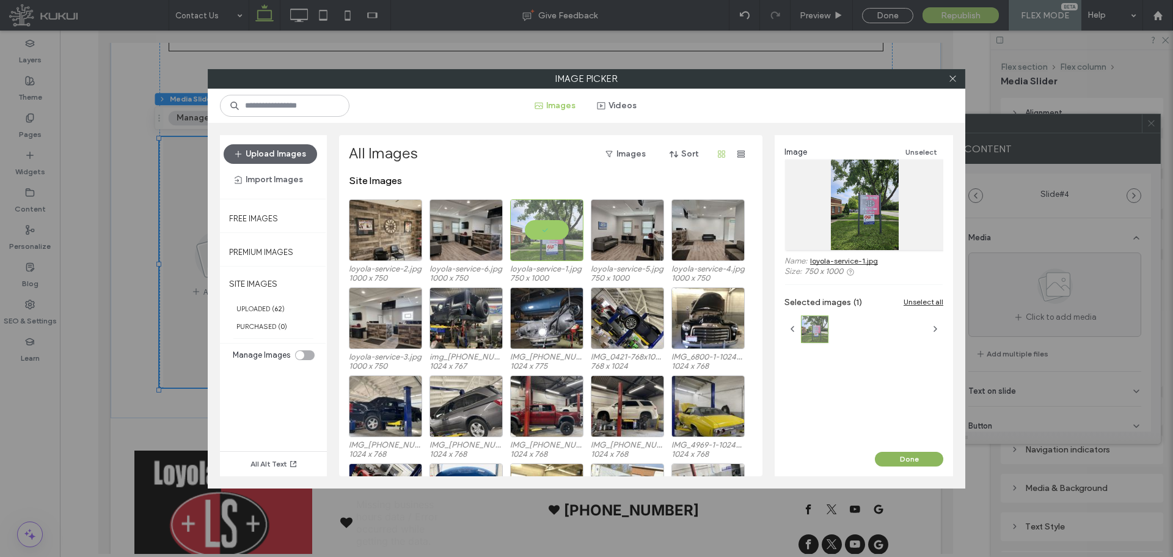
click at [912, 456] on button "Done" at bounding box center [909, 458] width 68 height 15
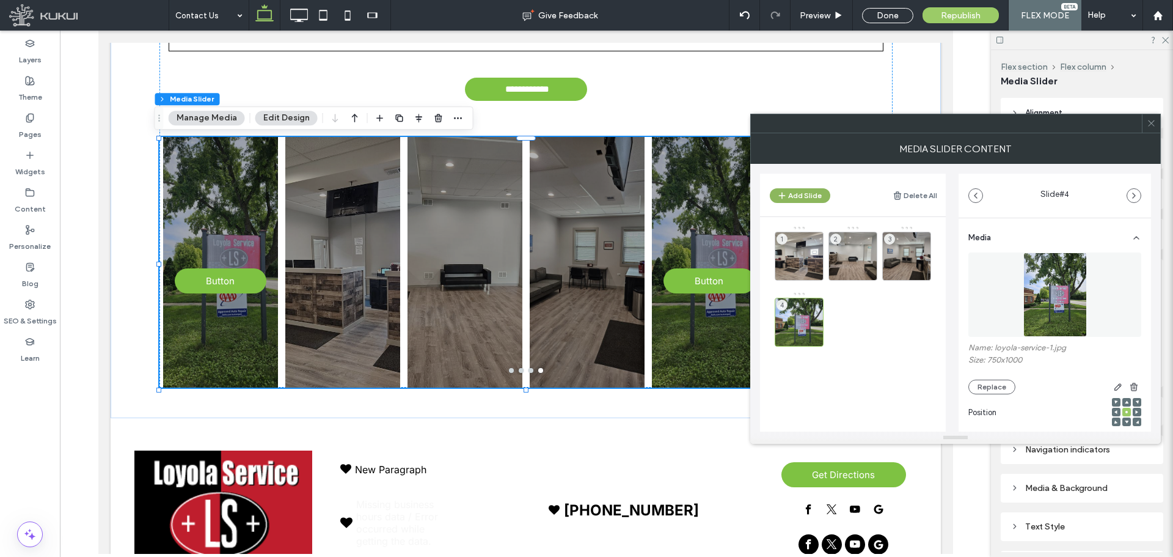
click at [803, 195] on button "Add Slide" at bounding box center [800, 195] width 60 height 15
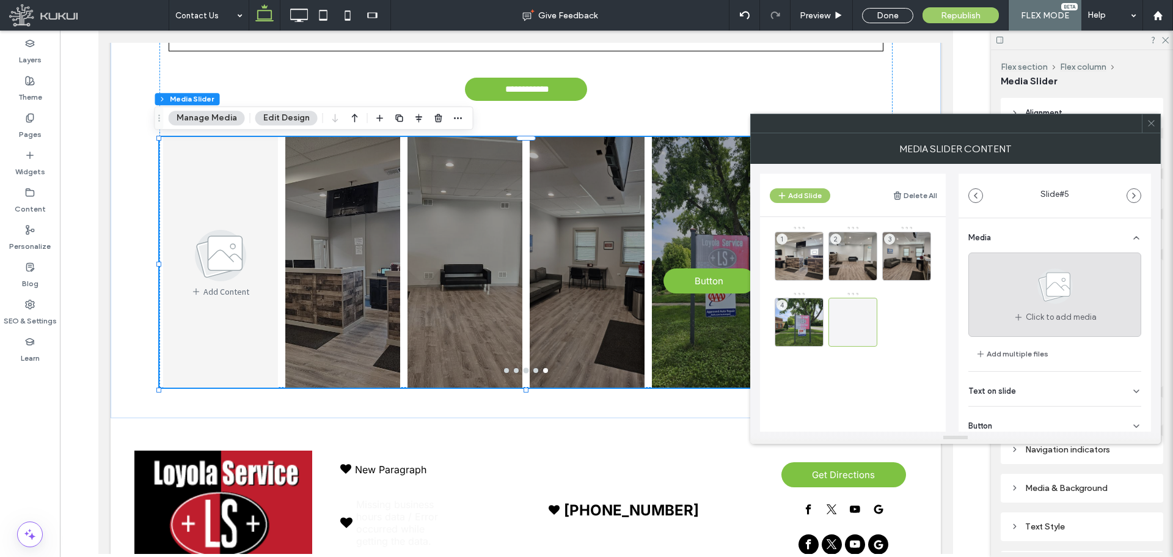
click at [1003, 287] on div "Click to add media" at bounding box center [1054, 294] width 173 height 84
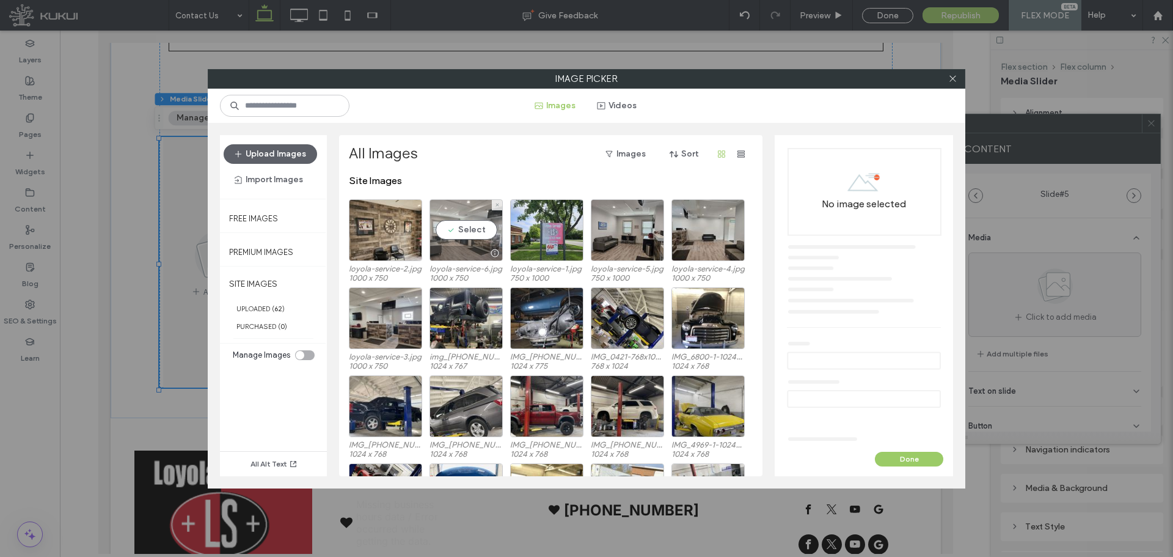
click at [482, 224] on div "Select" at bounding box center [465, 230] width 73 height 62
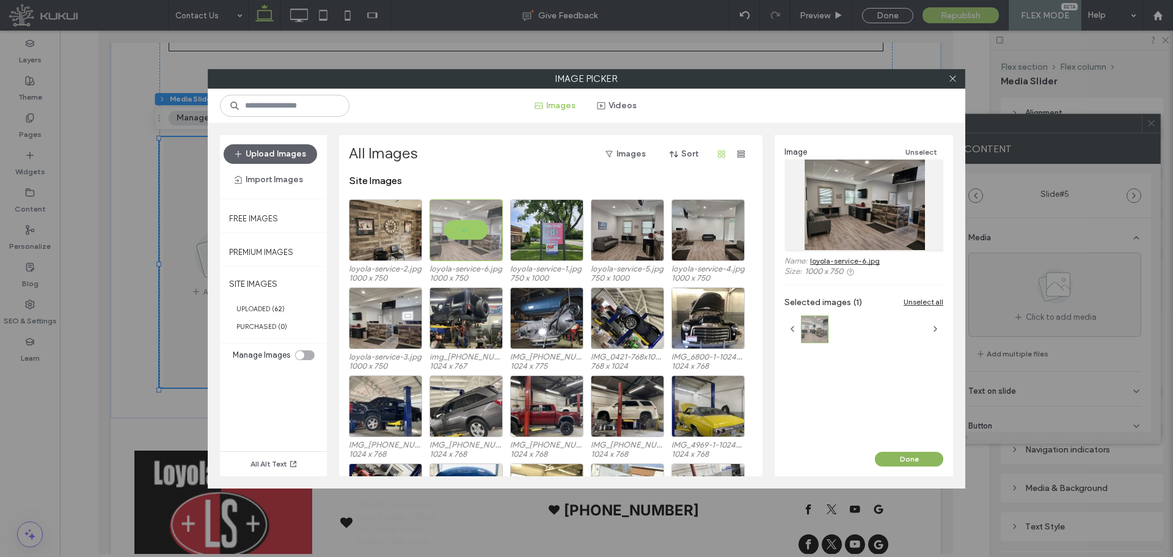
click at [900, 459] on button "Done" at bounding box center [909, 458] width 68 height 15
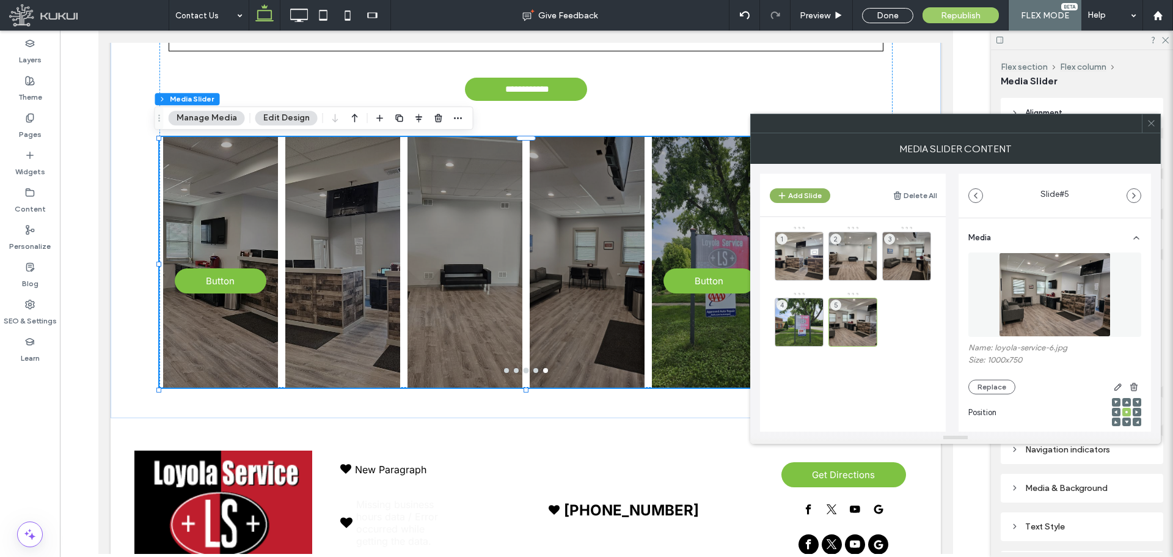
click at [823, 197] on button "Add Slide" at bounding box center [800, 195] width 60 height 15
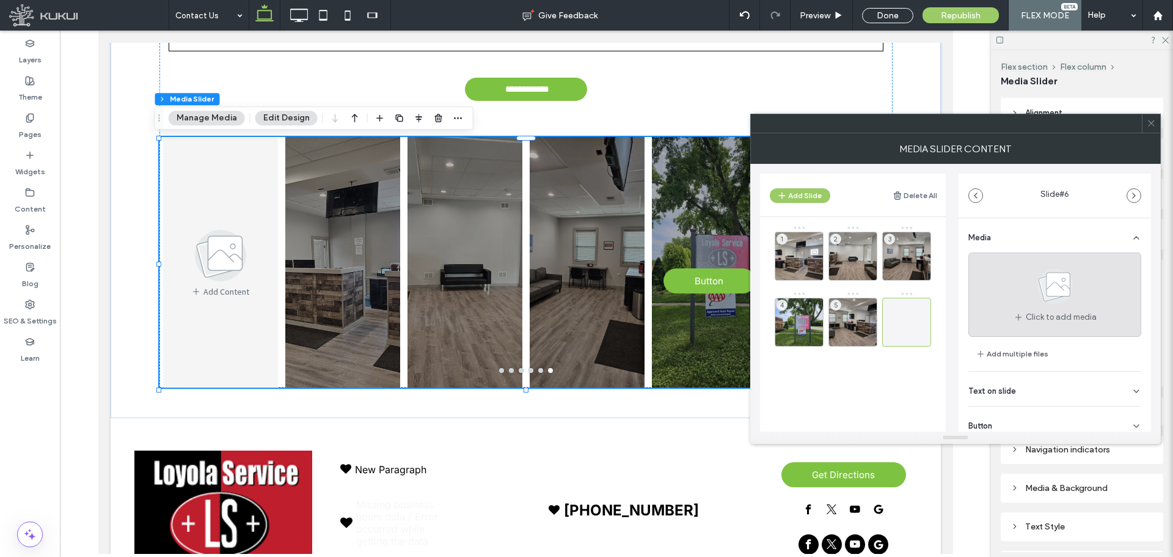
click at [1054, 275] on use at bounding box center [1054, 285] width 35 height 35
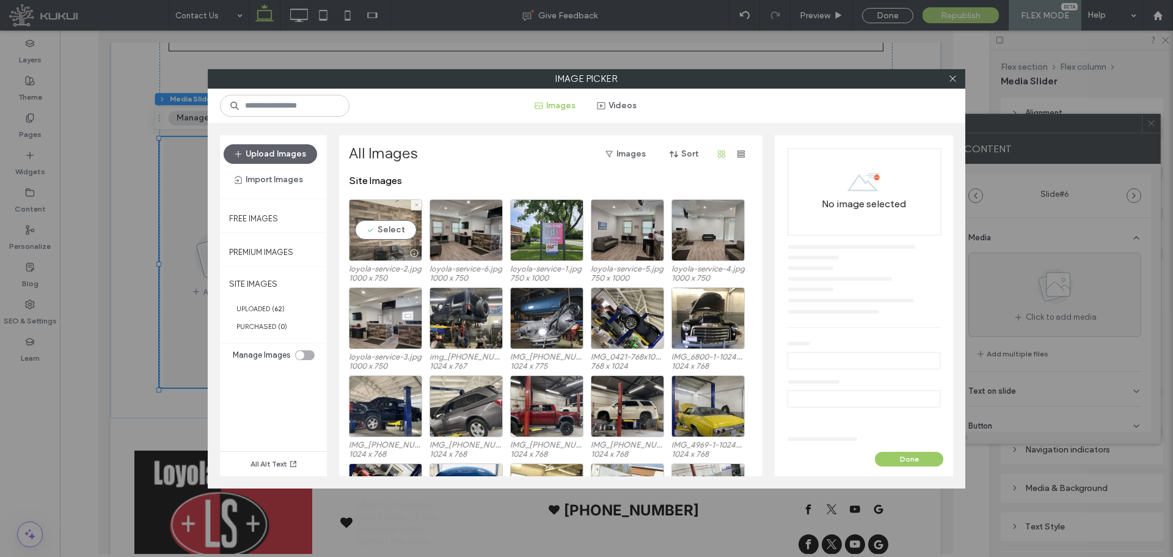
click at [372, 224] on div "Select" at bounding box center [385, 230] width 73 height 62
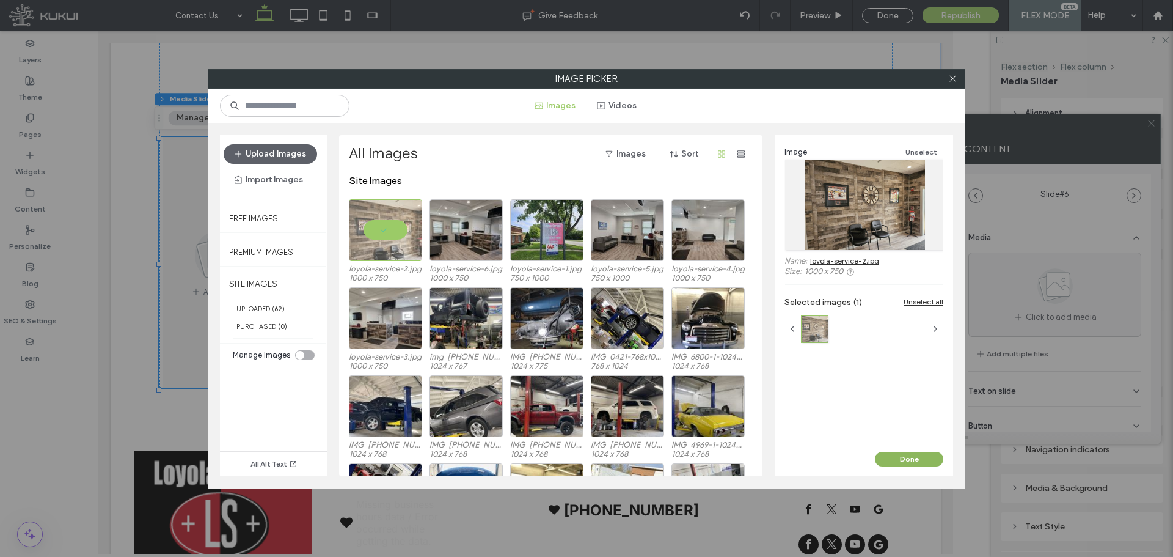
click at [898, 457] on button "Done" at bounding box center [909, 458] width 68 height 15
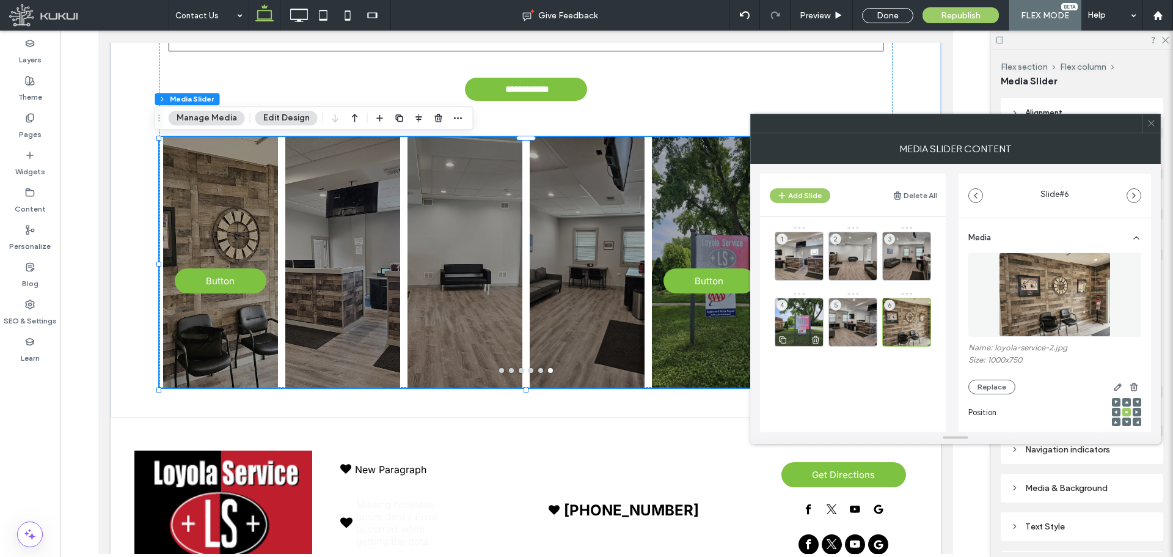
click at [810, 320] on div "4" at bounding box center [799, 322] width 49 height 49
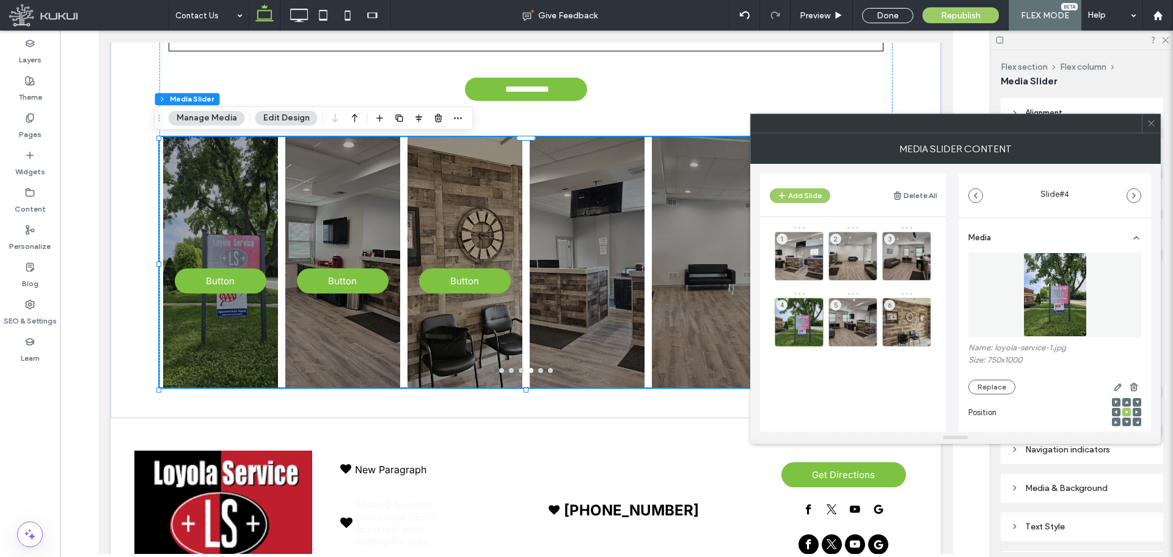
scroll to position [173, 0]
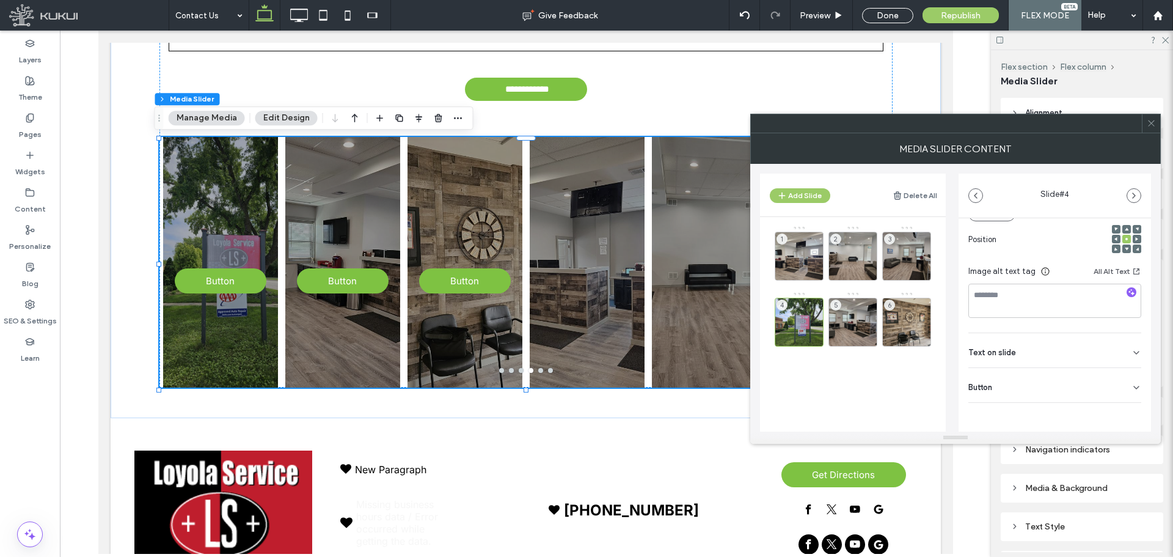
click at [1134, 387] on use at bounding box center [1136, 387] width 5 height 2
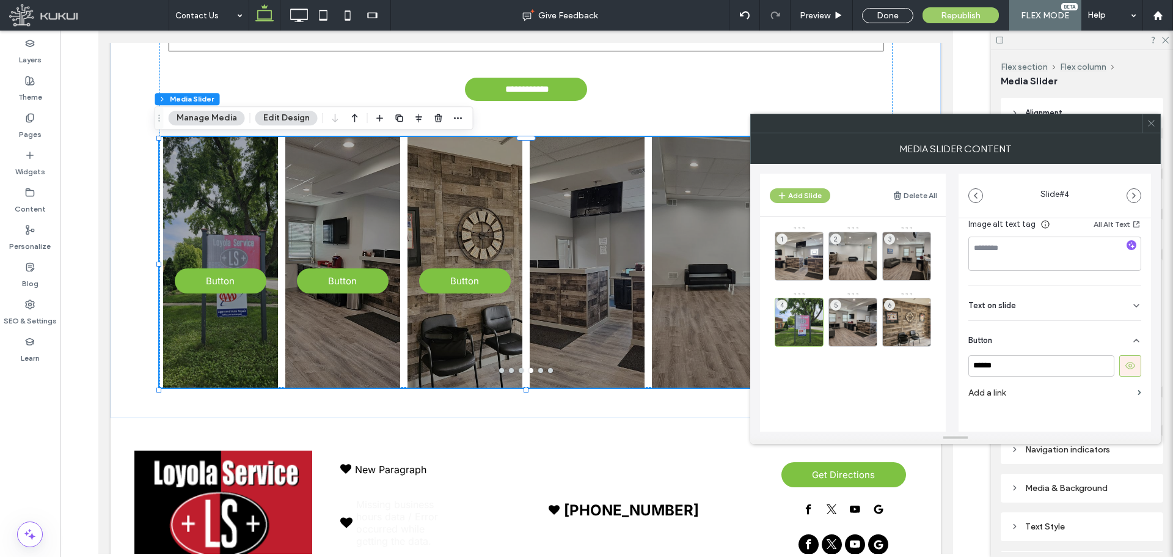
scroll to position [221, 0]
click at [1079, 364] on input "******" at bounding box center [1041, 364] width 146 height 21
click at [1078, 364] on input "******" at bounding box center [1041, 364] width 146 height 21
click at [1119, 365] on button at bounding box center [1130, 364] width 22 height 21
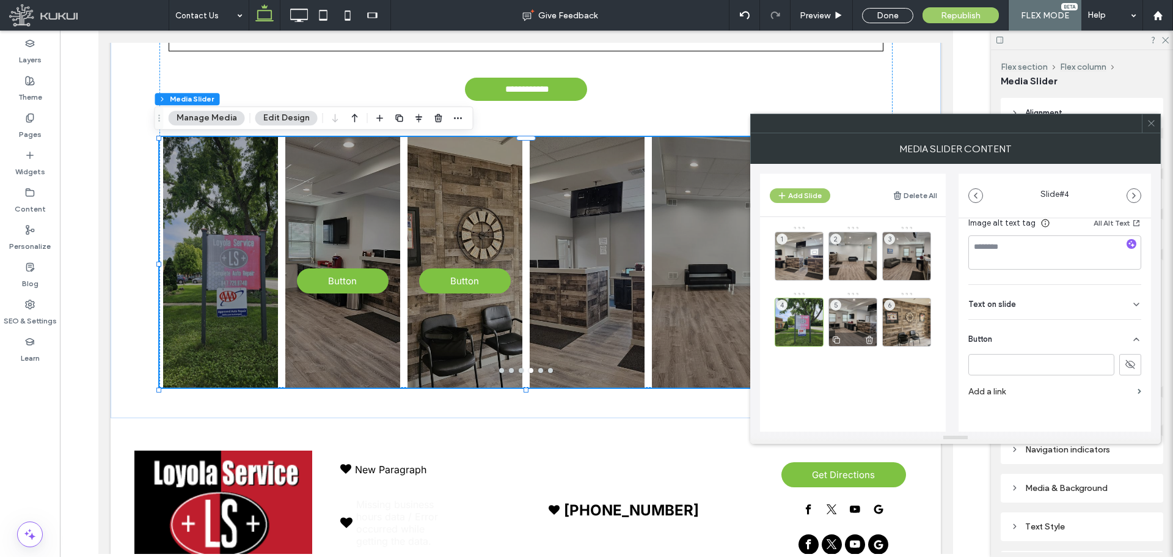
click at [861, 323] on div "5" at bounding box center [852, 322] width 49 height 49
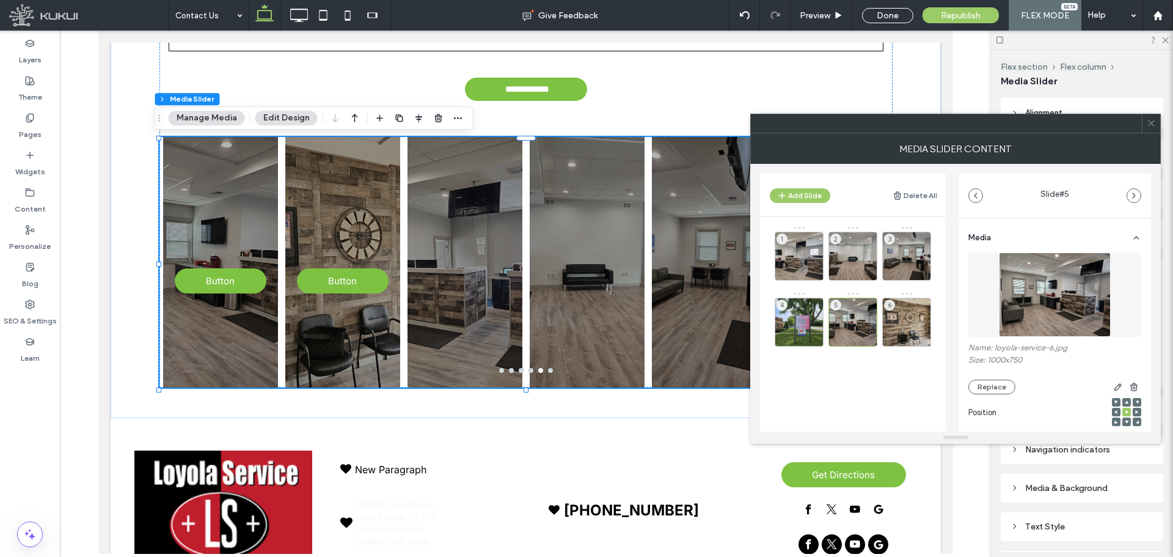
scroll to position [173, 0]
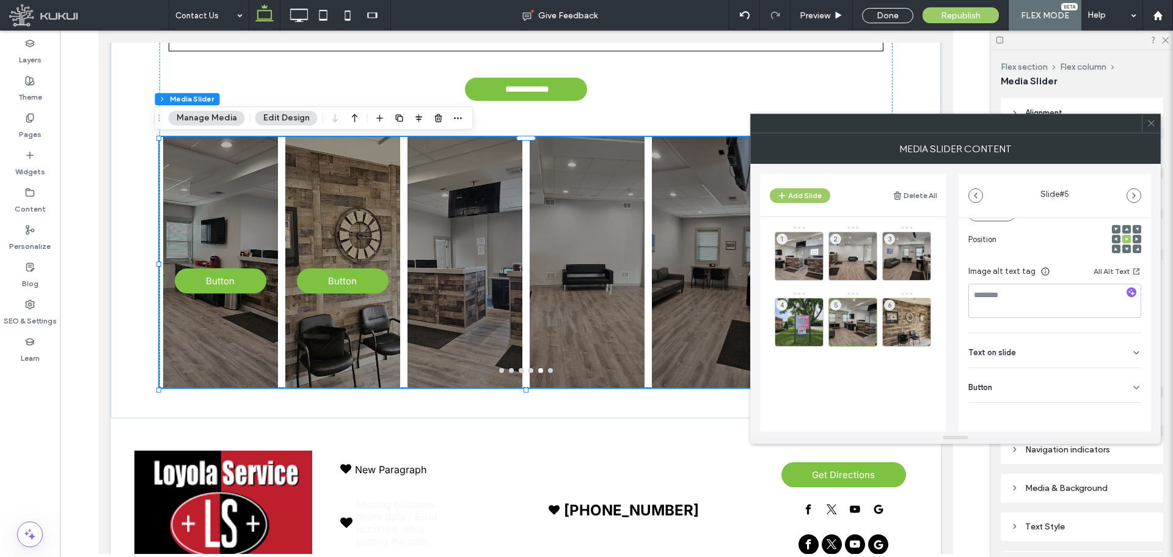
click at [1131, 382] on icon at bounding box center [1136, 387] width 10 height 10
click at [1085, 376] on input "******" at bounding box center [1041, 378] width 146 height 21
click at [1128, 379] on button at bounding box center [1130, 378] width 22 height 21
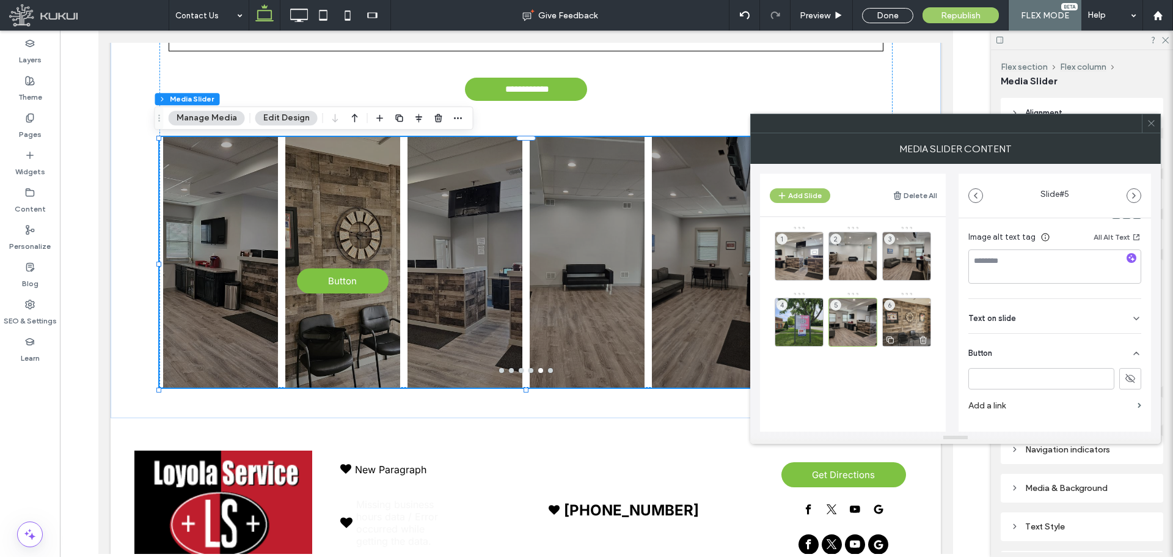
click at [903, 317] on div "6" at bounding box center [906, 322] width 49 height 49
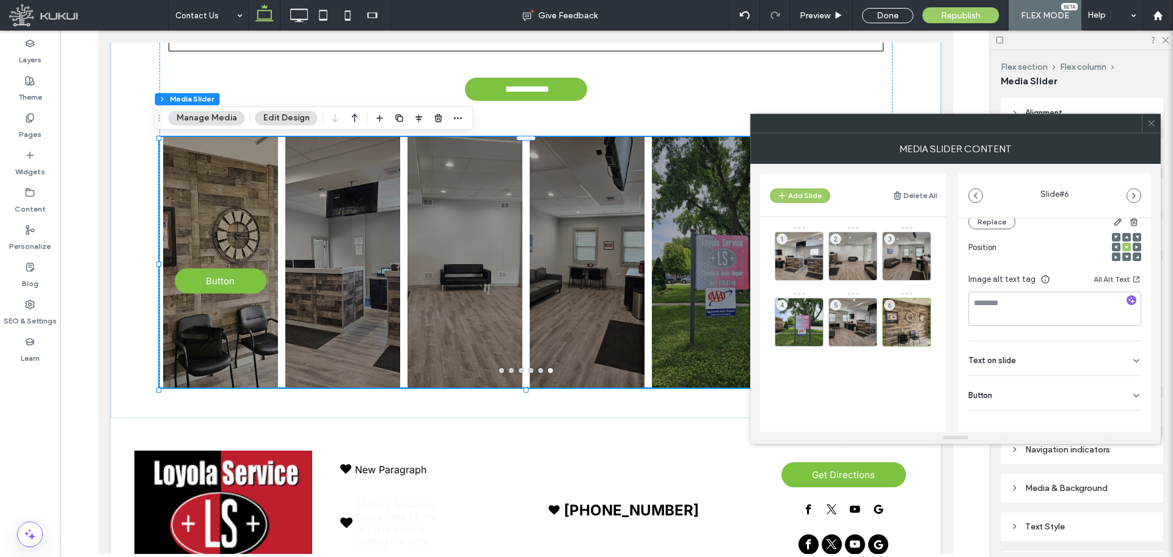
scroll to position [173, 0]
click at [1122, 351] on div "Text on slide" at bounding box center [1054, 350] width 173 height 34
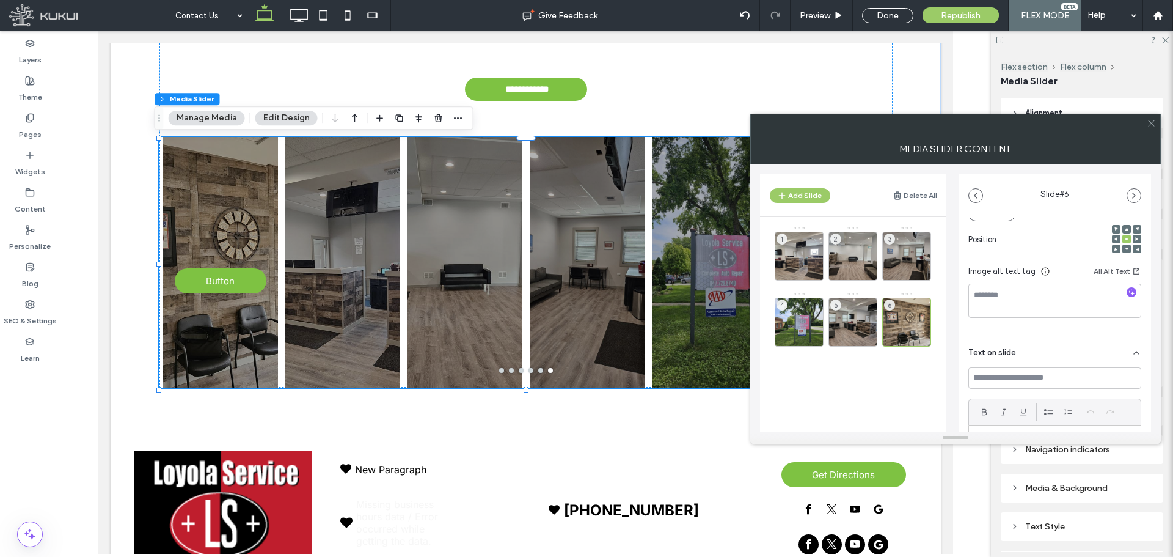
click at [1122, 352] on div "Text on slide" at bounding box center [1054, 350] width 173 height 34
click at [1128, 379] on div "Button" at bounding box center [1054, 385] width 173 height 34
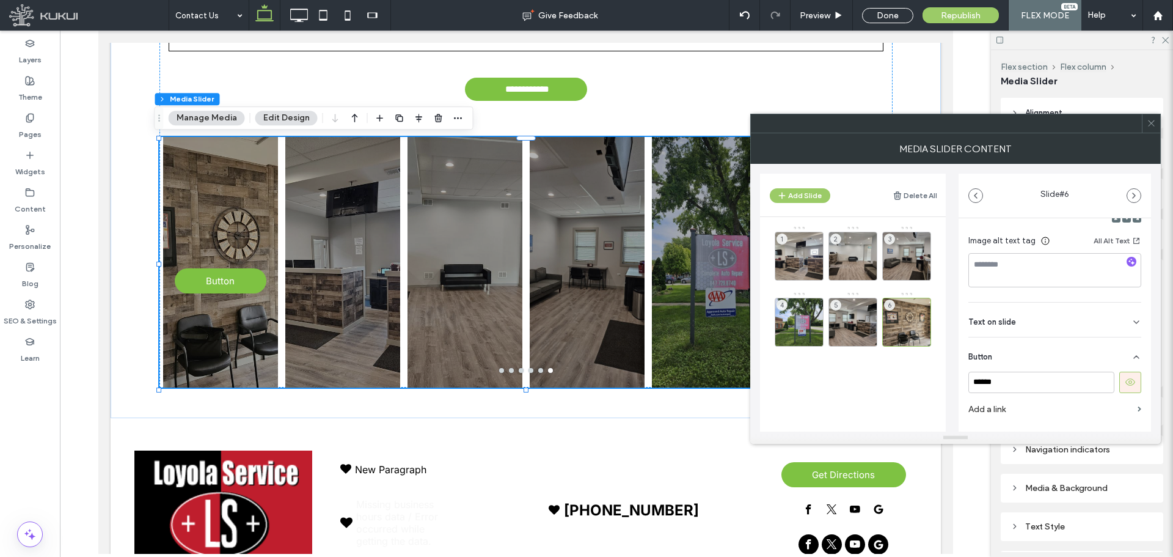
scroll to position [231, 0]
click at [1064, 347] on input "******" at bounding box center [1041, 354] width 146 height 21
click at [1062, 347] on input "******" at bounding box center [1041, 354] width 146 height 21
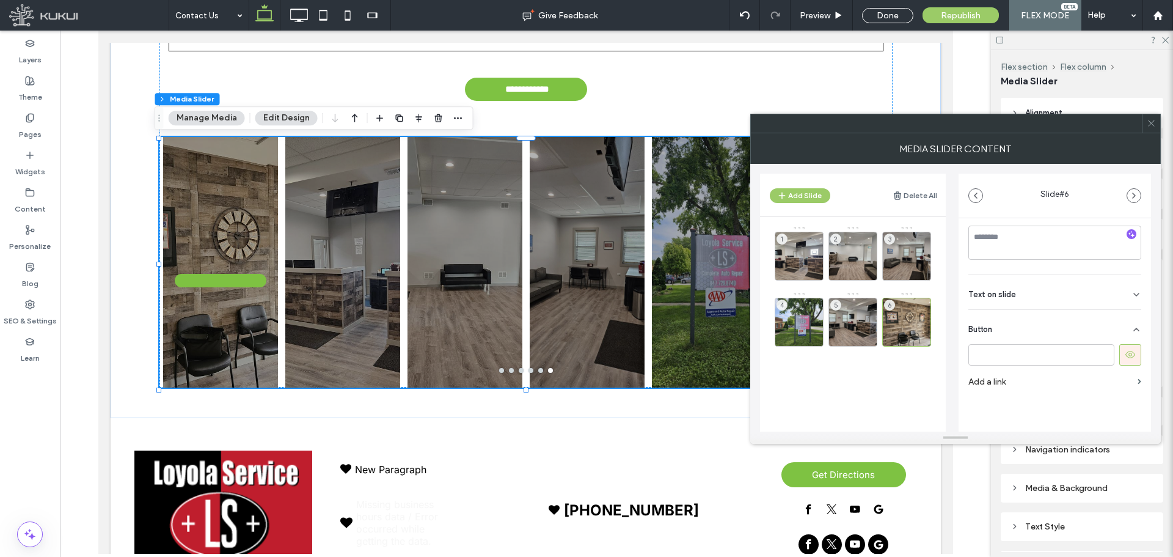
click at [1111, 349] on div at bounding box center [1054, 354] width 173 height 21
click at [1119, 350] on button at bounding box center [1130, 354] width 22 height 21
click at [1125, 350] on icon at bounding box center [1130, 354] width 11 height 11
click at [1119, 350] on button at bounding box center [1130, 354] width 22 height 21
drag, startPoint x: 1146, startPoint y: 127, endPoint x: 1142, endPoint y: 132, distance: 6.5
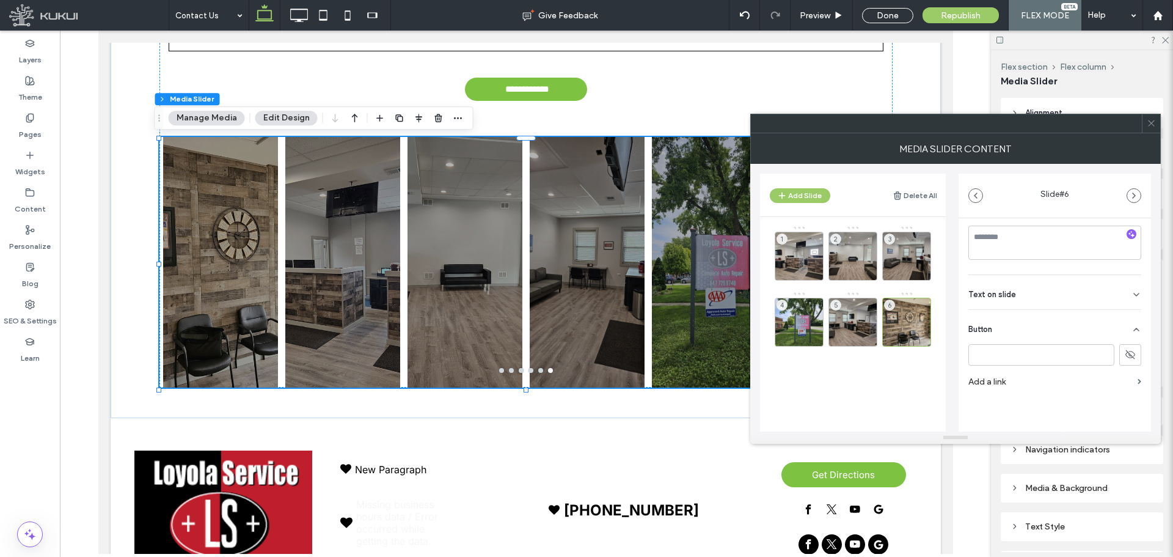
click at [1146, 128] on div at bounding box center [1151, 123] width 18 height 18
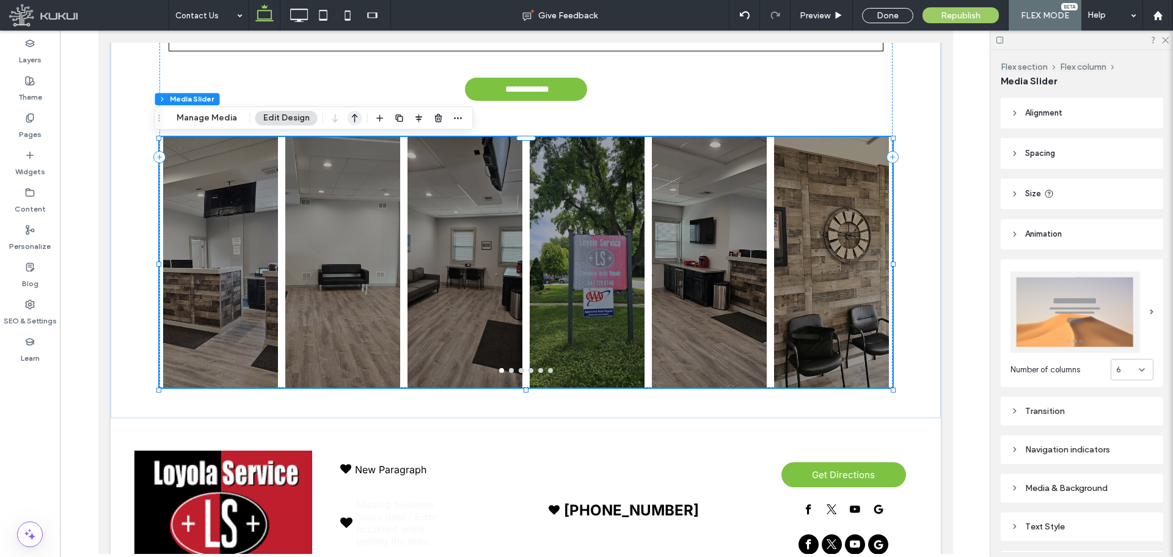
click at [352, 117] on use "button" at bounding box center [355, 118] width 6 height 9
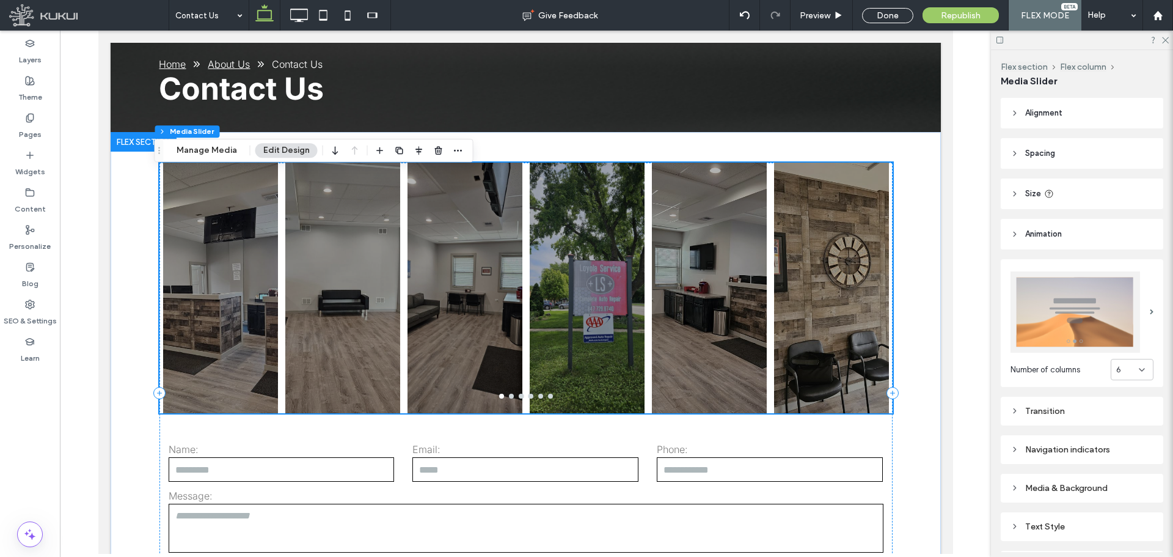
scroll to position [305, 0]
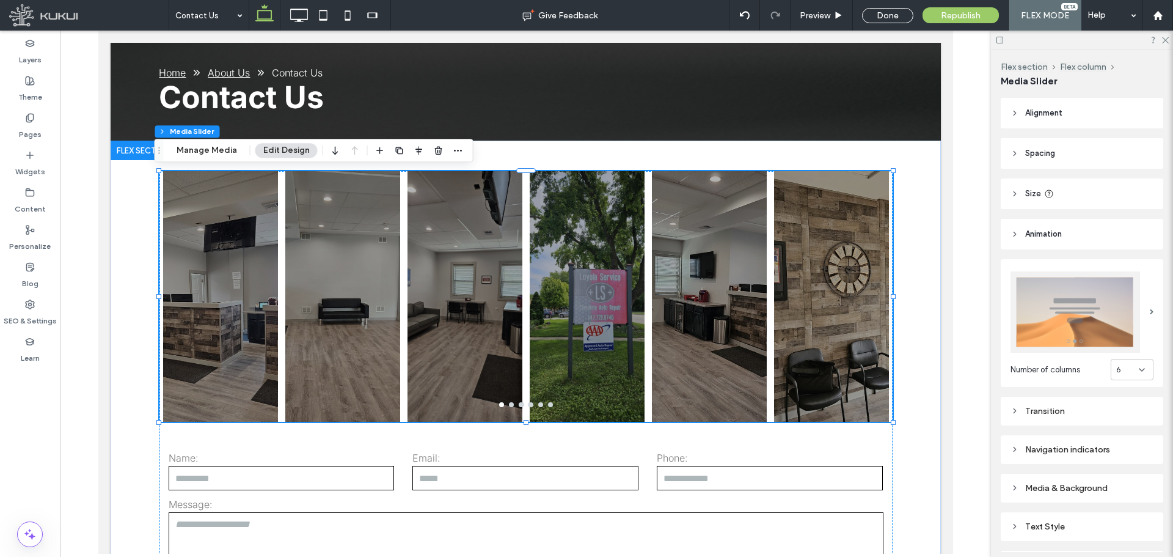
click at [1054, 406] on div "Transition" at bounding box center [1081, 411] width 143 height 10
click at [1060, 406] on div "Transition" at bounding box center [1081, 411] width 143 height 10
click at [508, 407] on div at bounding box center [464, 296] width 115 height 250
click at [508, 406] on div at bounding box center [525, 404] width 733 height 5
drag, startPoint x: 830, startPoint y: 17, endPoint x: 414, endPoint y: 351, distance: 533.2
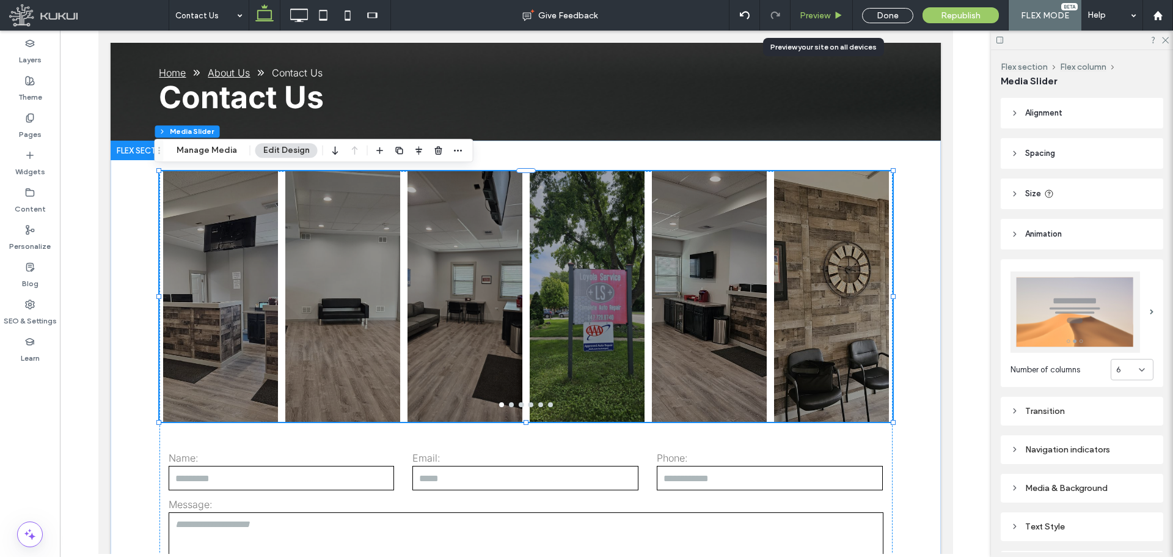
click at [830, 17] on span "Preview" at bounding box center [815, 15] width 31 height 10
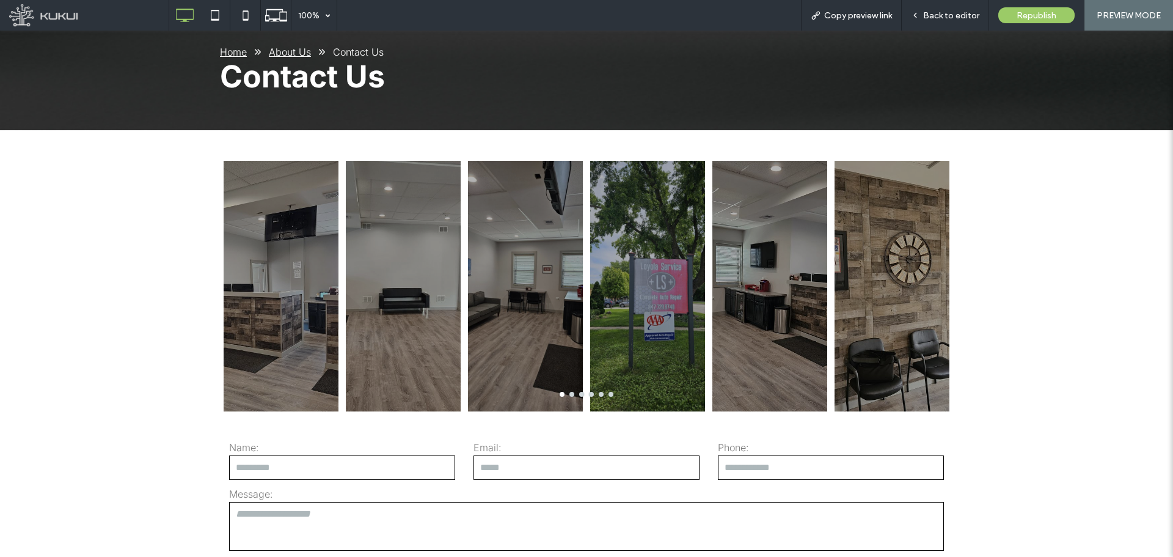
click at [566, 396] on div at bounding box center [525, 286] width 115 height 250
click at [569, 394] on button "go to slide 2" at bounding box center [571, 394] width 5 height 5
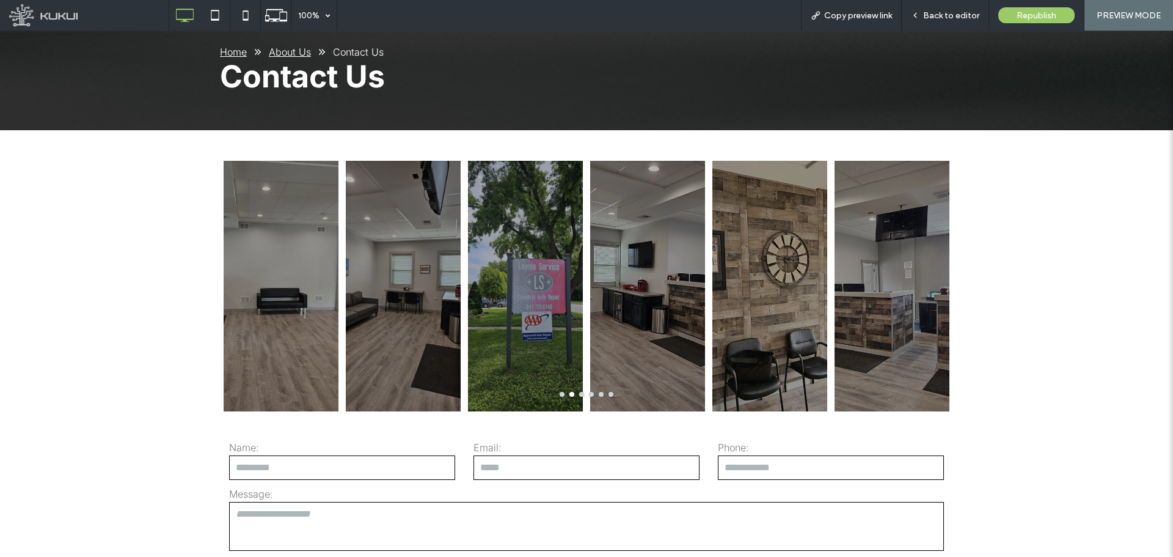
click at [580, 392] on div at bounding box center [586, 394] width 733 height 5
click at [581, 392] on div at bounding box center [586, 394] width 733 height 5
click at [580, 392] on div at bounding box center [586, 394] width 733 height 5
click at [579, 394] on button "go to slide 3" at bounding box center [581, 394] width 5 height 5
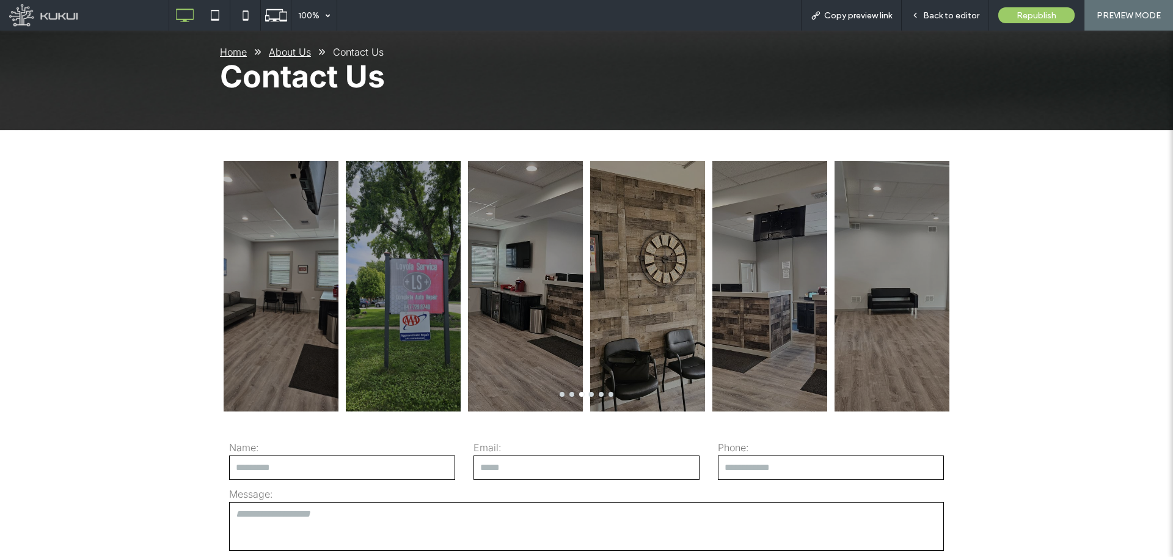
click at [585, 394] on div at bounding box center [586, 394] width 733 height 5
click at [589, 394] on button "go to slide 4" at bounding box center [591, 394] width 5 height 5
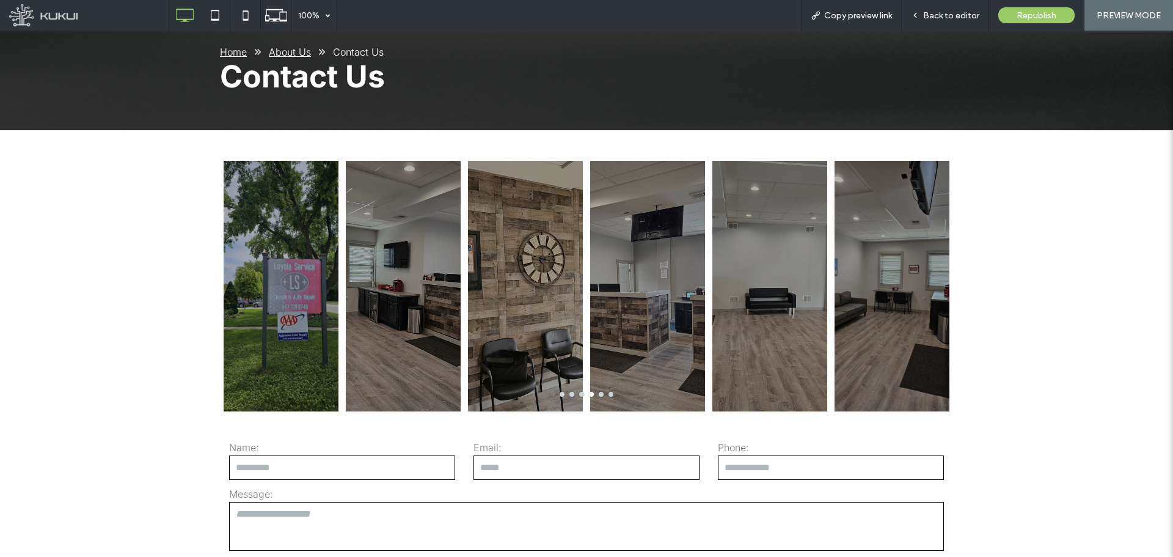
click at [947, 16] on span "Back to editor" at bounding box center [951, 15] width 56 height 10
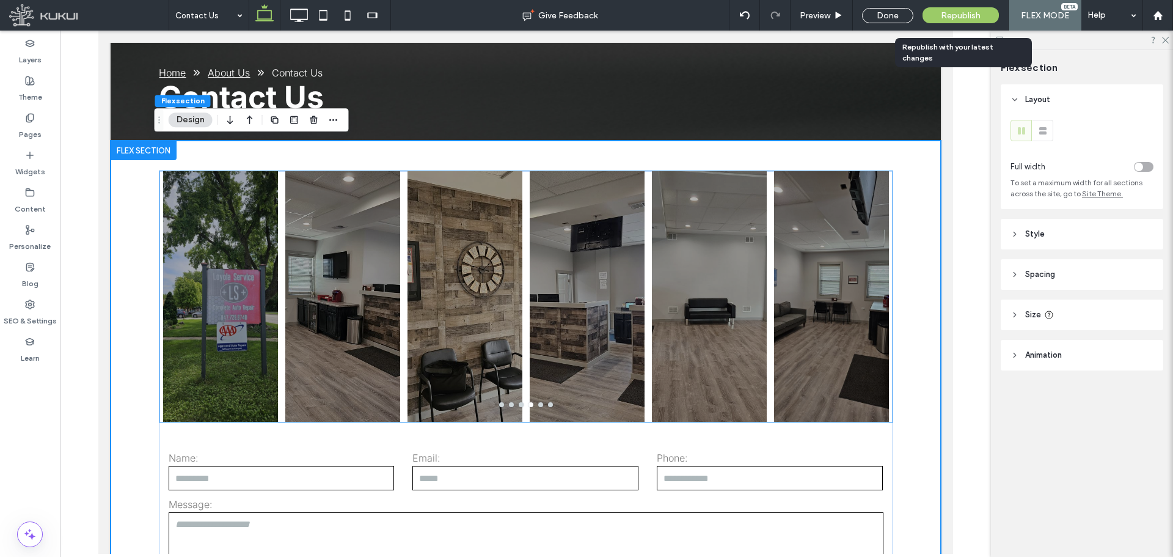
click at [391, 315] on div at bounding box center [342, 304] width 115 height 192
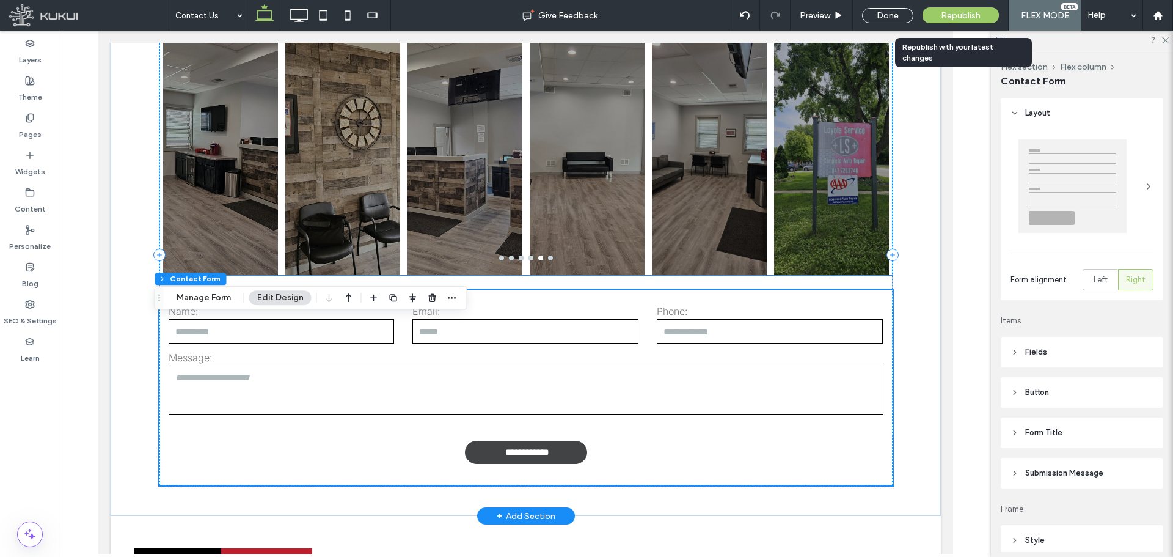
scroll to position [423, 0]
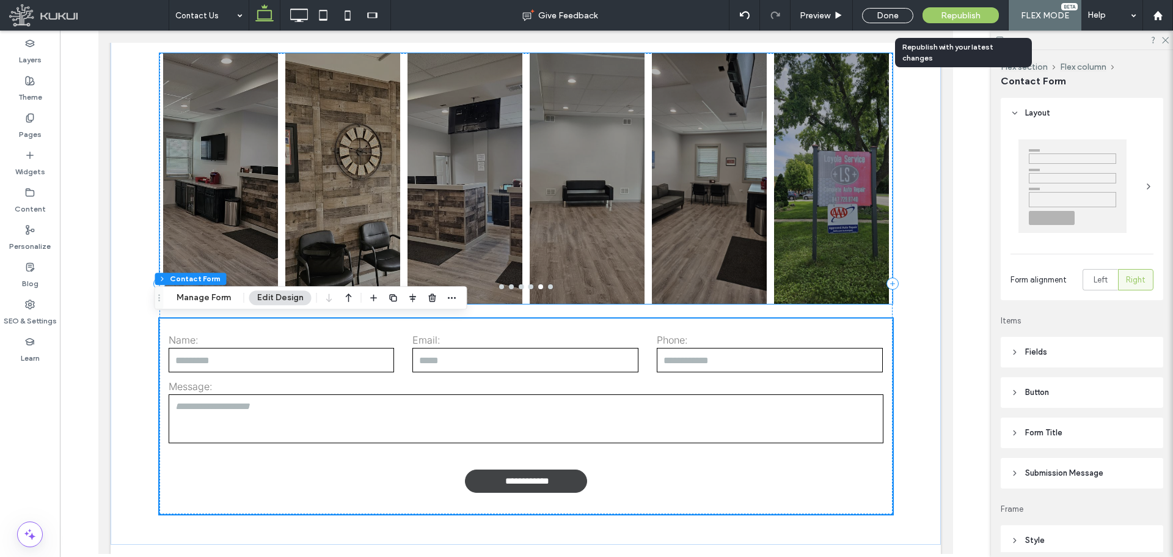
type input "*"
type input "***"
type input "*"
type input "***"
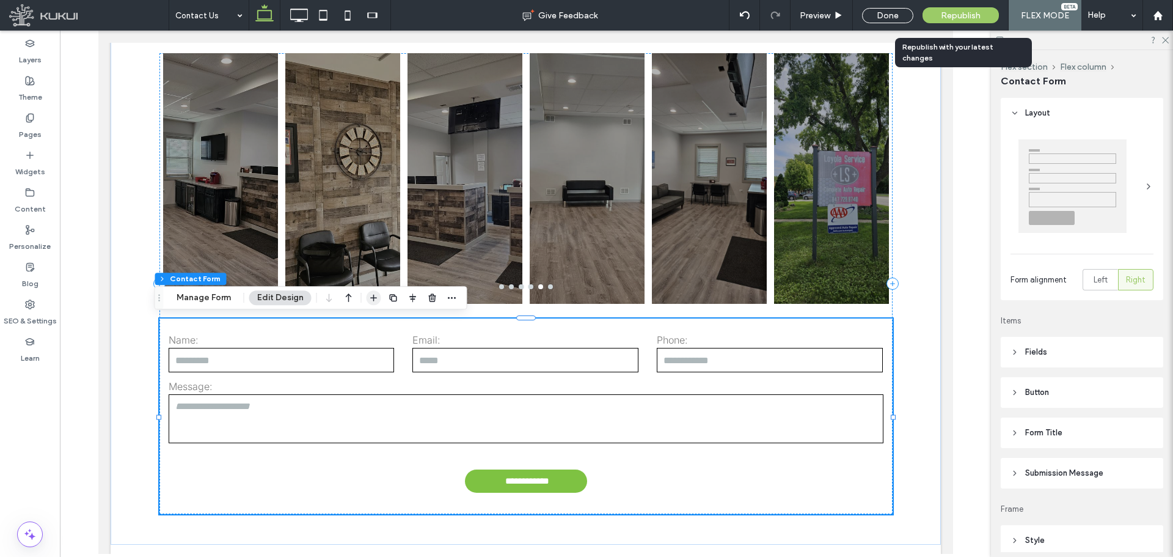
drag, startPoint x: 374, startPoint y: 299, endPoint x: 265, endPoint y: 305, distance: 109.6
click at [374, 299] on icon "button" at bounding box center [374, 298] width 10 height 10
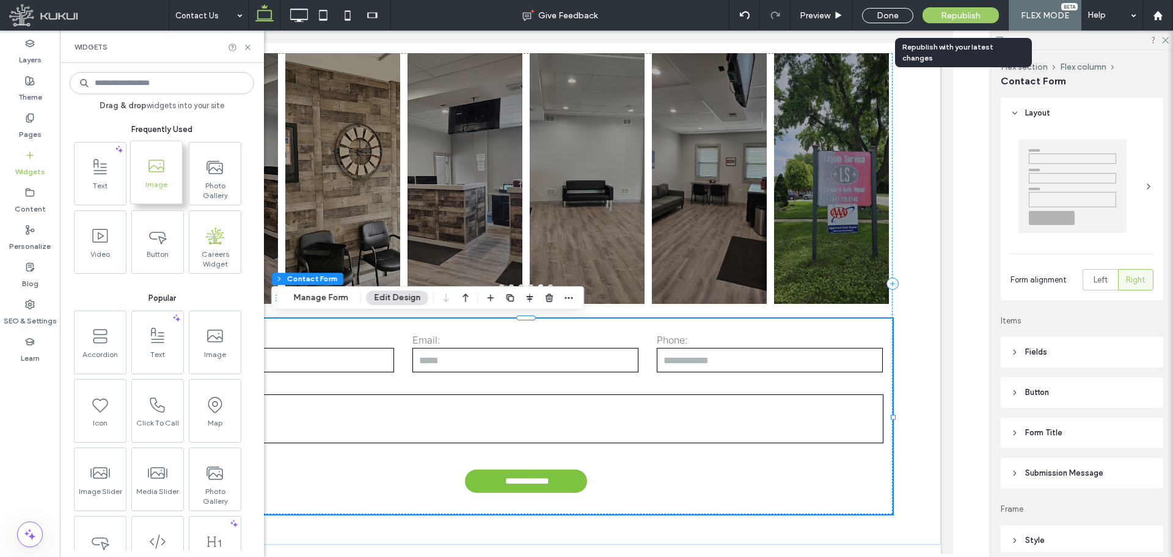
click at [147, 177] on span at bounding box center [156, 165] width 51 height 27
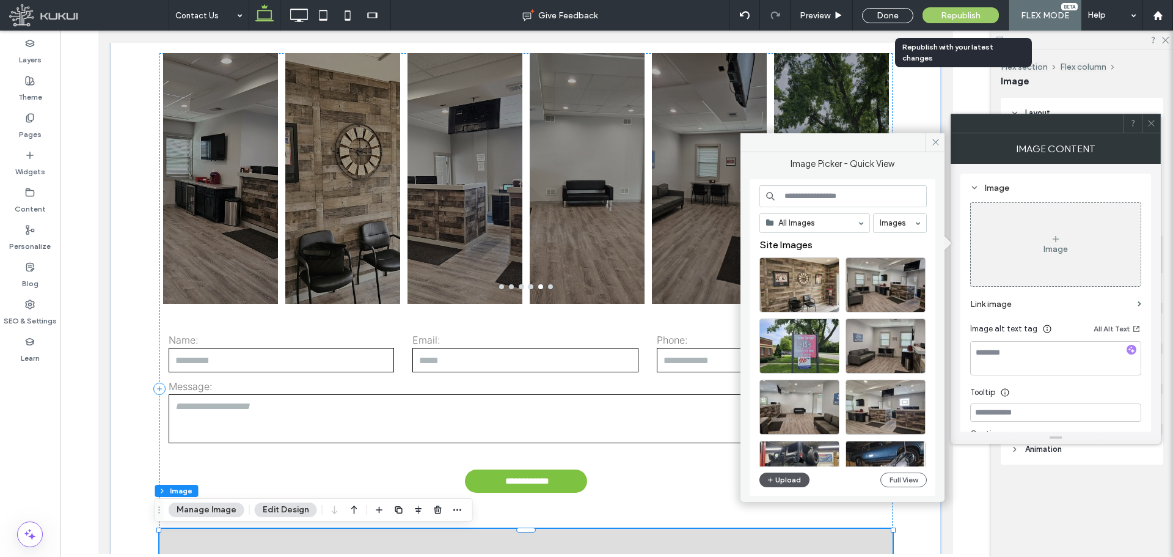
click at [792, 482] on button "Upload" at bounding box center [784, 479] width 50 height 15
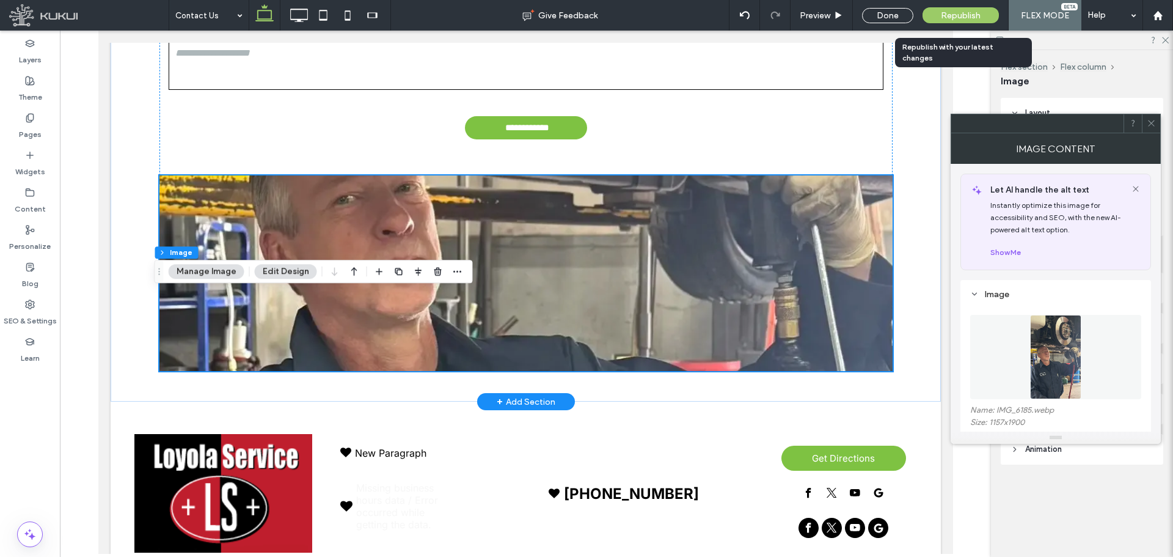
scroll to position [790, 0]
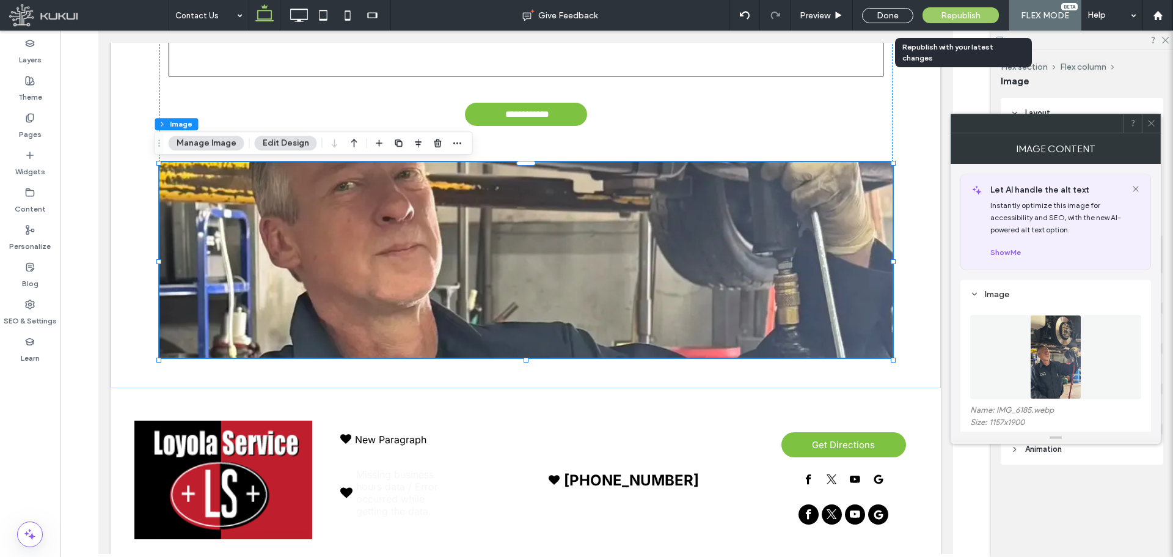
click at [1160, 127] on div at bounding box center [1151, 123] width 18 height 18
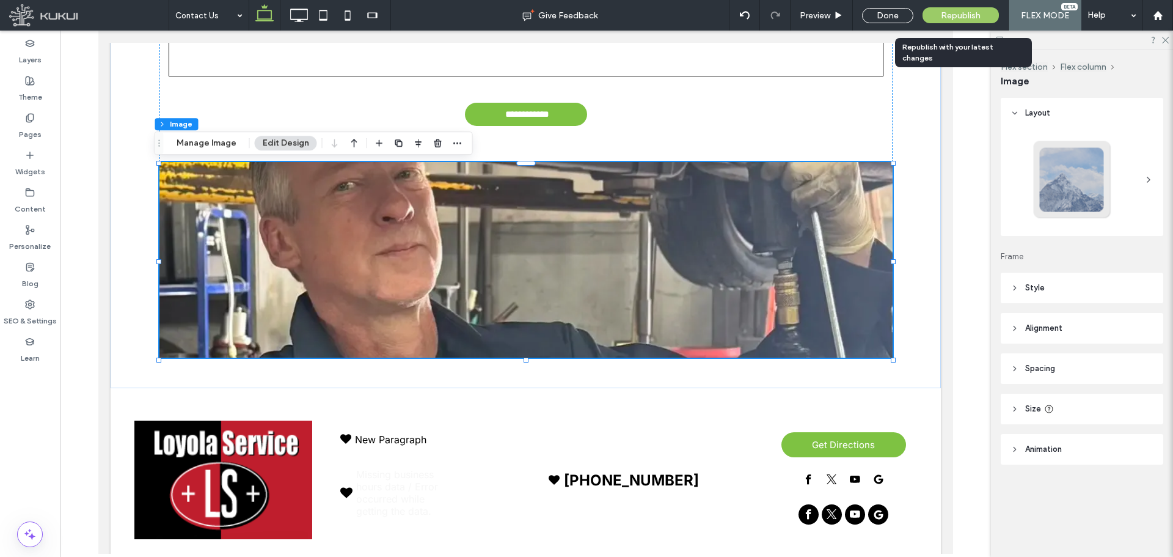
click at [1085, 288] on header "Style" at bounding box center [1082, 287] width 163 height 31
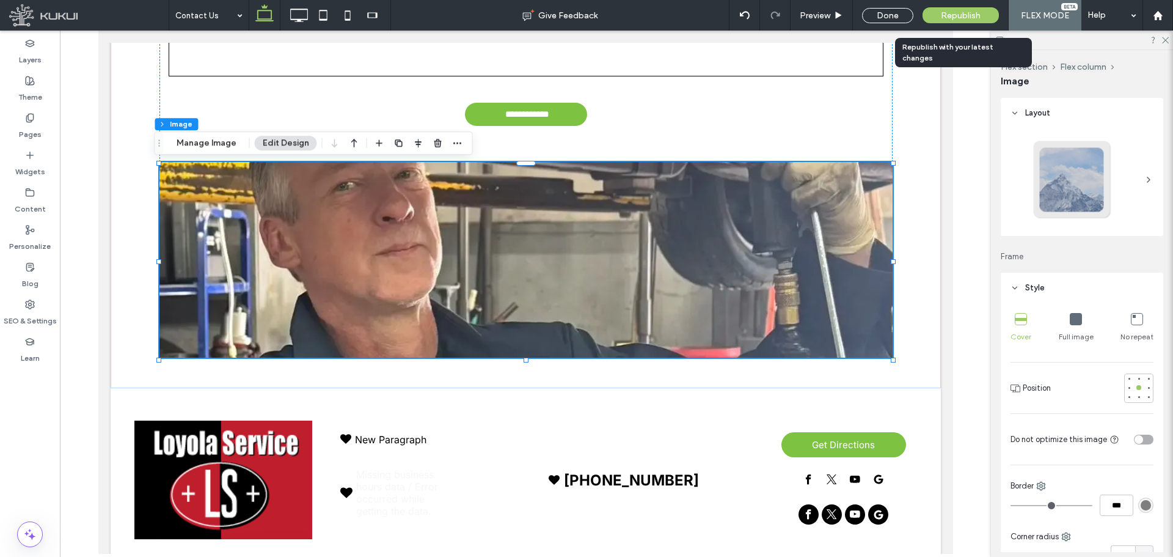
click at [1078, 318] on icon at bounding box center [1076, 319] width 12 height 12
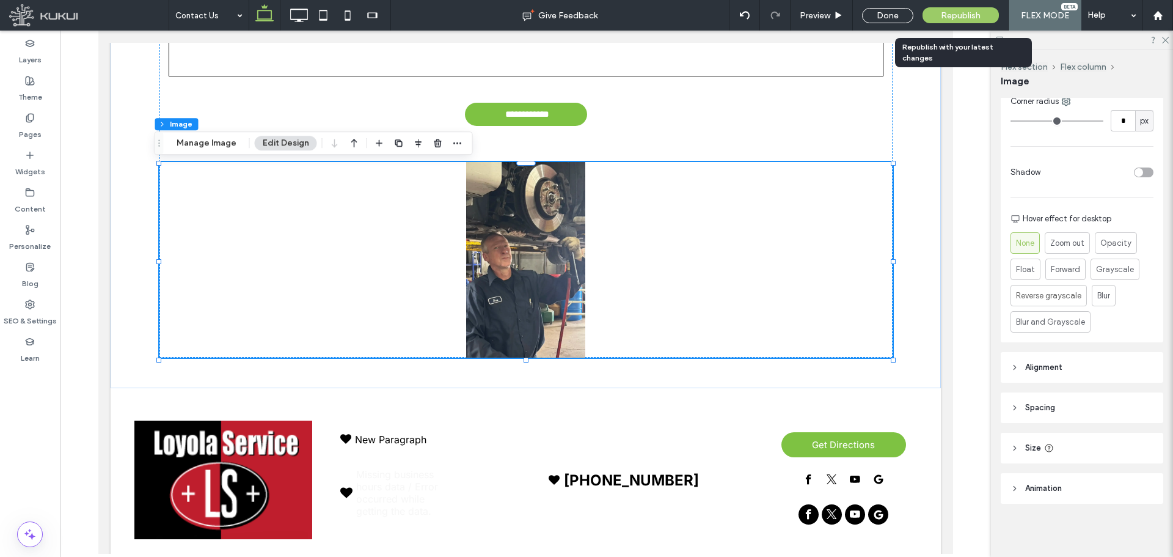
scroll to position [436, 0]
click at [1075, 437] on header "Size" at bounding box center [1082, 447] width 163 height 31
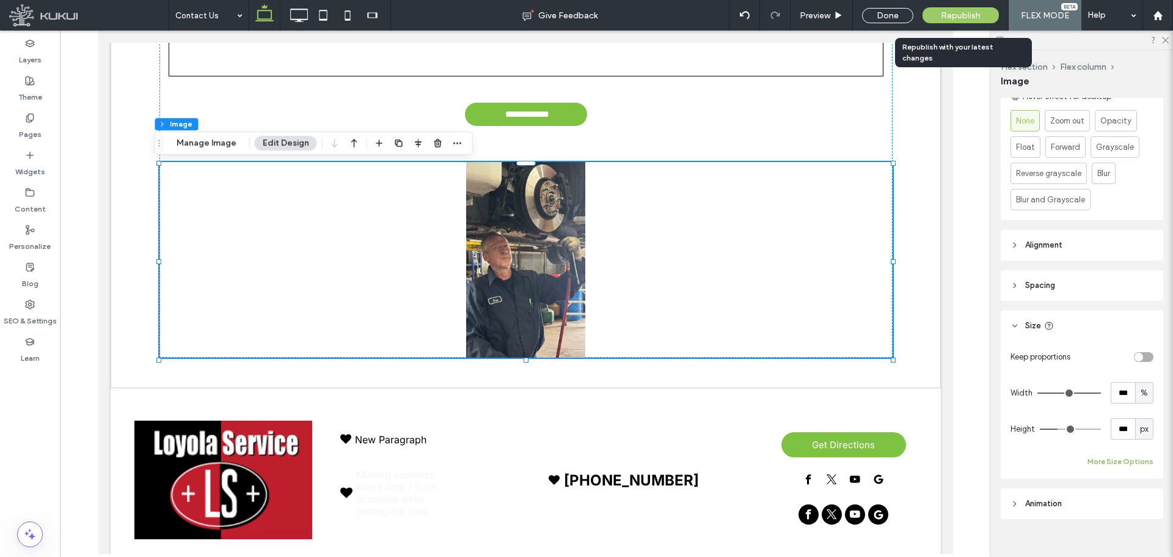
scroll to position [558, 0]
click at [1141, 393] on span "%" at bounding box center [1144, 392] width 7 height 12
click at [1138, 497] on span "A" at bounding box center [1138, 499] width 5 height 12
type input "*"
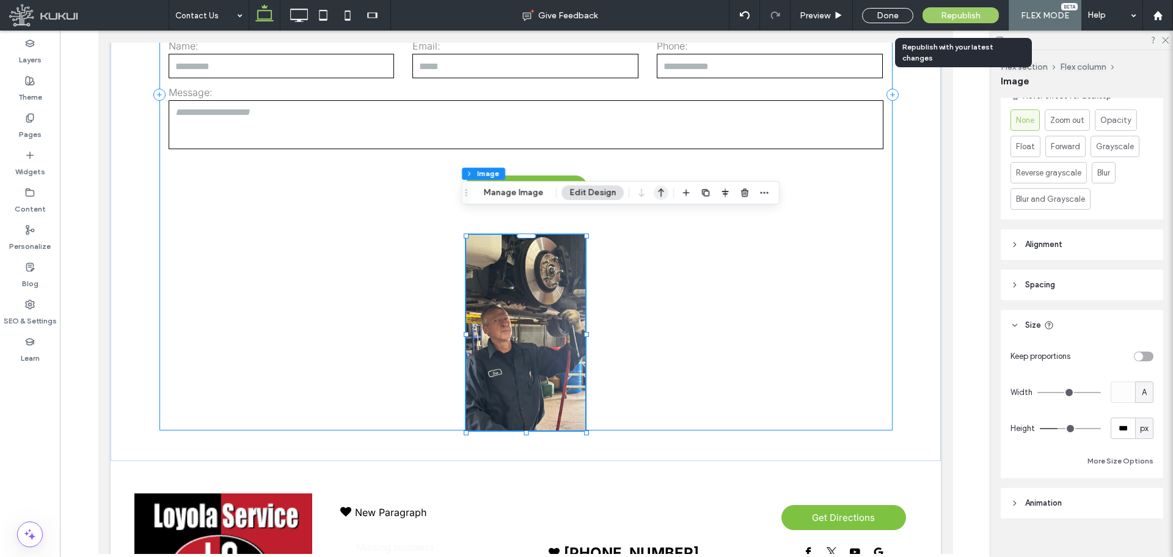
scroll to position [607, 0]
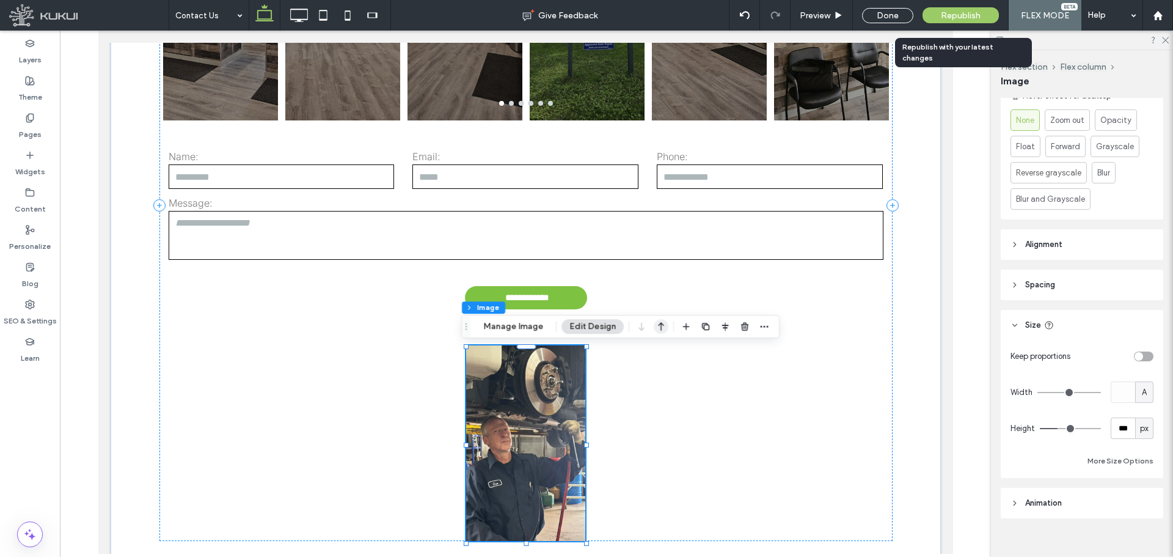
click at [658, 320] on icon "button" at bounding box center [661, 326] width 15 height 22
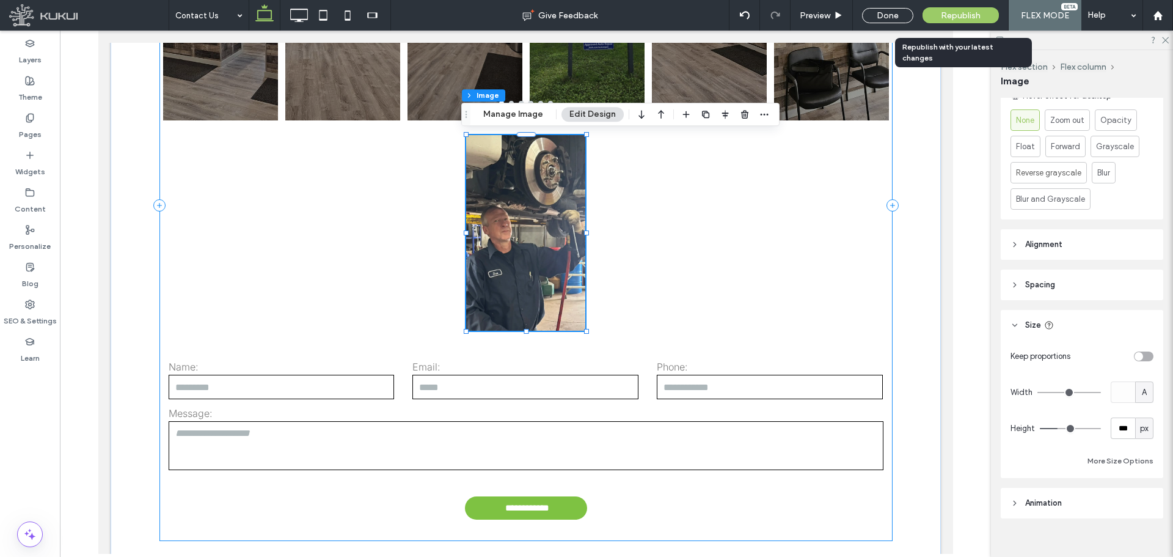
click at [381, 225] on div "**********" at bounding box center [525, 205] width 733 height 671
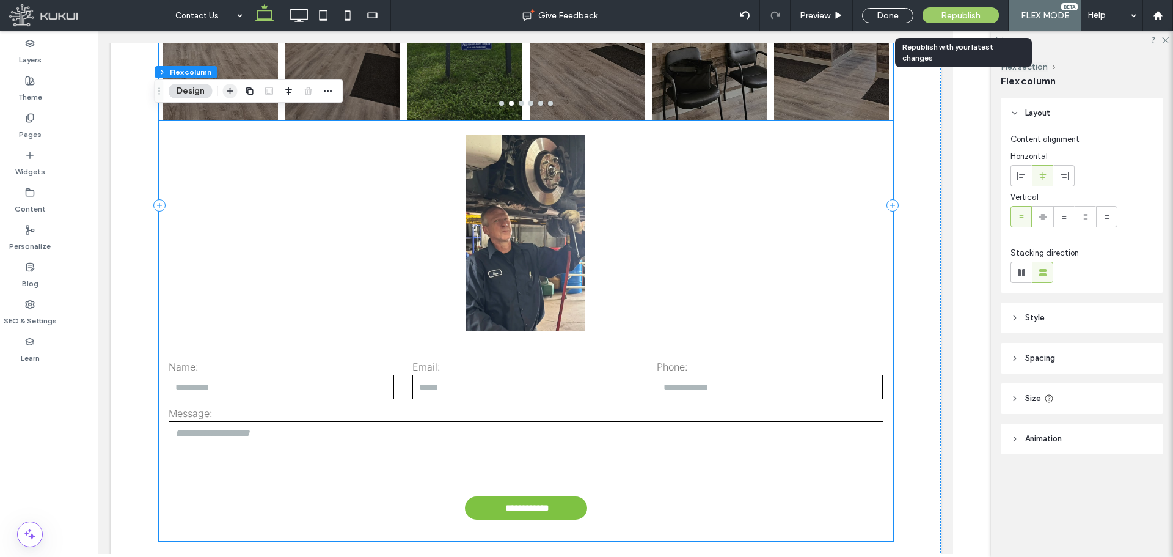
click at [230, 97] on span "button" at bounding box center [230, 91] width 15 height 15
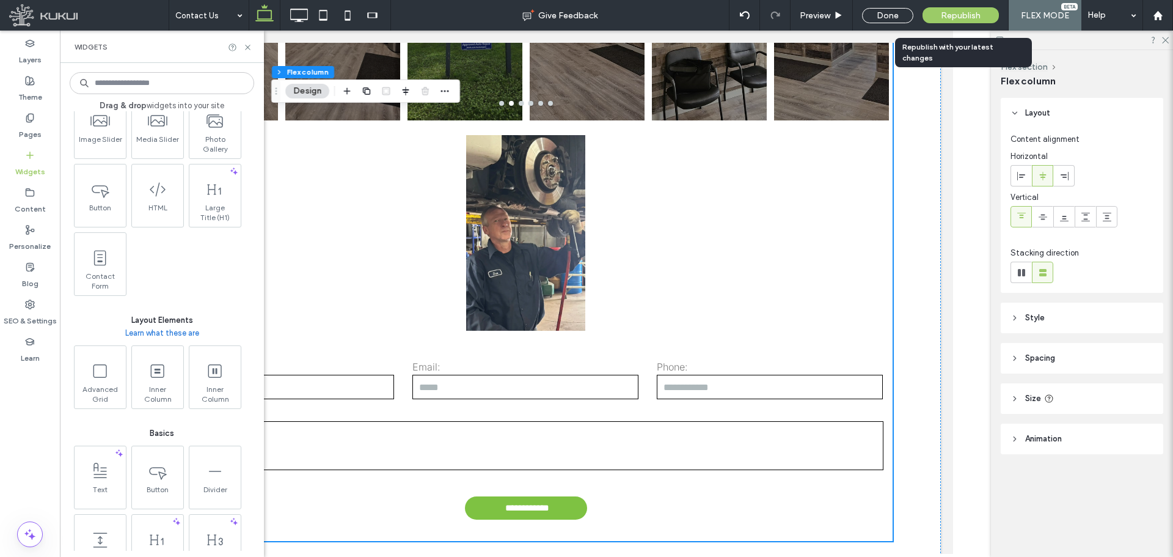
scroll to position [367, 0]
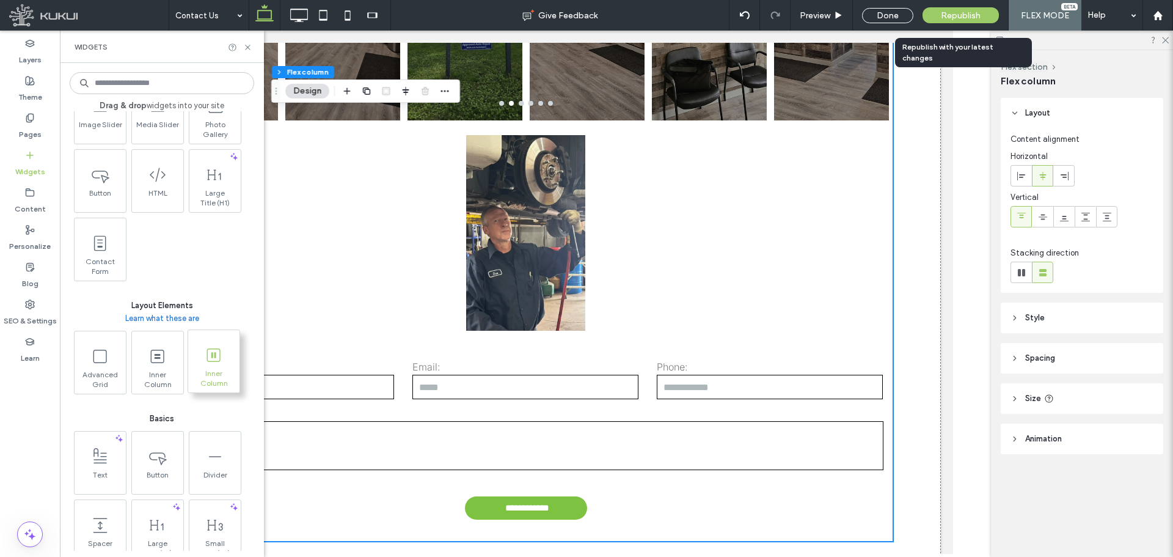
click at [202, 343] on span at bounding box center [213, 354] width 51 height 27
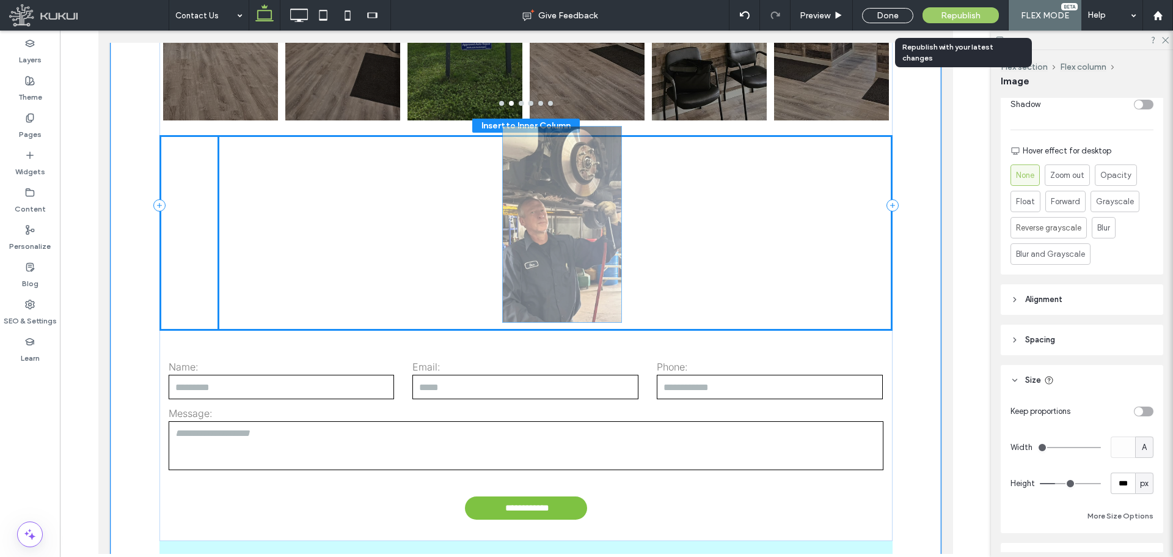
scroll to position [573, 0]
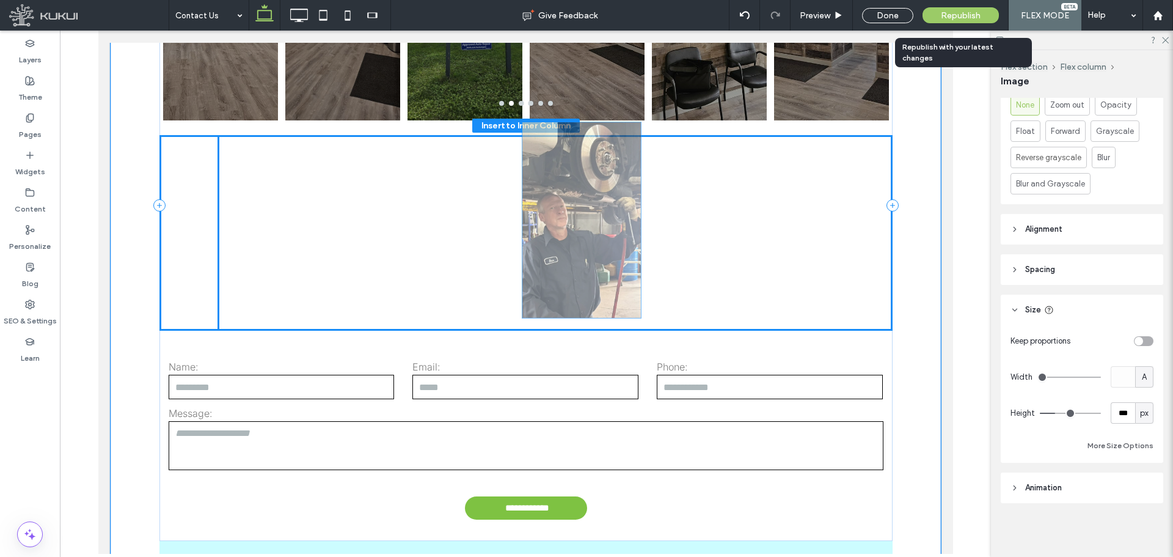
drag, startPoint x: 482, startPoint y: 334, endPoint x: 542, endPoint y: 209, distance: 138.5
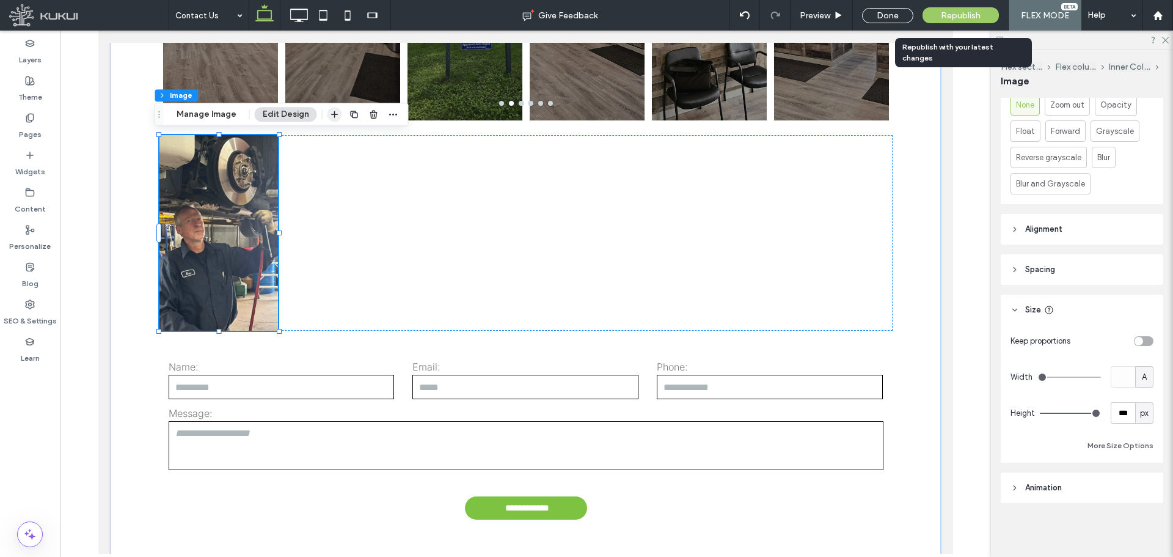
click at [330, 115] on icon "button" at bounding box center [335, 114] width 10 height 10
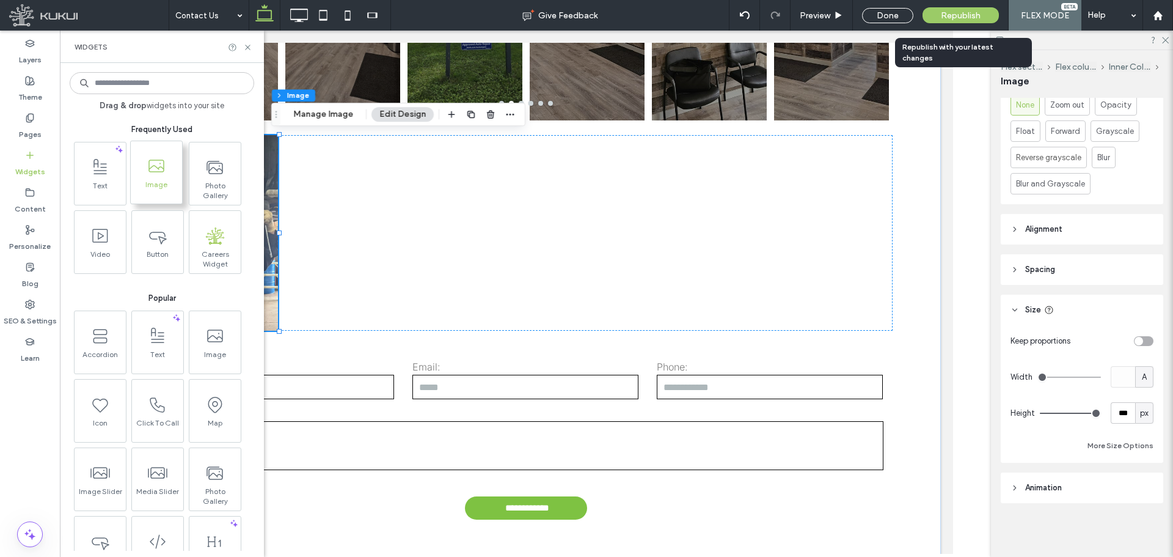
click at [164, 184] on span "Image" at bounding box center [156, 188] width 51 height 17
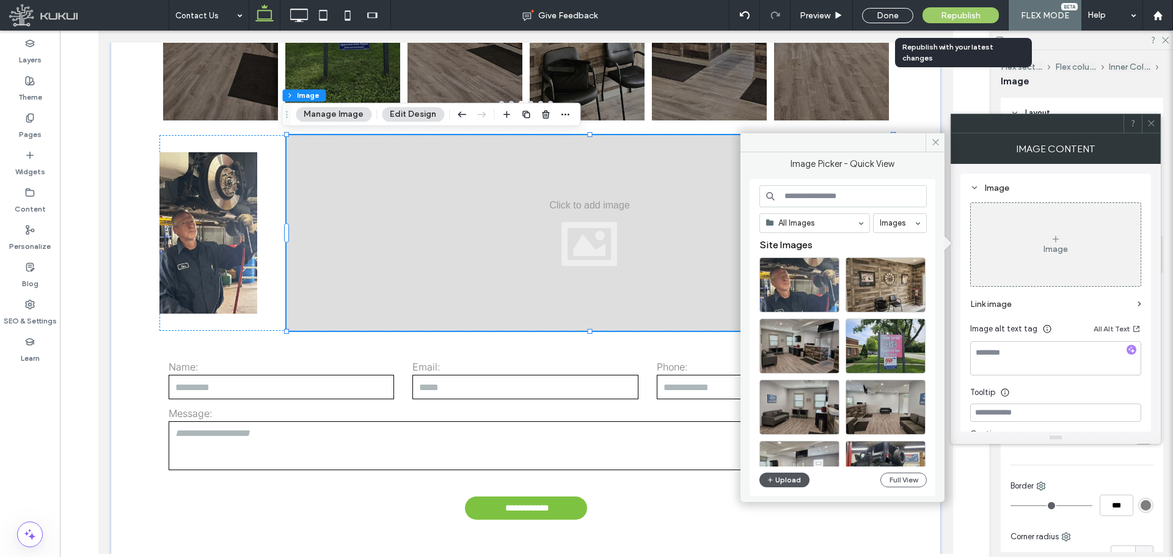
click at [775, 477] on button "Upload" at bounding box center [784, 479] width 50 height 15
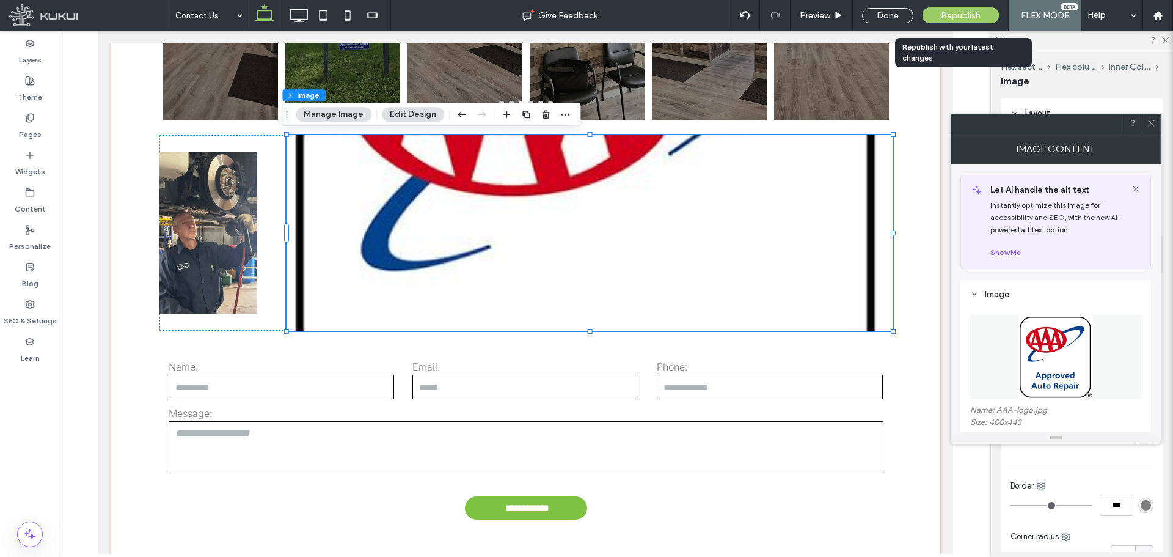
click at [1152, 126] on icon at bounding box center [1151, 123] width 9 height 9
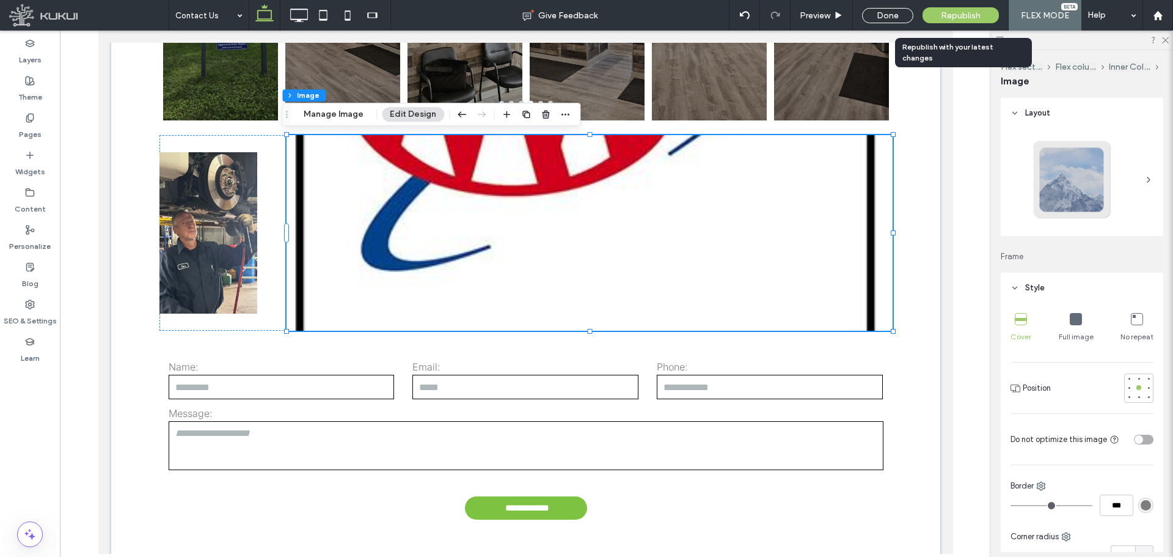
click at [1084, 324] on div "Full image" at bounding box center [1076, 327] width 35 height 39
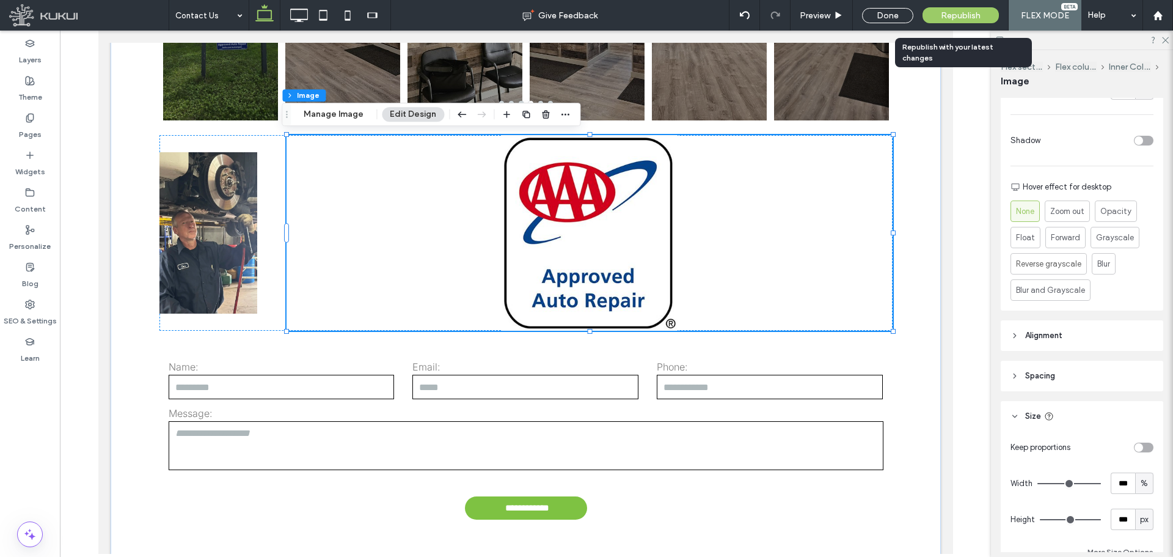
scroll to position [489, 0]
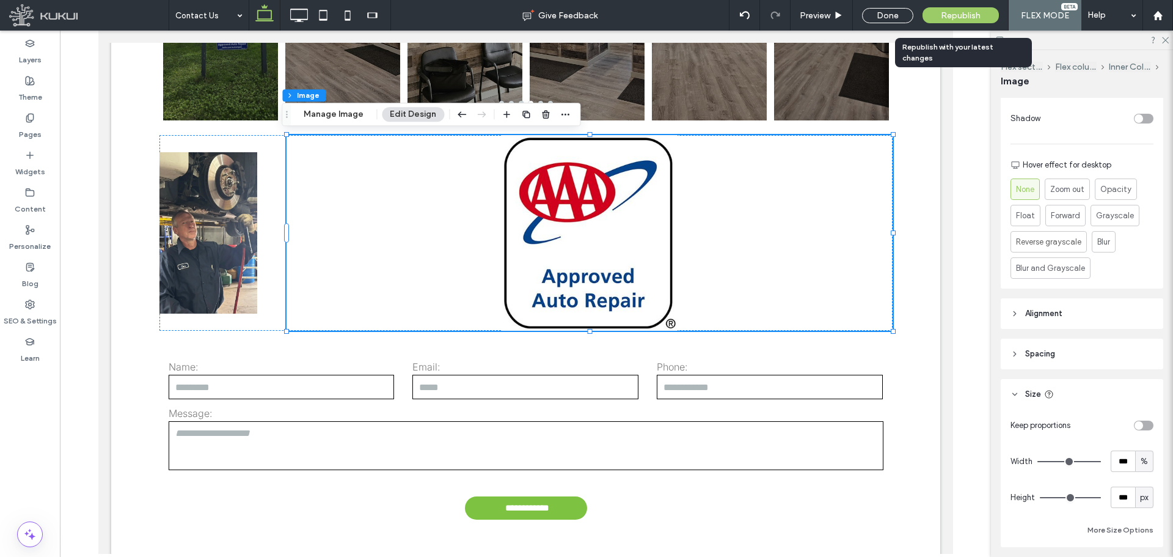
click at [1138, 461] on div "%" at bounding box center [1144, 461] width 12 height 12
click at [1140, 438] on span "A" at bounding box center [1138, 440] width 5 height 12
type input "*"
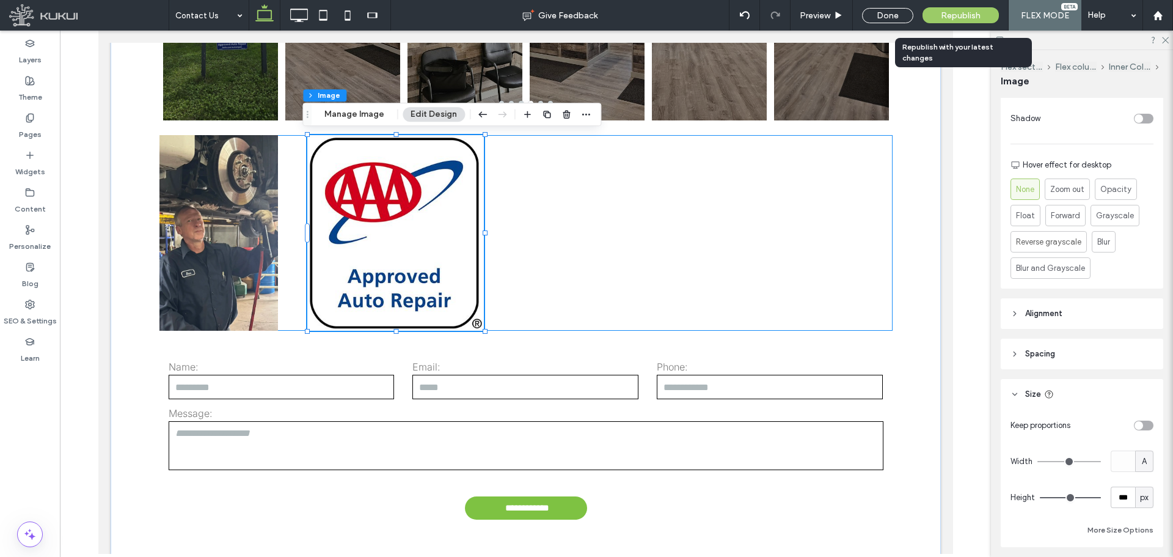
click at [550, 220] on div at bounding box center [525, 232] width 733 height 195
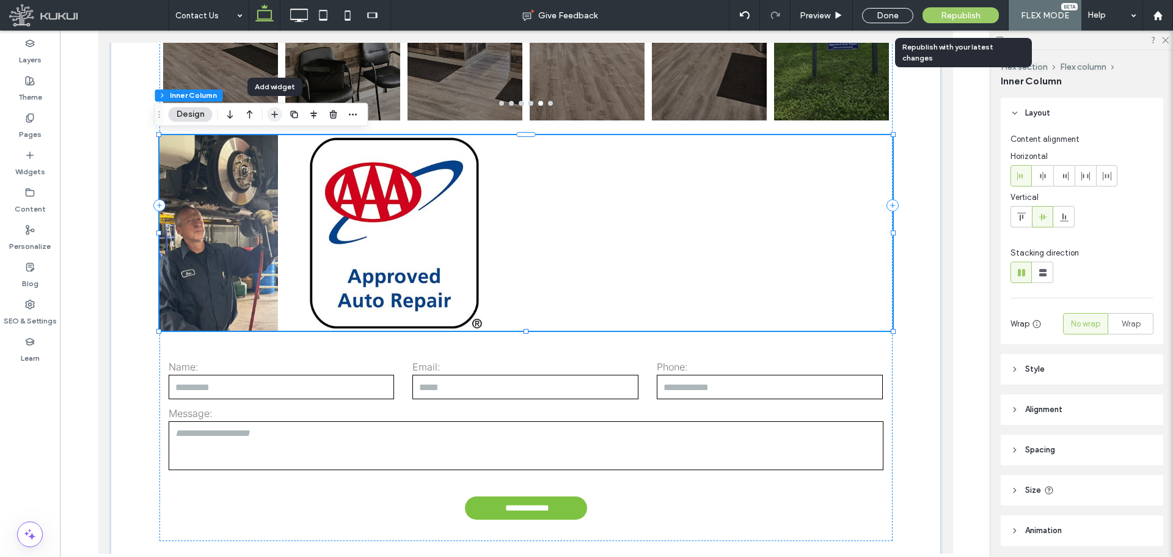
click at [271, 115] on icon "button" at bounding box center [275, 114] width 10 height 10
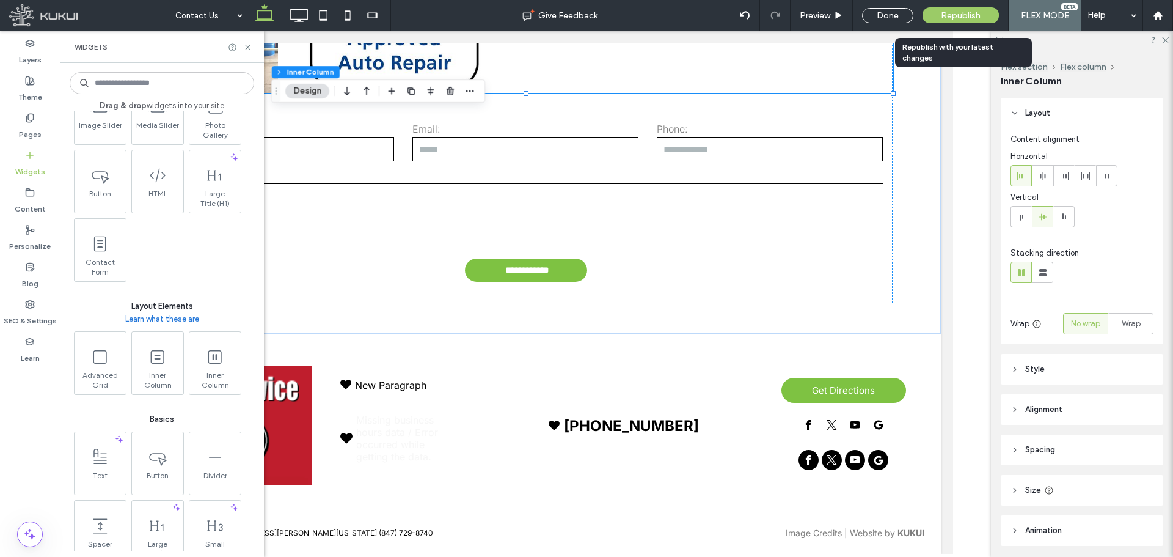
scroll to position [367, 0]
click at [168, 381] on span "Inner Column" at bounding box center [156, 376] width 51 height 17
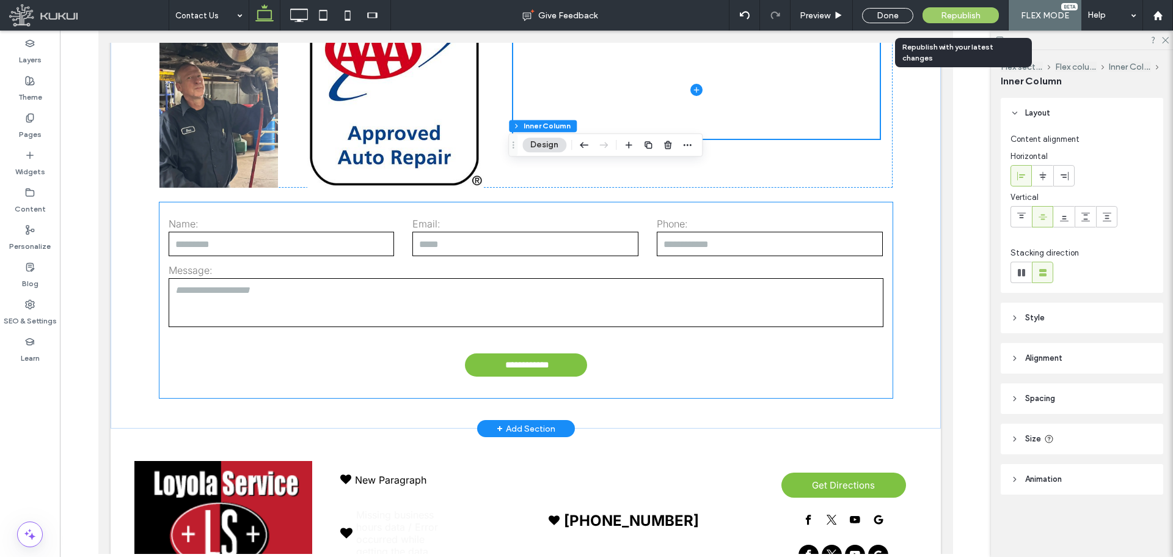
scroll to position [601, 0]
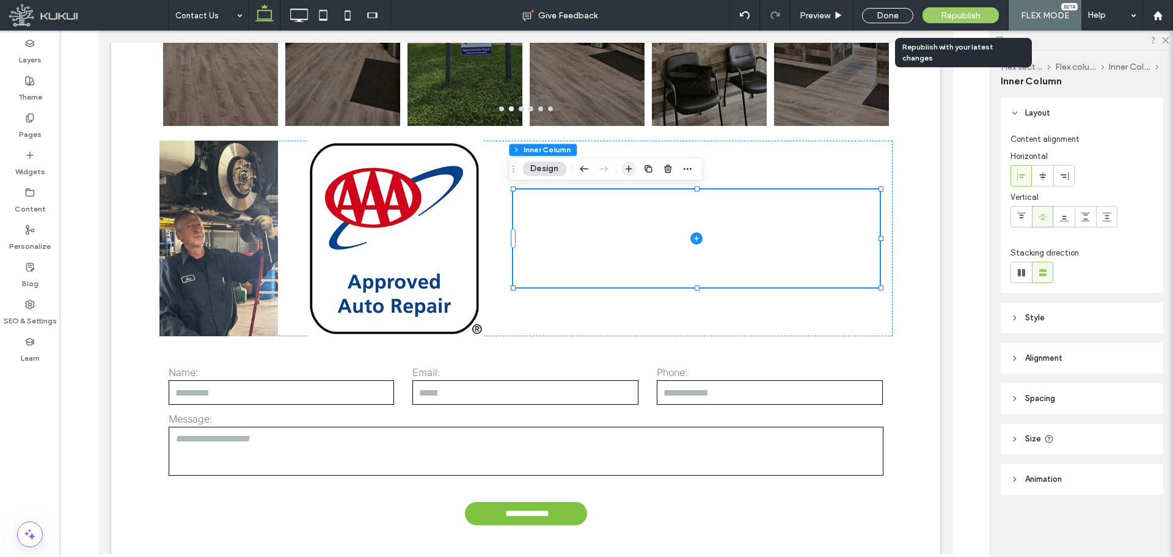
click at [626, 169] on icon "button" at bounding box center [629, 169] width 10 height 10
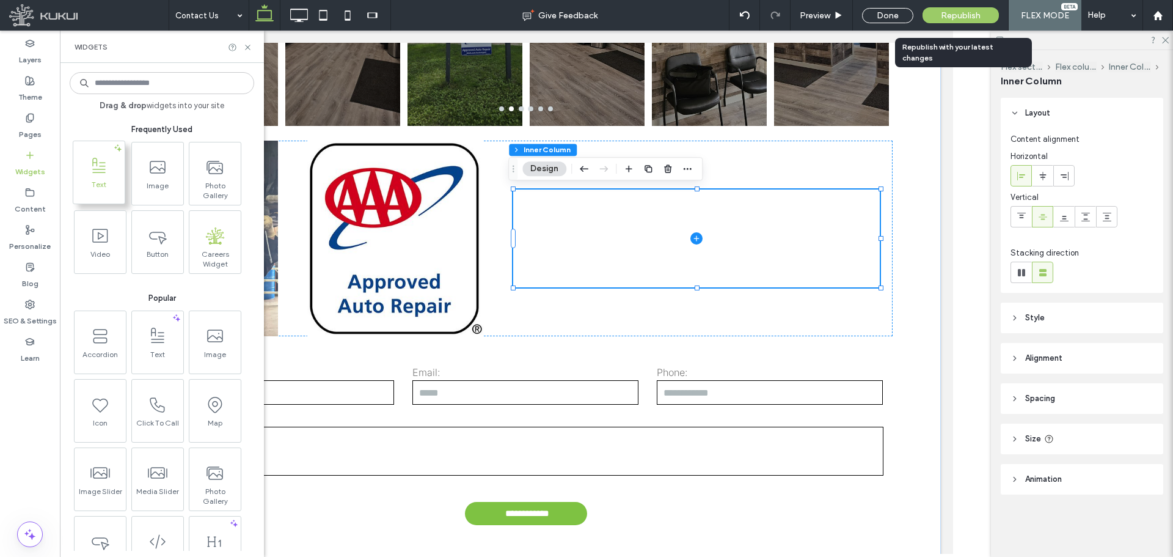
click at [99, 161] on icon at bounding box center [99, 166] width 20 height 20
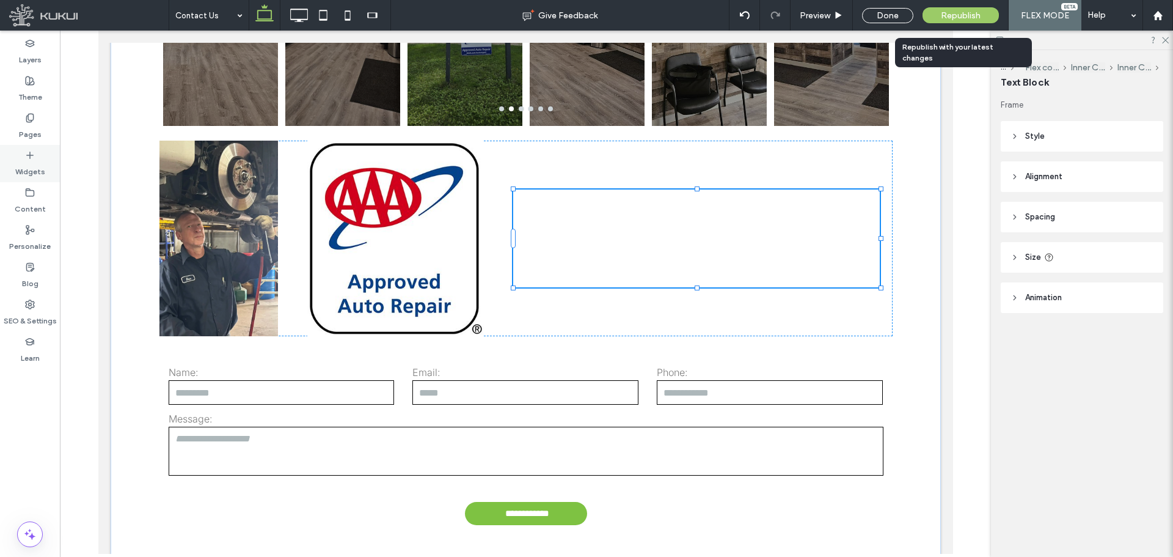
type input "*****"
type input "**"
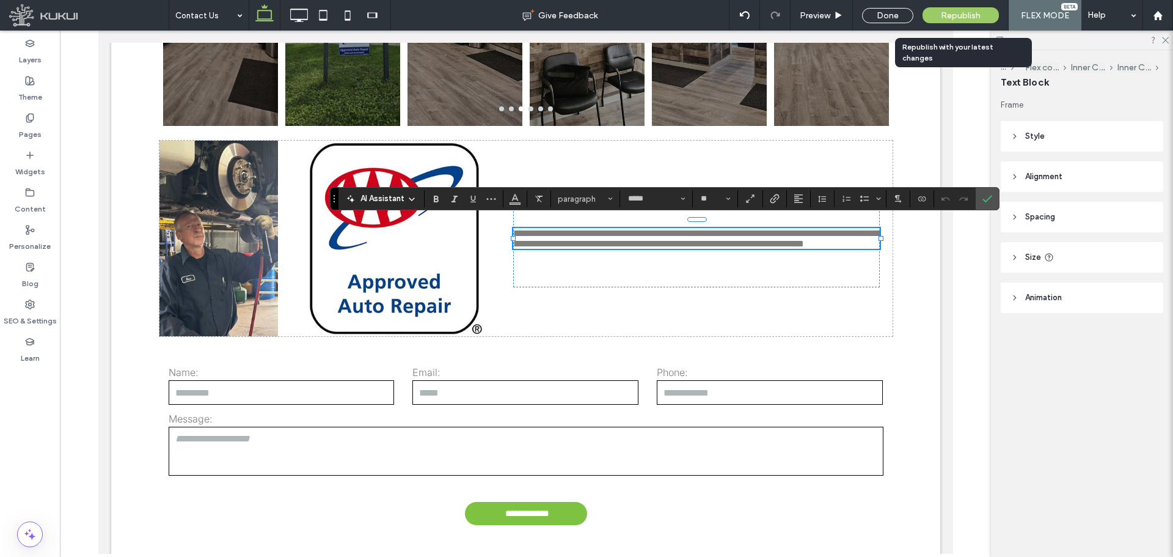
click at [668, 242] on span "**********" at bounding box center [696, 238] width 367 height 20
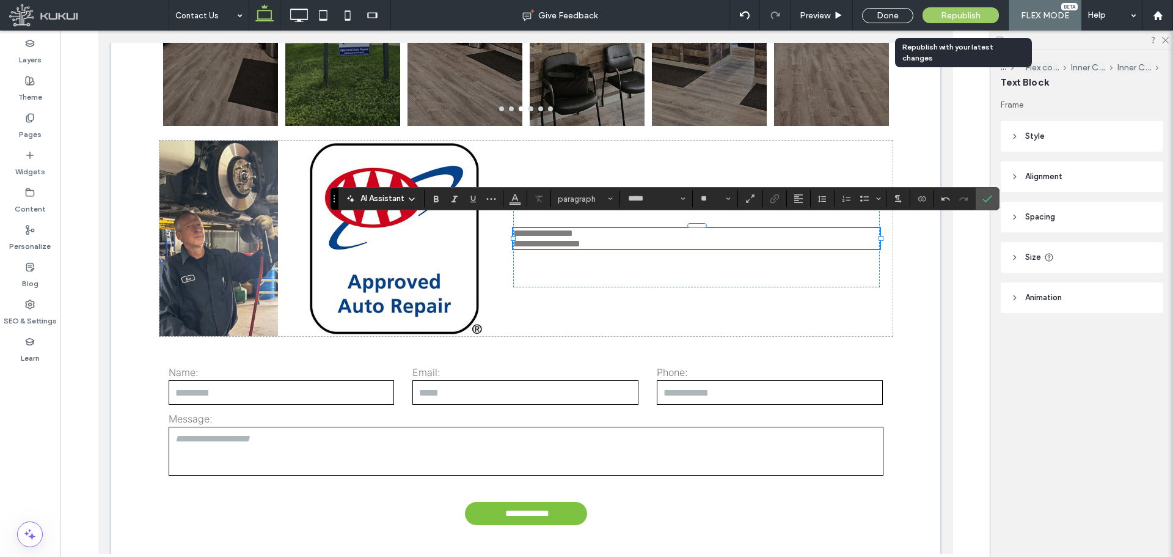
click at [665, 239] on p "**********" at bounding box center [696, 243] width 367 height 10
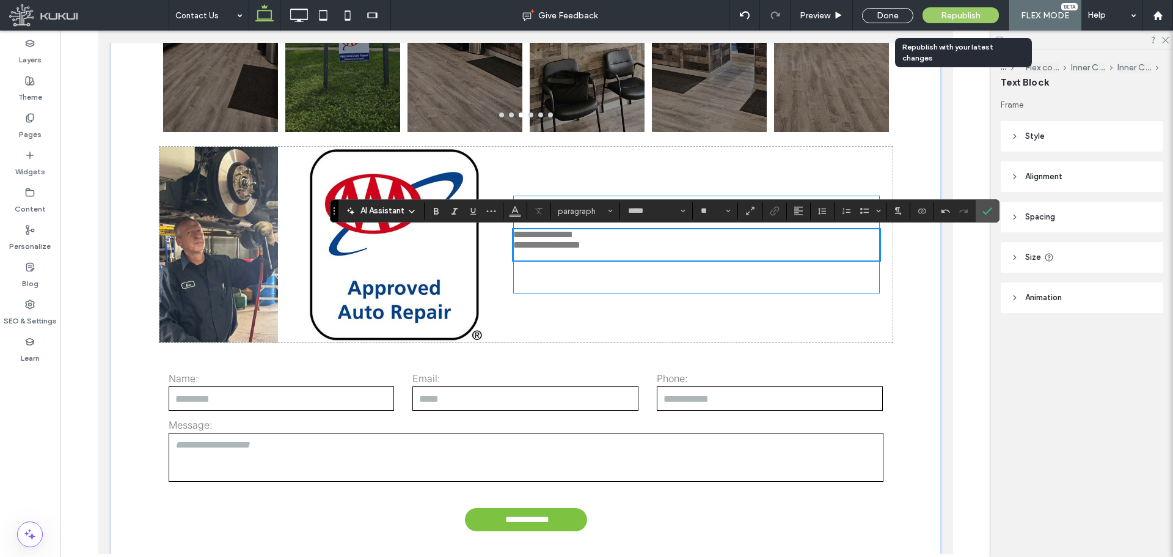
scroll to position [589, 0]
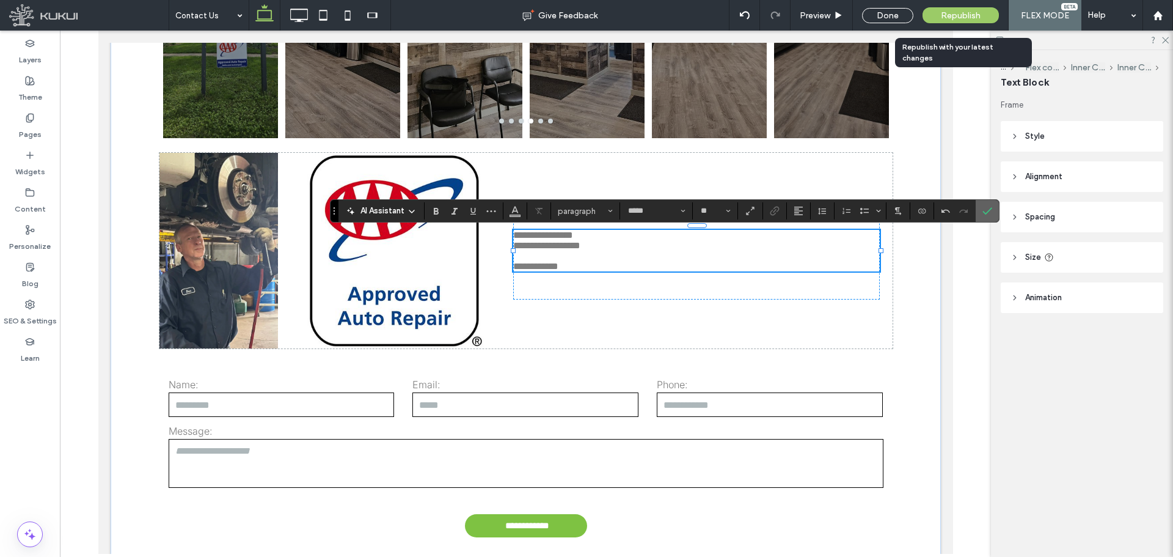
click at [981, 210] on label "Confirm" at bounding box center [987, 211] width 18 height 22
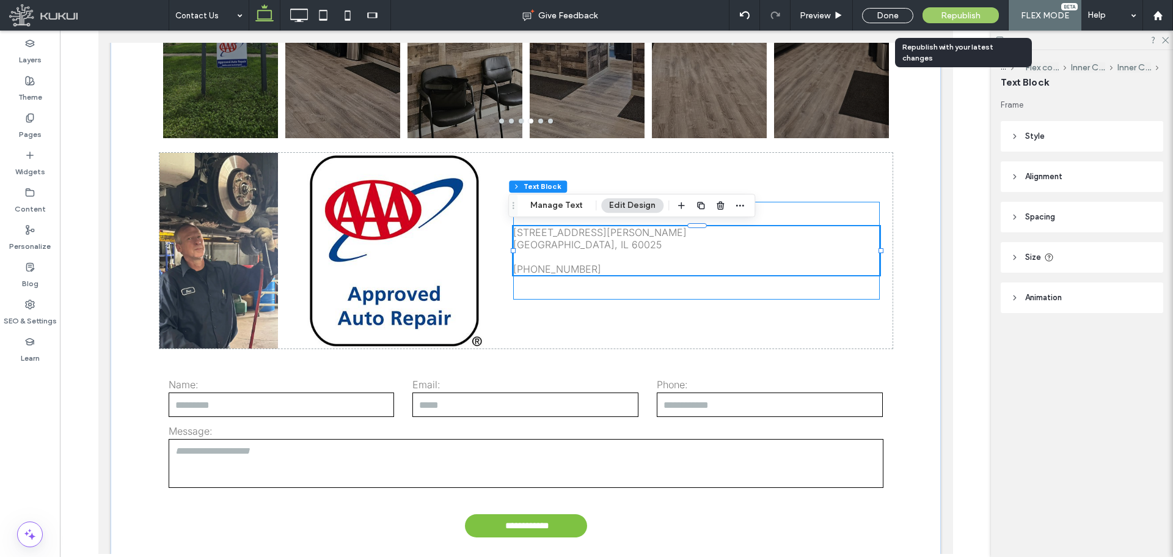
click at [578, 287] on div "[STREET_ADDRESS][PERSON_NAME] 847-729-8740" at bounding box center [696, 251] width 367 height 98
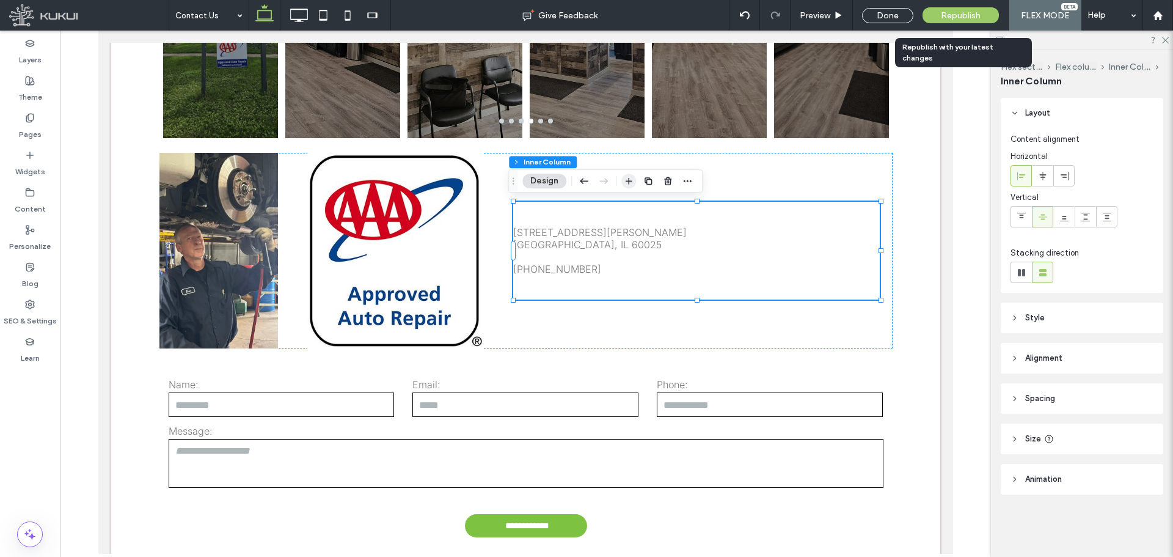
click at [630, 176] on icon "button" at bounding box center [629, 181] width 10 height 10
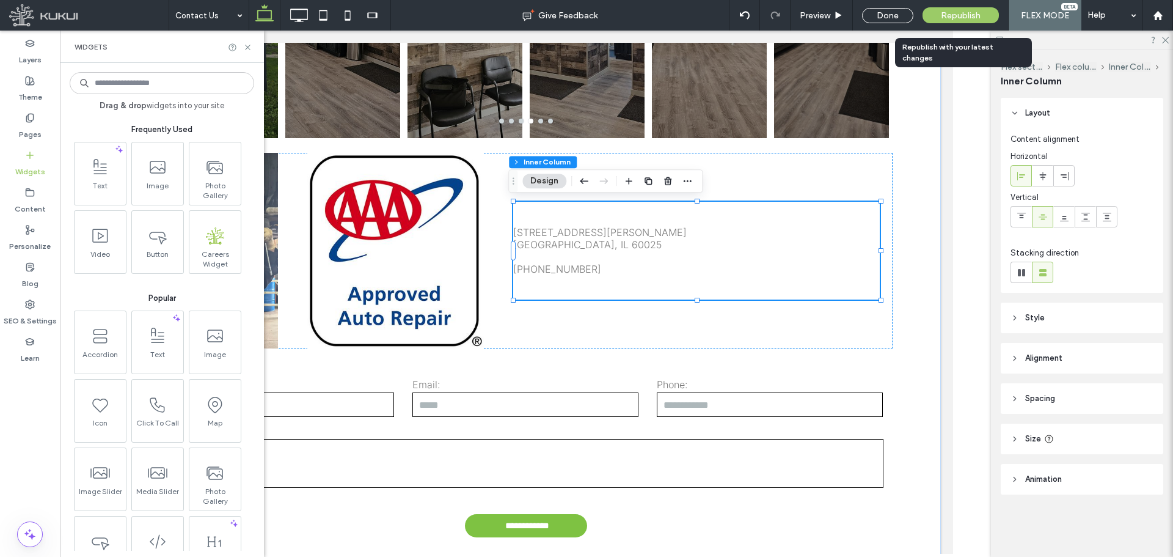
click at [206, 84] on input at bounding box center [162, 83] width 184 height 22
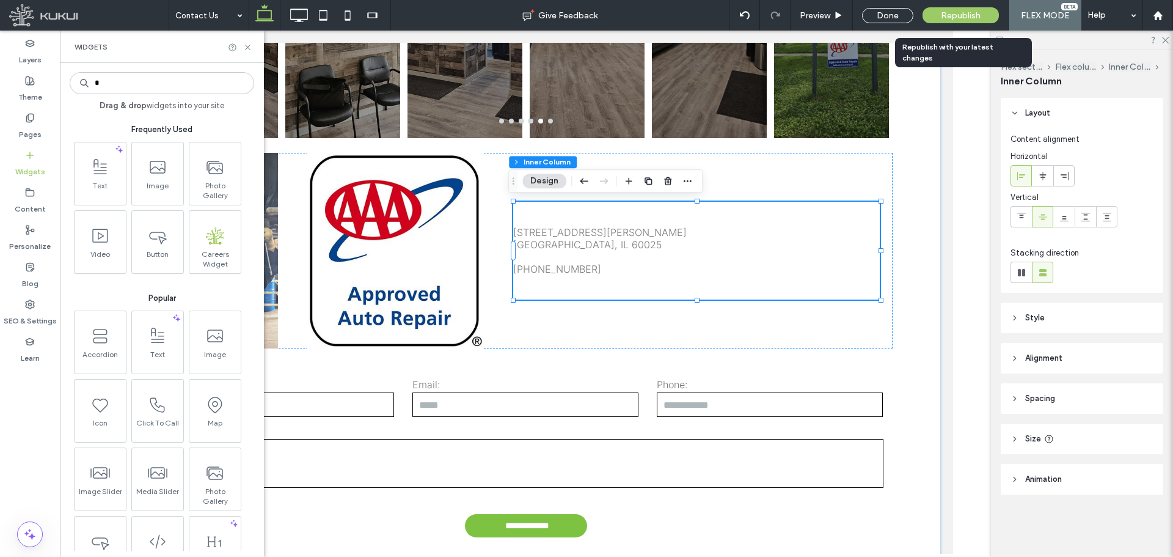
type input "**"
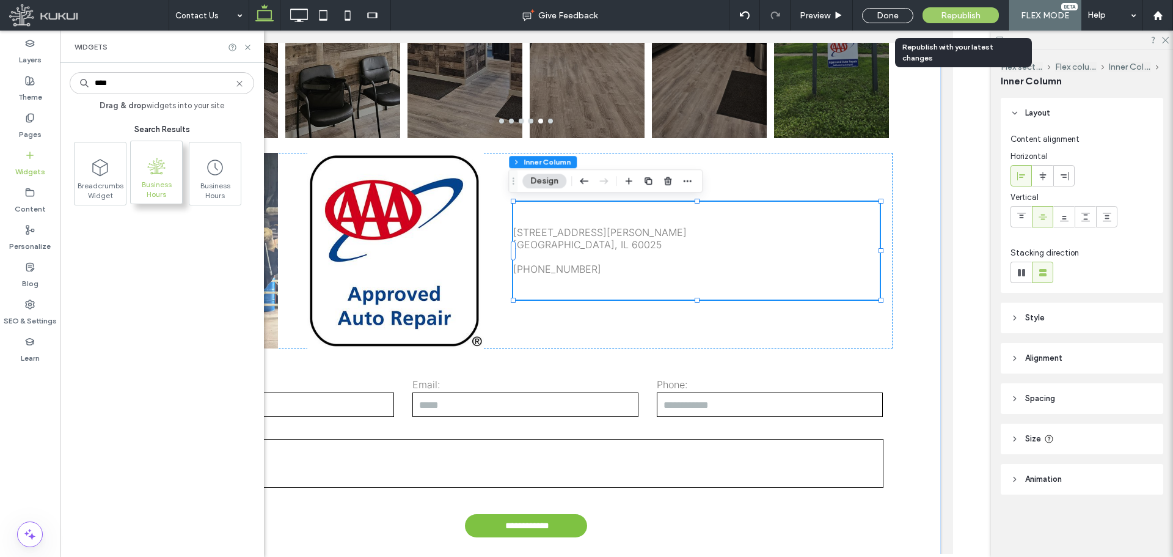
type input "****"
click at [149, 168] on icon ".st0{fill-rule:evenodd;clip-rule:evenodd;fill:#82BB26;}" at bounding box center [156, 166] width 18 height 18
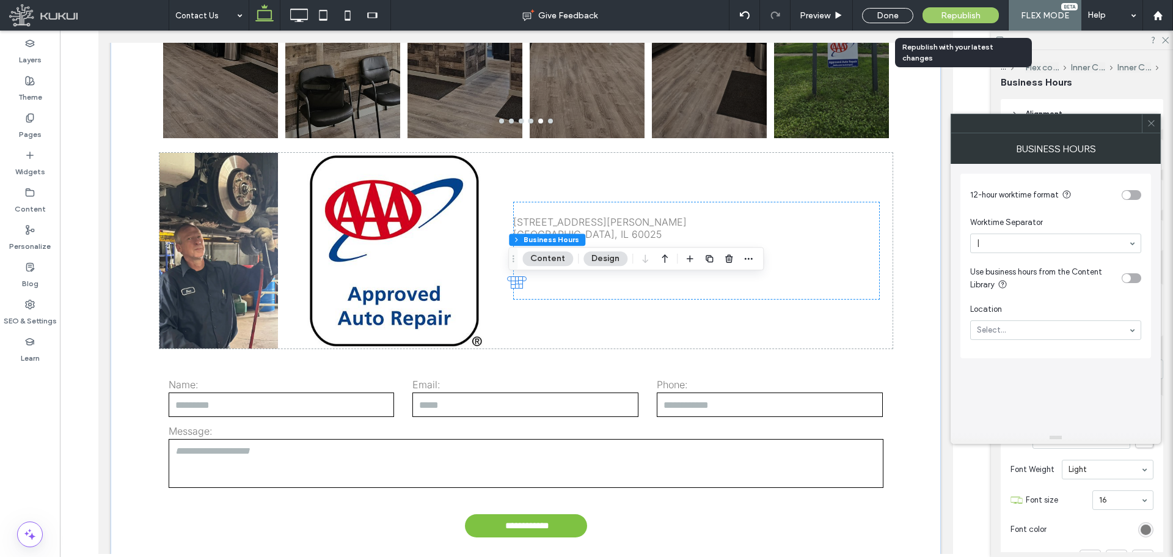
drag, startPoint x: 1023, startPoint y: 319, endPoint x: 1023, endPoint y: 327, distance: 7.9
click at [1023, 320] on section "Location Select..." at bounding box center [1055, 321] width 171 height 49
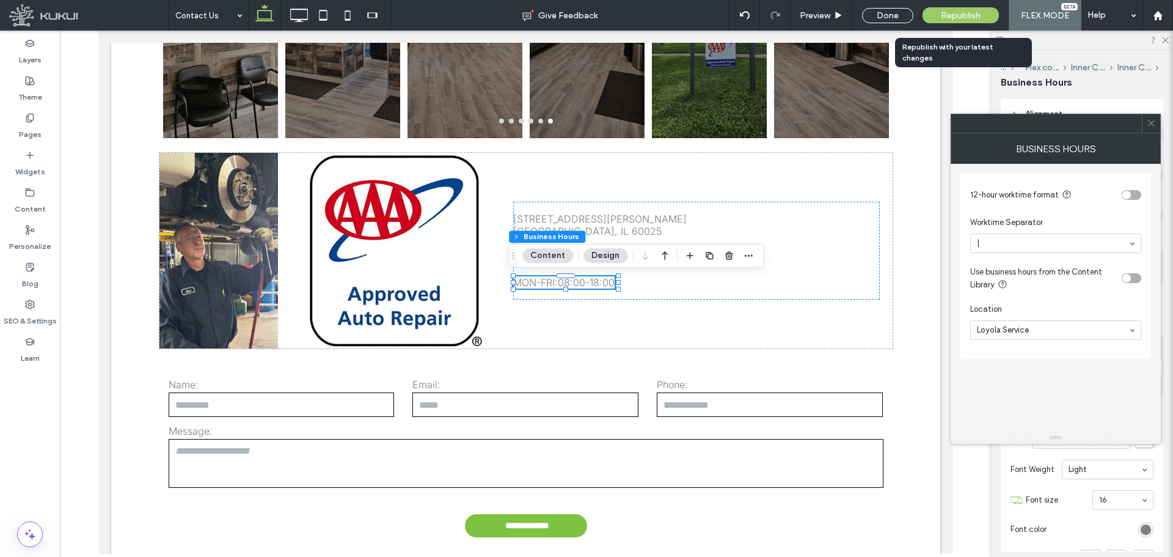
click at [1149, 120] on icon at bounding box center [1151, 123] width 9 height 9
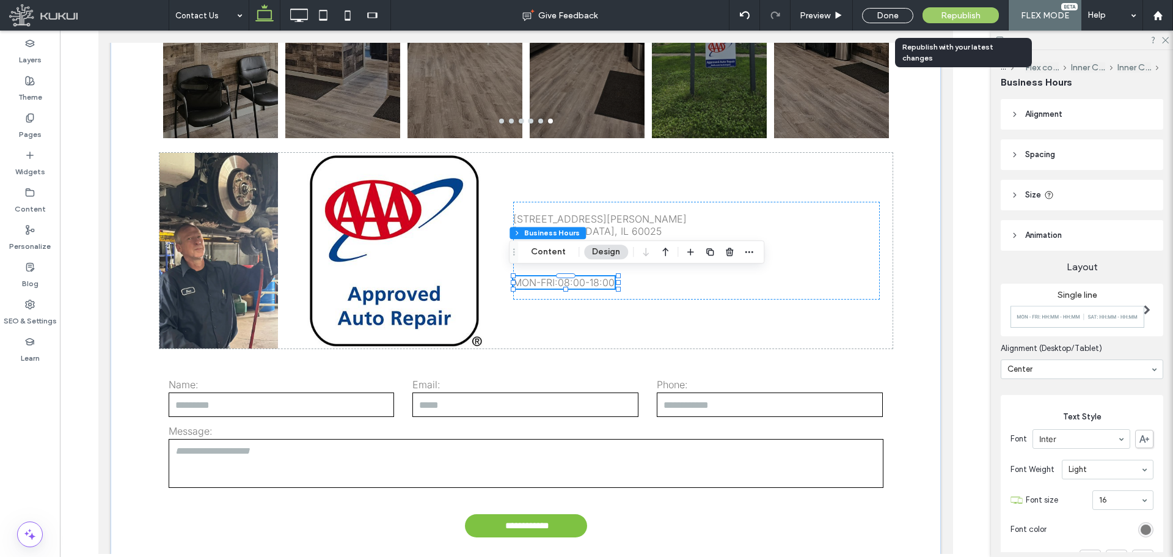
drag, startPoint x: 516, startPoint y: 255, endPoint x: 522, endPoint y: 165, distance: 90.6
click at [518, 247] on icon "Drag" at bounding box center [514, 251] width 10 height 9
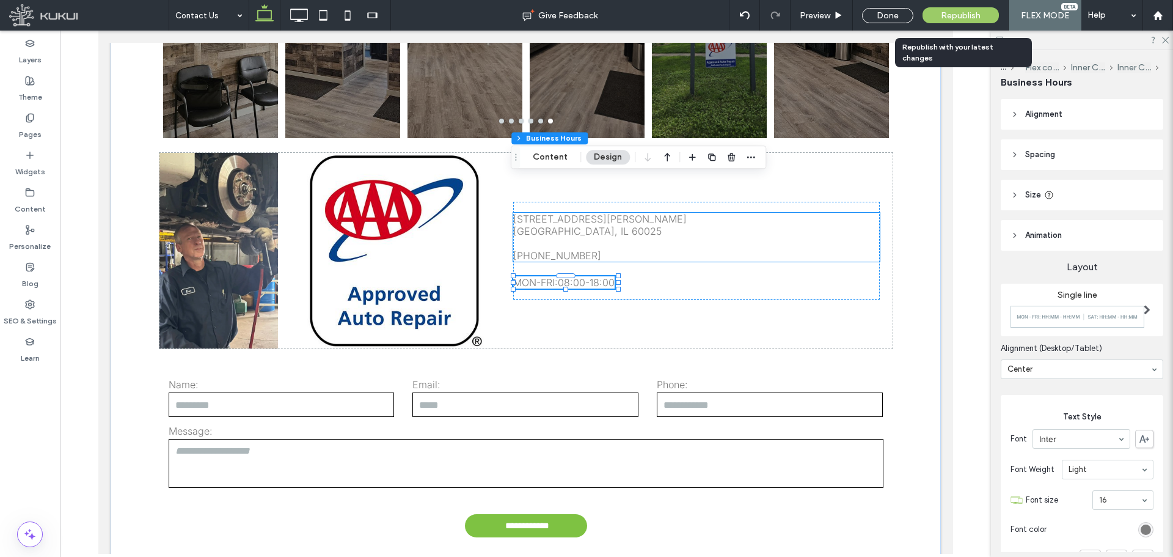
click at [548, 252] on span "Glenview, IL 60025 847-729-8740" at bounding box center [587, 243] width 148 height 37
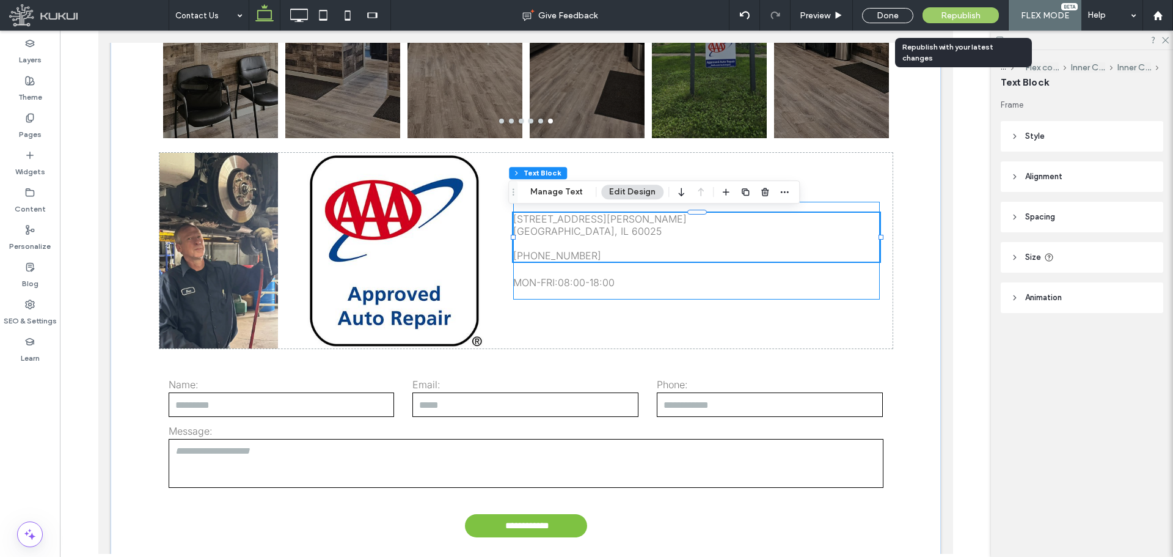
click at [733, 295] on div "2055 Johns Drive Glenview, IL 60025 847-729-8740 Loading ... Missing business h…" at bounding box center [696, 251] width 367 height 98
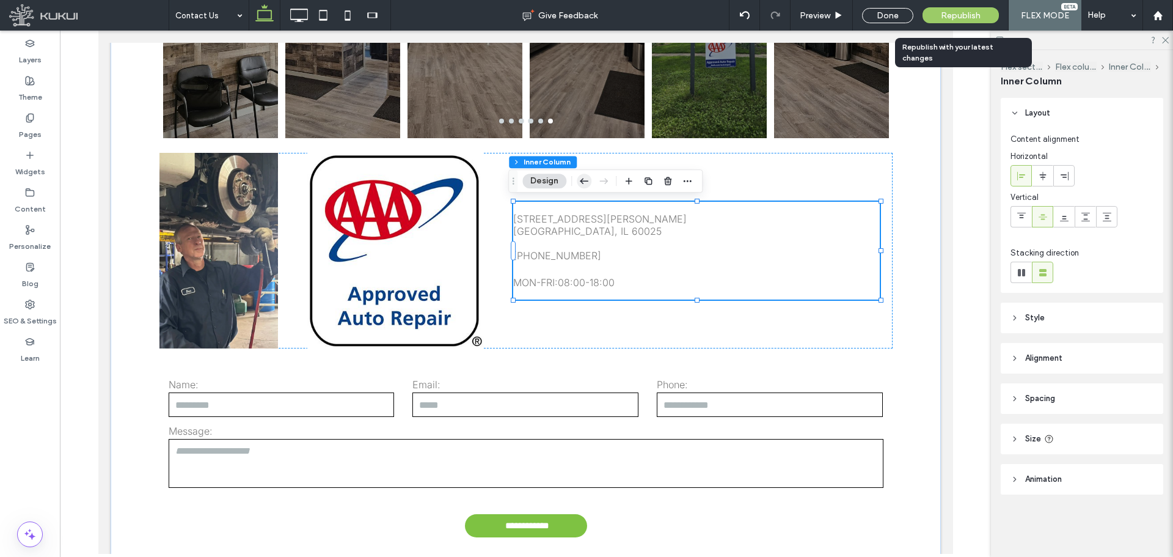
click at [581, 183] on icon "button" at bounding box center [584, 181] width 15 height 22
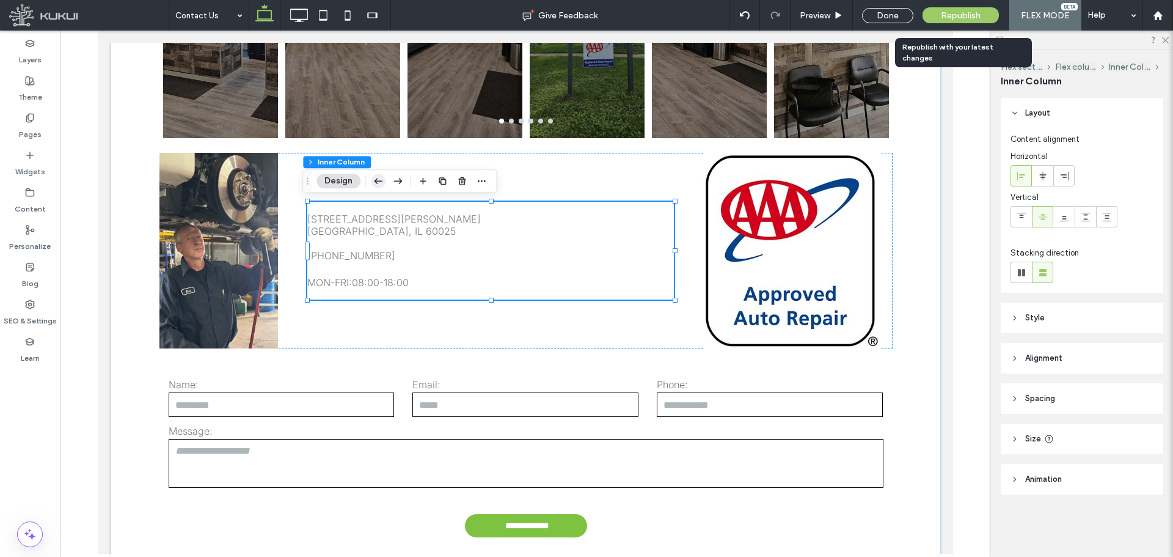
click at [379, 181] on use "button" at bounding box center [378, 180] width 9 height 5
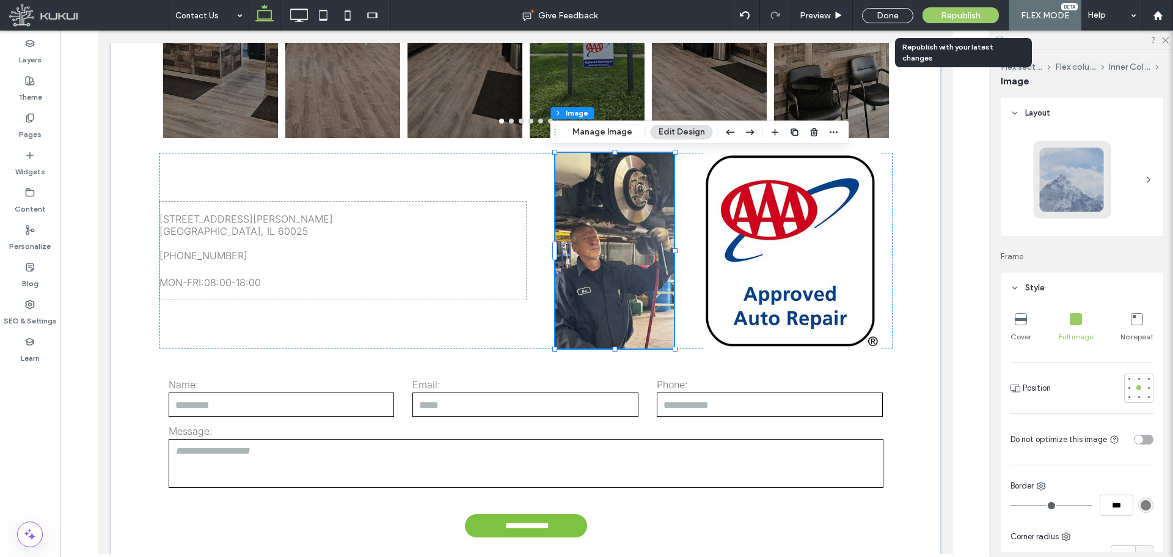
click at [656, 188] on img at bounding box center [614, 250] width 119 height 195
click at [748, 136] on icon "button" at bounding box center [750, 132] width 15 height 22
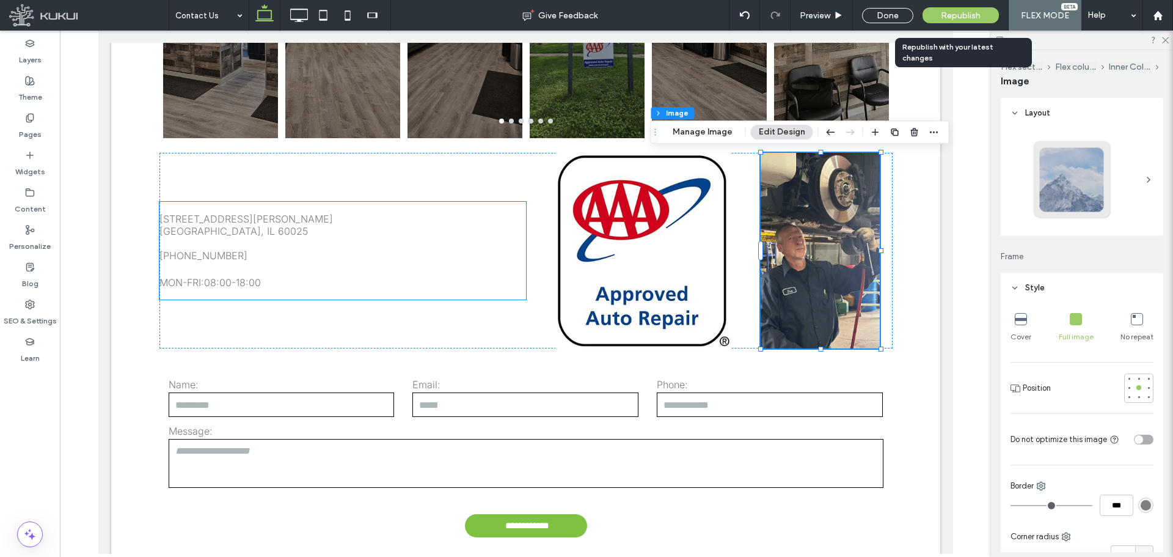
click at [487, 241] on p "Glenview, IL 60025 847-729-8740" at bounding box center [342, 243] width 367 height 37
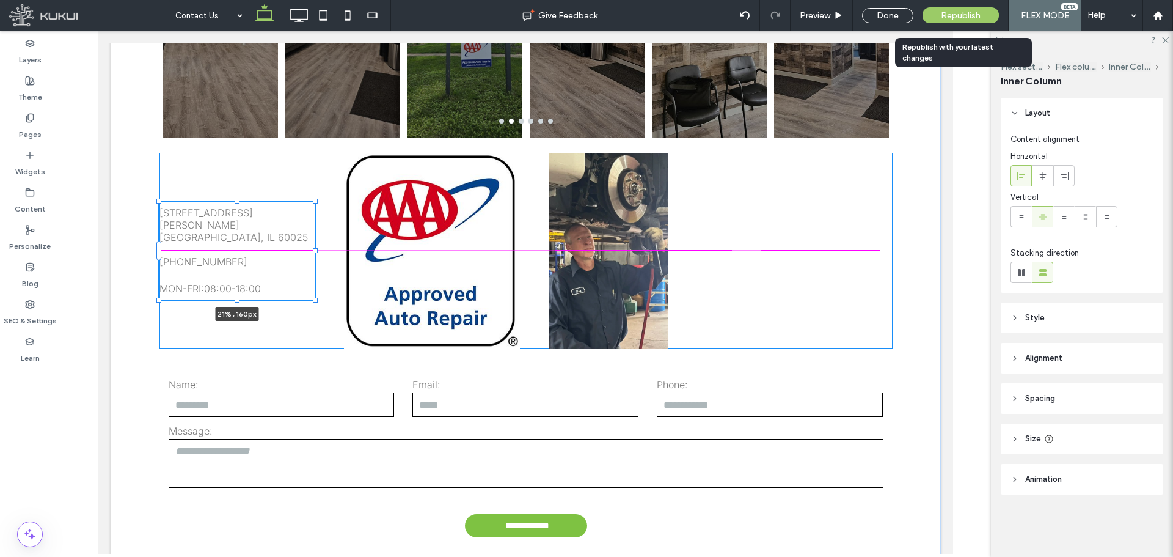
drag, startPoint x: 520, startPoint y: 250, endPoint x: 305, endPoint y: 249, distance: 215.0
click at [312, 249] on div at bounding box center [314, 250] width 5 height 5
type input "**"
type input "****"
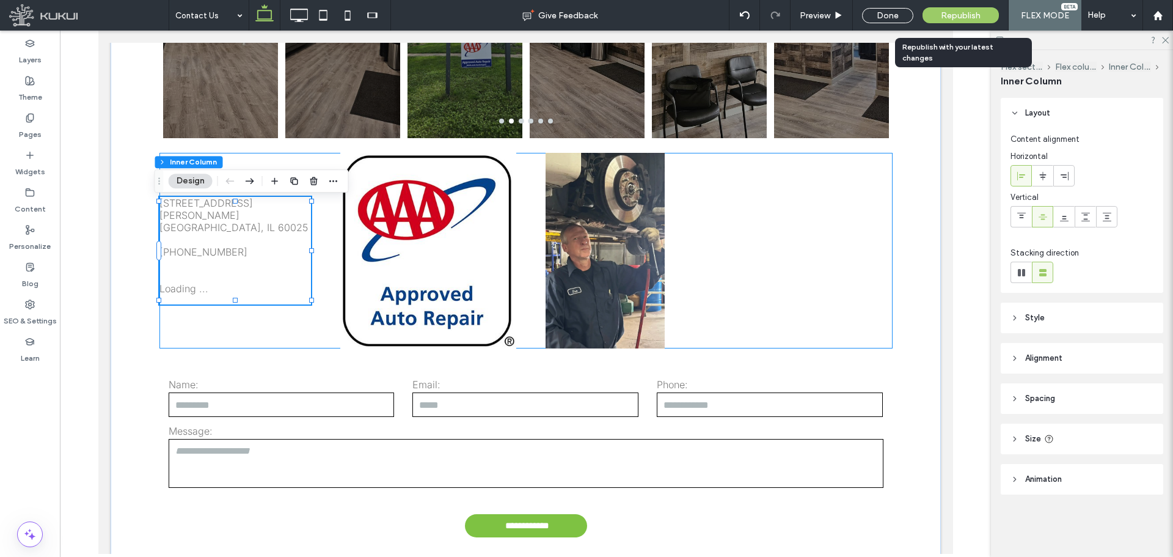
click at [327, 247] on div "2055 Johns Drive Glenview, IL 60025 847-729-8740 Loading ... Missing business h…" at bounding box center [525, 250] width 733 height 195
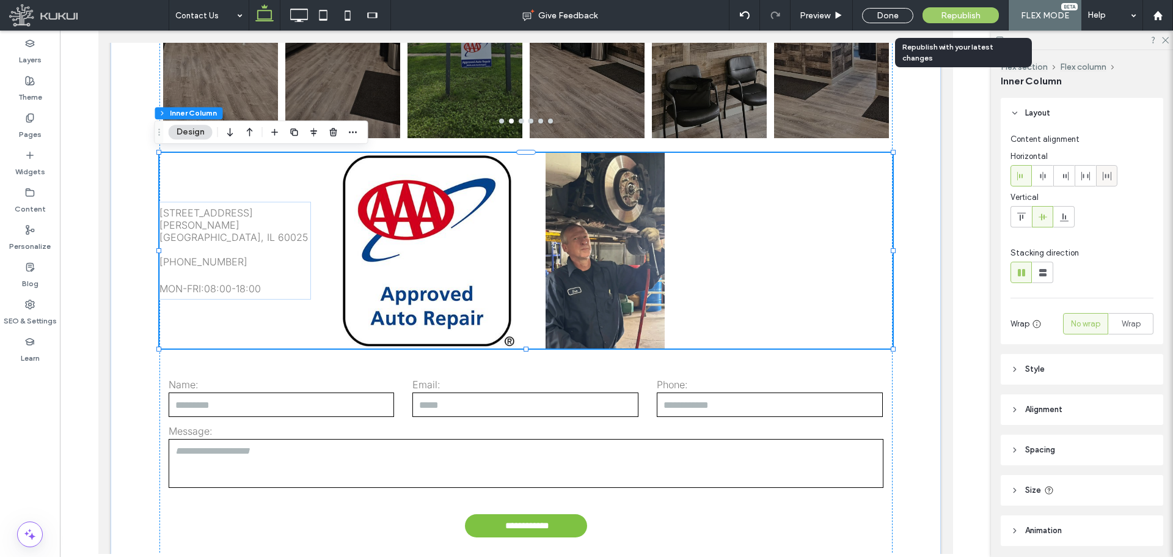
click at [1104, 175] on icon at bounding box center [1107, 176] width 10 height 10
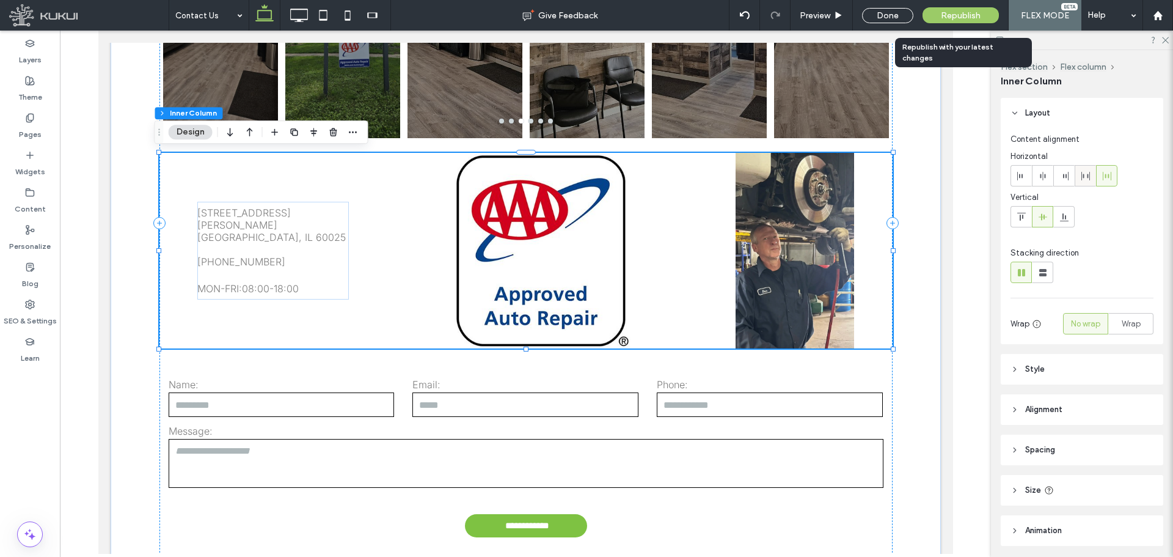
click at [1090, 172] on icon at bounding box center [1086, 176] width 10 height 10
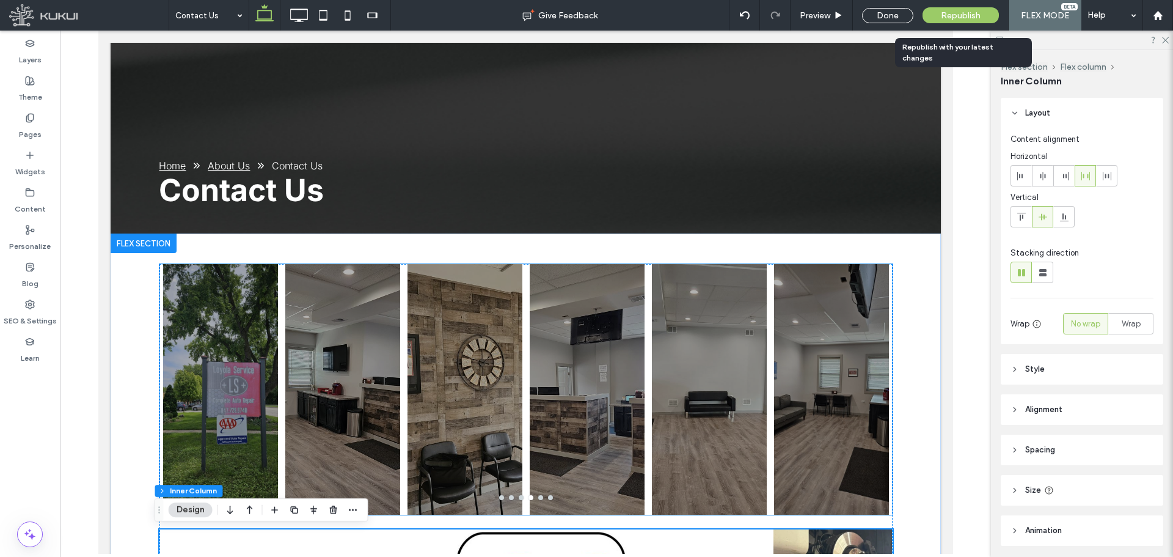
scroll to position [100, 0]
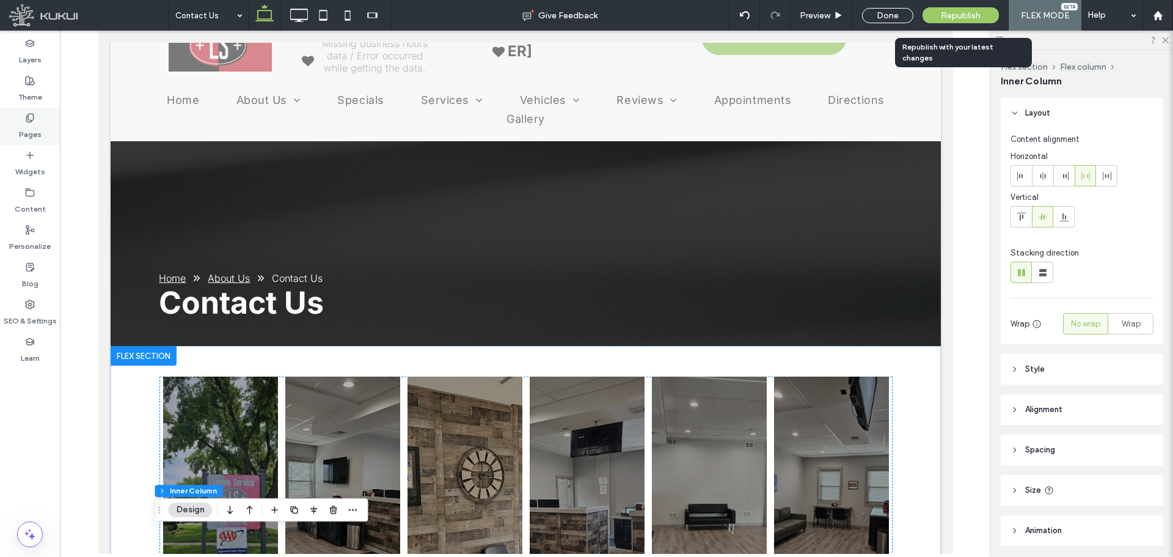
click at [45, 130] on div "Pages" at bounding box center [30, 126] width 60 height 37
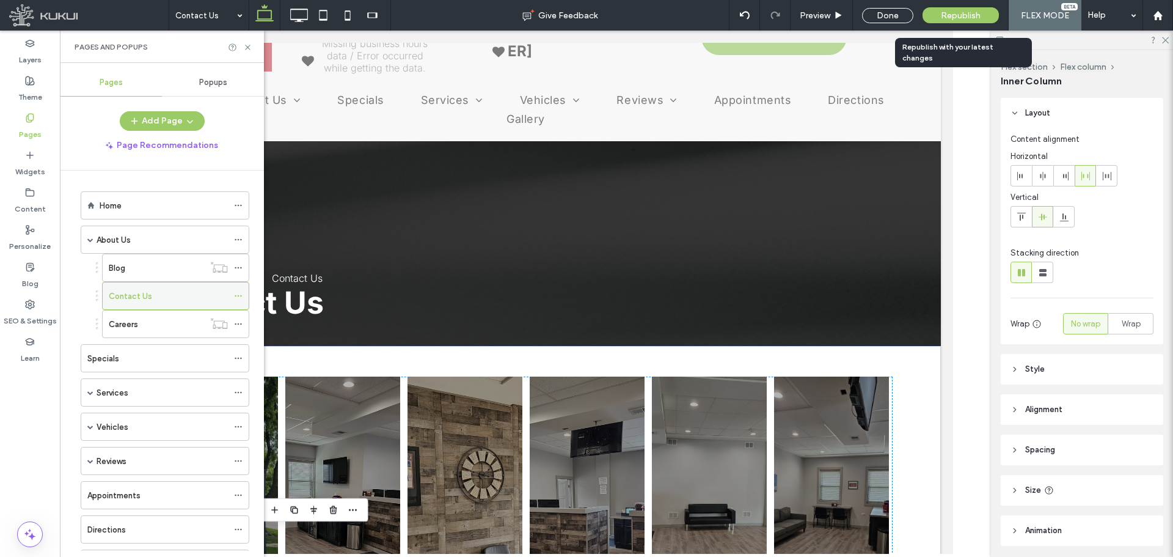
click at [236, 291] on icon at bounding box center [238, 295] width 9 height 9
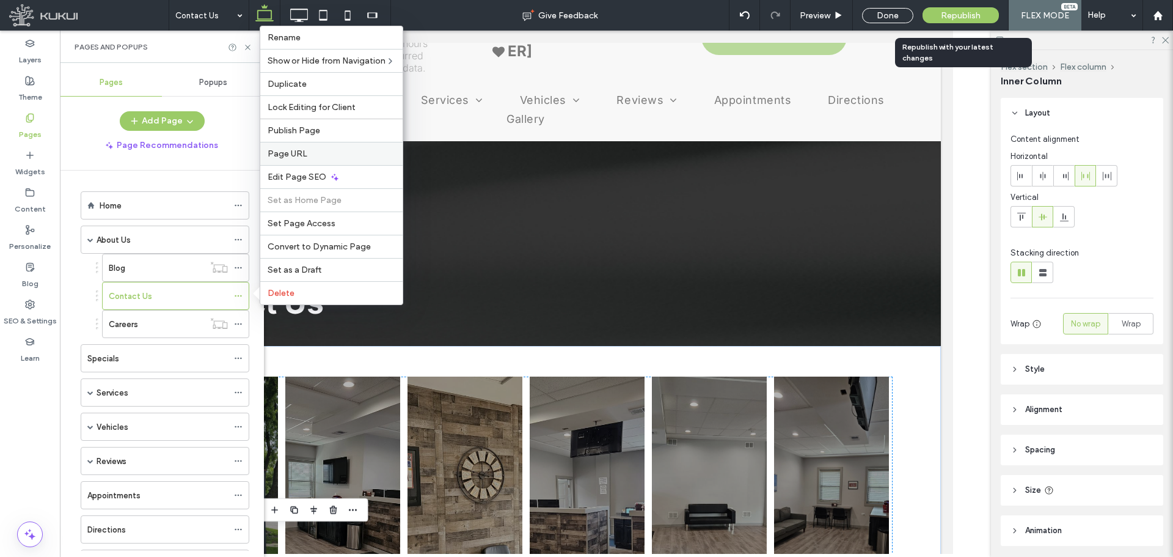
click at [315, 157] on label "Page URL" at bounding box center [332, 153] width 128 height 10
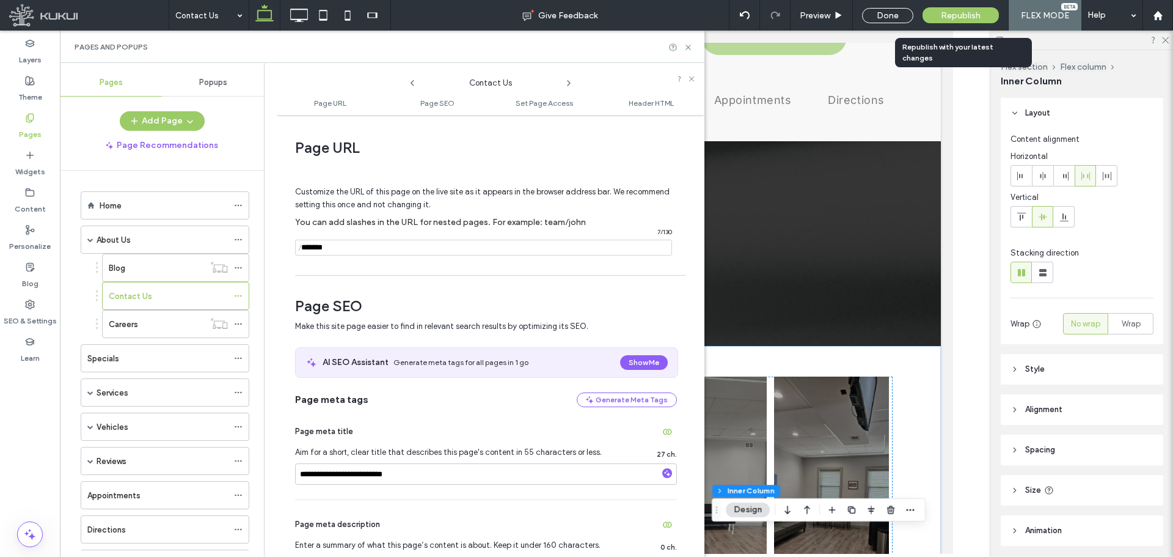
click at [369, 256] on div "Customize the URL of this page on the live site as it appears in the browser ad…" at bounding box center [486, 215] width 382 height 107
click at [369, 249] on input "notEmpty" at bounding box center [483, 247] width 377 height 16
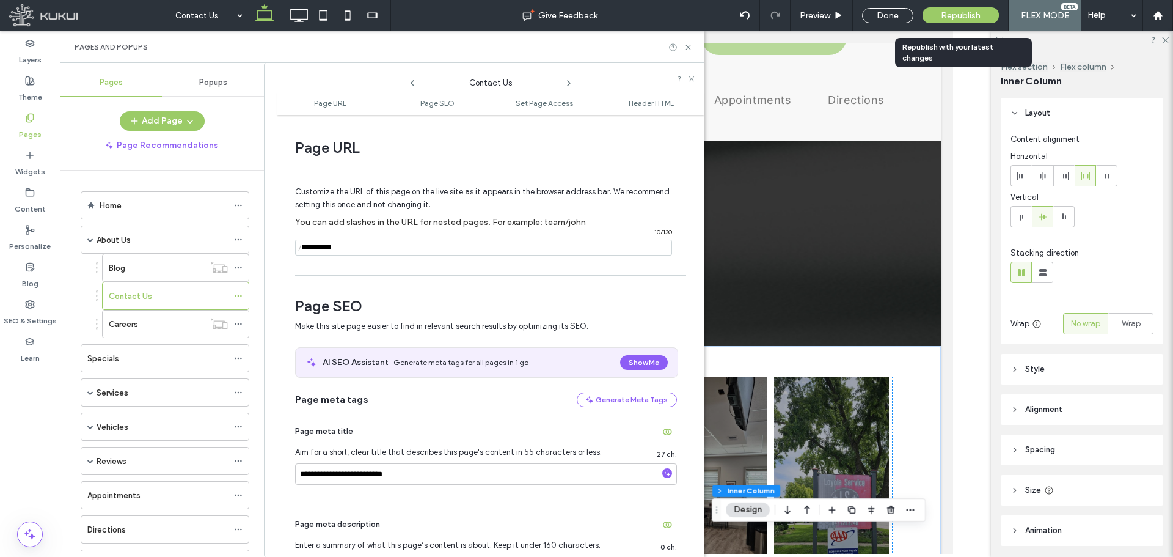
type input "**********"
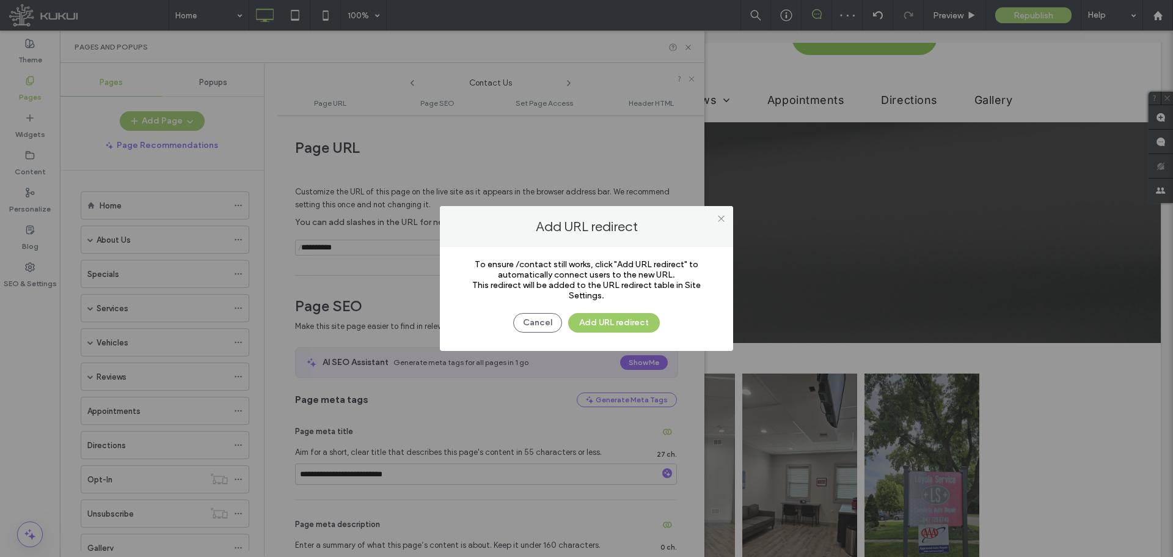
click at [520, 318] on div at bounding box center [586, 278] width 1173 height 557
click at [524, 318] on button "Cancel" at bounding box center [537, 323] width 49 height 20
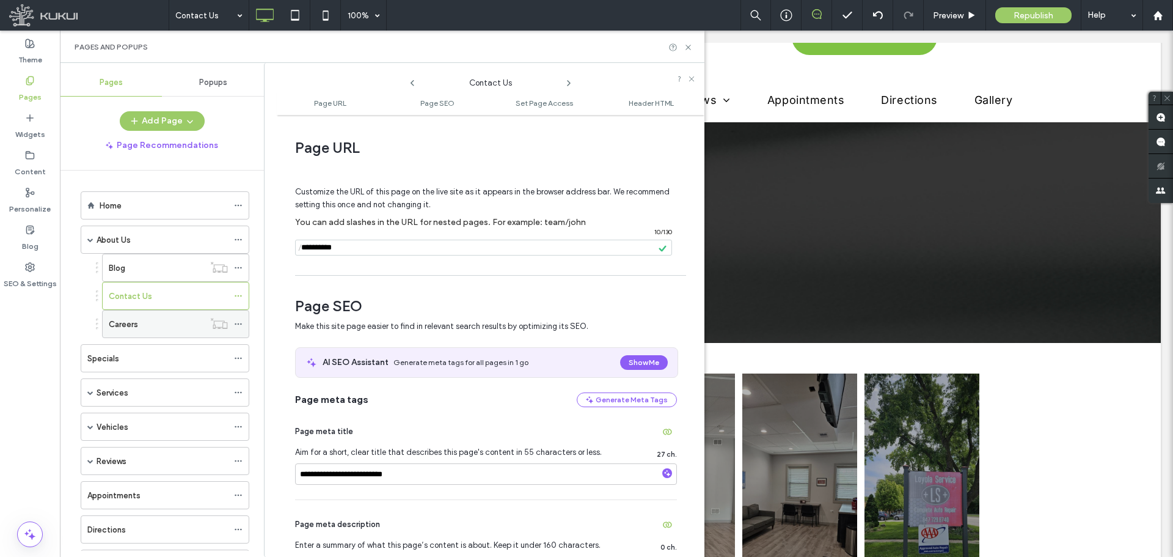
click at [141, 325] on div "Careers" at bounding box center [156, 324] width 95 height 13
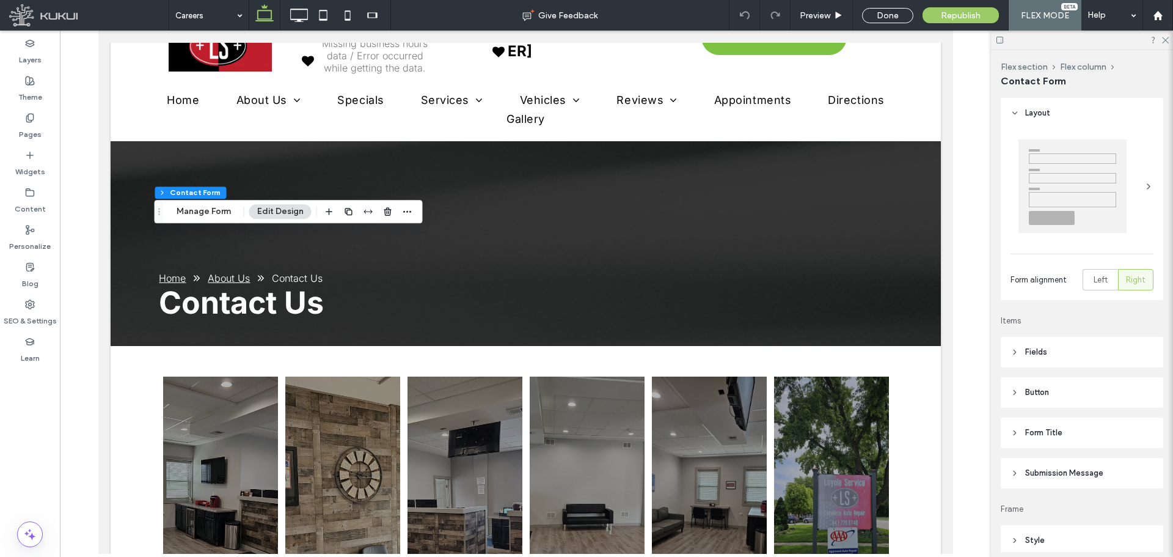
type input "*"
type input "***"
type input "*"
type input "***"
drag, startPoint x: 332, startPoint y: 208, endPoint x: 321, endPoint y: 223, distance: 19.2
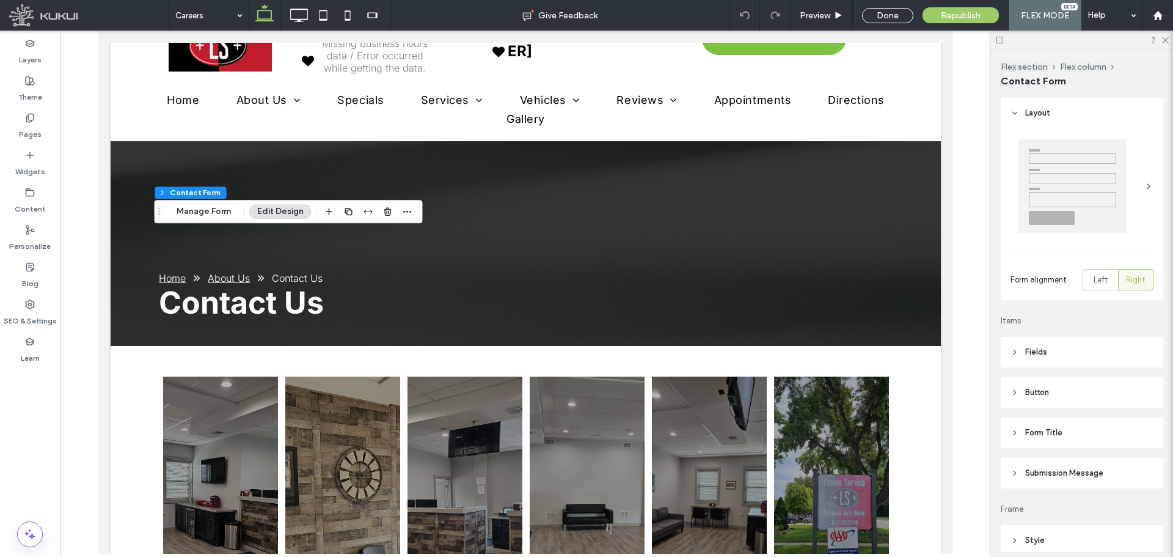
click at [332, 208] on icon "button" at bounding box center [329, 211] width 10 height 10
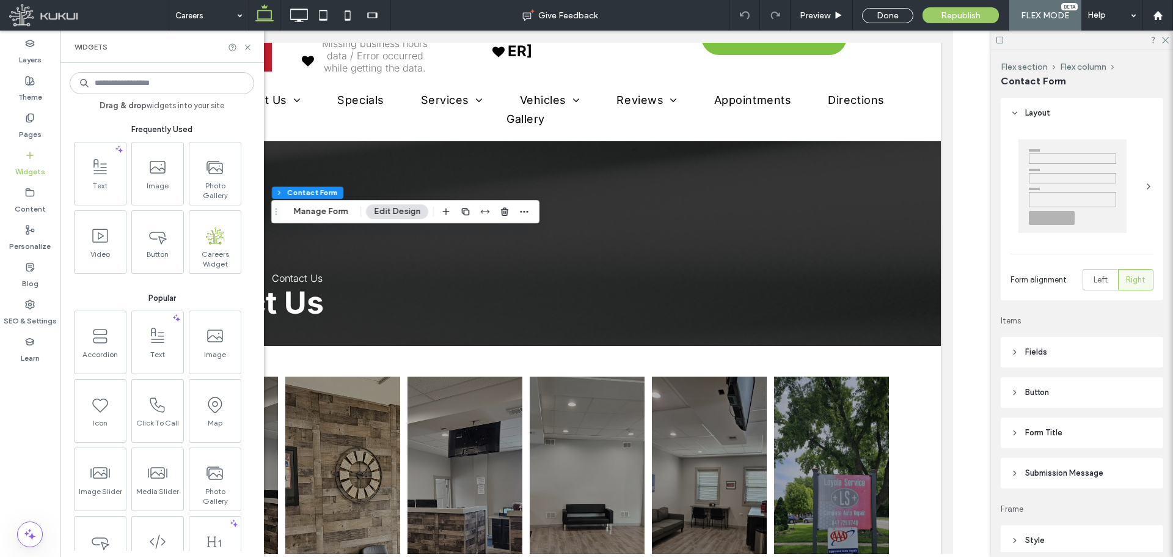
click at [128, 191] on div "Text Image Photo Gallery Video Button .st0{fill:#9EC532;} Careers Widget" at bounding box center [163, 208] width 184 height 132
click at [123, 191] on span "Text" at bounding box center [98, 188] width 51 height 17
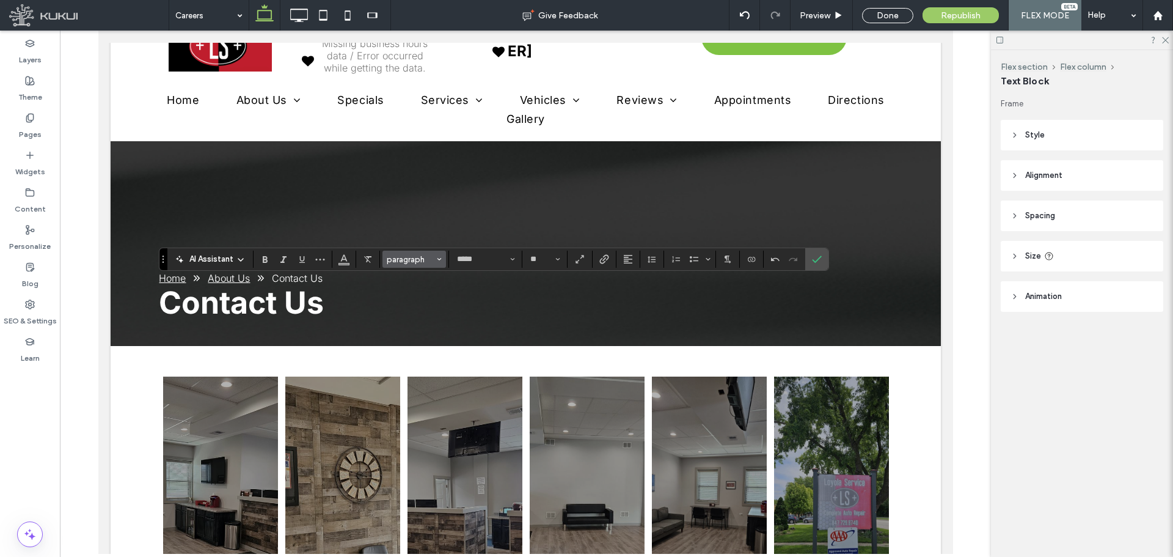
click at [401, 256] on span "paragraph" at bounding box center [411, 259] width 48 height 9
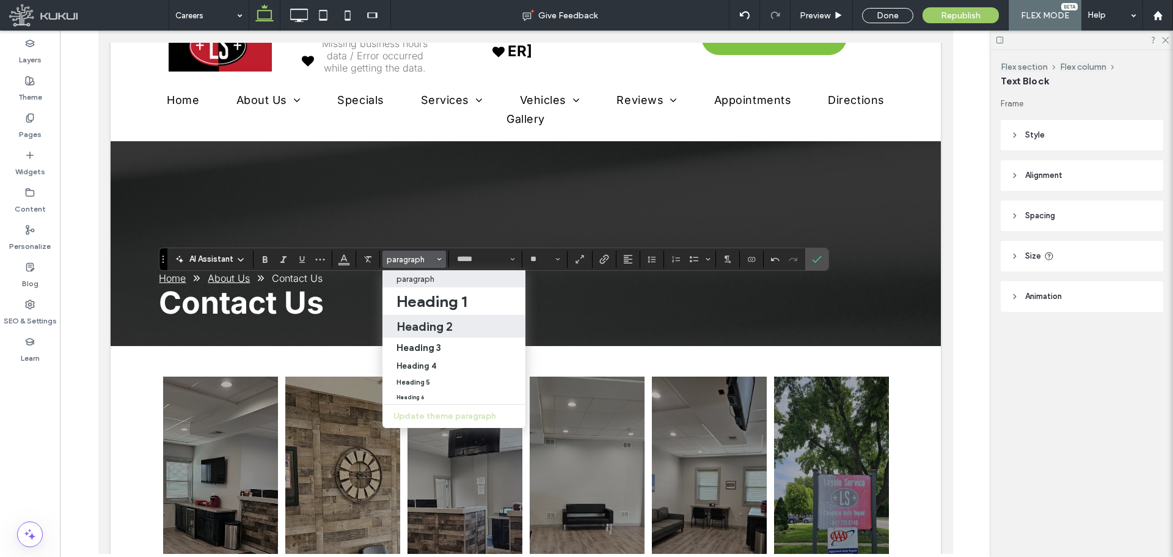
click at [437, 327] on h2 "Heading 2" at bounding box center [424, 326] width 56 height 15
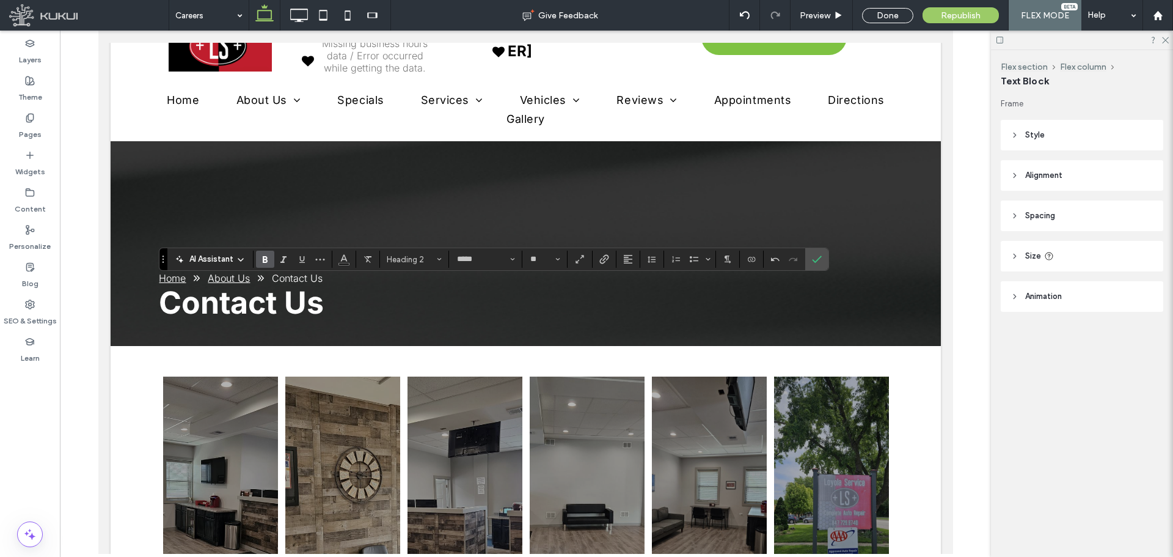
type input "**"
click at [813, 255] on icon "Confirm" at bounding box center [817, 259] width 10 height 10
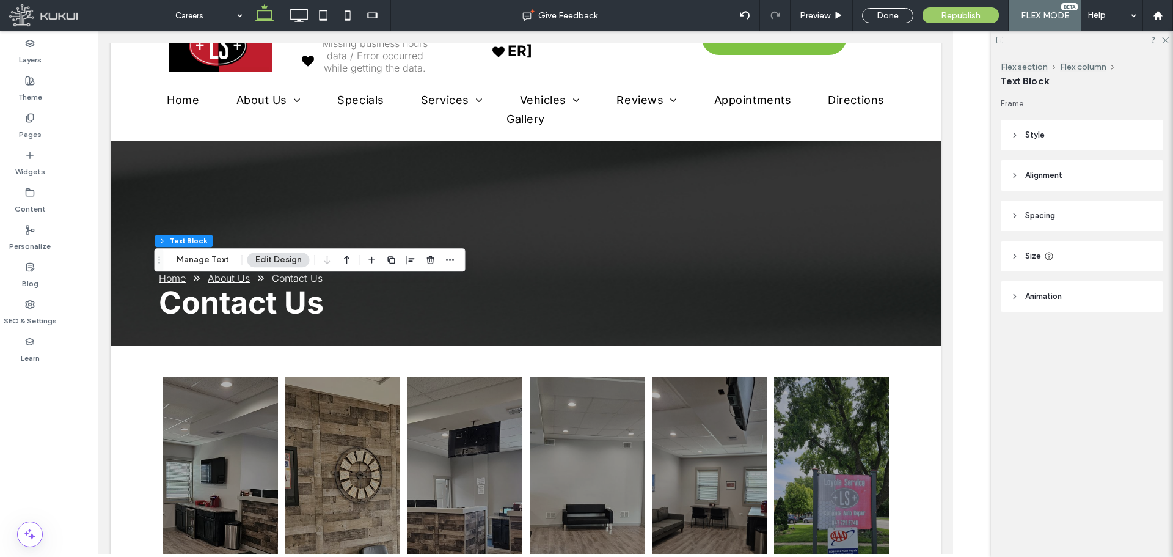
click at [355, 260] on div "Flex section Flex column Text Block Manage Text Edit Design" at bounding box center [310, 259] width 311 height 23
click at [351, 260] on icon "button" at bounding box center [347, 260] width 15 height 22
